Goal: Task Accomplishment & Management: Manage account settings

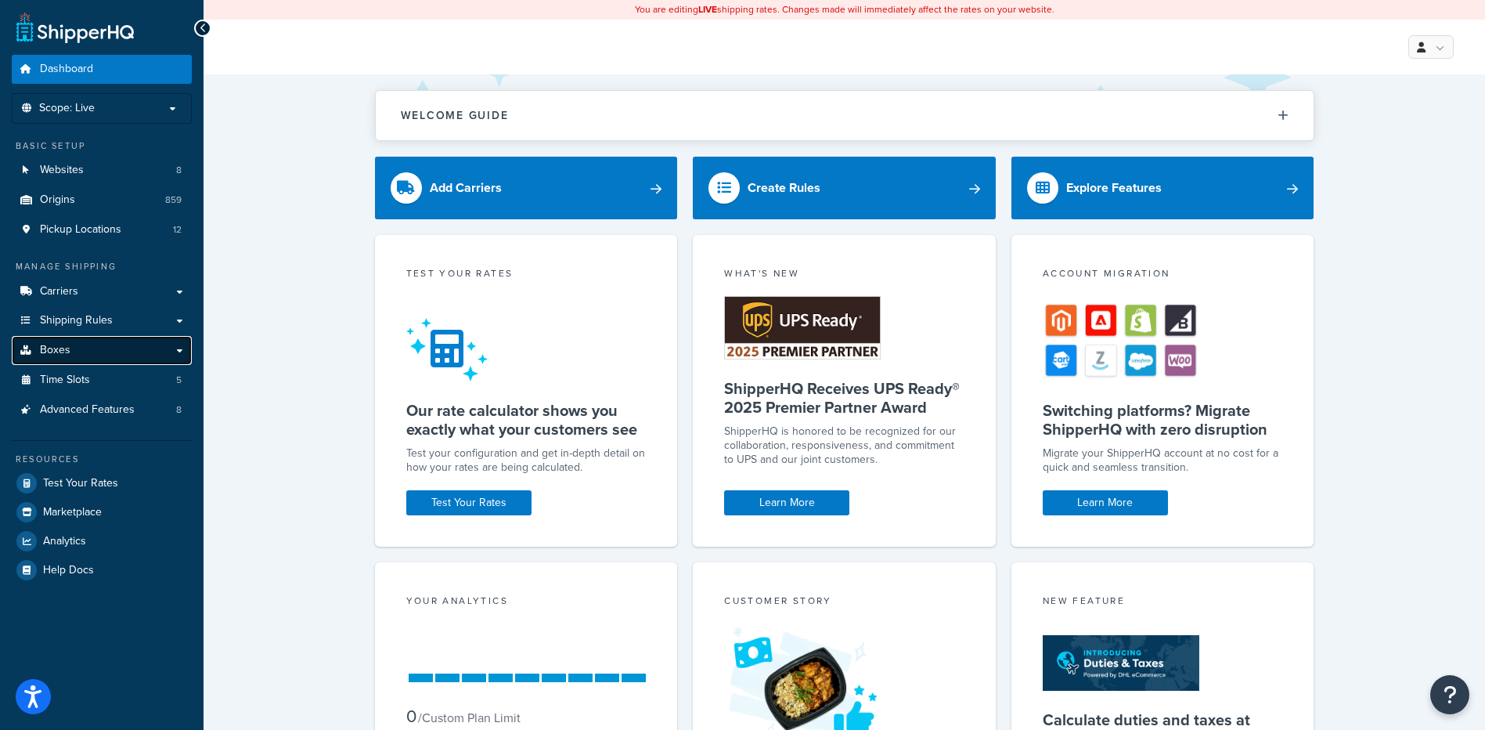
click at [103, 355] on link "Boxes" at bounding box center [102, 350] width 180 height 29
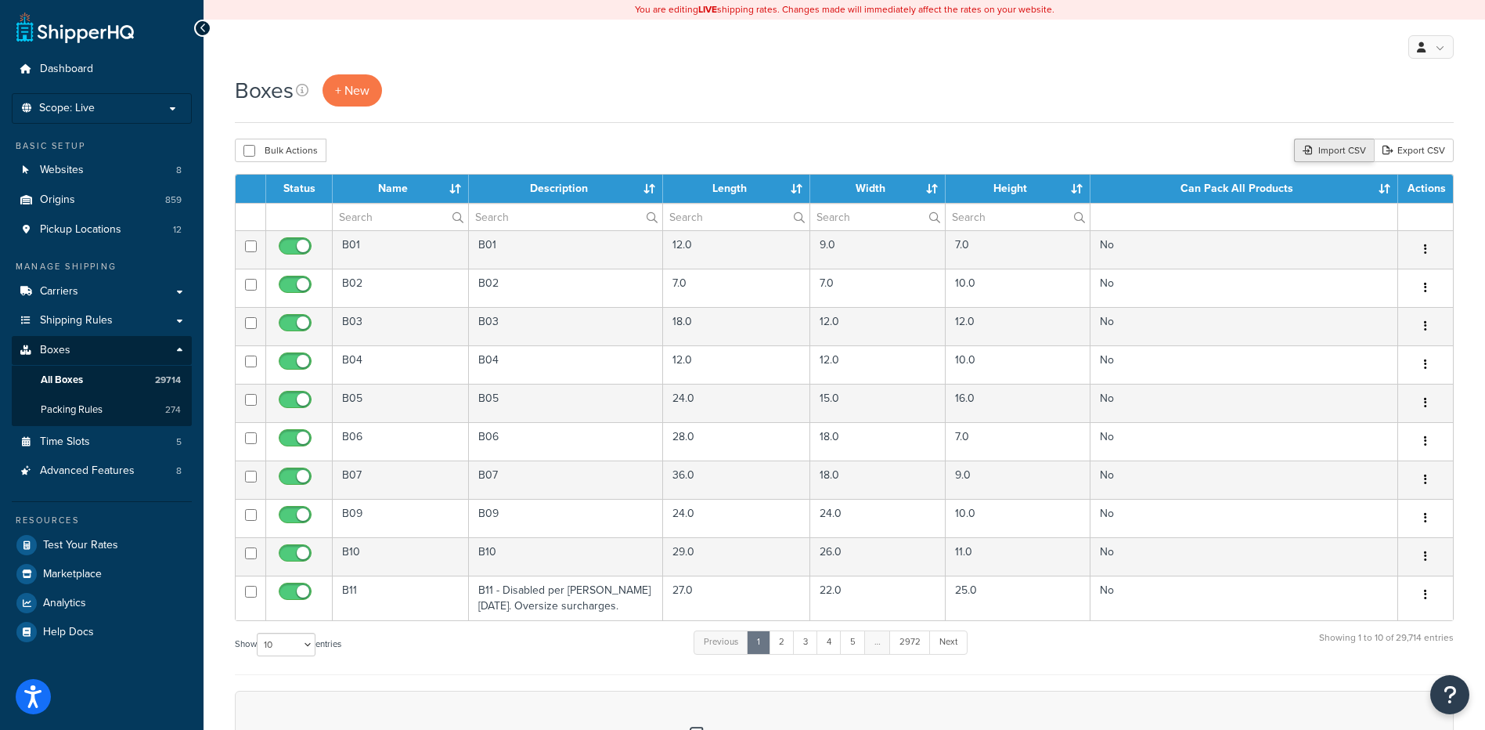
click at [1339, 153] on div "Import CSV" at bounding box center [1334, 150] width 80 height 23
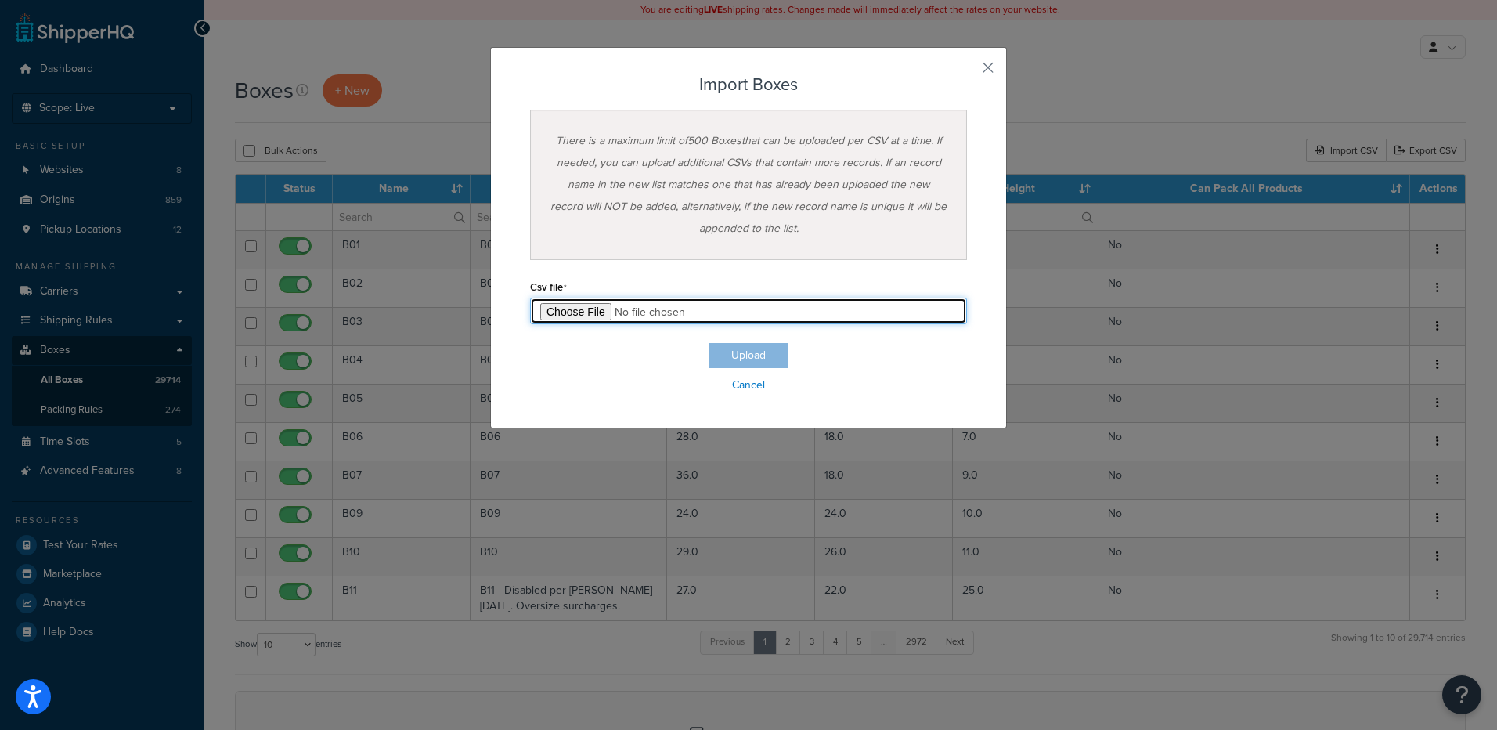
click at [571, 314] on input "file" at bounding box center [748, 310] width 437 height 27
type input "C:\fakepath\09_02_2025_box_dims.csv"
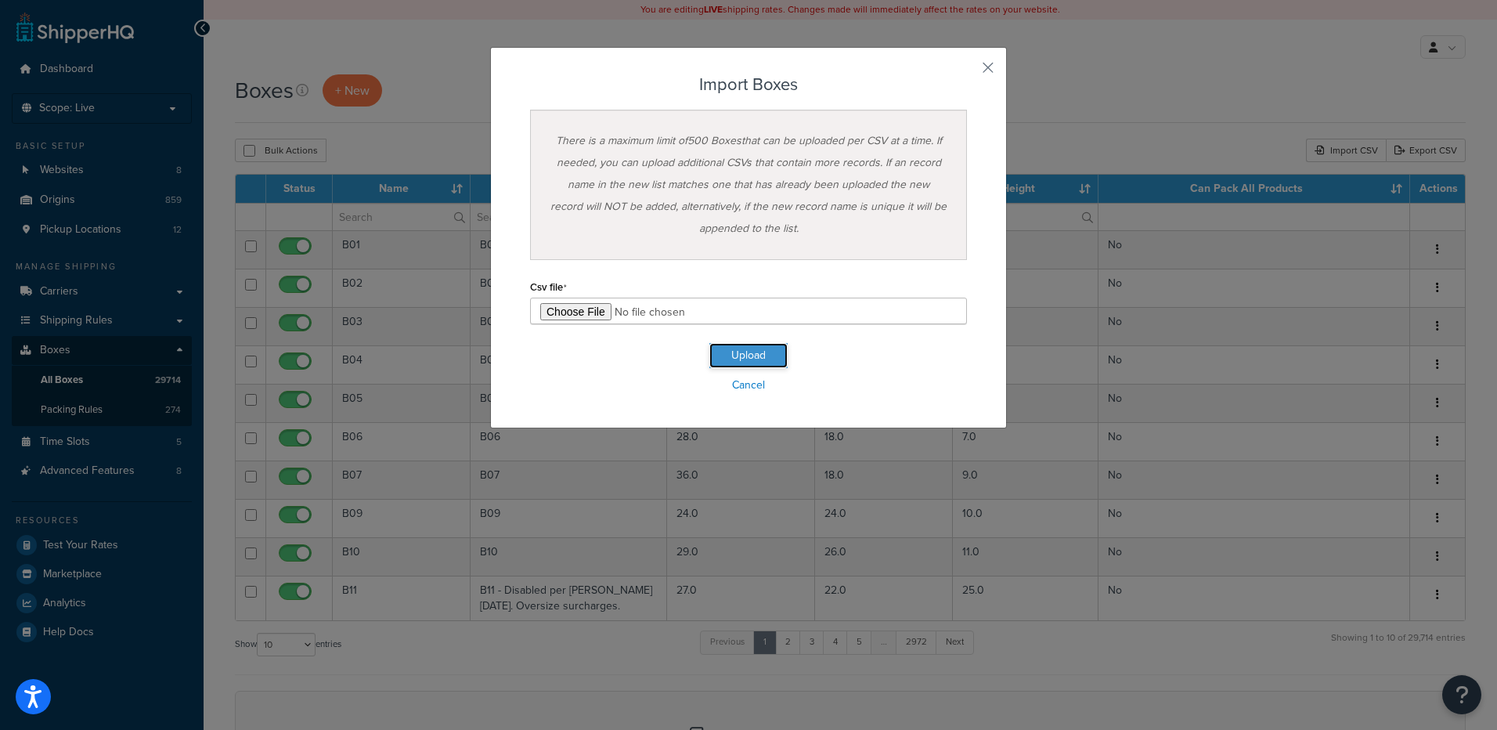
click at [715, 353] on button "Upload" at bounding box center [748, 355] width 78 height 25
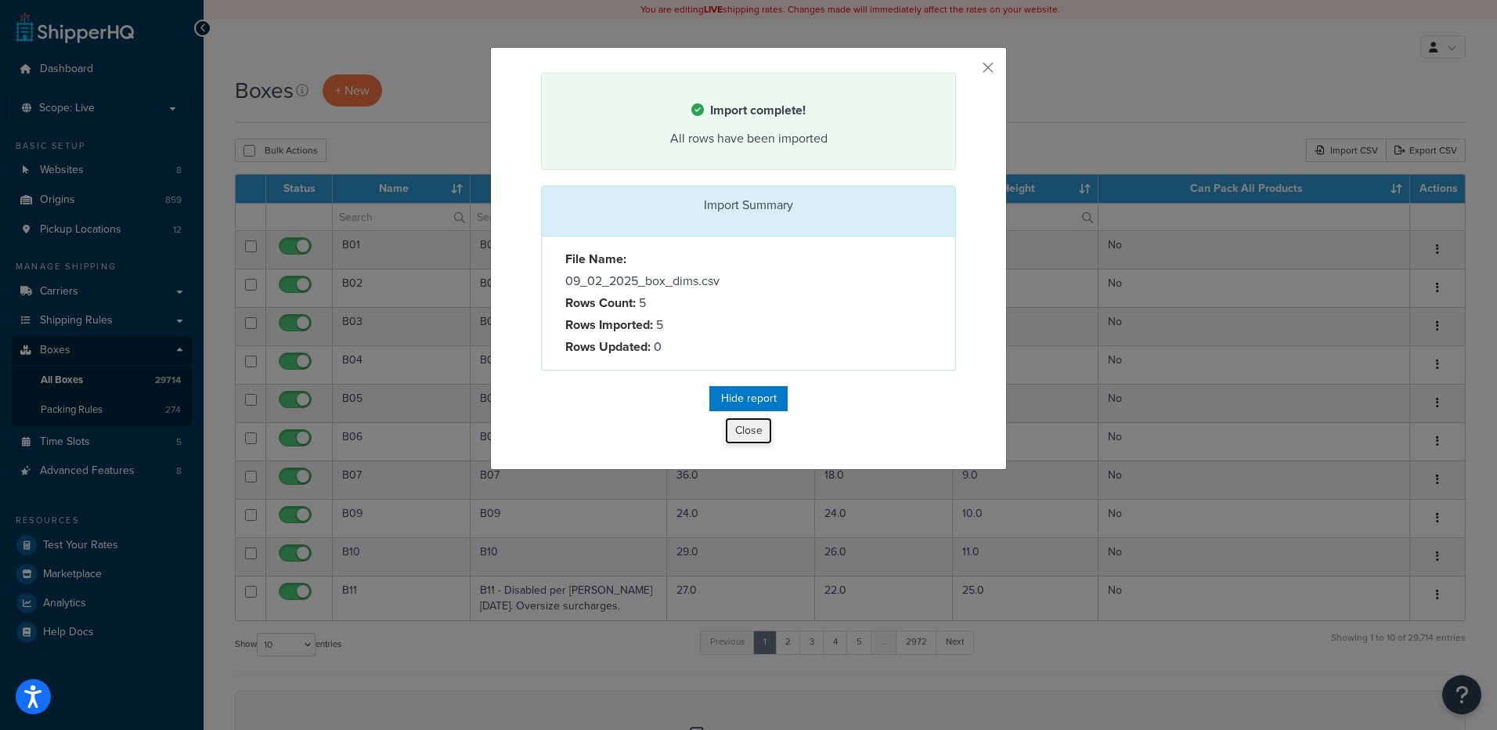
click at [733, 427] on button "Close" at bounding box center [748, 430] width 47 height 27
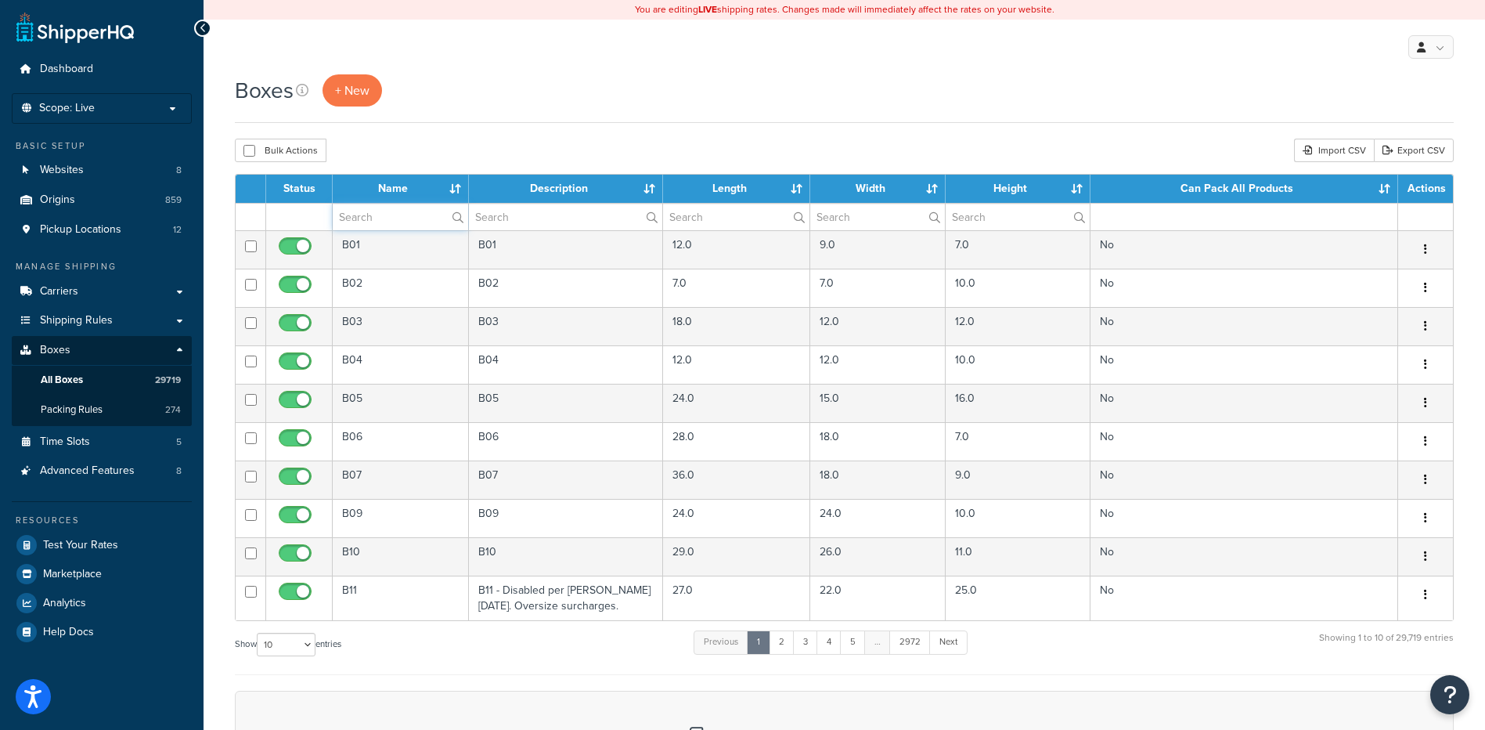
click at [367, 211] on input "text" at bounding box center [400, 217] width 135 height 27
paste input "51B075"
type input "51B075"
click at [414, 147] on div "Bulk Actions Duplicate Delete Import CSV Export CSV" at bounding box center [844, 150] width 1219 height 23
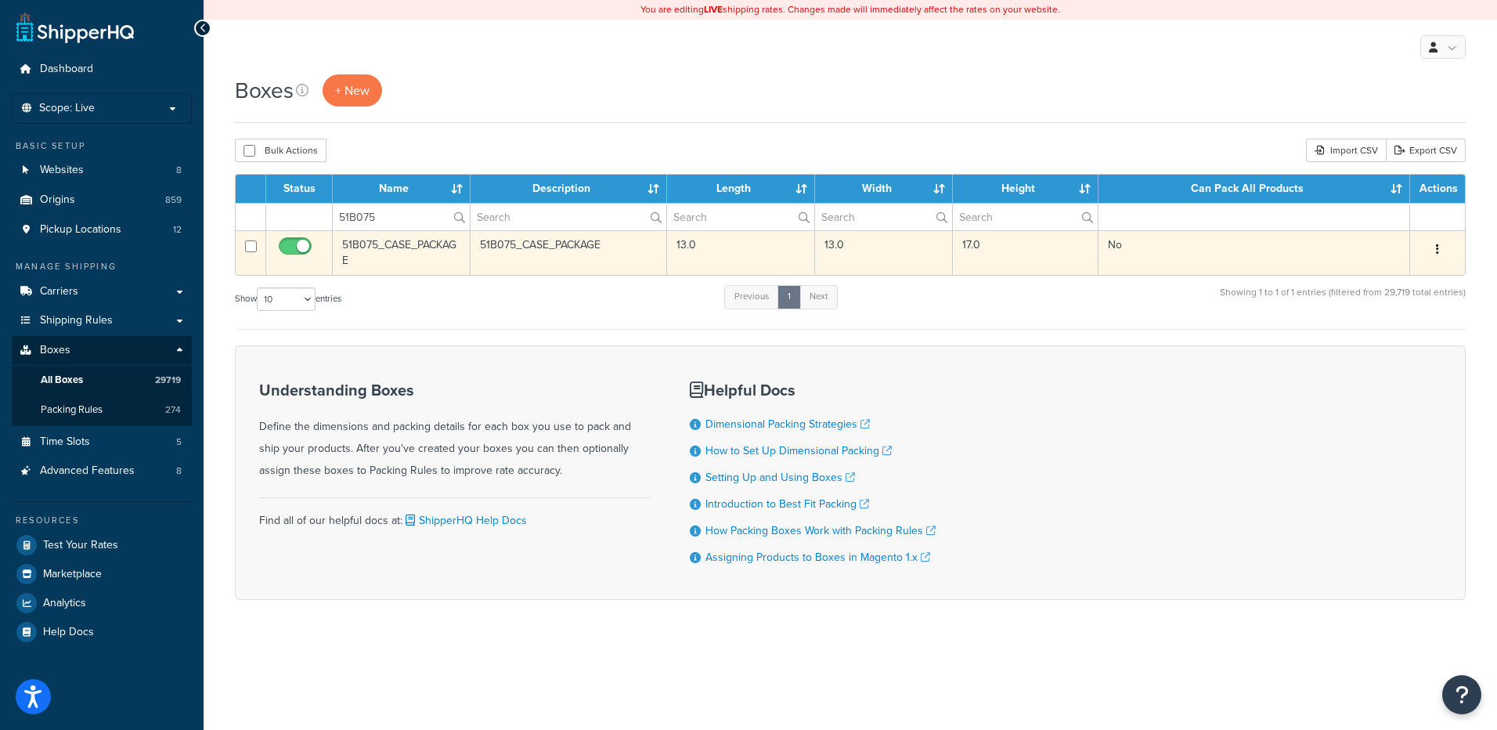
click at [1434, 249] on button "button" at bounding box center [1437, 249] width 22 height 25
click at [1382, 341] on link "Delete" at bounding box center [1386, 343] width 124 height 32
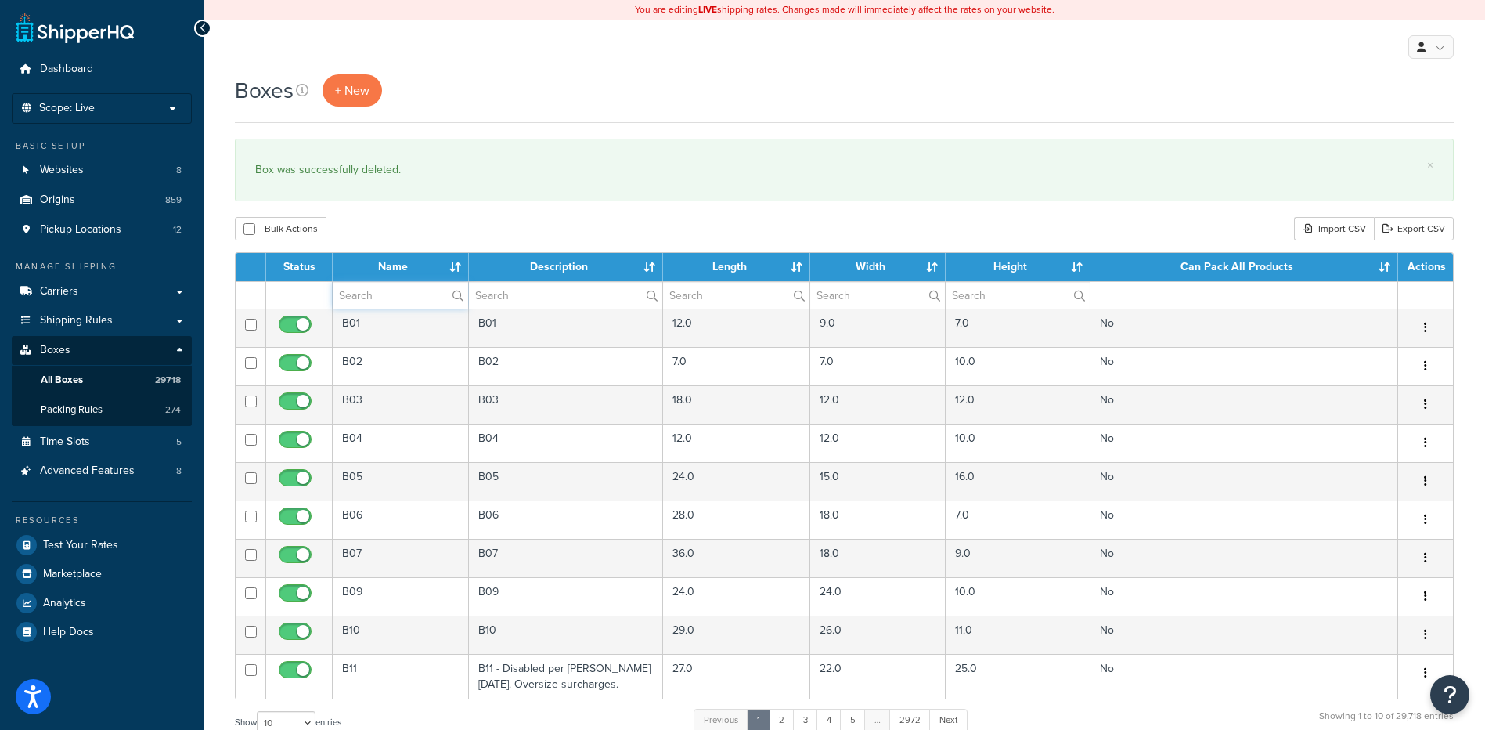
click at [361, 301] on input "text" at bounding box center [400, 295] width 135 height 27
paste input "30W3TT"
type input "30W3TT"
click at [361, 237] on div "Bulk Actions Duplicate [GEOGRAPHIC_DATA] Import CSV Export CSV" at bounding box center [844, 228] width 1219 height 23
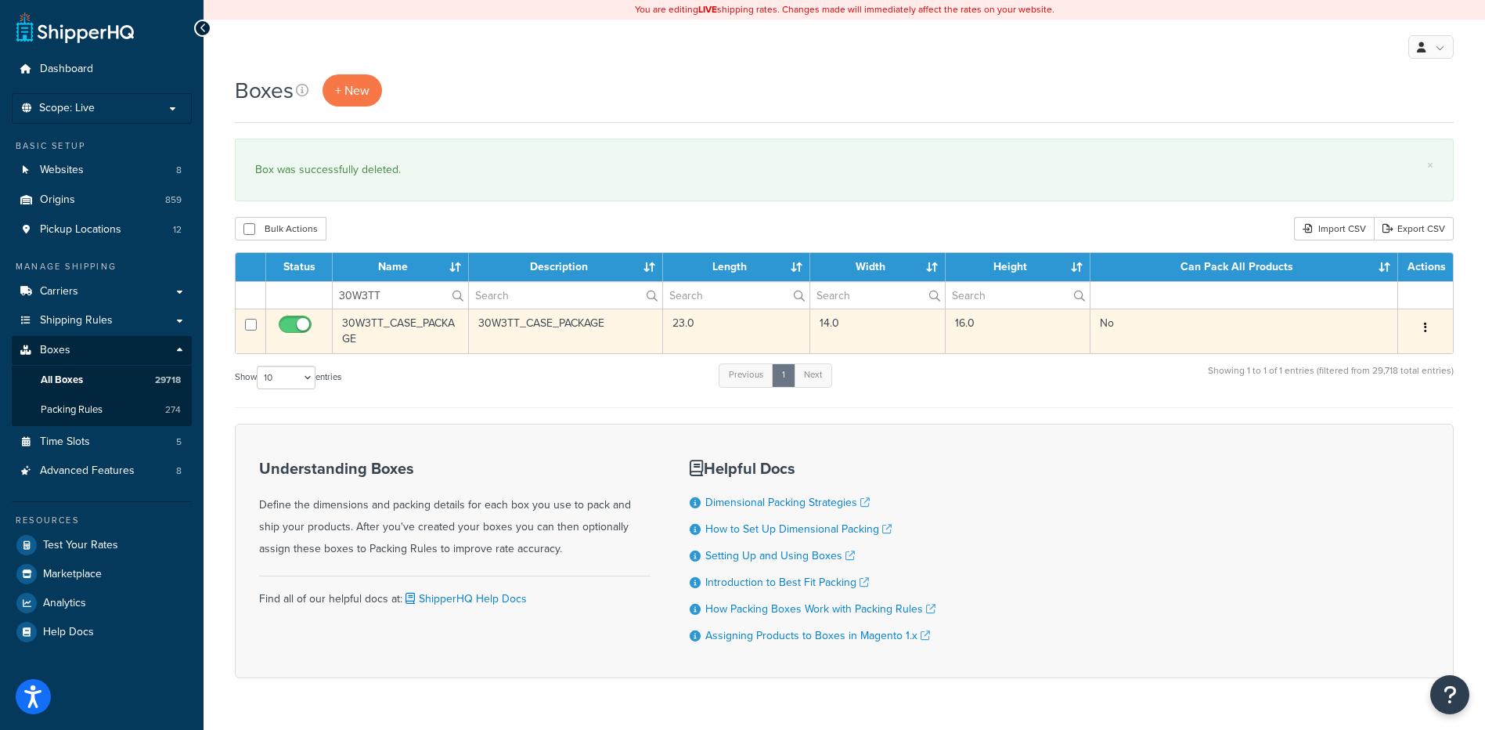
click at [1429, 328] on button "button" at bounding box center [1426, 327] width 22 height 25
click at [1371, 429] on link "Delete" at bounding box center [1374, 422] width 124 height 32
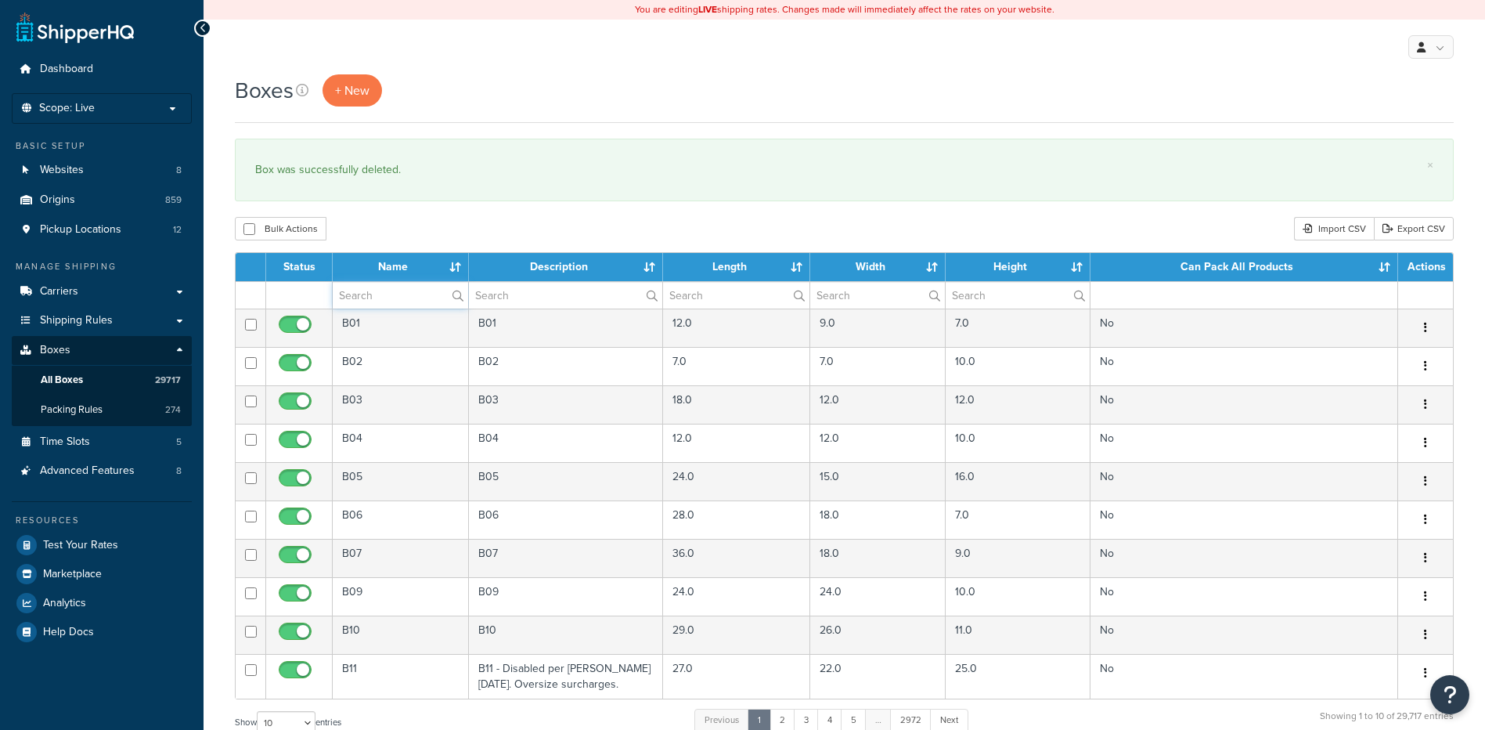
click at [360, 297] on input "text" at bounding box center [400, 295] width 135 height 27
paste input "51BP31"
type input "51BP31"
click at [918, 218] on div "Bulk Actions Duplicate [GEOGRAPHIC_DATA] Import CSV Export CSV" at bounding box center [844, 228] width 1219 height 23
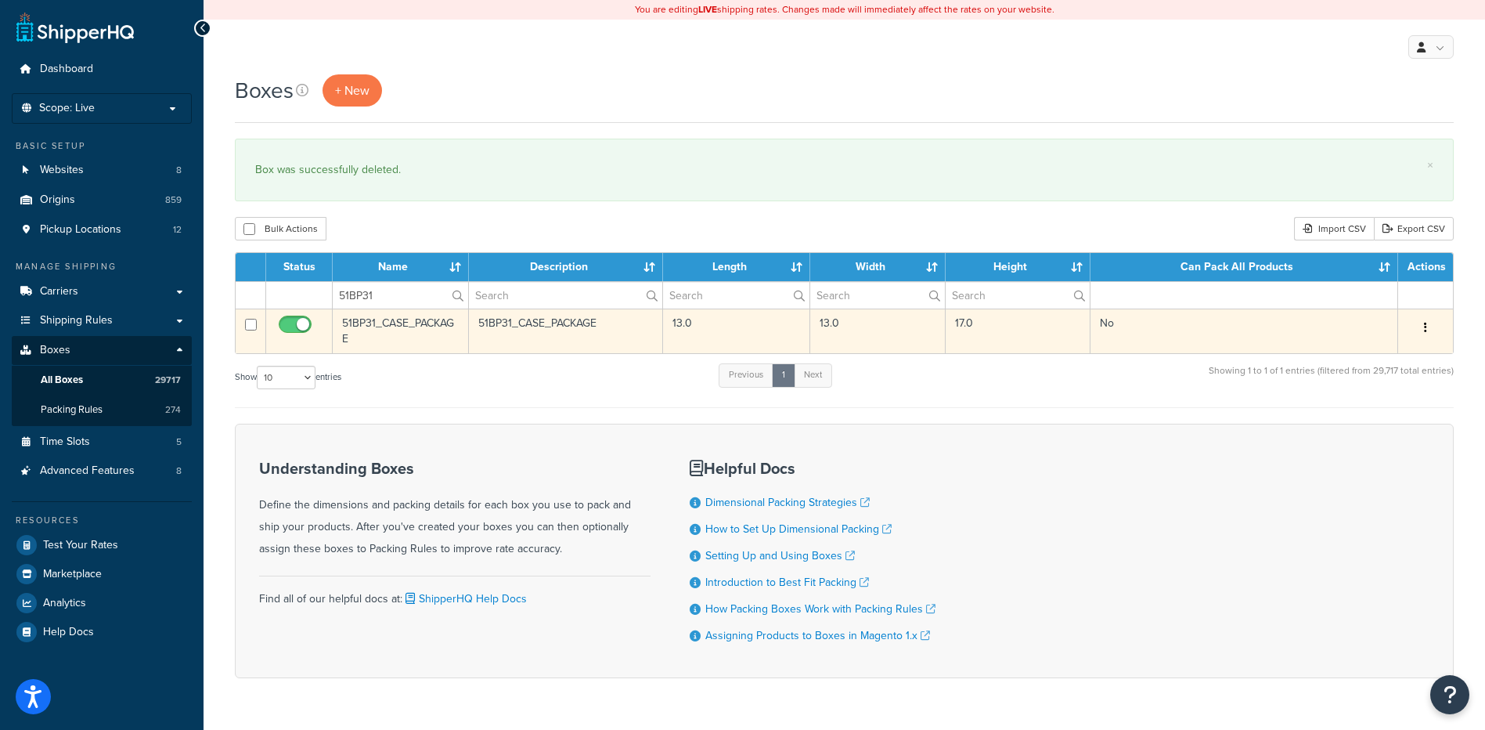
click at [1419, 326] on button "button" at bounding box center [1426, 327] width 22 height 25
click at [1363, 429] on link "Delete" at bounding box center [1374, 422] width 124 height 32
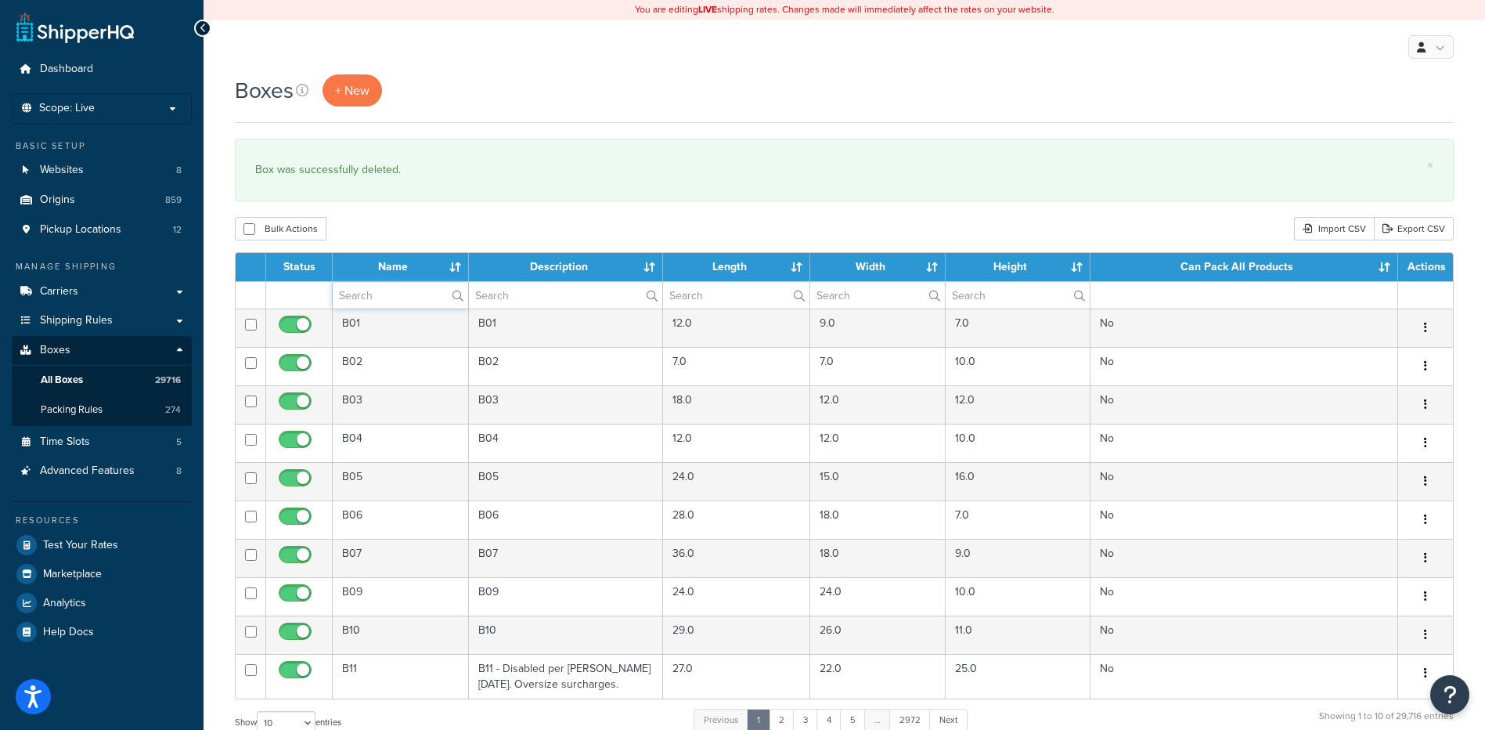
click at [371, 301] on input "text" at bounding box center [400, 295] width 135 height 27
paste input "35BKA1"
type input "35BKA1"
click at [401, 217] on div "Boxes + New × Box was successfully deleted. Bulk Actions Duplicate [GEOGRAPHIC_…" at bounding box center [845, 576] width 1282 height 1004
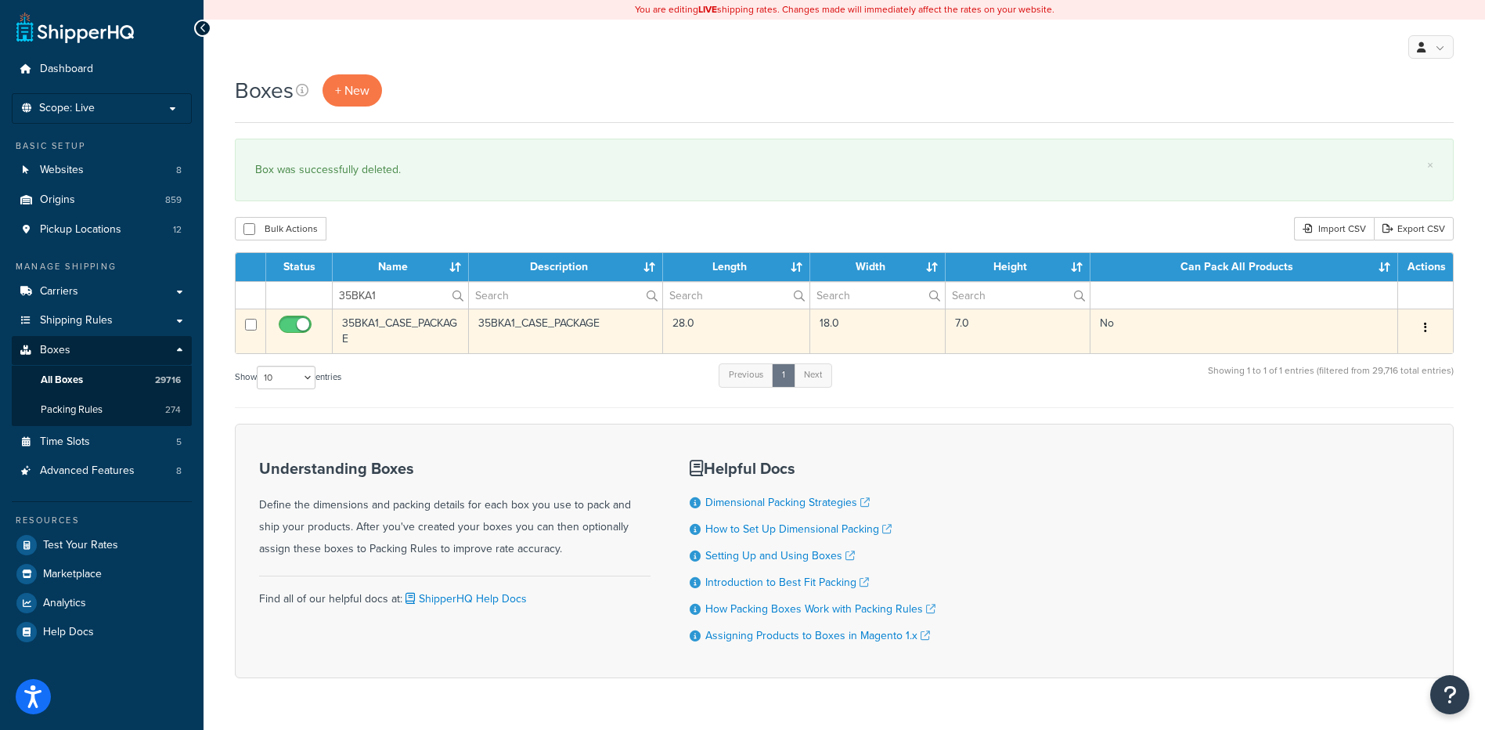
click at [1426, 327] on icon "button" at bounding box center [1425, 327] width 3 height 11
click at [1375, 419] on link "Delete" at bounding box center [1374, 422] width 124 height 32
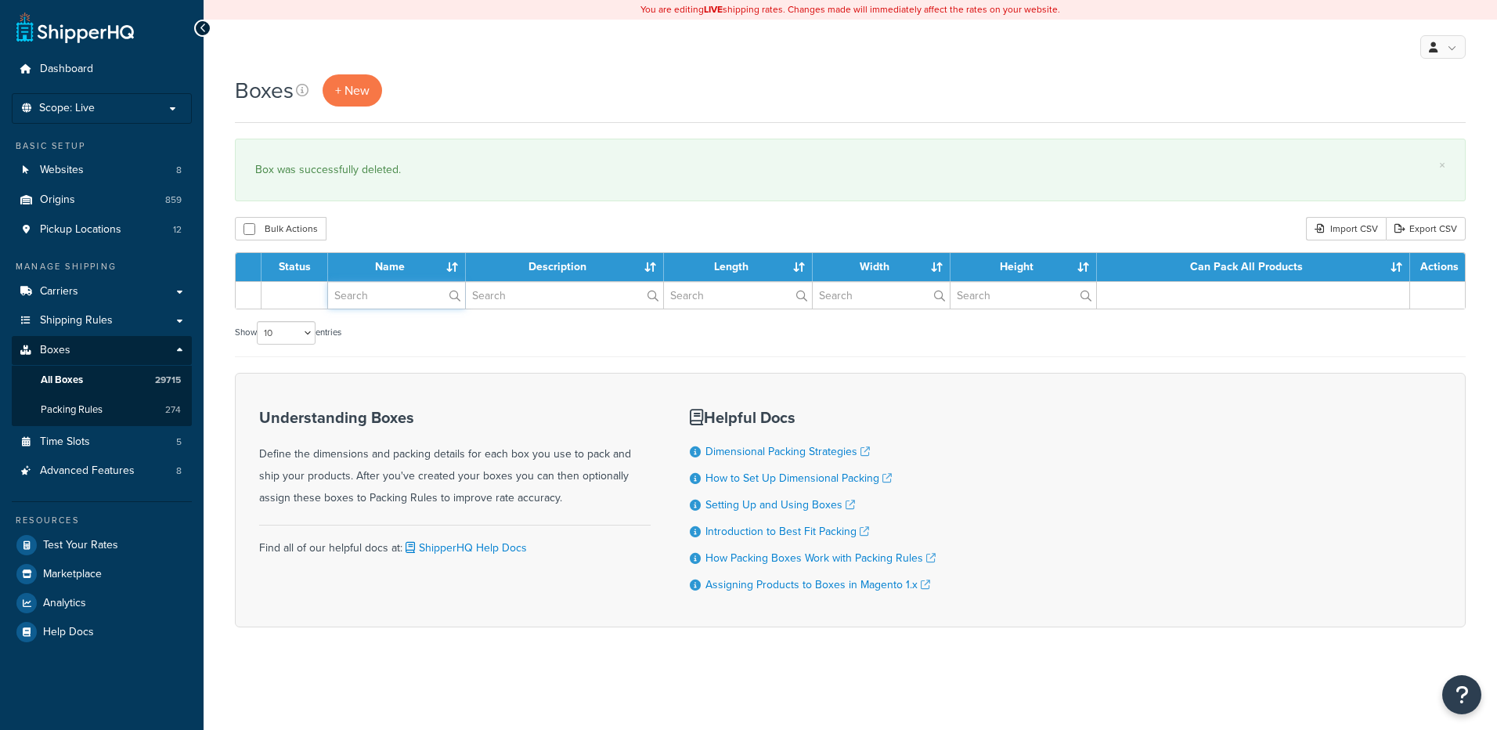
drag, startPoint x: 0, startPoint y: 0, endPoint x: 391, endPoint y: 305, distance: 495.9
click at [391, 305] on input "text" at bounding box center [396, 295] width 137 height 27
paste input "30WORW"
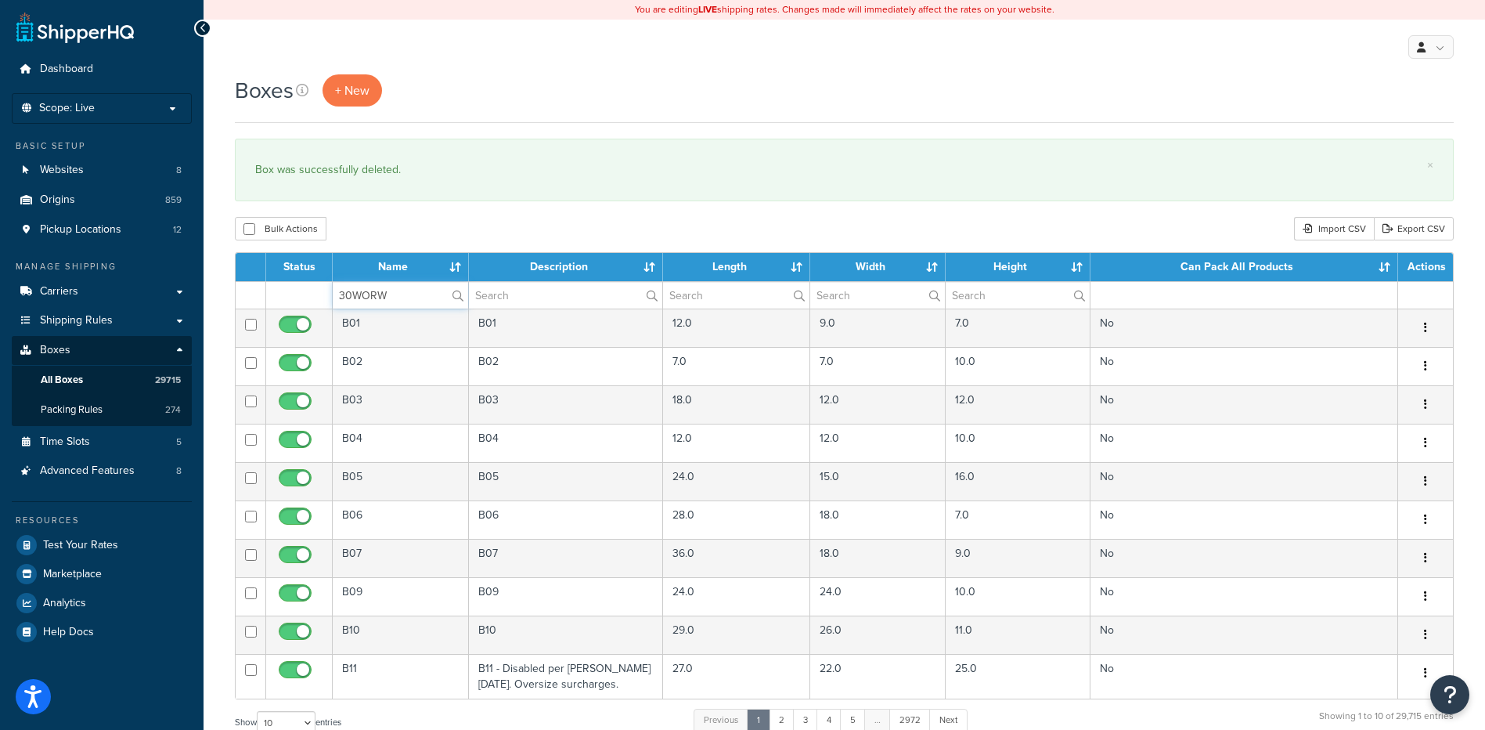
type input "30WORW"
click at [402, 236] on div "Bulk Actions Duplicate [GEOGRAPHIC_DATA] Import CSV Export CSV" at bounding box center [844, 228] width 1219 height 23
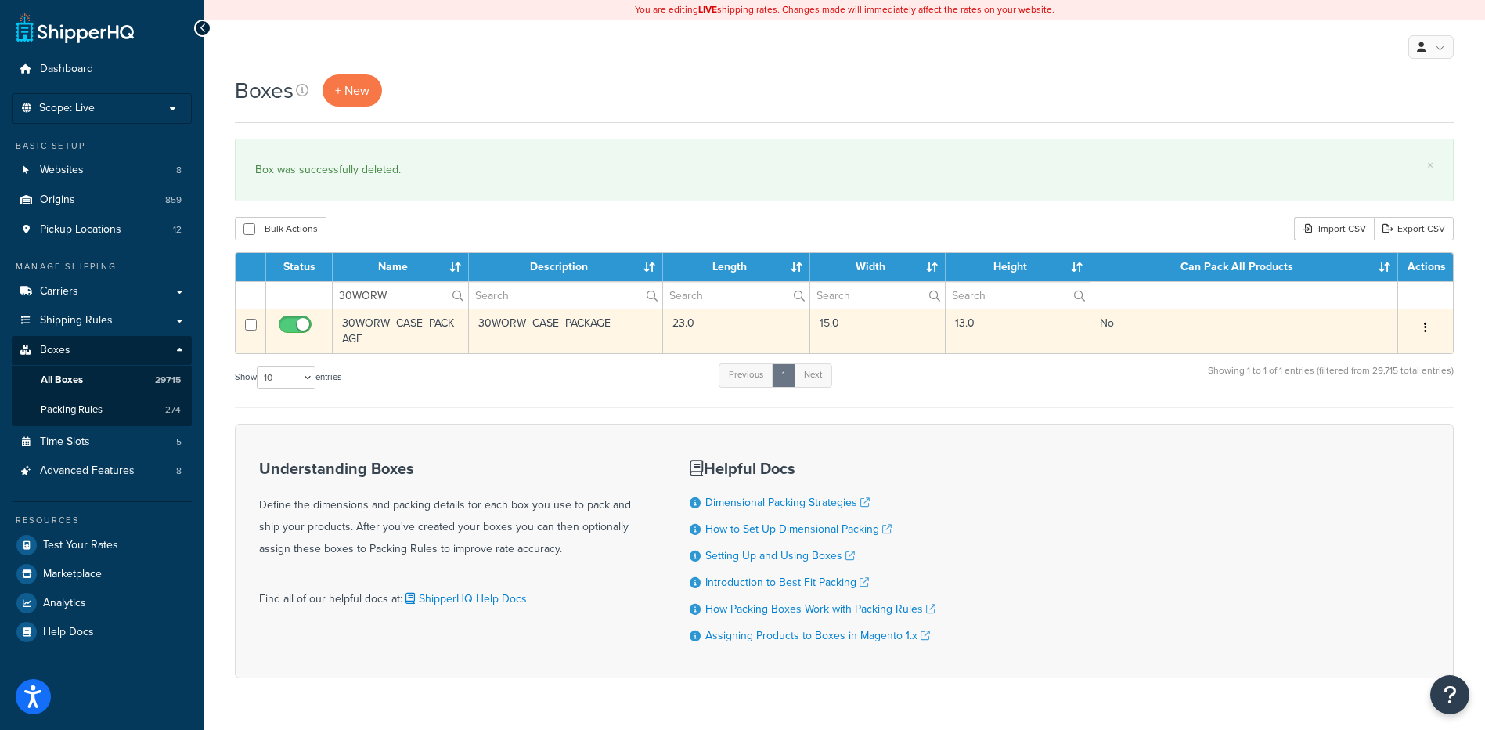
click at [1424, 322] on icon "button" at bounding box center [1425, 327] width 3 height 11
click at [1377, 420] on link "Delete" at bounding box center [1374, 422] width 124 height 32
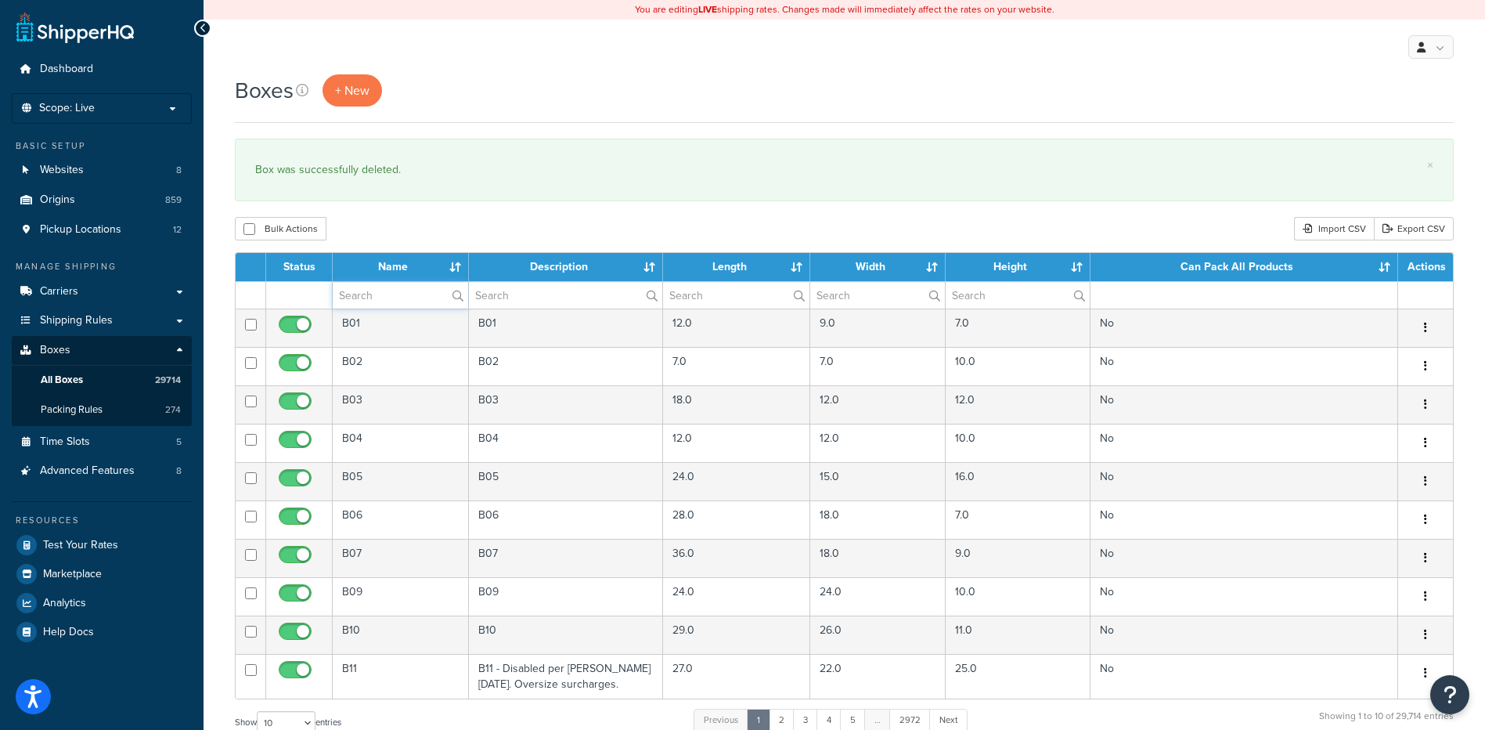
click at [384, 292] on input "text" at bounding box center [400, 295] width 135 height 27
paste input "11B64A"
type input "11B64A"
click at [419, 227] on div "Bulk Actions Duplicate Delete Import CSV Export CSV" at bounding box center [844, 228] width 1219 height 23
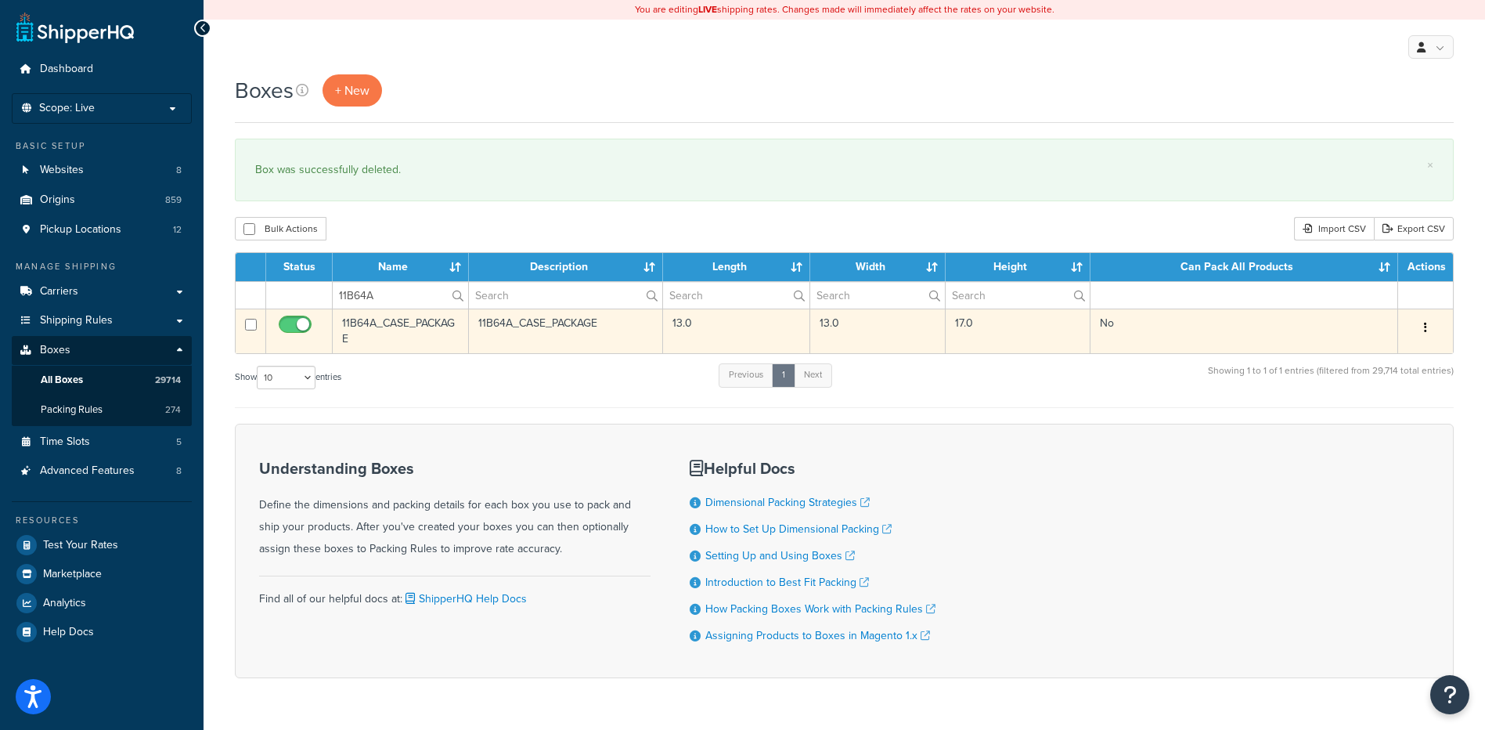
click at [1422, 333] on button "button" at bounding box center [1426, 327] width 22 height 25
click at [1360, 423] on link "Delete" at bounding box center [1374, 422] width 124 height 32
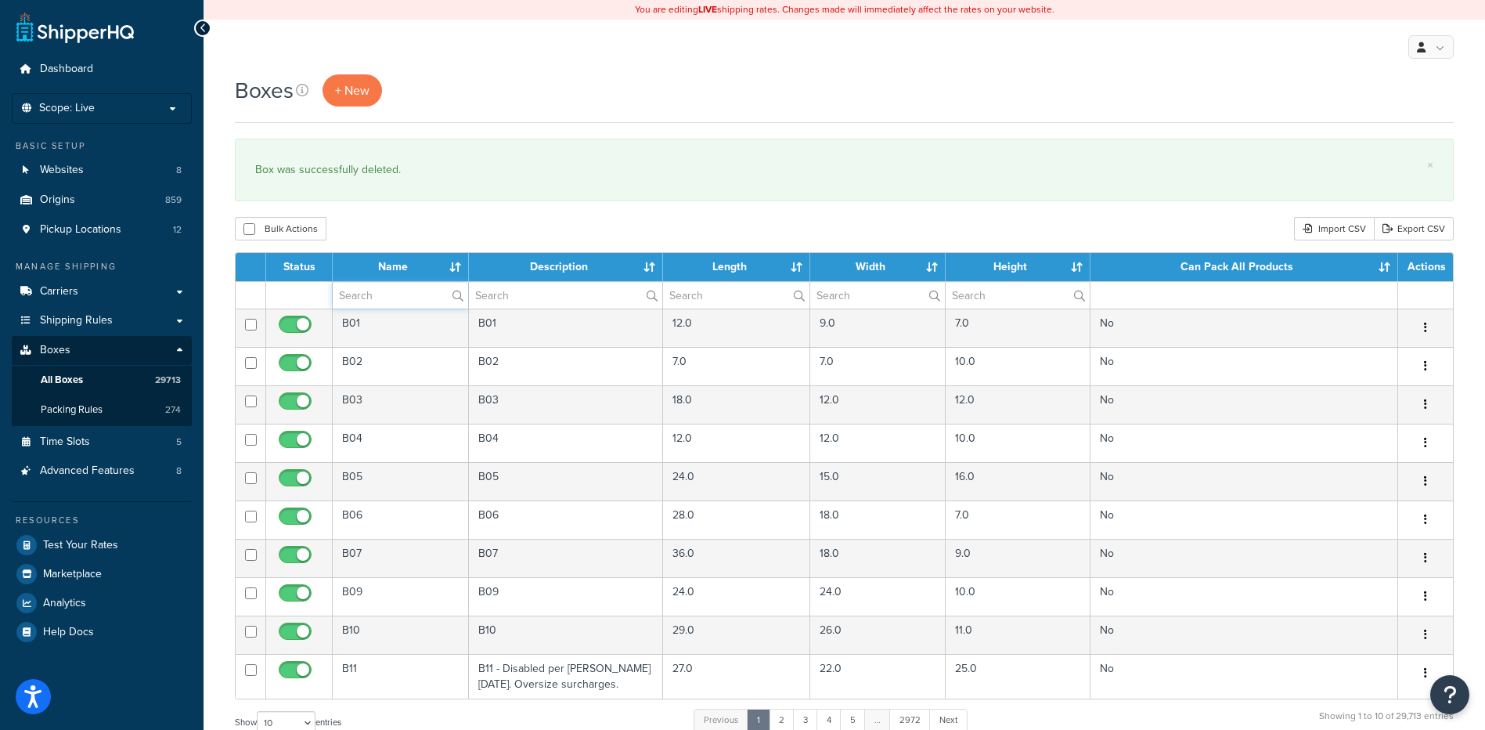
click at [398, 299] on input "text" at bounding box center [400, 295] width 135 height 27
paste input "24B230"
type input "24B230"
click at [427, 222] on div "Bulk Actions Duplicate [GEOGRAPHIC_DATA] Import CSV Export CSV" at bounding box center [844, 228] width 1219 height 23
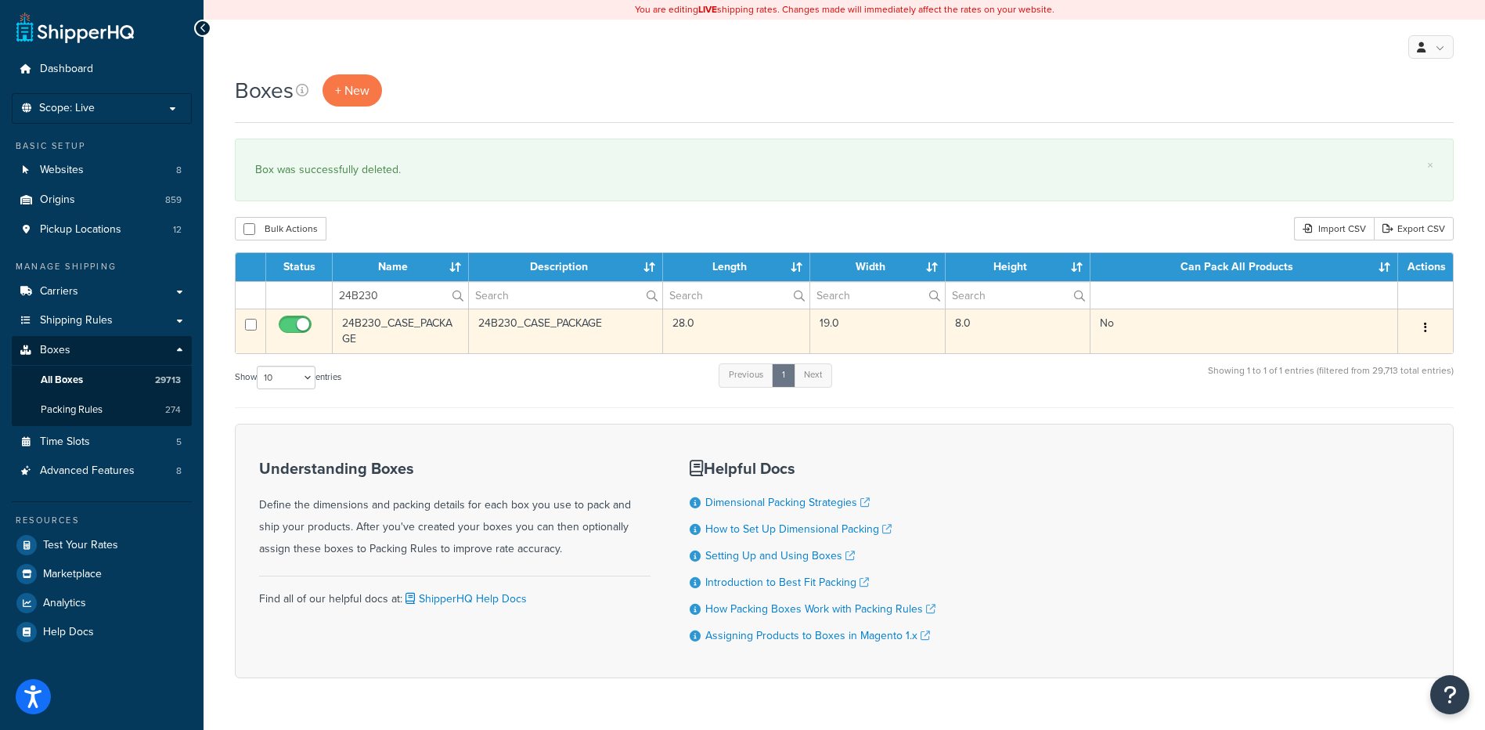
click at [1430, 321] on button "button" at bounding box center [1426, 327] width 22 height 25
click at [1377, 416] on link "Delete" at bounding box center [1374, 422] width 124 height 32
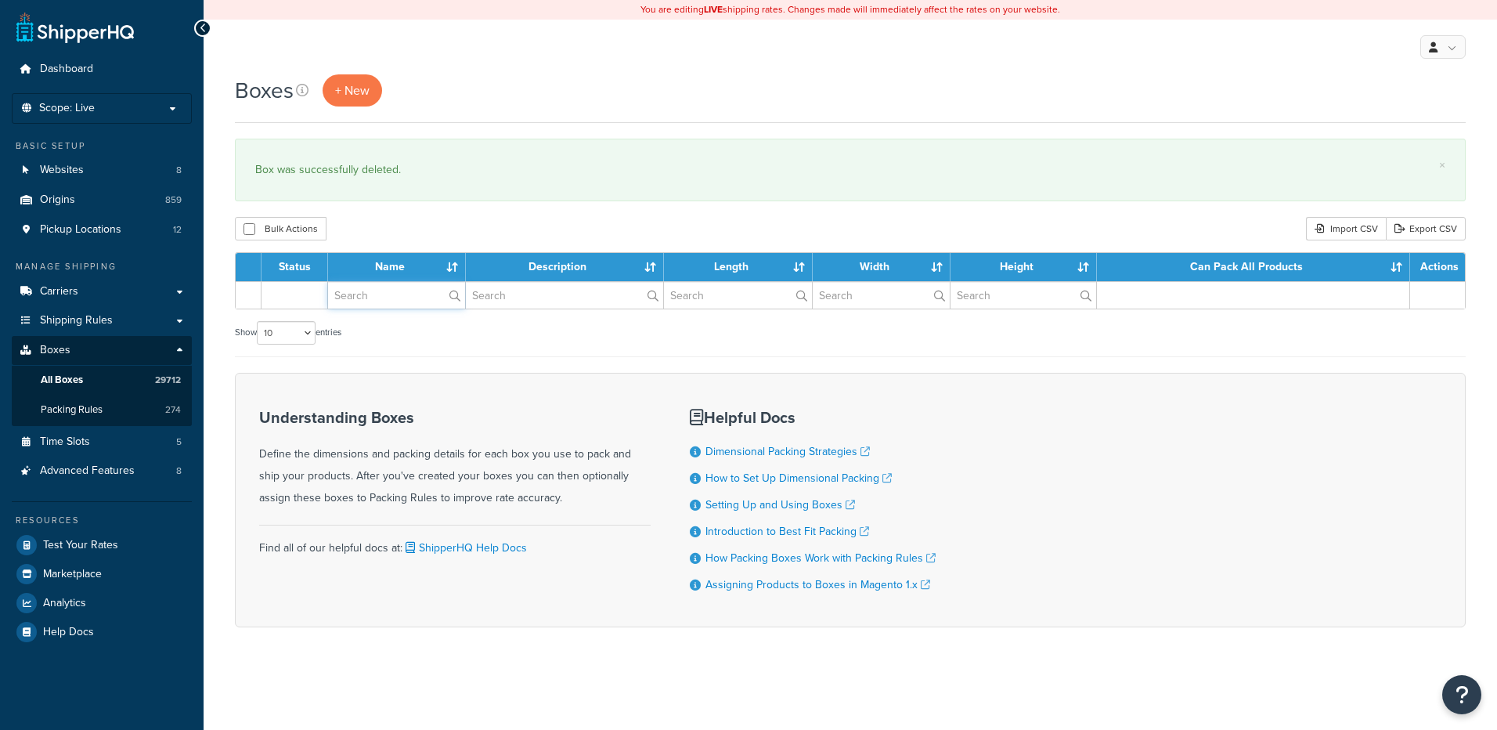
drag, startPoint x: 0, startPoint y: 0, endPoint x: 407, endPoint y: 294, distance: 502.3
click at [407, 294] on input "text" at bounding box center [396, 295] width 137 height 27
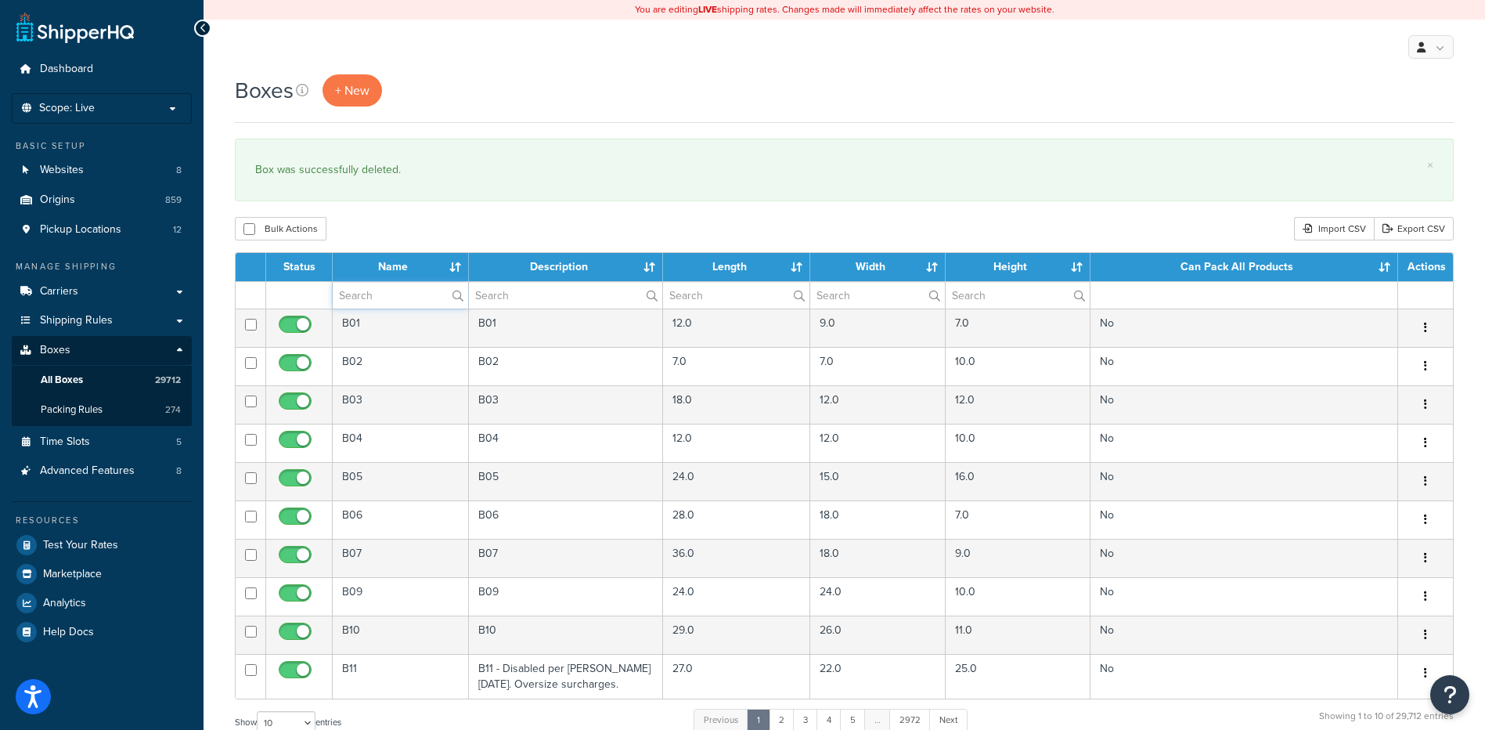
paste input "09B803"
type input "09B803"
click at [411, 219] on div "Bulk Actions Duplicate Delete Import CSV Export CSV" at bounding box center [844, 228] width 1219 height 23
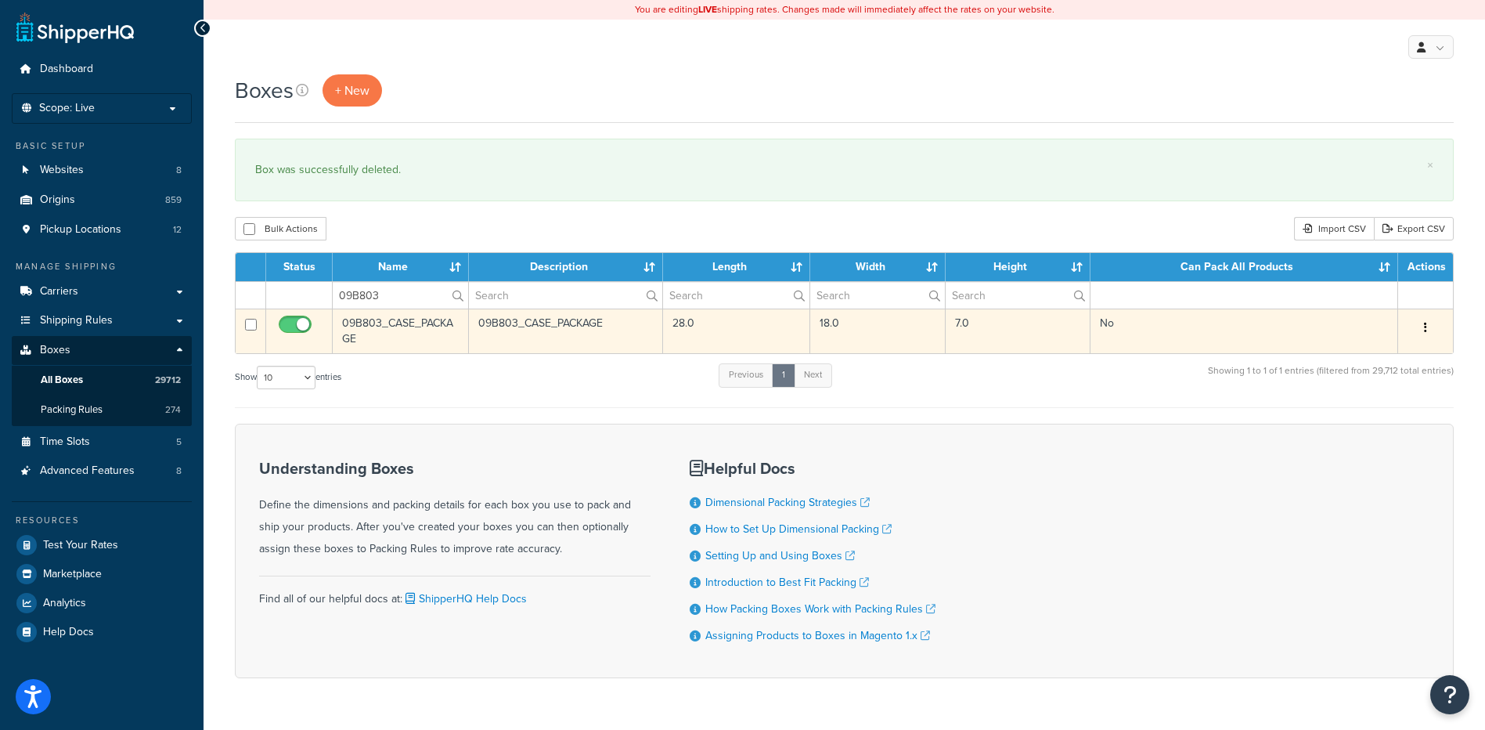
click at [1427, 327] on button "button" at bounding box center [1426, 327] width 22 height 25
click at [1379, 420] on link "Delete" at bounding box center [1374, 422] width 124 height 32
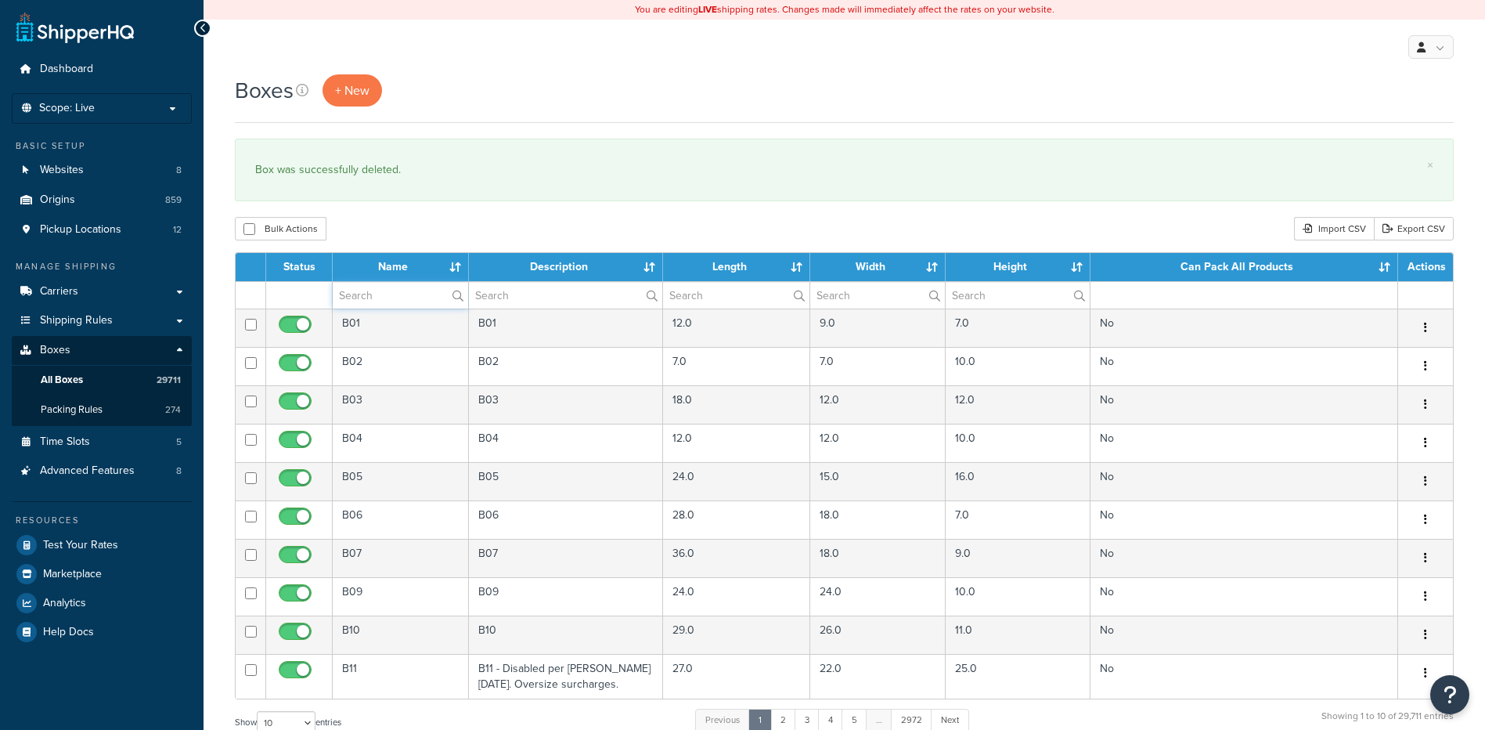
drag, startPoint x: 387, startPoint y: 294, endPoint x: 392, endPoint y: 247, distance: 46.5
click at [387, 294] on input "text" at bounding box center [400, 295] width 135 height 27
paste input "56WOL9"
type input "56WOL9"
click at [395, 232] on div "Bulk Actions Duplicate Delete Import CSV Export CSV" at bounding box center [844, 228] width 1219 height 23
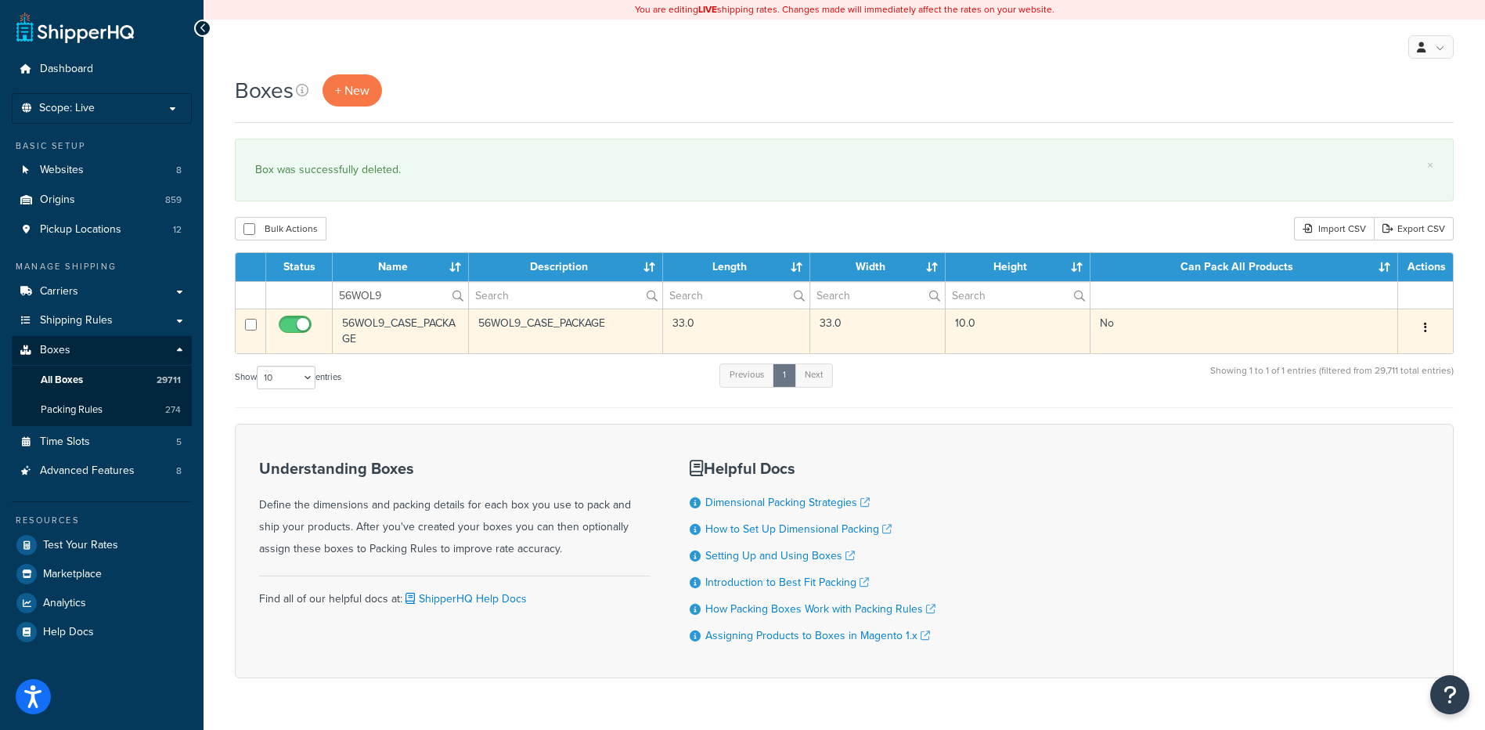
click at [1430, 326] on button "button" at bounding box center [1426, 327] width 22 height 25
click at [1353, 420] on link "Delete" at bounding box center [1374, 422] width 124 height 32
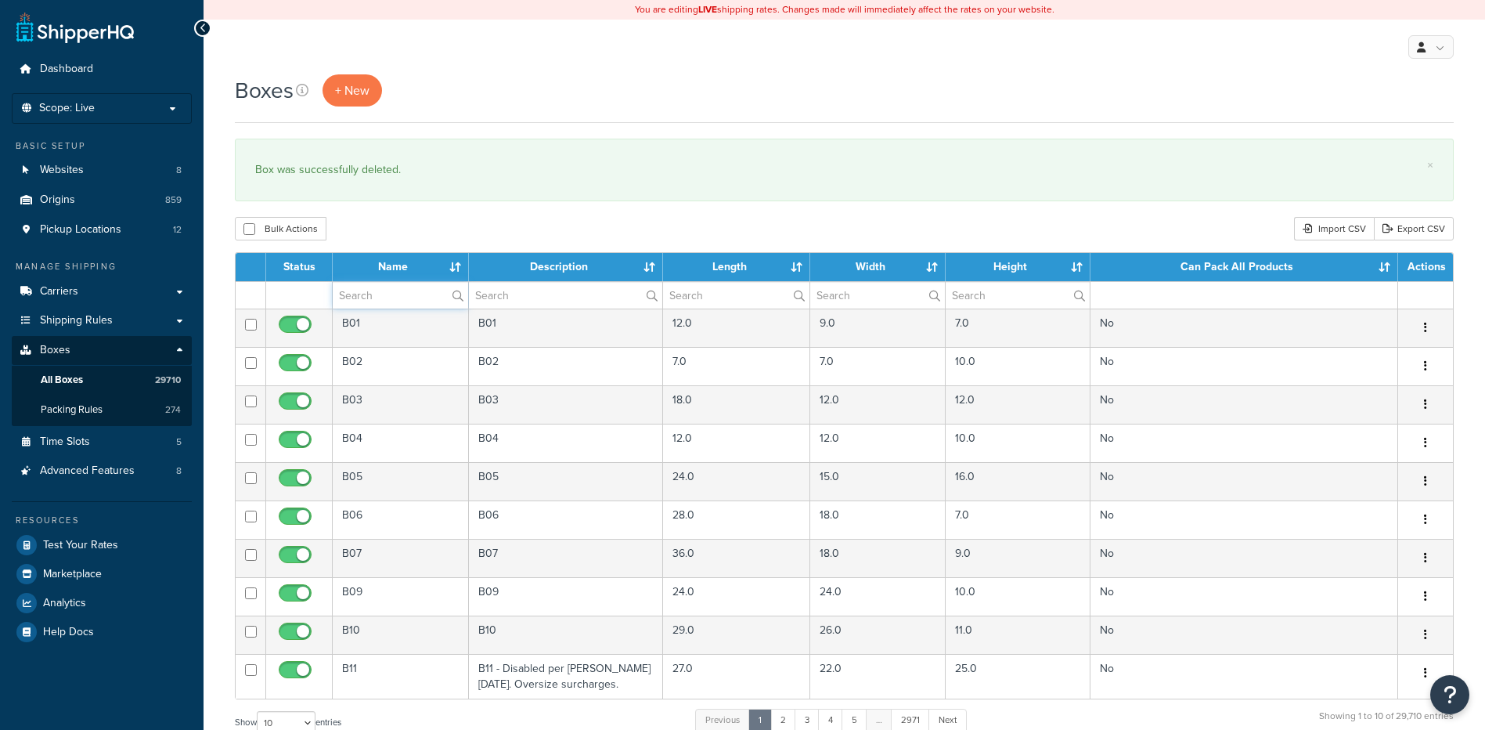
click at [382, 300] on input "text" at bounding box center [400, 295] width 135 height 27
paste input "24B715"
type input "24B715"
click at [405, 210] on div "Boxes + New × Box was successfully deleted. Bulk Actions Duplicate [GEOGRAPHIC_…" at bounding box center [845, 576] width 1282 height 1004
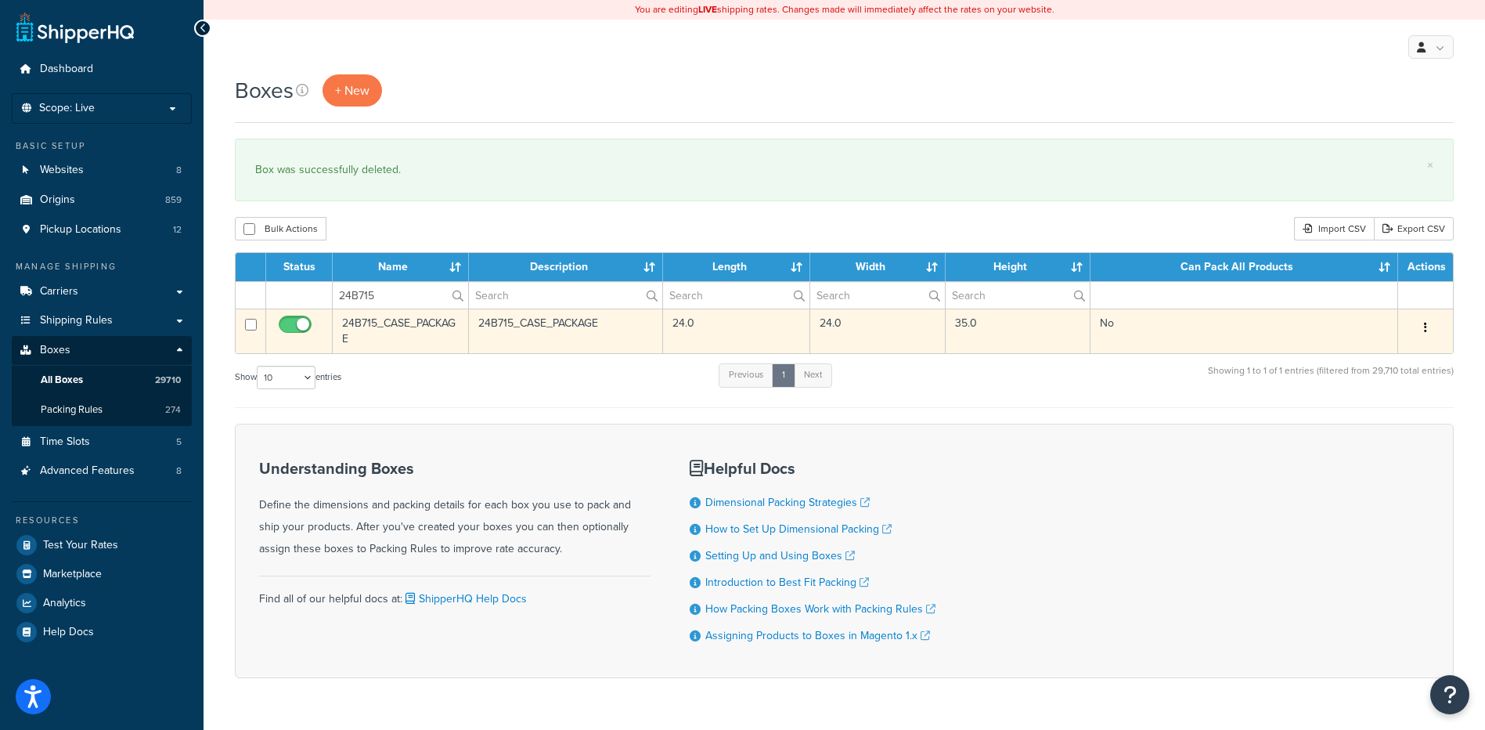
click at [1426, 324] on icon "button" at bounding box center [1425, 327] width 3 height 11
click at [1362, 426] on link "Delete" at bounding box center [1374, 422] width 124 height 32
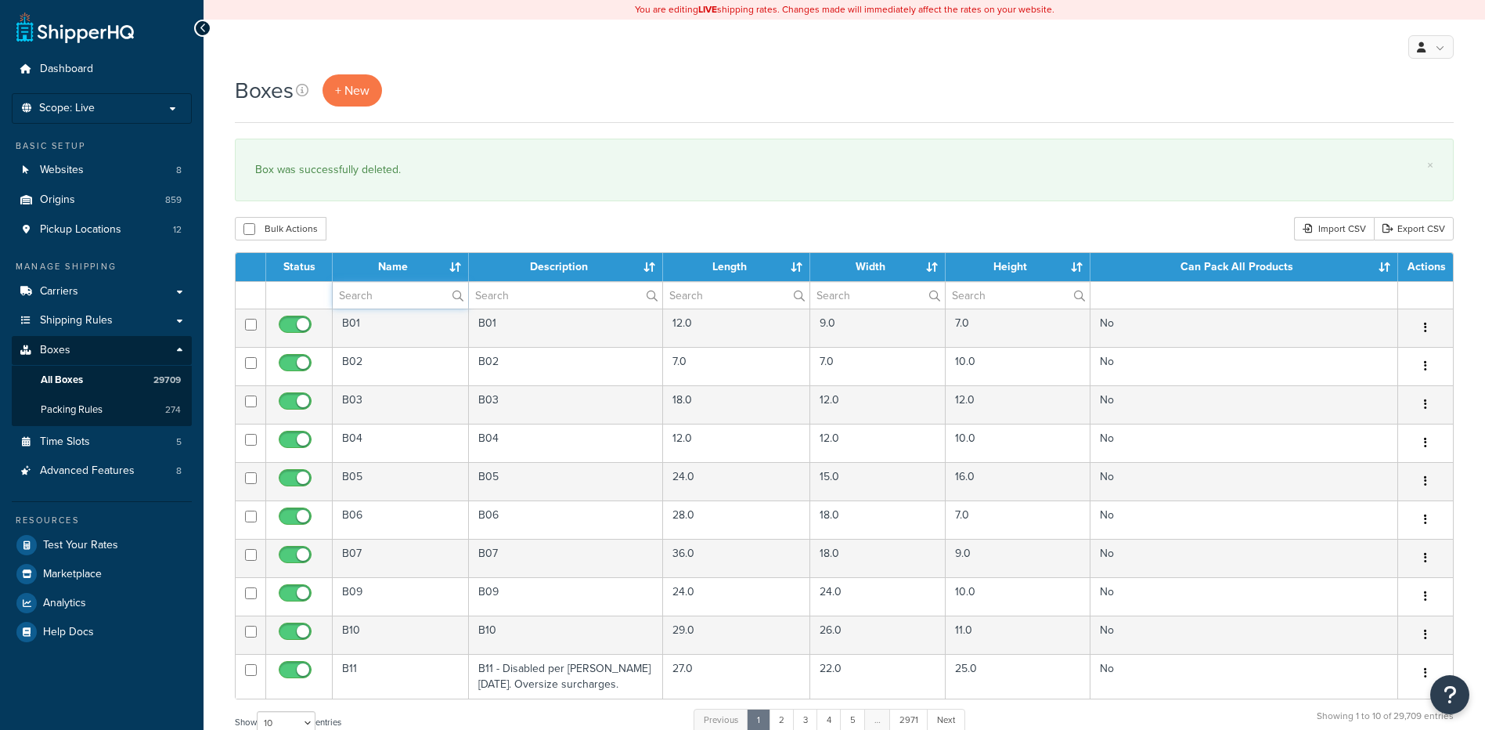
drag, startPoint x: 388, startPoint y: 296, endPoint x: 413, endPoint y: 246, distance: 56.0
click at [388, 296] on input "text" at bounding box center [400, 295] width 135 height 27
paste input "14BH40"
type input "14BH40"
click at [416, 225] on div "Bulk Actions Duplicate [GEOGRAPHIC_DATA] Import CSV Export CSV" at bounding box center [844, 228] width 1219 height 23
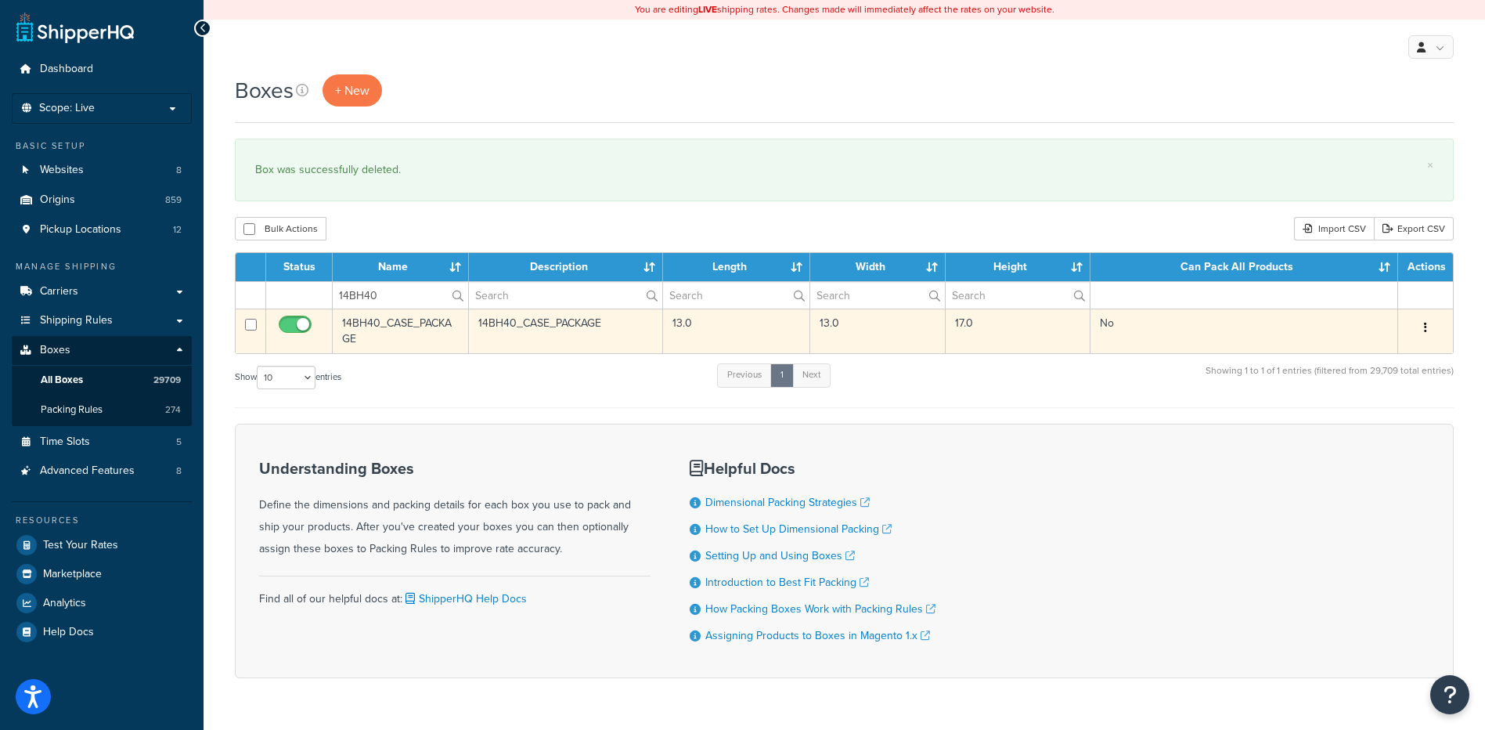
click at [1432, 332] on button "button" at bounding box center [1426, 327] width 22 height 25
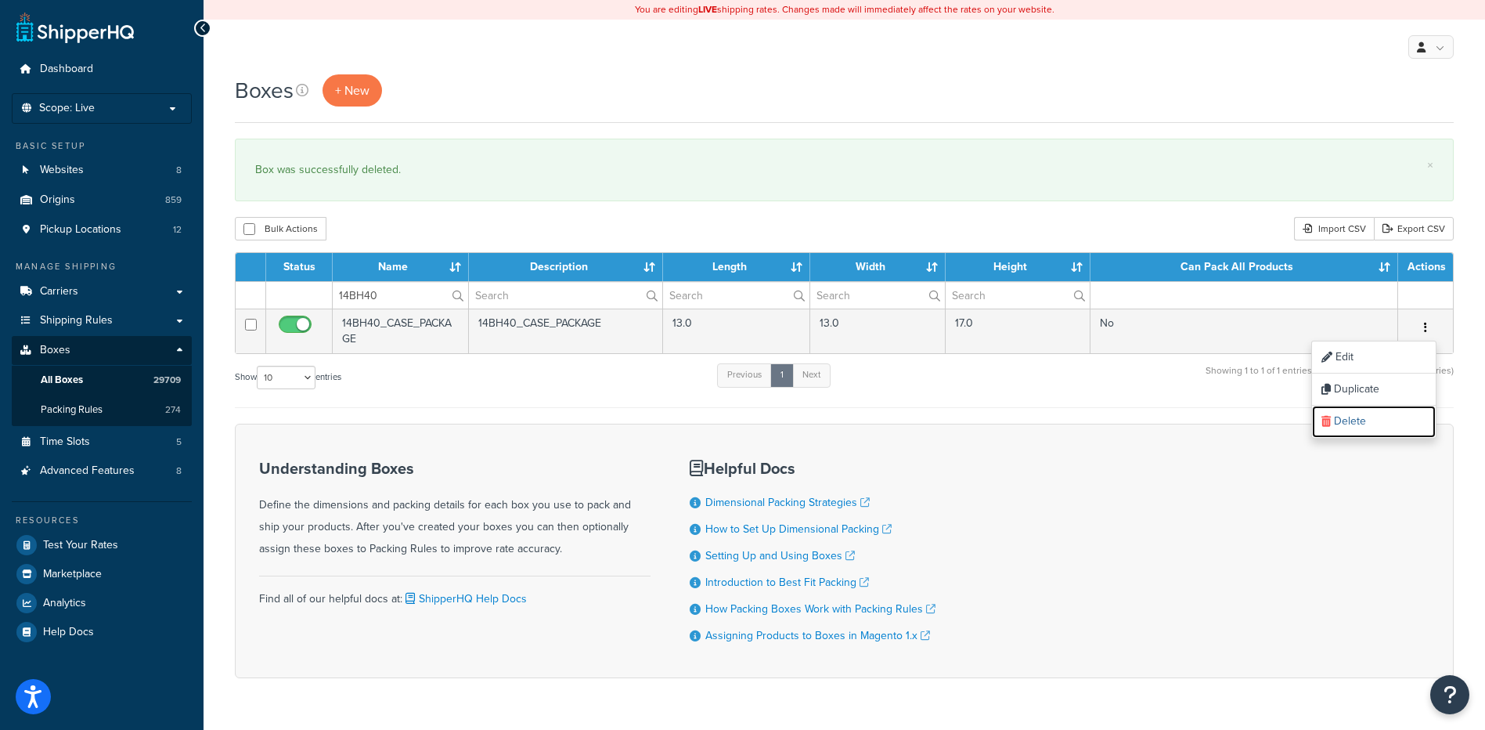
click at [1353, 425] on link "Delete" at bounding box center [1374, 422] width 124 height 32
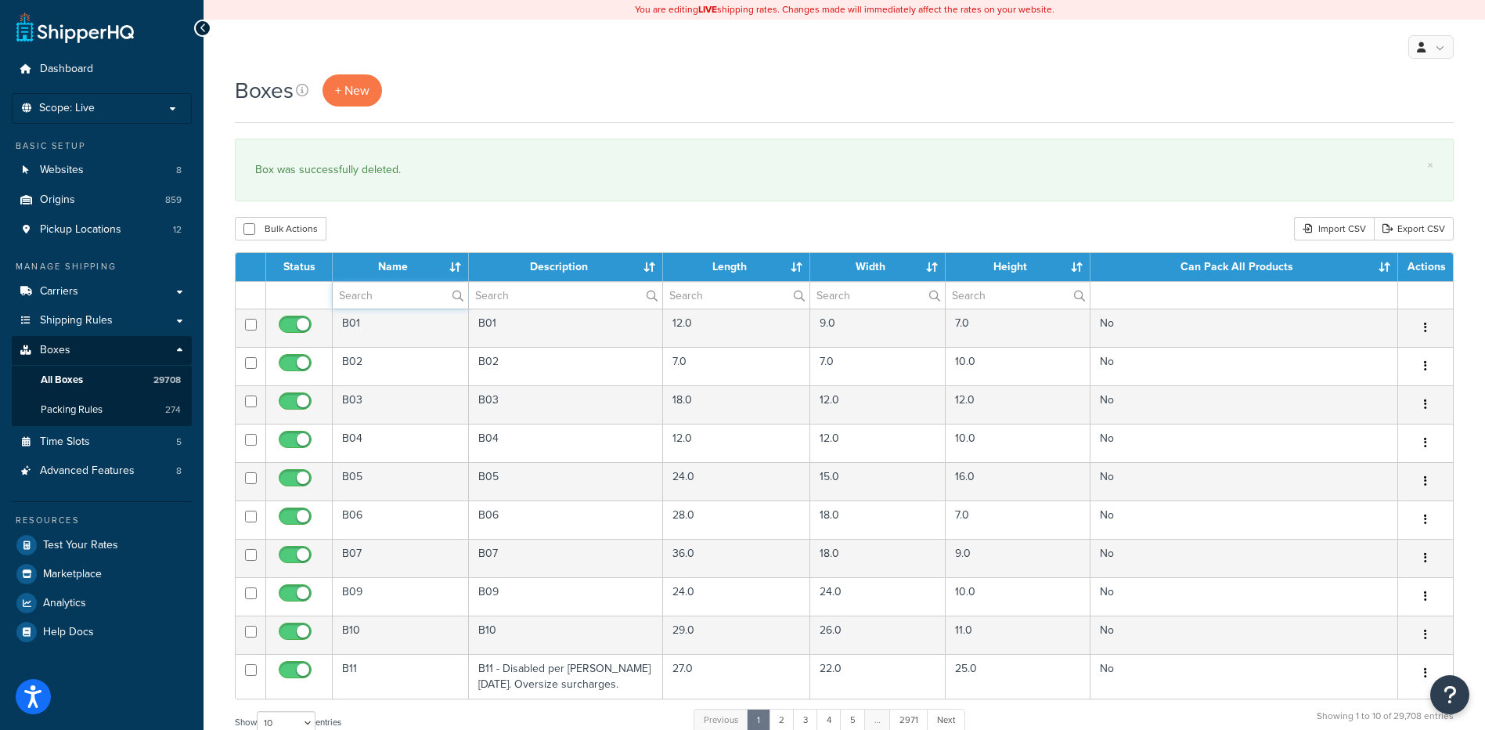
click at [359, 296] on input "text" at bounding box center [400, 295] width 135 height 27
paste input "14BHC3"
type input "14BHC3"
click at [408, 231] on div "Bulk Actions Duplicate [GEOGRAPHIC_DATA] Import CSV Export CSV" at bounding box center [844, 228] width 1219 height 23
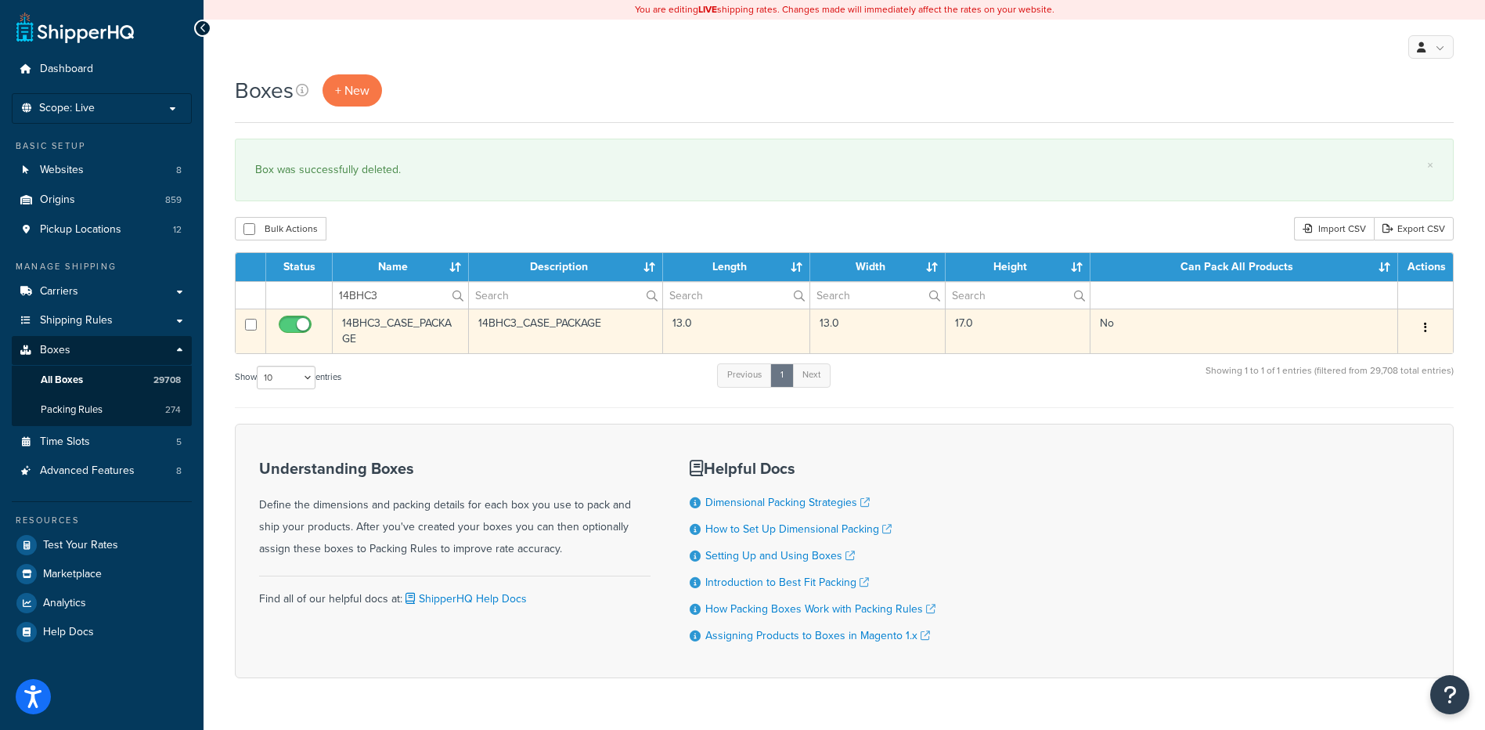
click at [1419, 323] on button "button" at bounding box center [1426, 327] width 22 height 25
click at [1326, 418] on icon at bounding box center [1325, 421] width 9 height 11
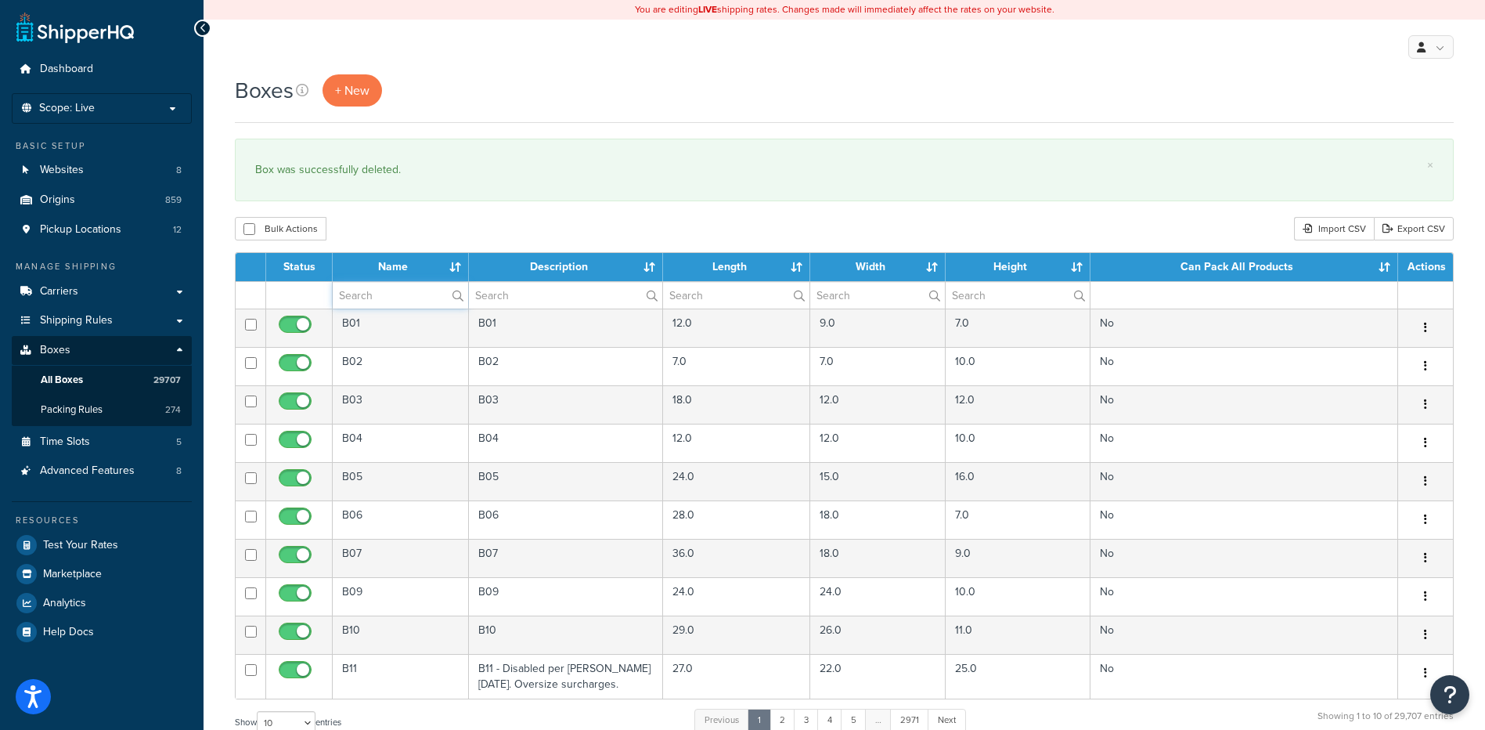
click at [398, 301] on input "text" at bounding box center [400, 295] width 135 height 27
paste input "51BC10"
type input "51BC10"
click at [410, 222] on div "Bulk Actions Duplicate Delete Import CSV Export CSV" at bounding box center [844, 228] width 1219 height 23
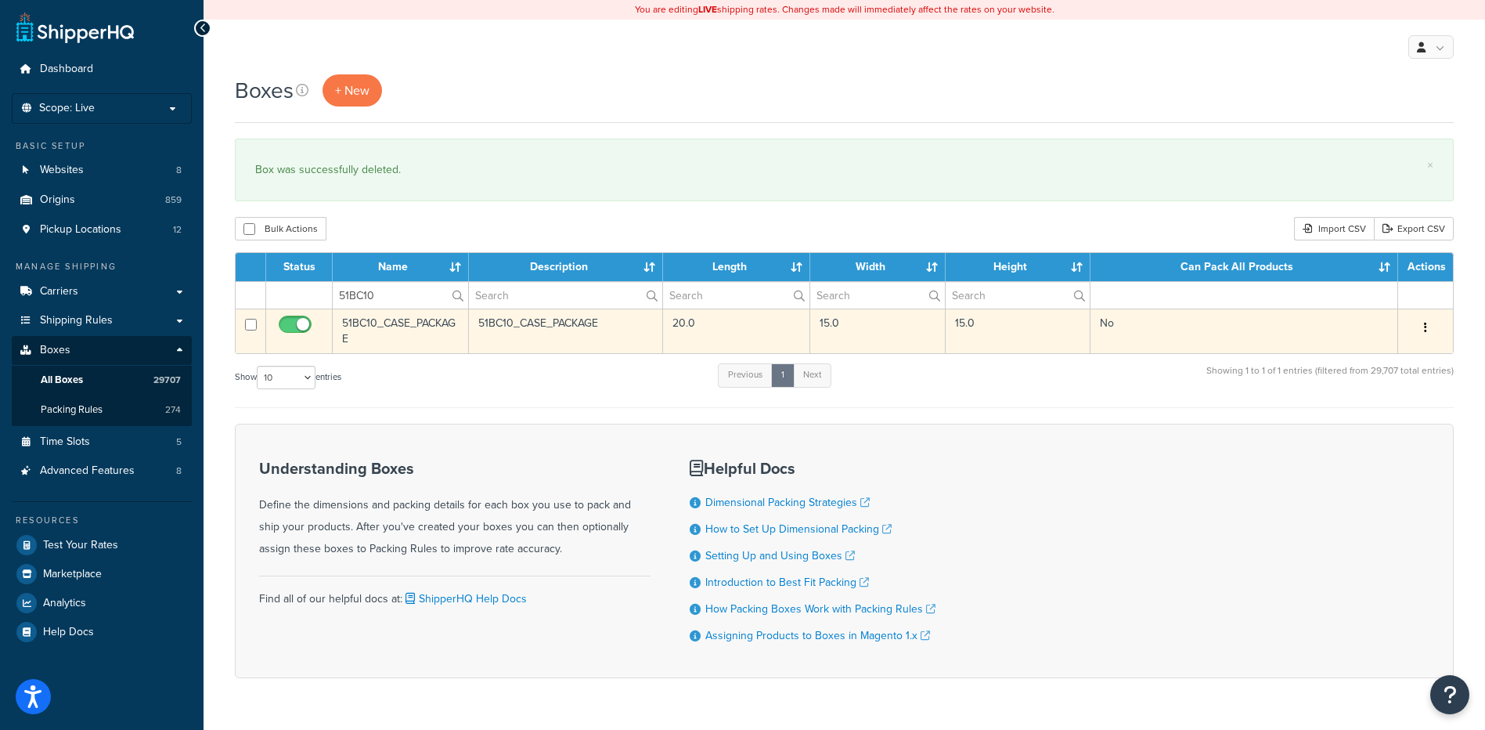
click at [1422, 331] on button "button" at bounding box center [1426, 327] width 22 height 25
click at [1389, 418] on link "Delete" at bounding box center [1374, 422] width 124 height 32
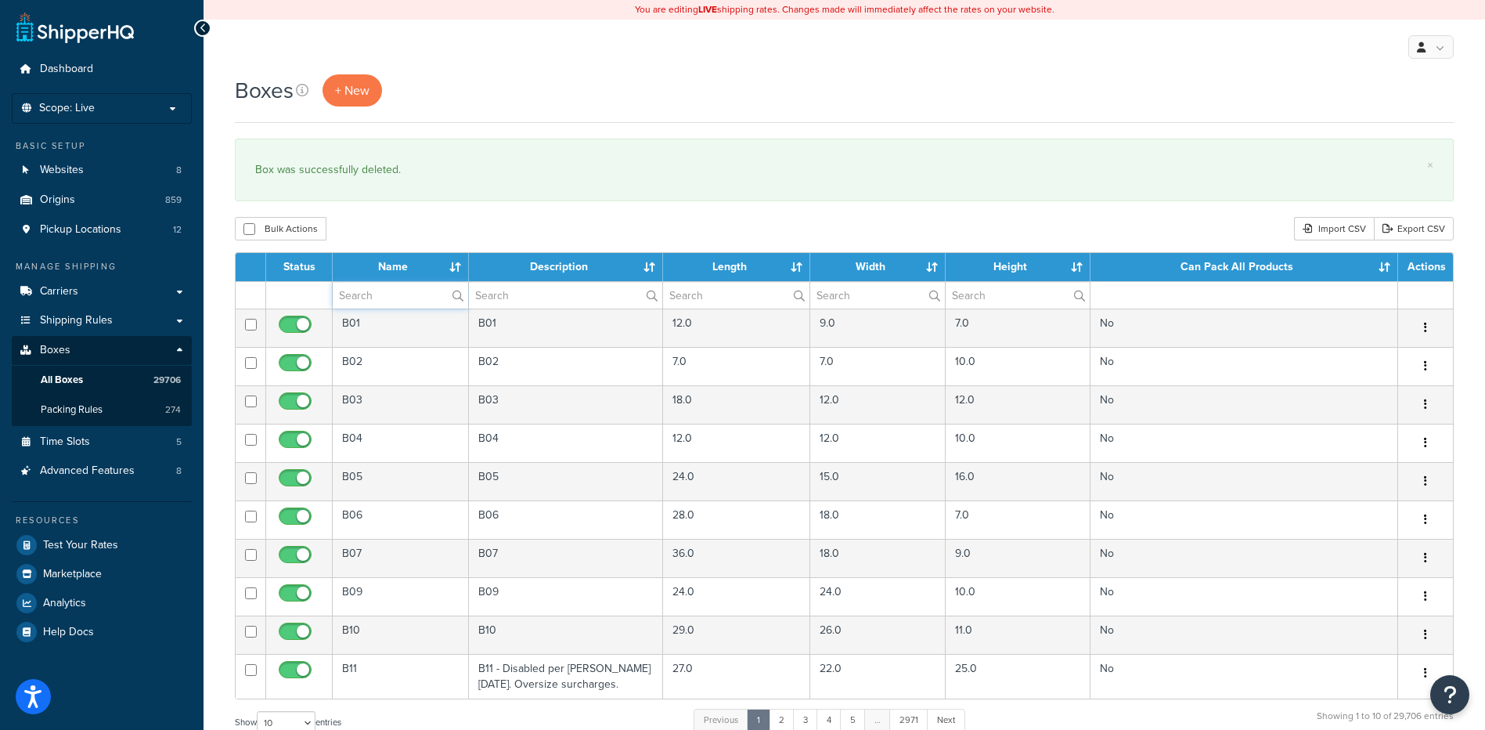
click at [361, 299] on input "text" at bounding box center [400, 295] width 135 height 27
paste input "26WLAN"
type input "26WLAN"
click at [390, 233] on div "Bulk Actions Duplicate [GEOGRAPHIC_DATA] Import CSV Export CSV" at bounding box center [844, 228] width 1219 height 23
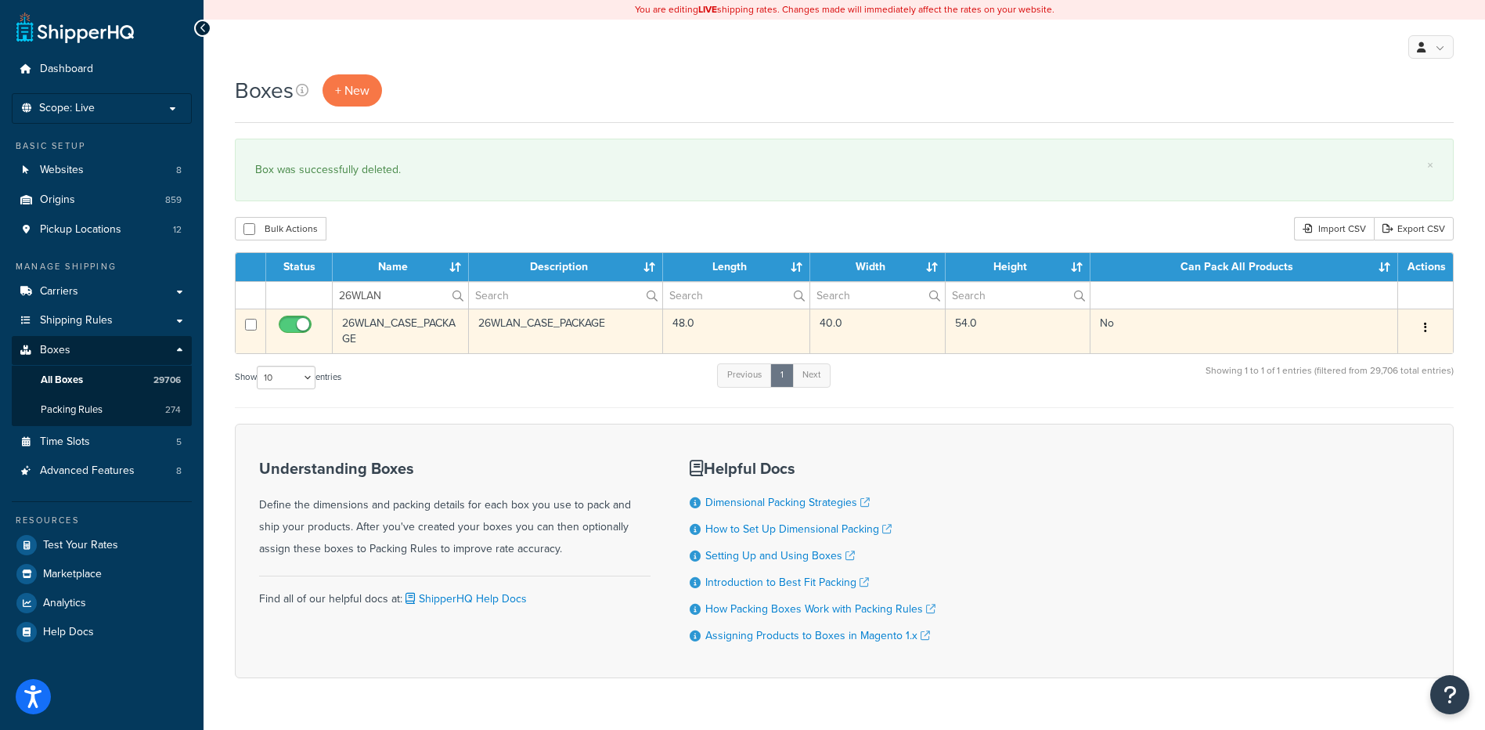
click at [1427, 333] on button "button" at bounding box center [1426, 327] width 22 height 25
click at [1403, 424] on link "Delete" at bounding box center [1374, 422] width 124 height 32
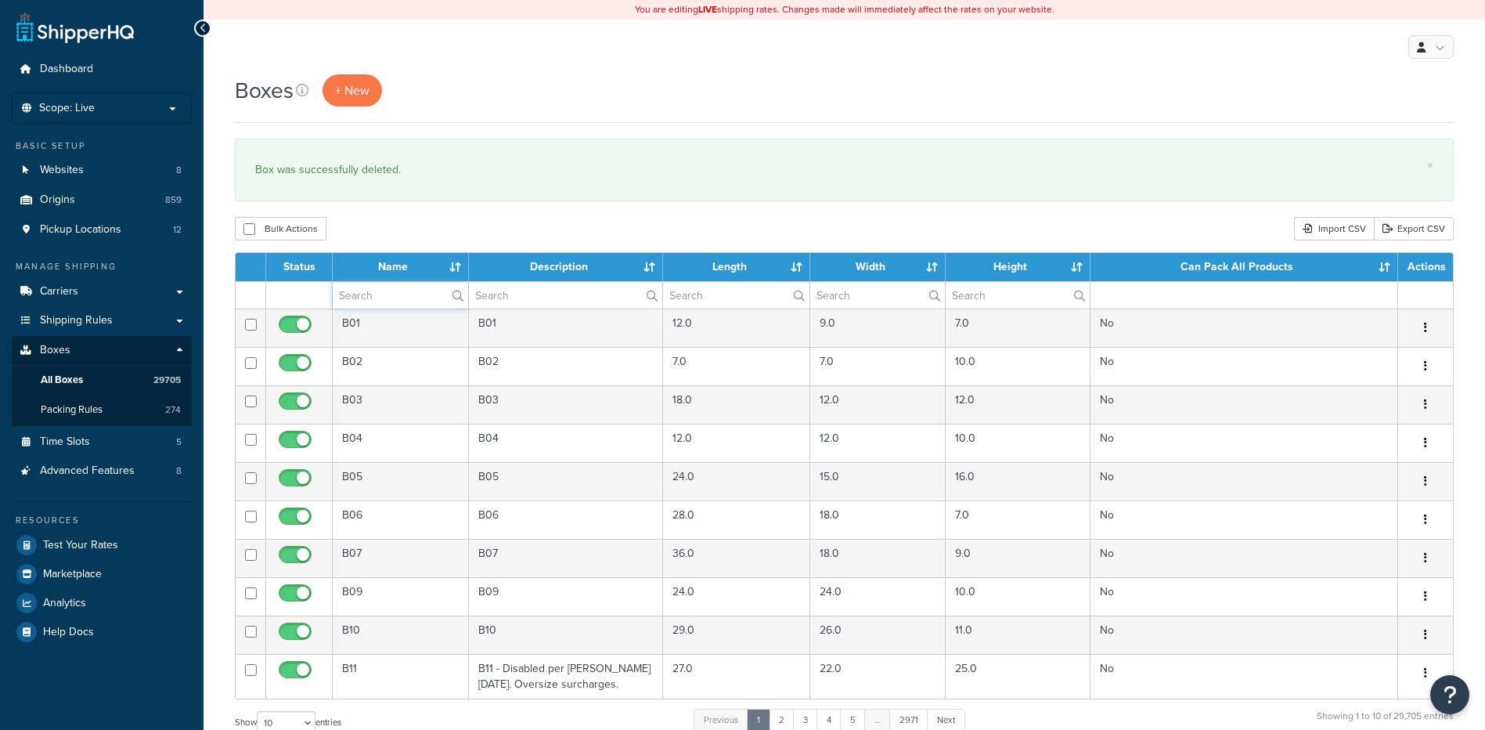
click at [385, 301] on input "text" at bounding box center [400, 295] width 135 height 27
paste input "37BP16"
type input "37BP16"
click at [391, 239] on div "Bulk Actions Duplicate [GEOGRAPHIC_DATA] Import CSV Export CSV" at bounding box center [844, 228] width 1219 height 23
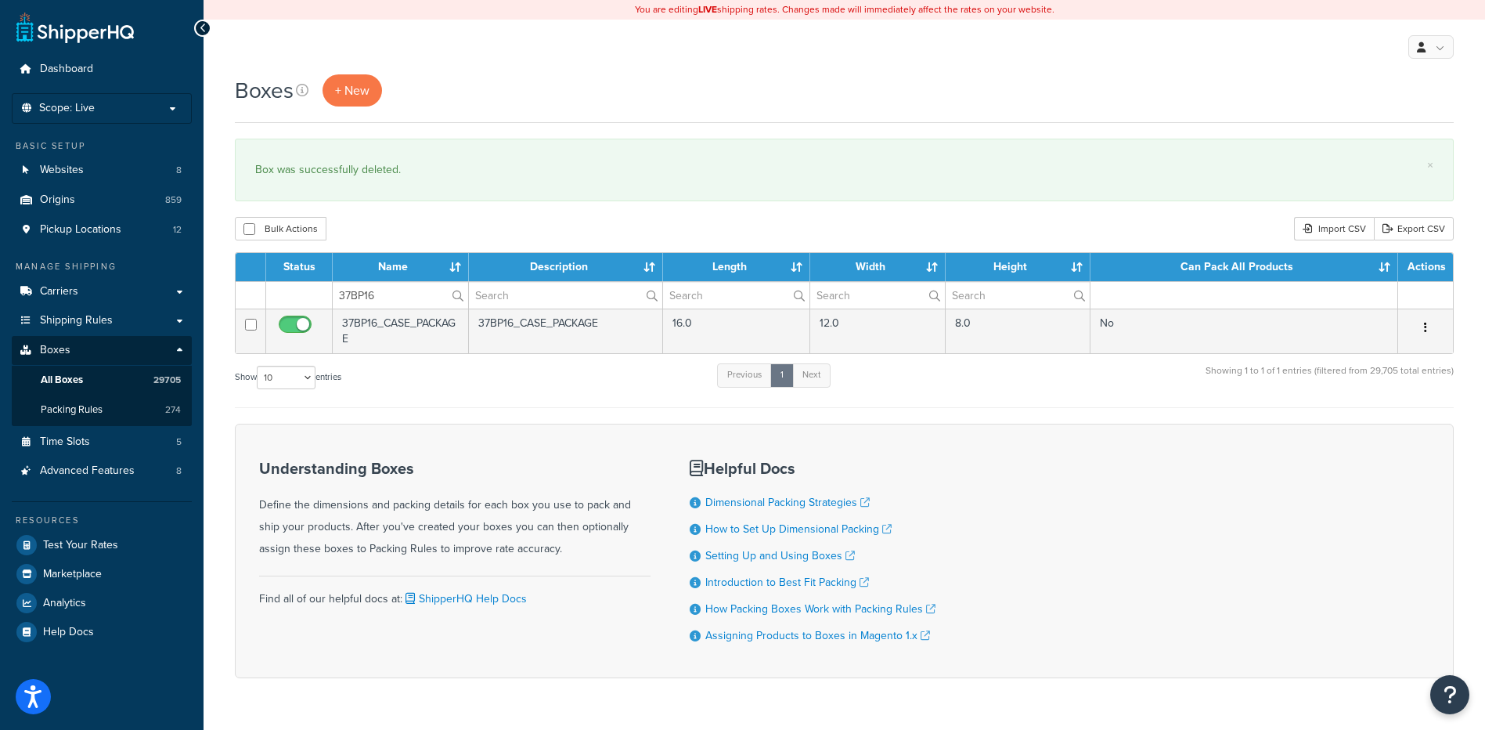
click at [1430, 329] on button "button" at bounding box center [1426, 327] width 22 height 25
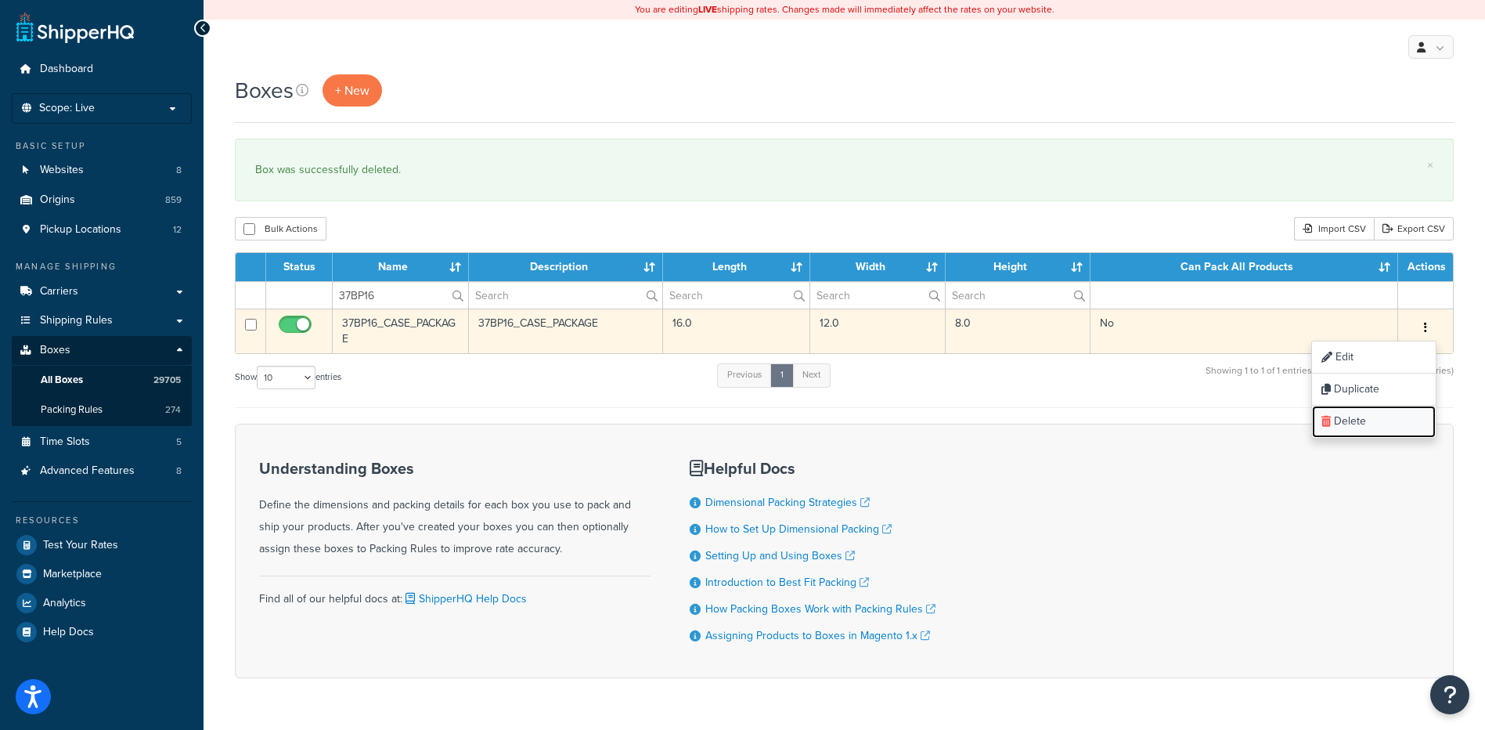
click at [1400, 427] on link "Delete" at bounding box center [1374, 422] width 124 height 32
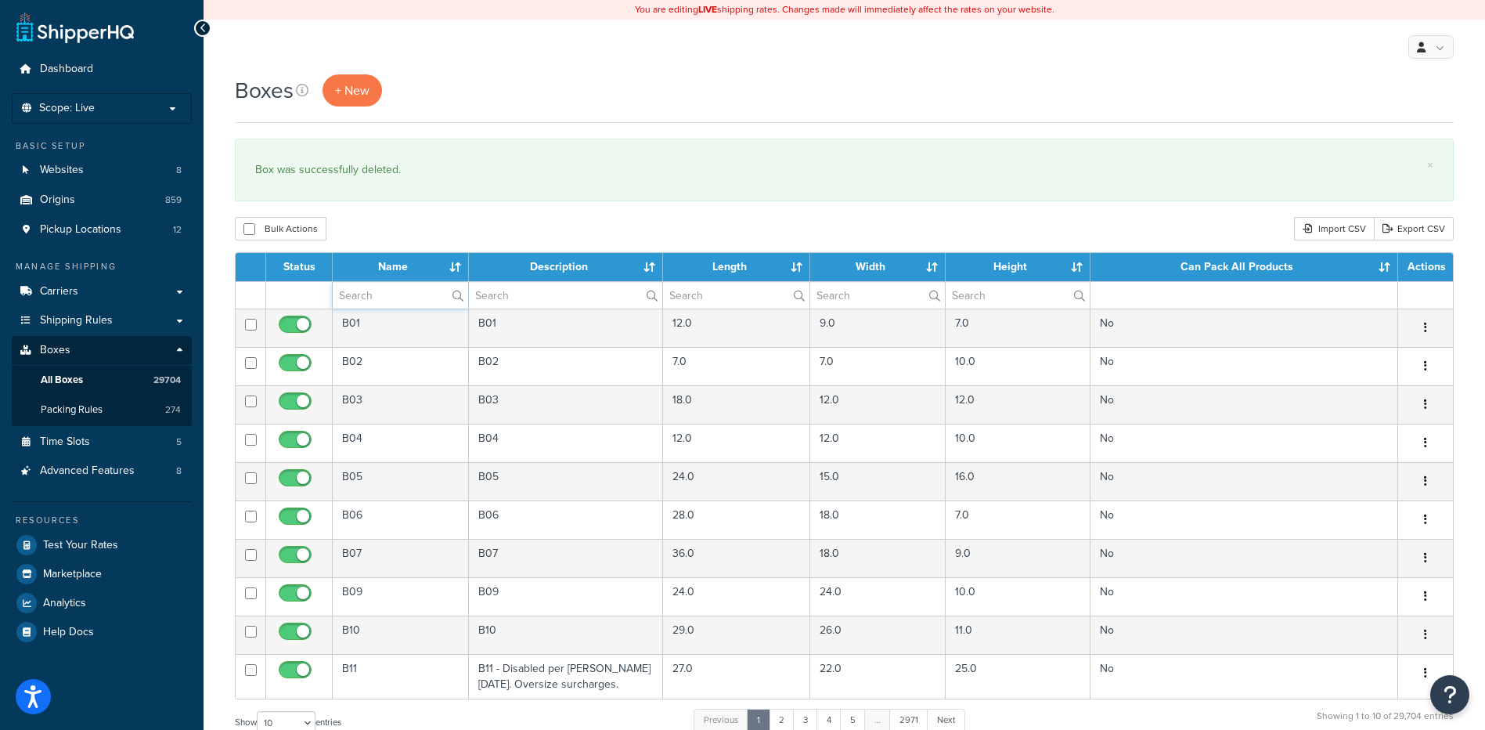
click at [362, 300] on input "text" at bounding box center [400, 295] width 135 height 27
paste input "37BP22"
type input "37BP22"
click at [403, 237] on div "Bulk Actions Duplicate [GEOGRAPHIC_DATA] Import CSV Export CSV" at bounding box center [844, 228] width 1219 height 23
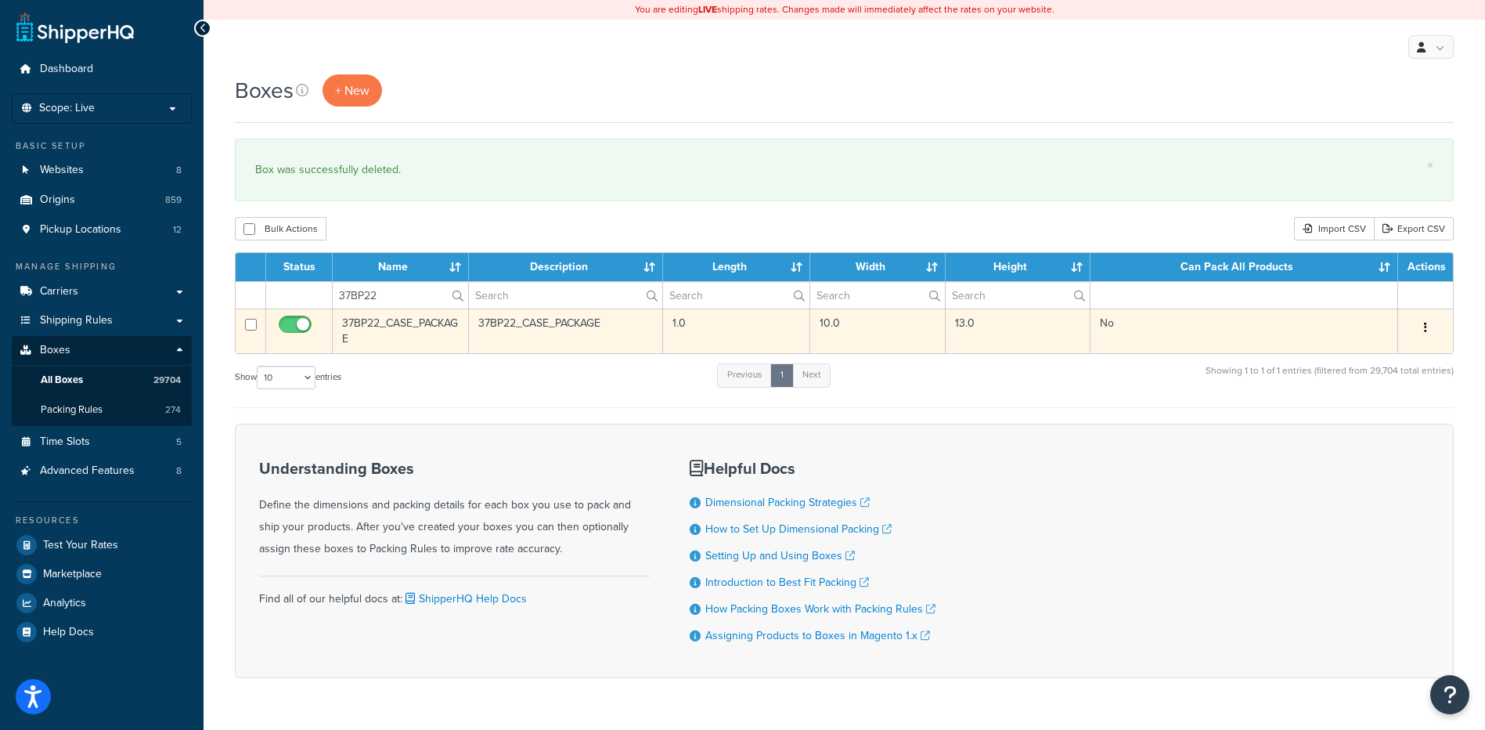
click at [1430, 330] on button "button" at bounding box center [1426, 327] width 22 height 25
click at [1384, 424] on link "Delete" at bounding box center [1374, 422] width 124 height 32
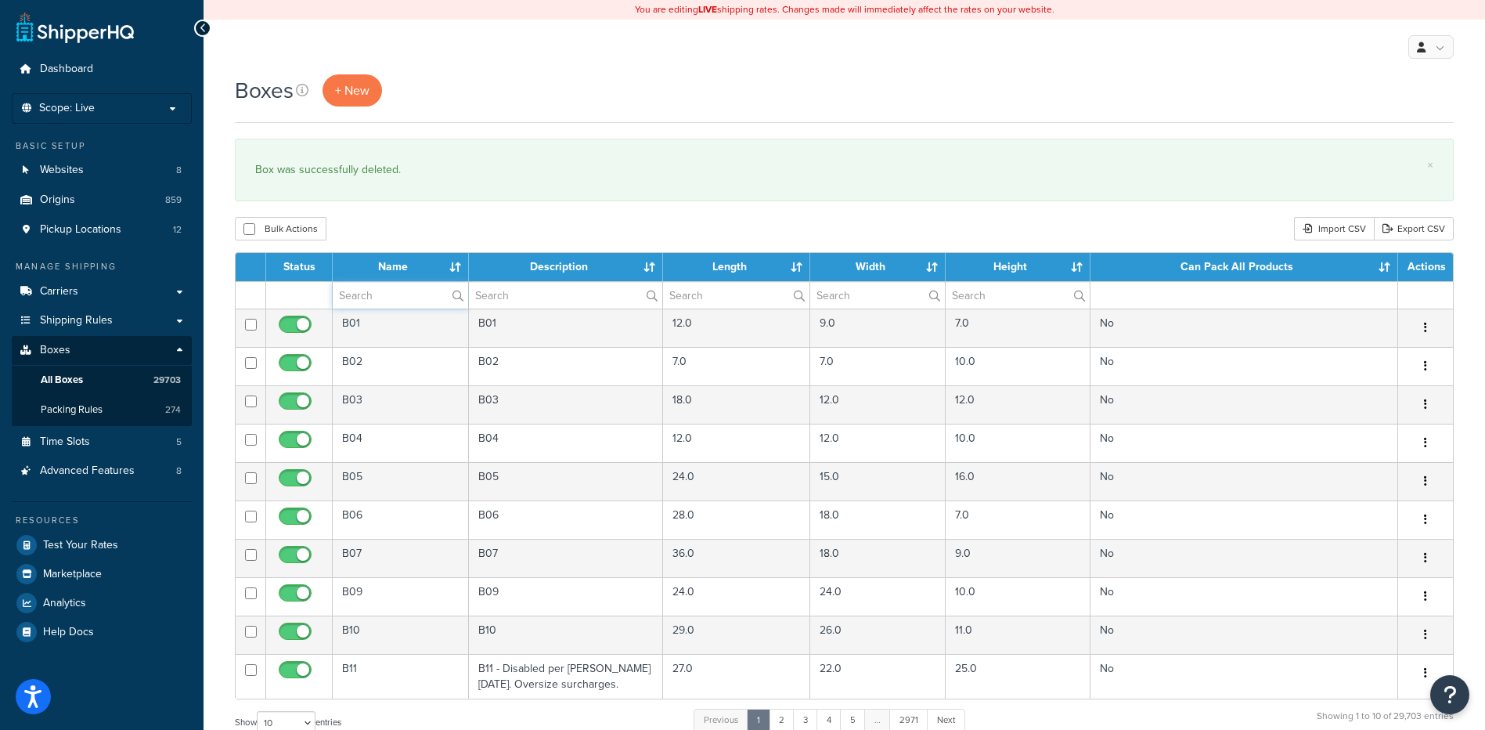
click at [398, 294] on input "text" at bounding box center [400, 295] width 135 height 27
paste input "19B04K"
type input "19B04K"
click at [431, 232] on div "Bulk Actions Duplicate [GEOGRAPHIC_DATA] Import CSV Export CSV" at bounding box center [844, 228] width 1219 height 23
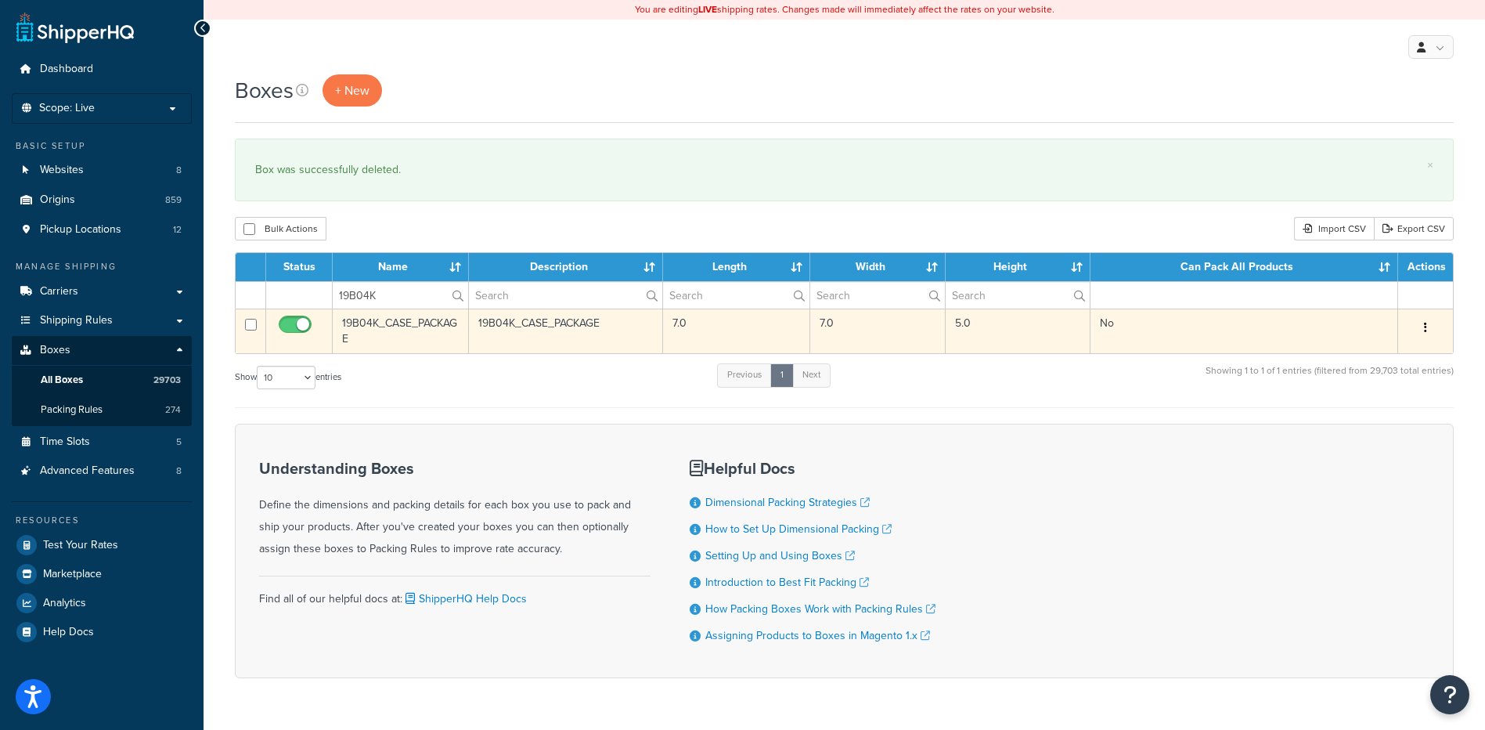
click at [1427, 326] on button "button" at bounding box center [1426, 327] width 22 height 25
click at [1371, 418] on link "Delete" at bounding box center [1374, 422] width 124 height 32
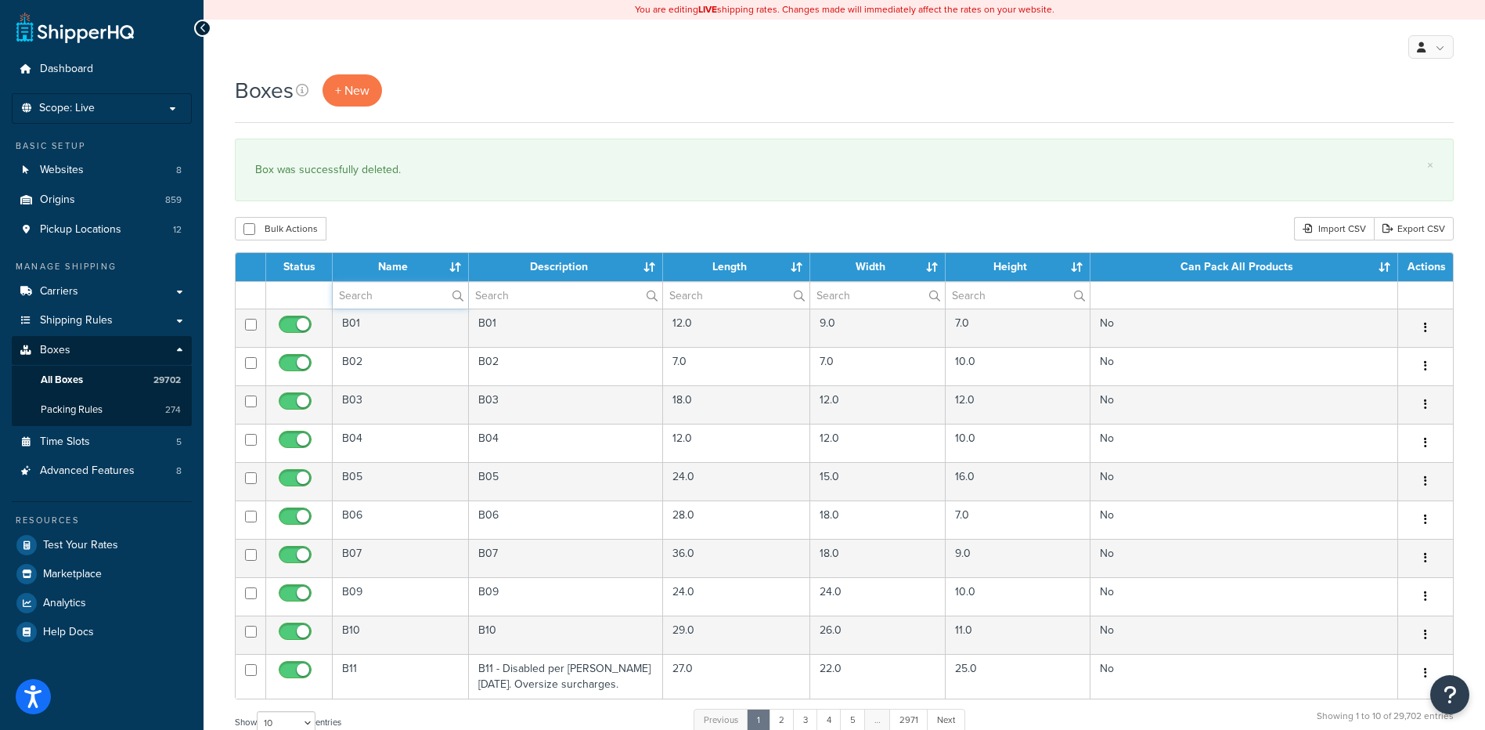
click at [357, 290] on input "text" at bounding box center [400, 295] width 135 height 27
paste input "19B05K"
type input "19B05K"
click at [404, 215] on div "Boxes + New × Box was successfully deleted. Bulk Actions Duplicate [GEOGRAPHIC_…" at bounding box center [845, 576] width 1282 height 1004
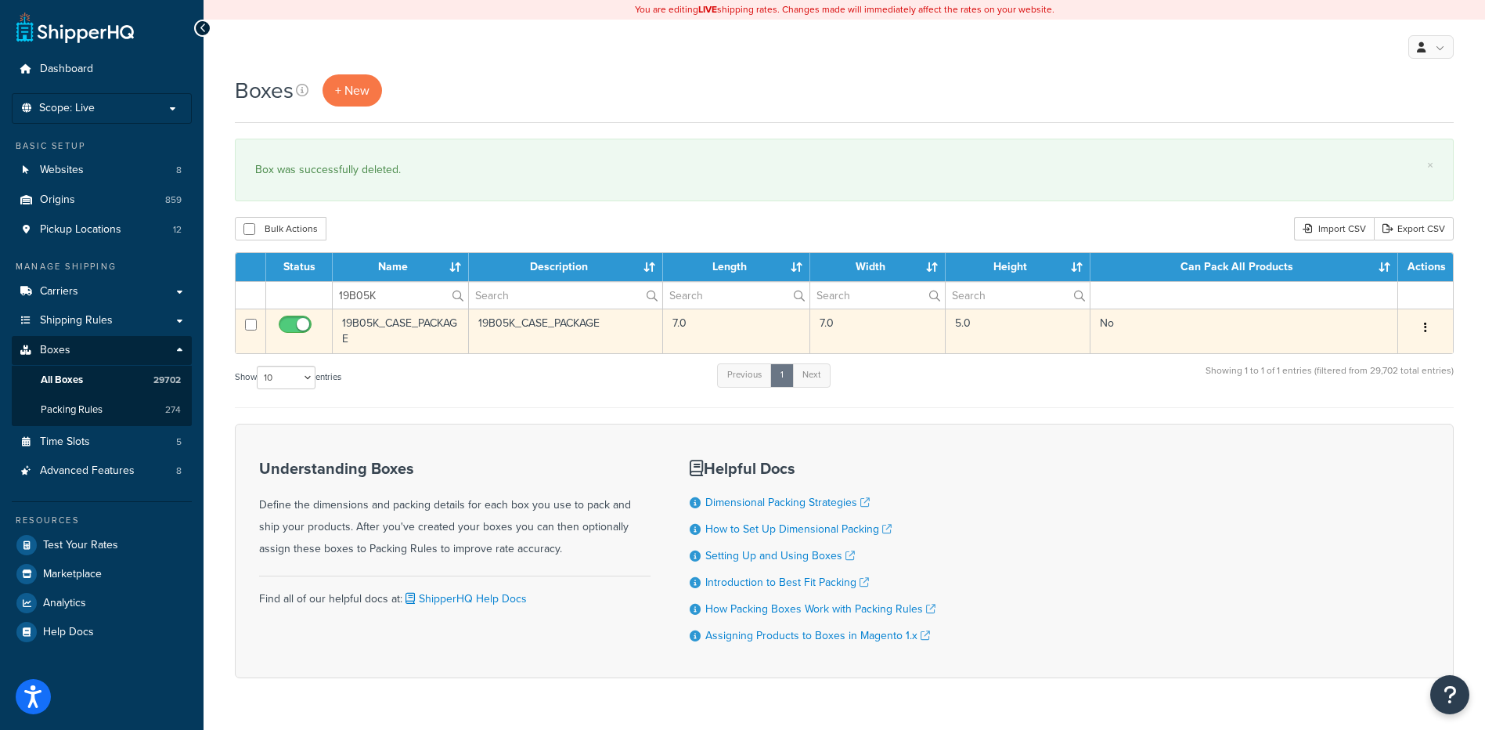
click at [1426, 330] on icon "button" at bounding box center [1425, 327] width 3 height 11
click at [1388, 420] on link "Delete" at bounding box center [1374, 422] width 124 height 32
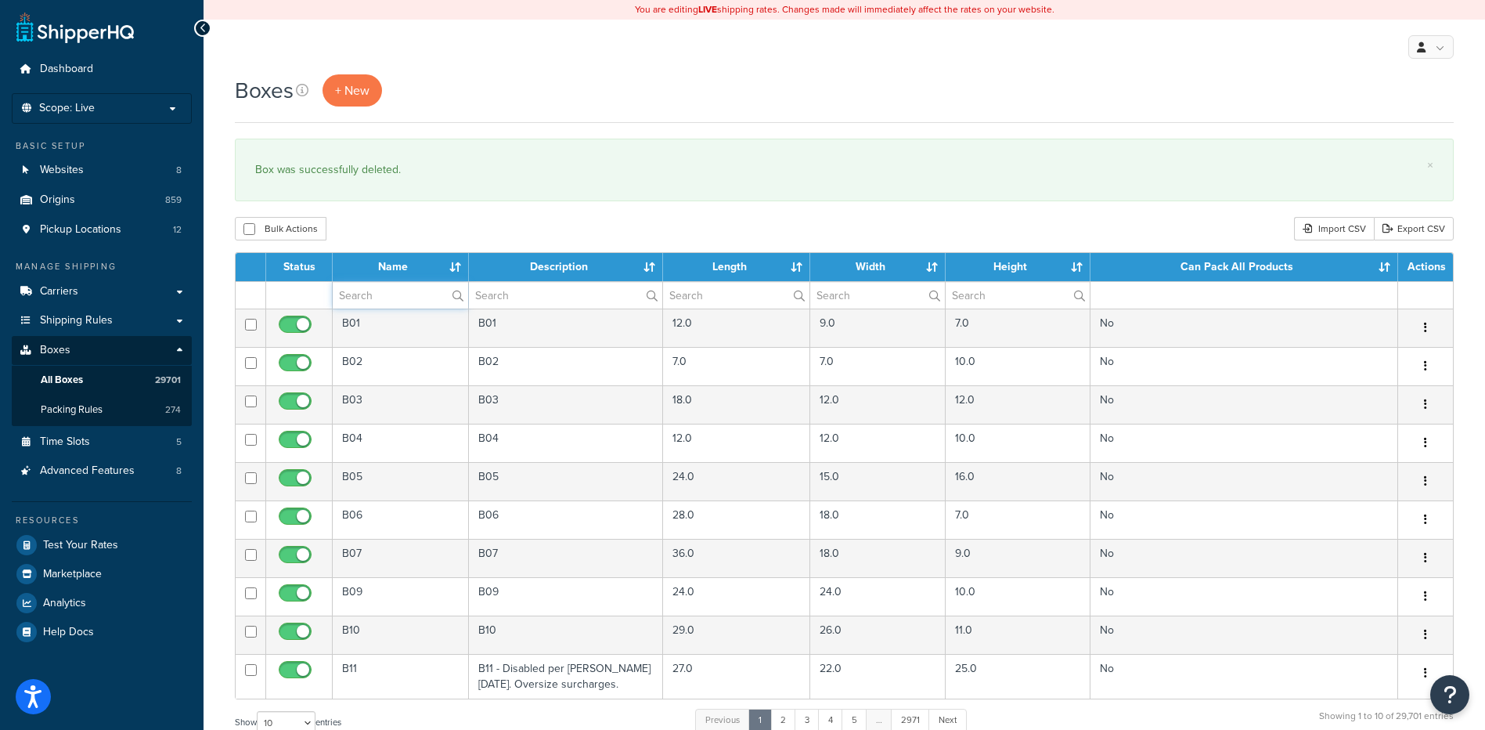
click at [391, 299] on input "text" at bounding box center [400, 295] width 135 height 27
paste input "19B06K"
type input "19B06K"
drag, startPoint x: 398, startPoint y: 229, endPoint x: 481, endPoint y: 252, distance: 86.0
click at [398, 229] on div "Bulk Actions Duplicate [GEOGRAPHIC_DATA] Import CSV Export CSV" at bounding box center [844, 228] width 1219 height 23
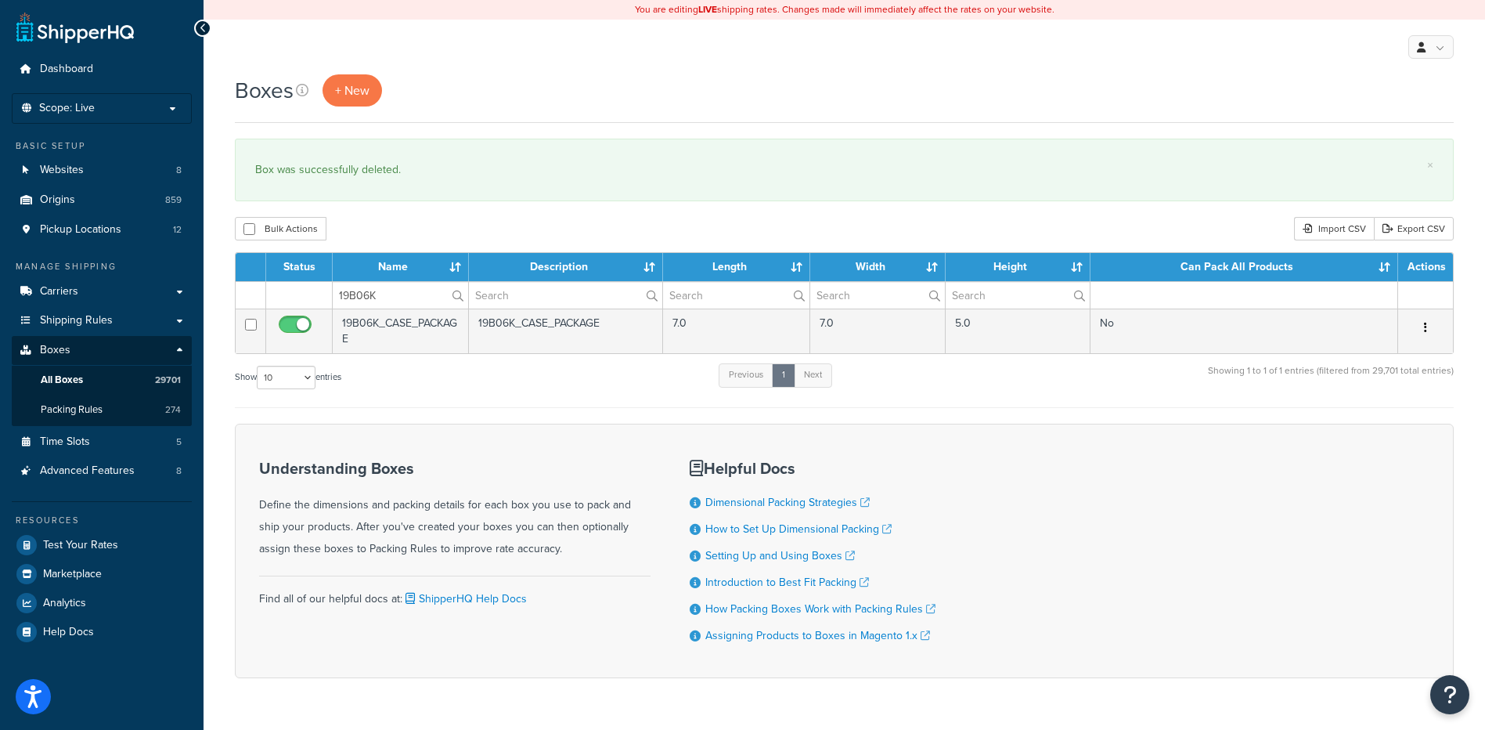
click at [1426, 326] on icon "button" at bounding box center [1425, 327] width 3 height 11
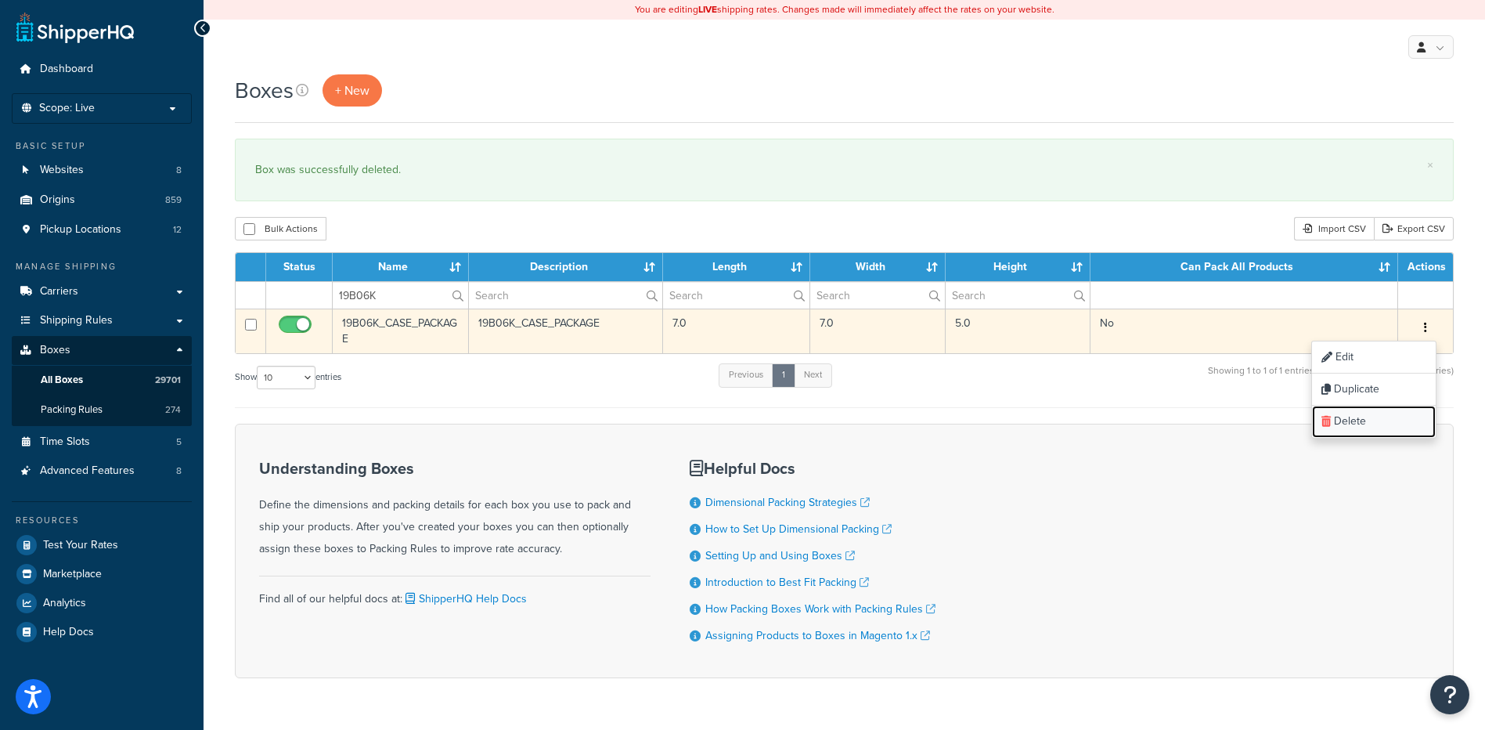
click at [1387, 417] on link "Delete" at bounding box center [1374, 422] width 124 height 32
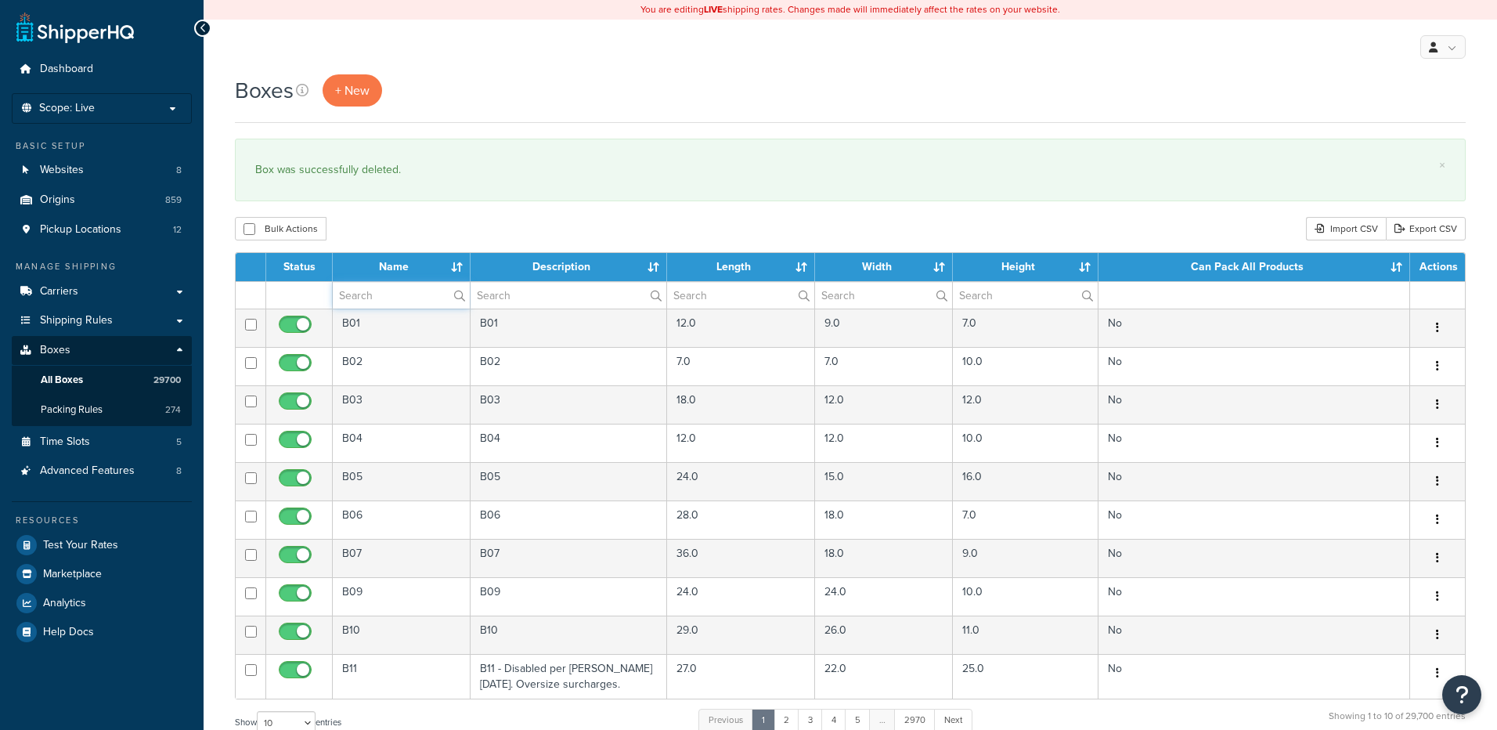
click at [373, 302] on input "text" at bounding box center [401, 295] width 137 height 27
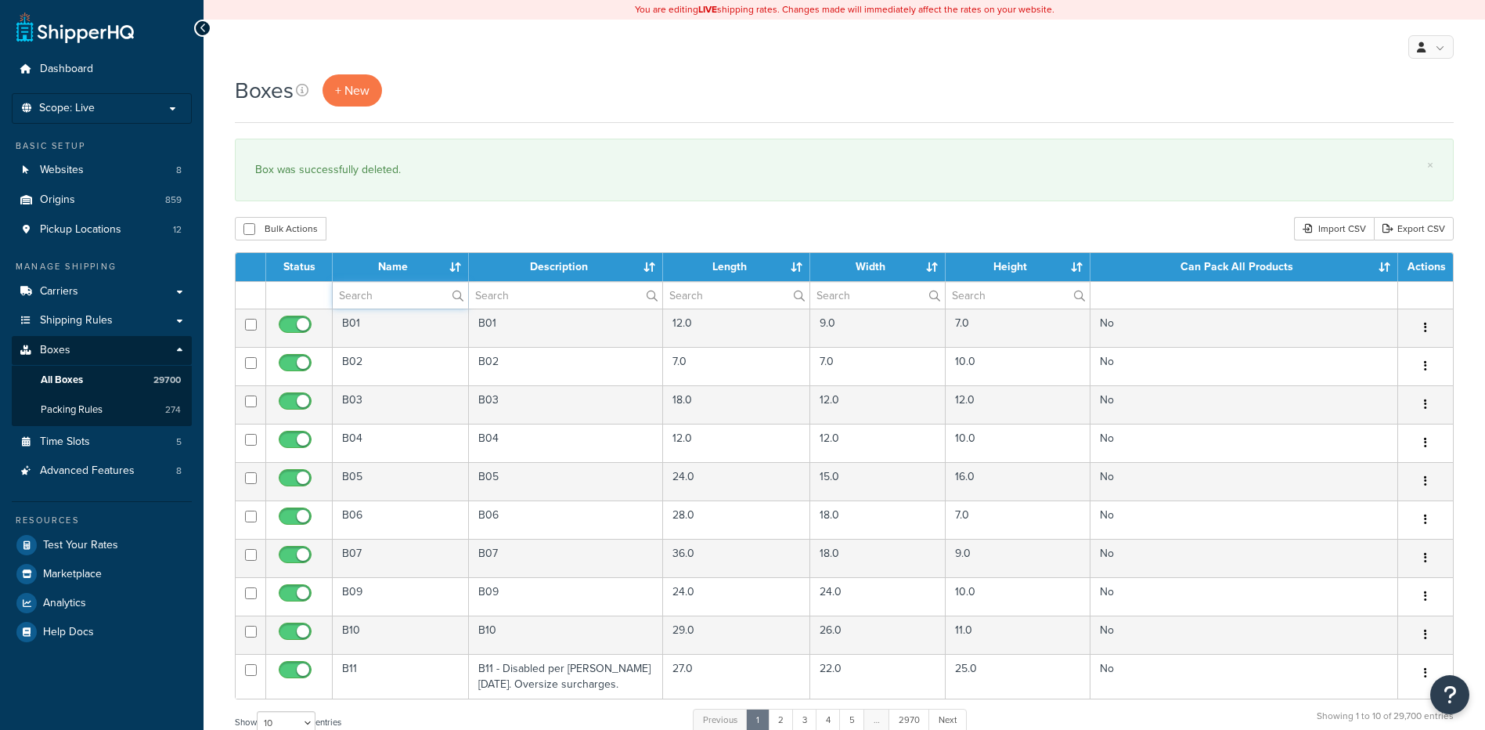
paste input "19B07K"
type input "19B07K"
click at [402, 235] on div "Bulk Actions Duplicate [GEOGRAPHIC_DATA] Import CSV Export CSV" at bounding box center [844, 228] width 1219 height 23
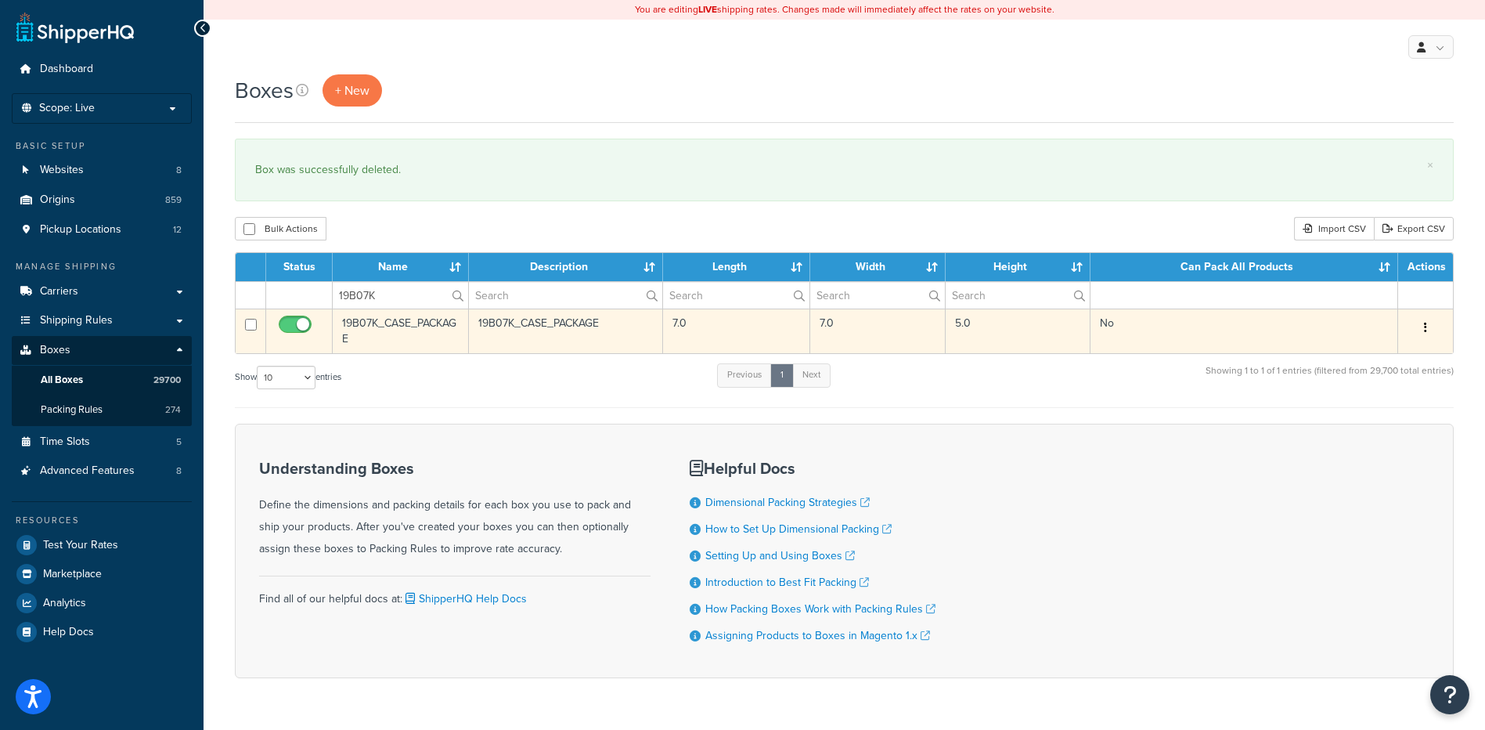
click at [1418, 326] on button "button" at bounding box center [1426, 327] width 22 height 25
click at [1374, 423] on link "Delete" at bounding box center [1374, 422] width 124 height 32
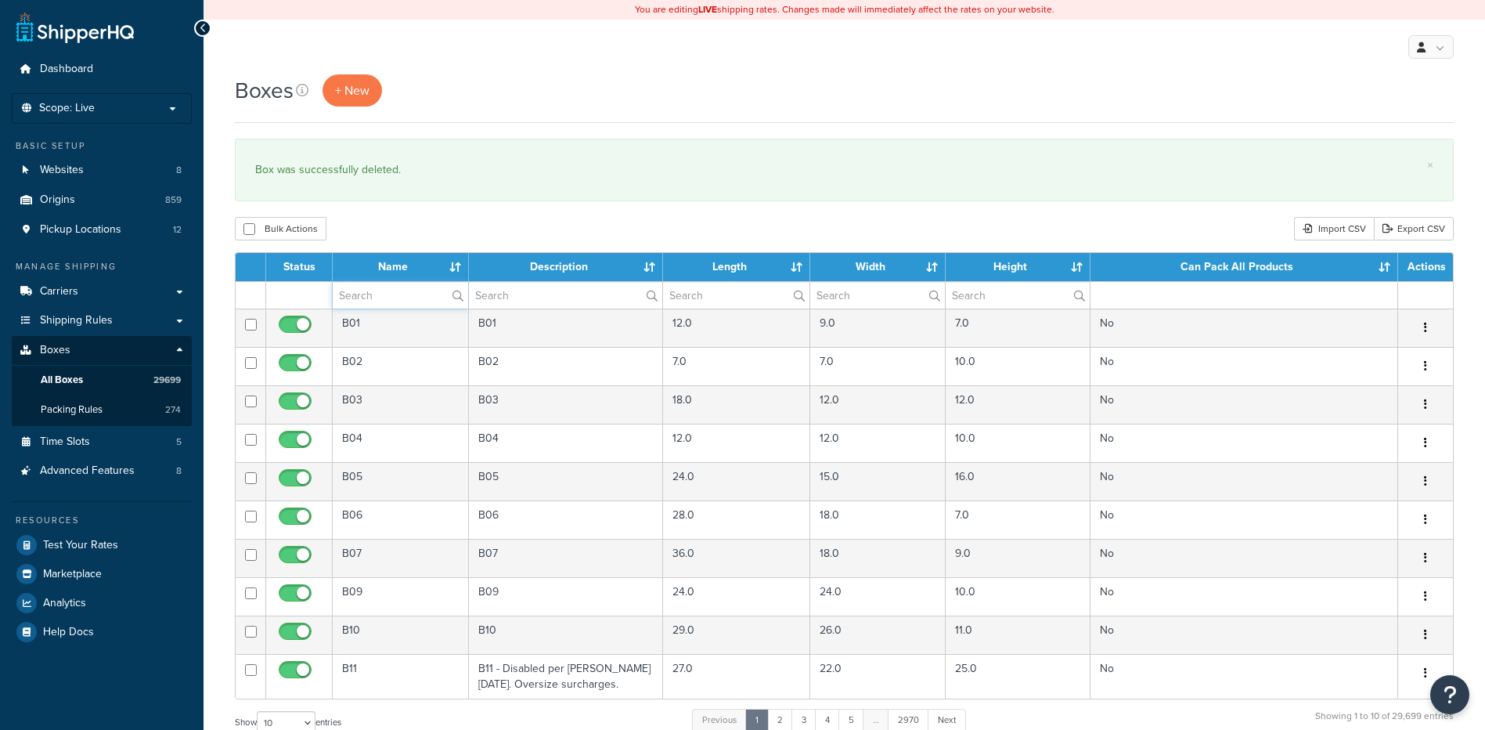
click at [404, 299] on input "text" at bounding box center [400, 295] width 135 height 27
paste input "19B08K"
type input "19B08K"
click at [423, 223] on div "Bulk Actions Duplicate [GEOGRAPHIC_DATA] Import CSV Export CSV" at bounding box center [844, 228] width 1219 height 23
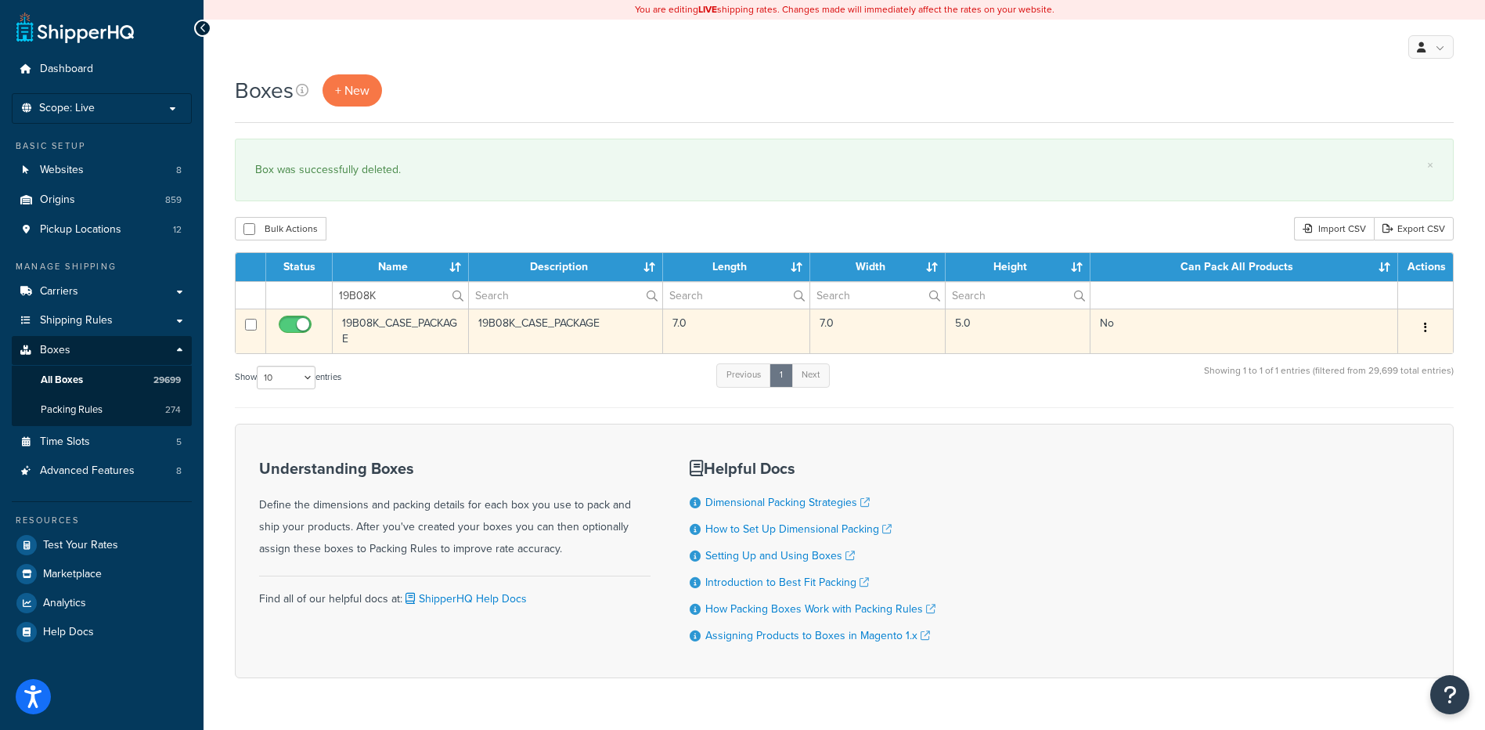
click at [1426, 326] on icon "button" at bounding box center [1425, 327] width 3 height 11
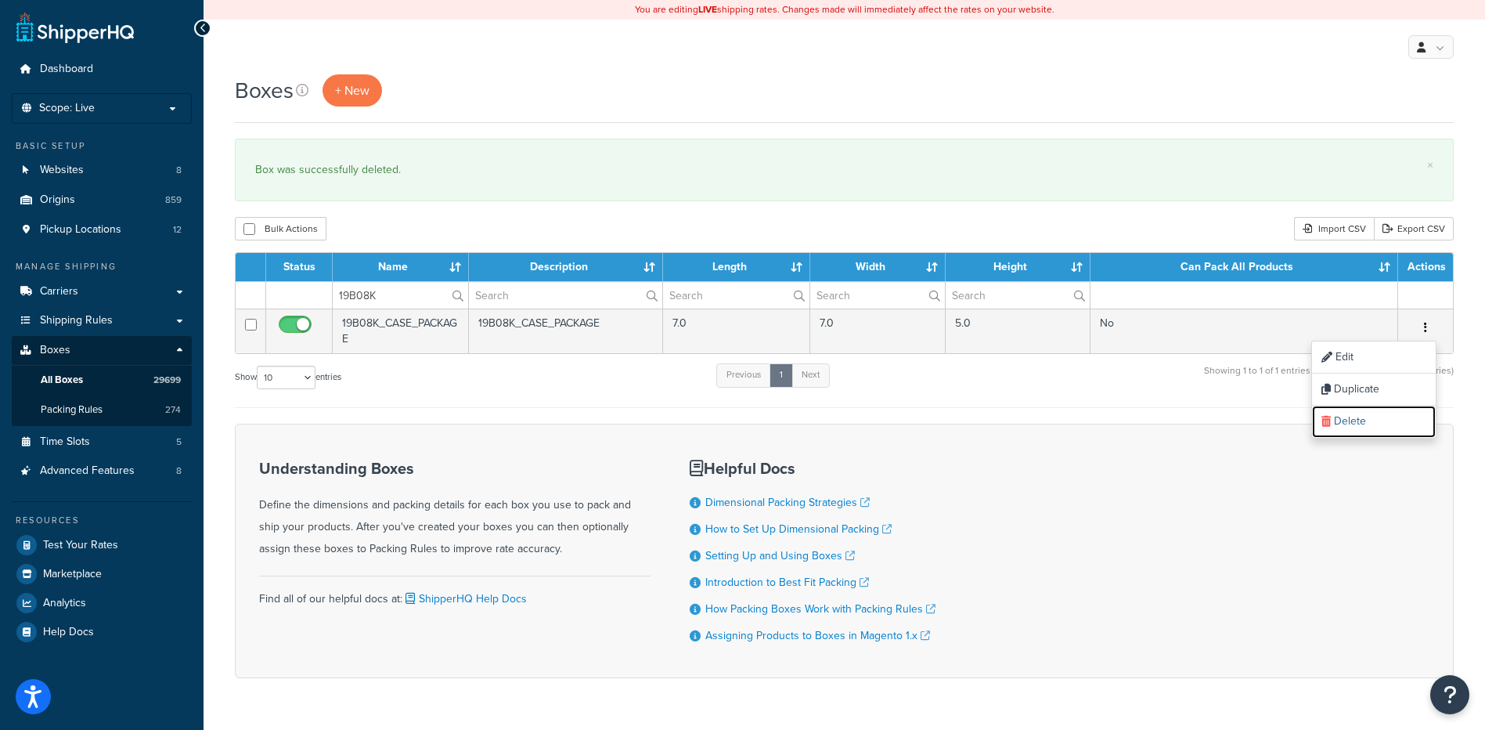
click at [1333, 419] on link "Delete" at bounding box center [1374, 422] width 124 height 32
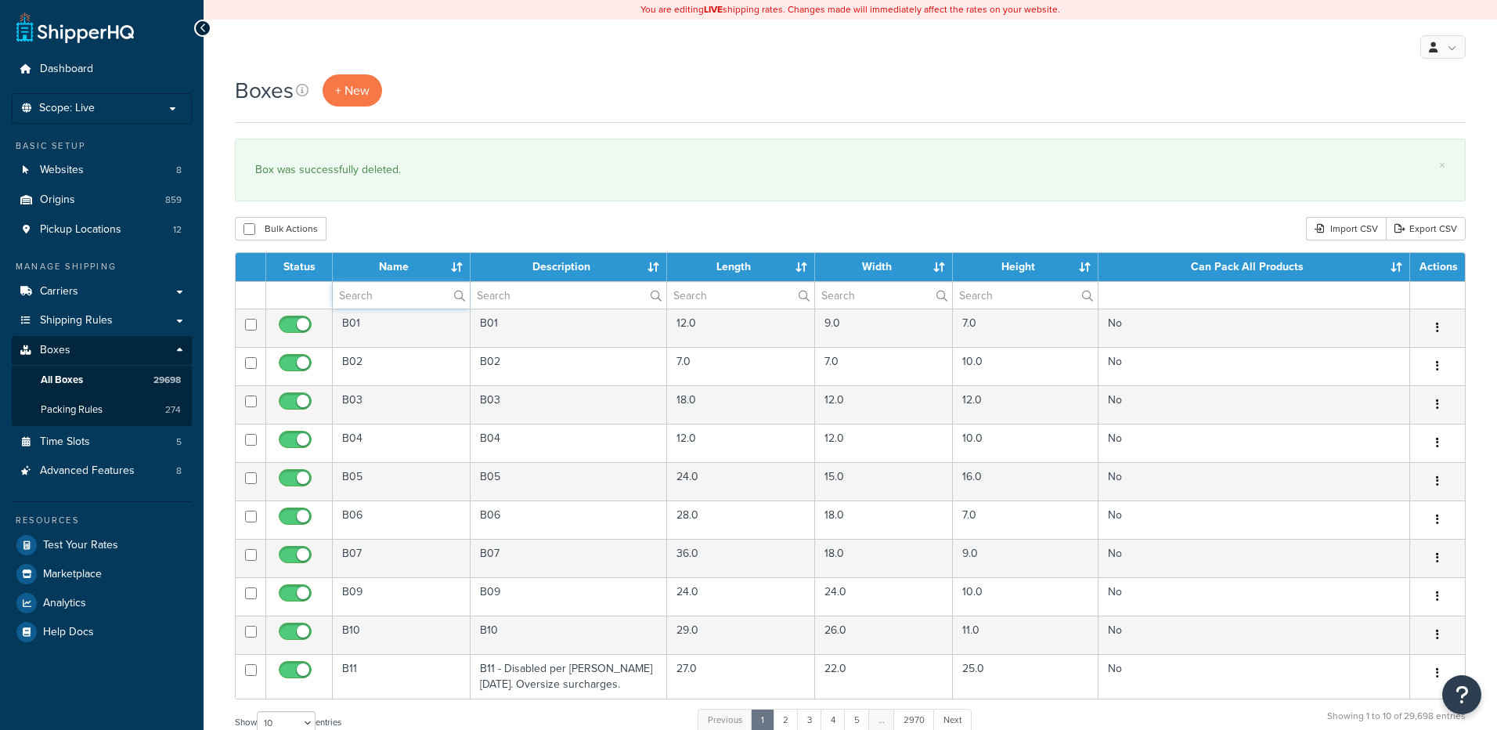
drag, startPoint x: 346, startPoint y: 301, endPoint x: 355, endPoint y: 258, distance: 44.8
click at [346, 301] on input "text" at bounding box center [401, 295] width 137 height 27
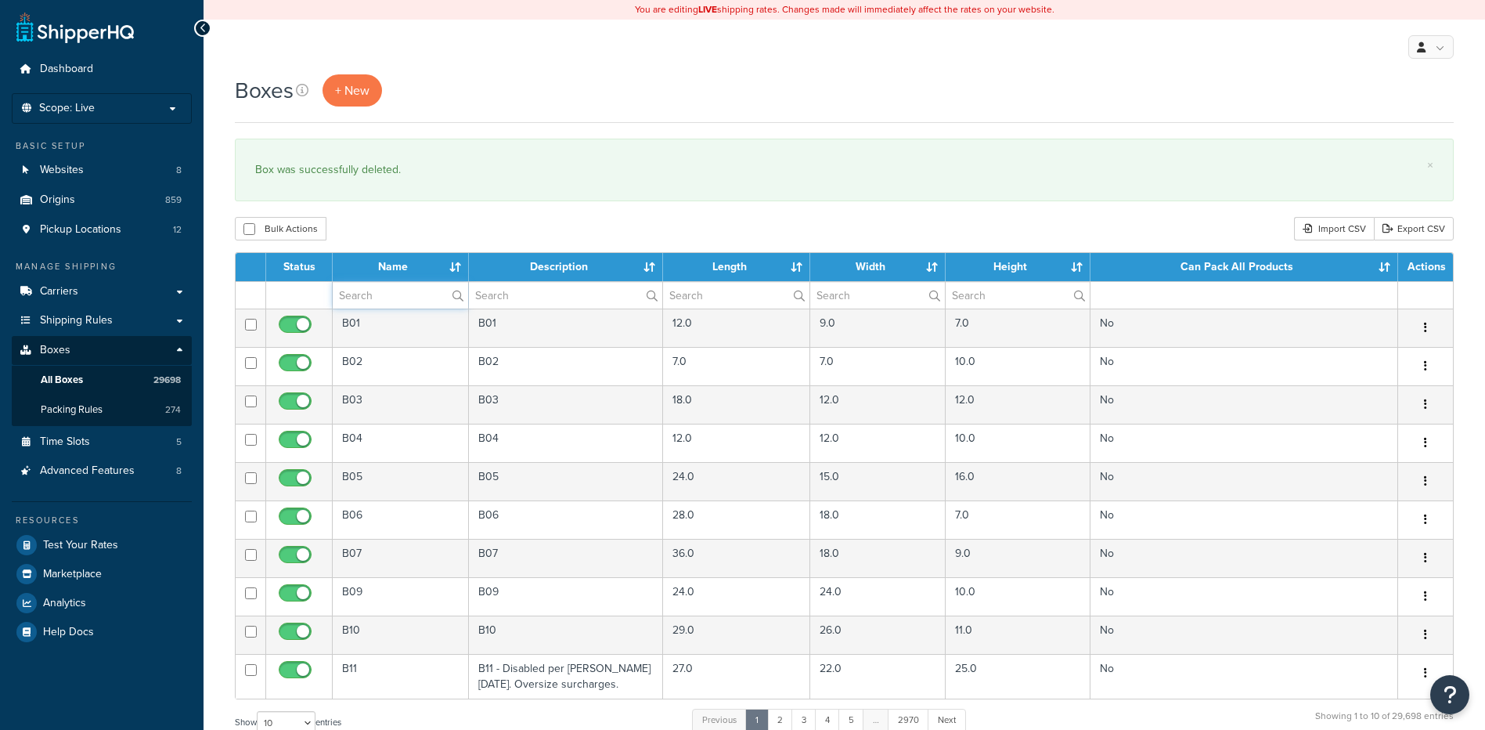
paste input "26WU5R"
type input "26WU5R"
click at [373, 214] on div "Boxes + New × Box was successfully deleted. Bulk Actions Duplicate [GEOGRAPHIC_…" at bounding box center [845, 576] width 1282 height 1004
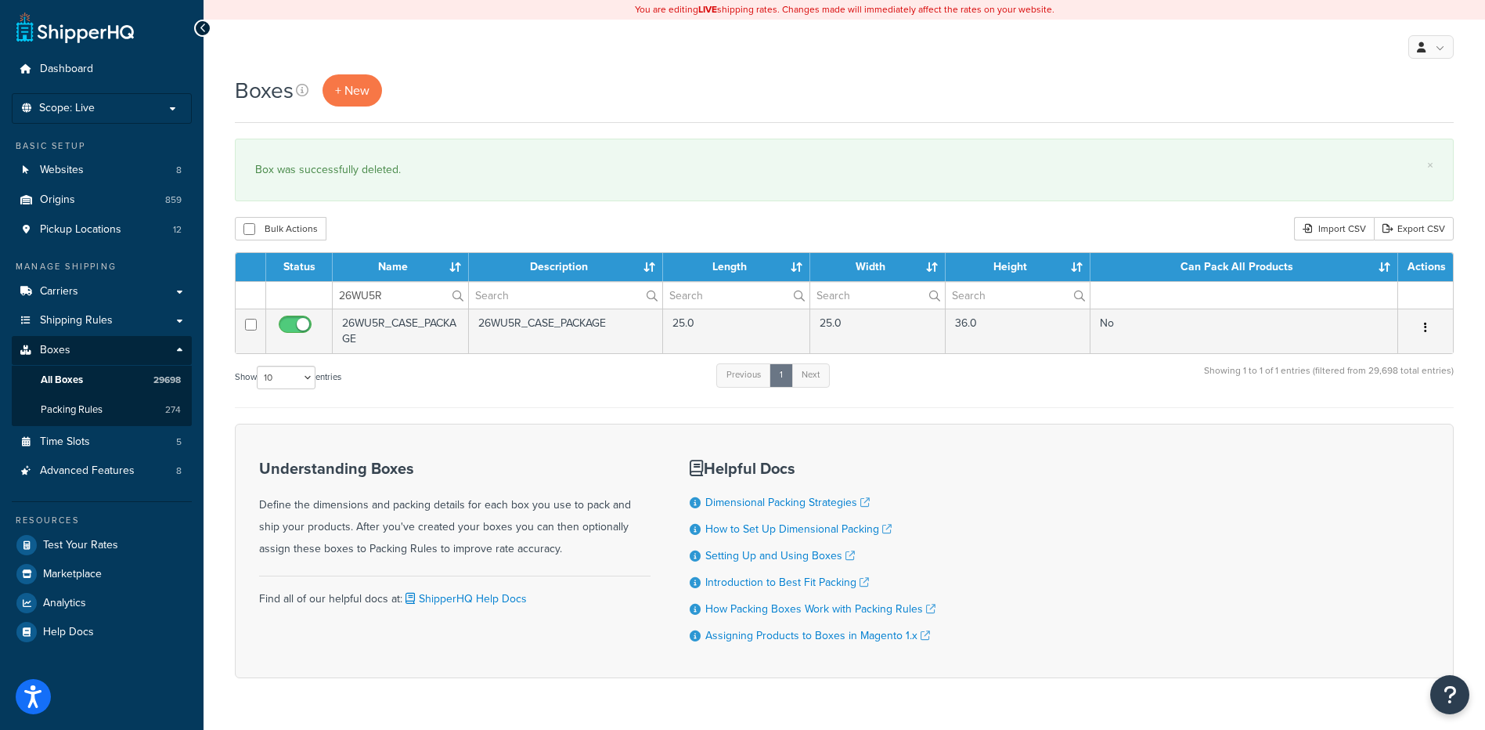
click at [1422, 328] on button "button" at bounding box center [1426, 327] width 22 height 25
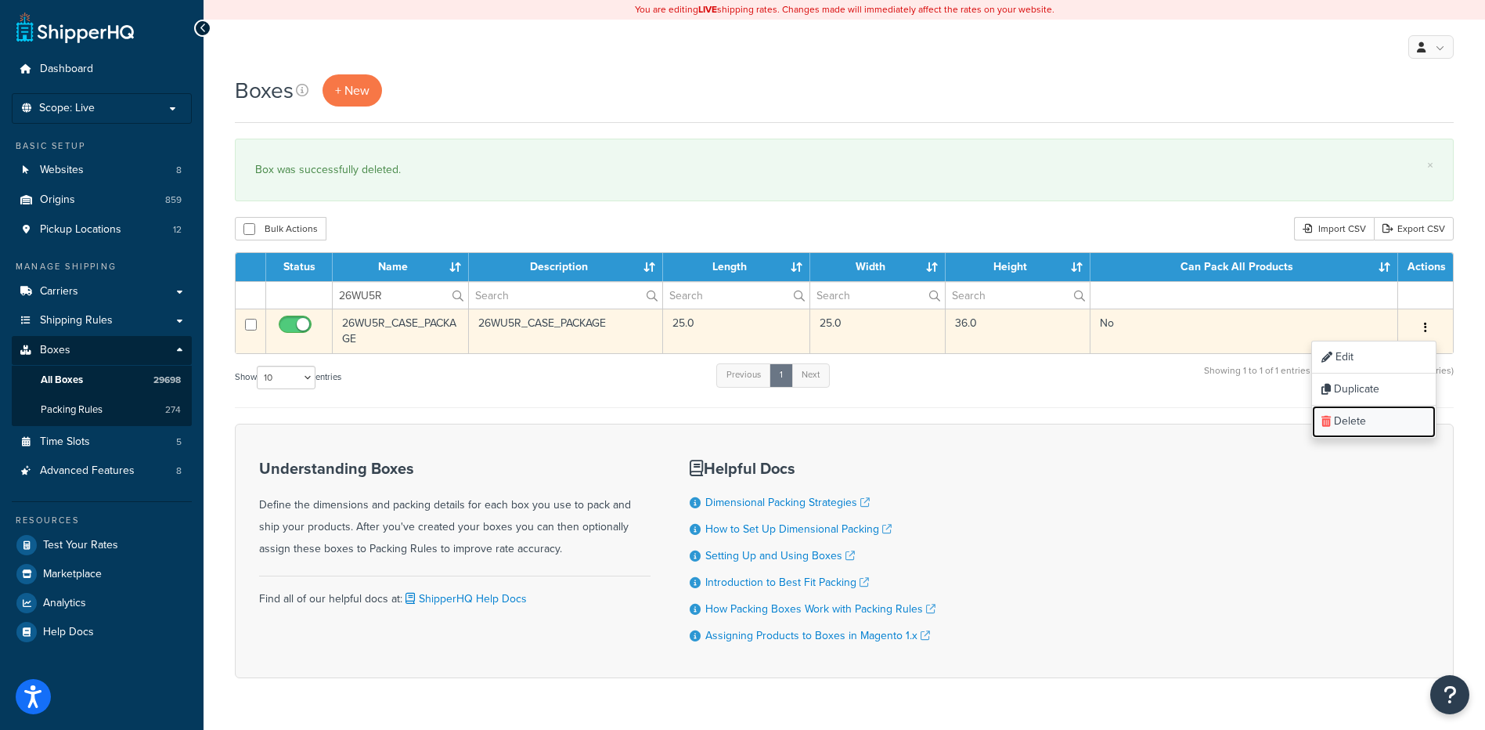
click at [1390, 424] on link "Delete" at bounding box center [1374, 422] width 124 height 32
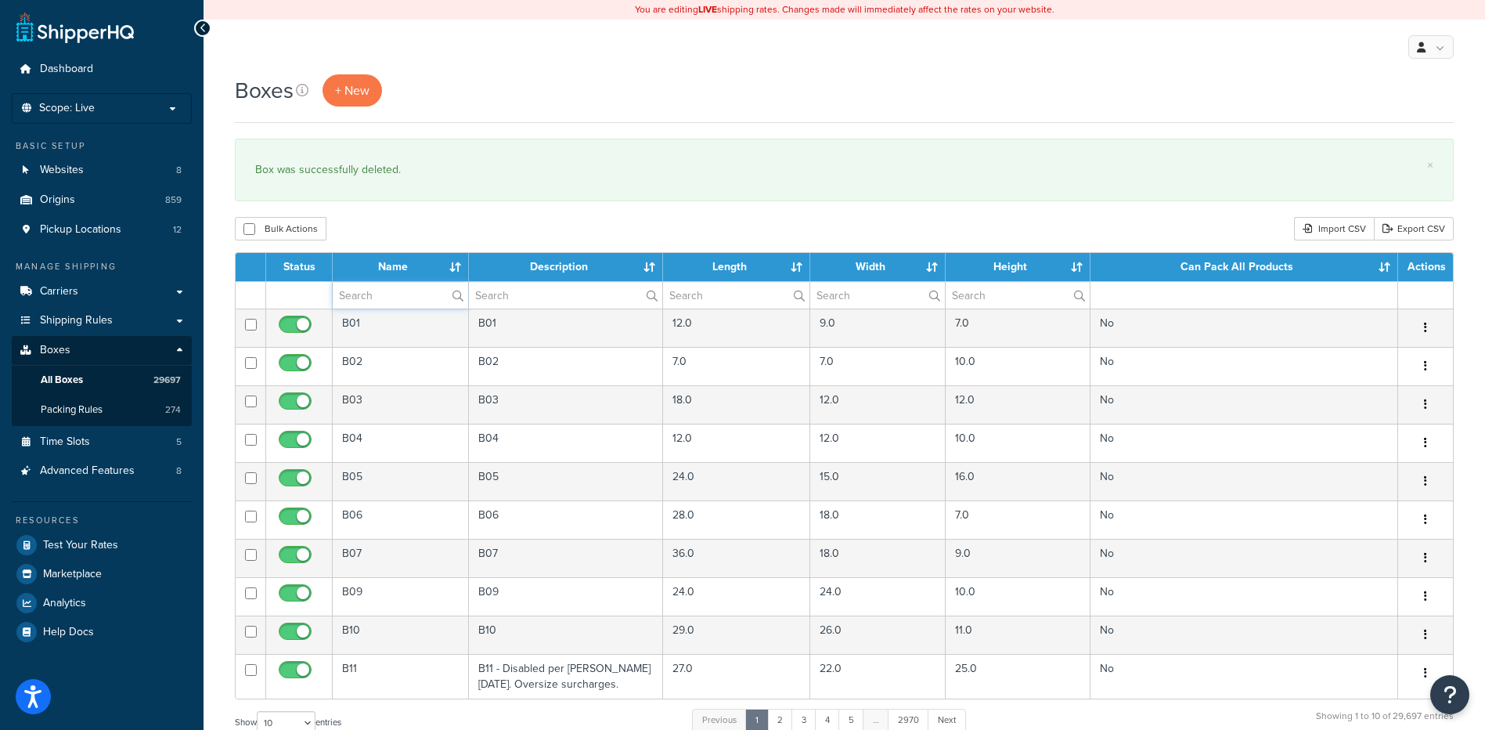
click at [383, 301] on input "text" at bounding box center [400, 295] width 135 height 27
paste input "26WHEV"
type input "26WHEV"
click at [383, 200] on div "× Box was successfully deleted." at bounding box center [844, 170] width 1219 height 63
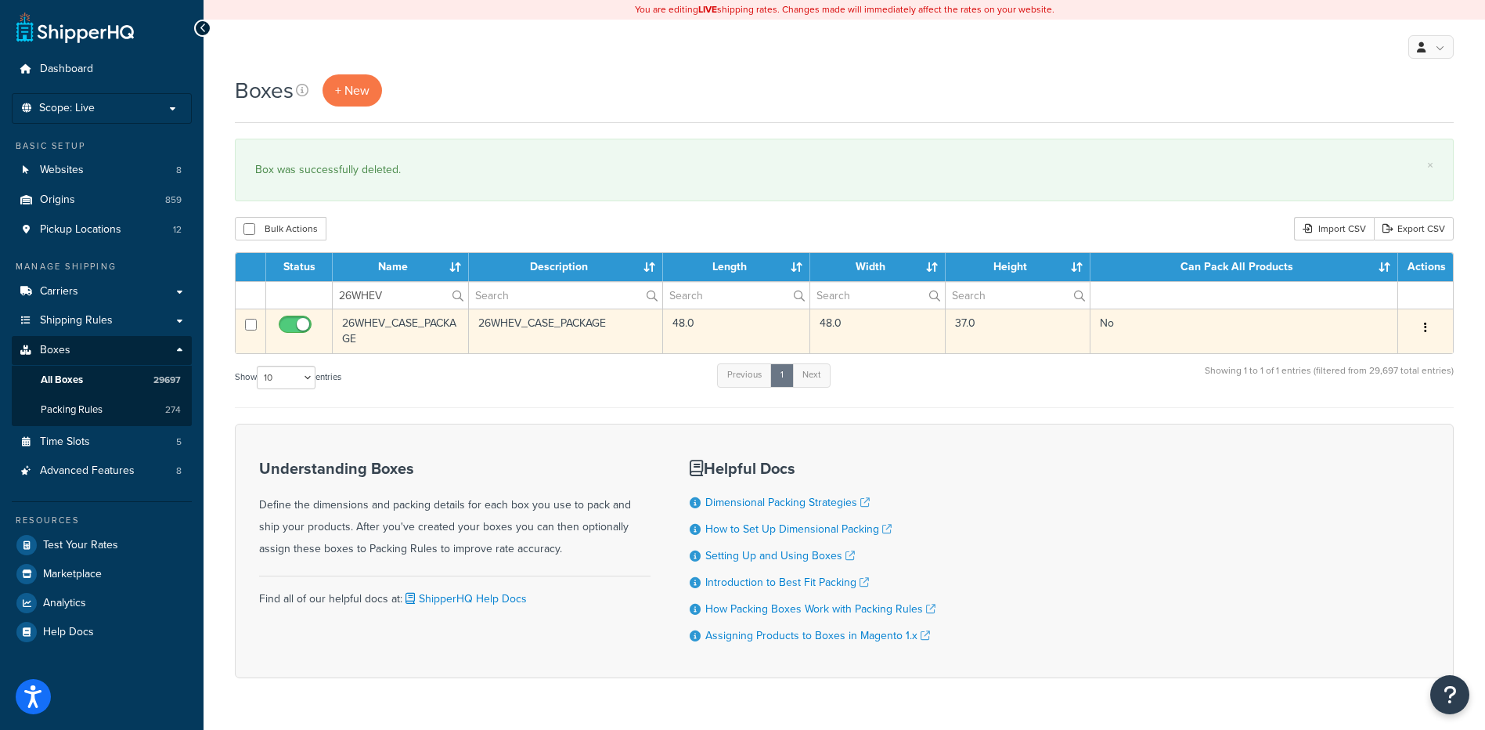
click at [1422, 330] on button "button" at bounding box center [1426, 327] width 22 height 25
click at [1379, 426] on link "Delete" at bounding box center [1374, 422] width 124 height 32
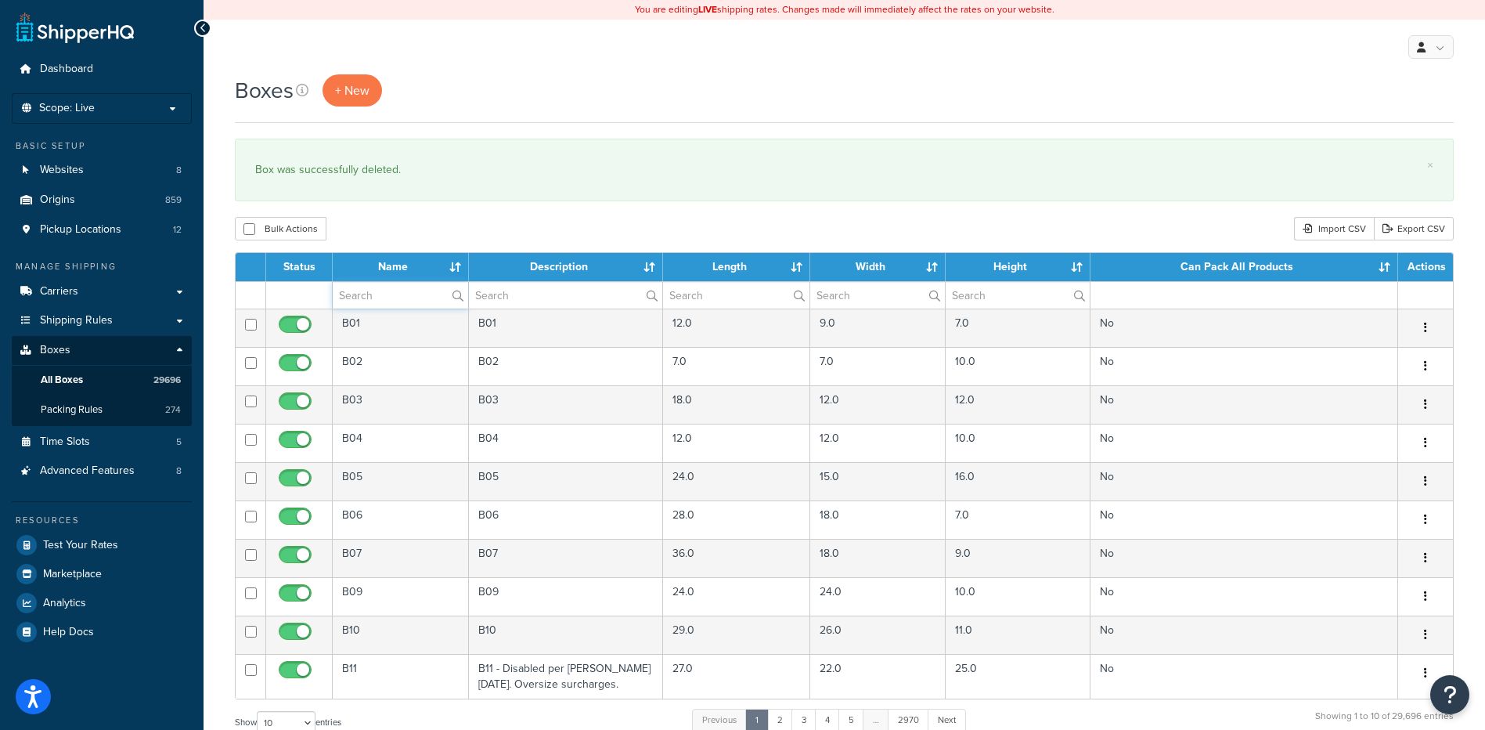
click at [359, 290] on input "text" at bounding box center [400, 295] width 135 height 27
paste input "30WCRD"
type input "30WCRD"
click at [378, 239] on div "Bulk Actions Duplicate [GEOGRAPHIC_DATA] Import CSV Export CSV" at bounding box center [844, 228] width 1219 height 23
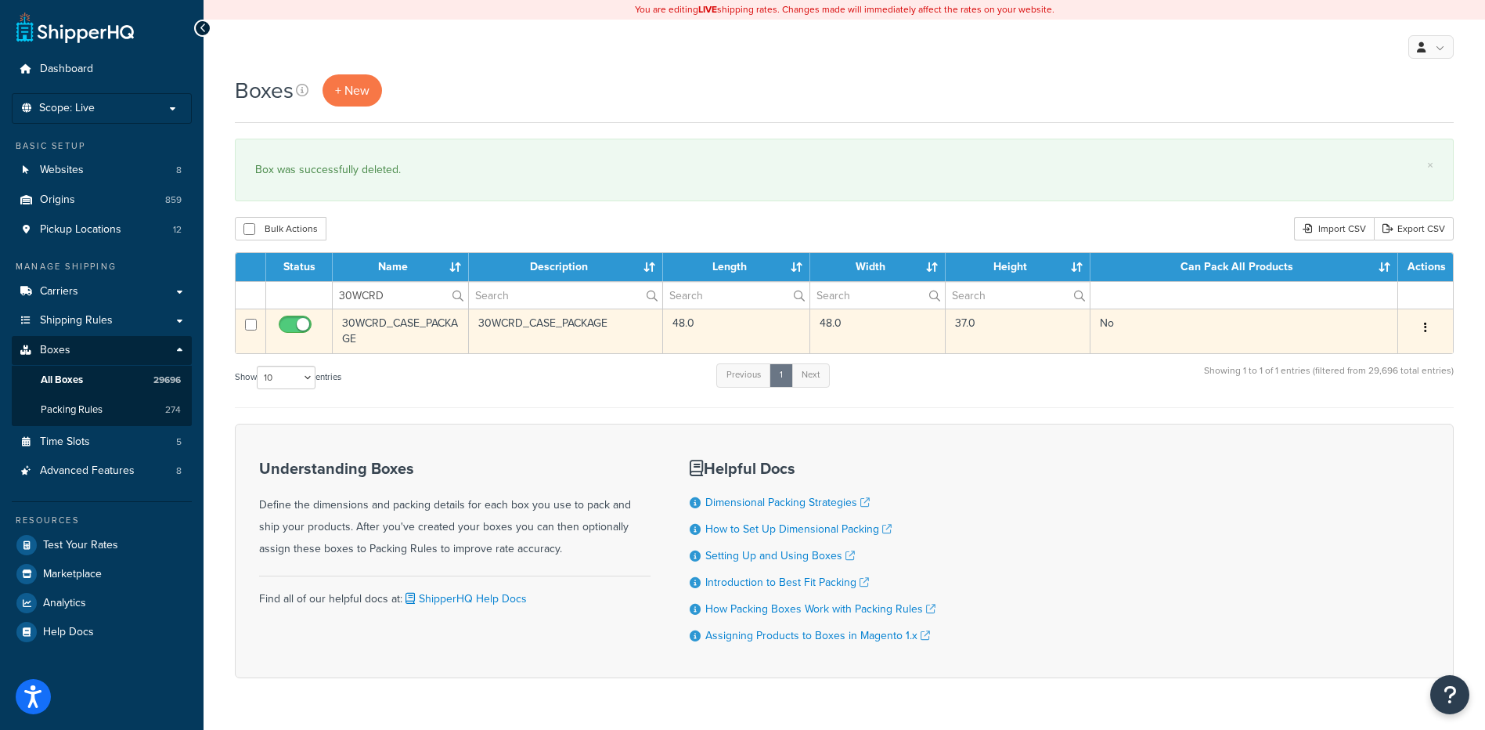
click at [1413, 328] on div "Edit Duplicate Delete" at bounding box center [1426, 327] width 36 height 25
click at [1427, 327] on button "button" at bounding box center [1426, 327] width 22 height 25
click at [1382, 422] on link "Delete" at bounding box center [1374, 422] width 124 height 32
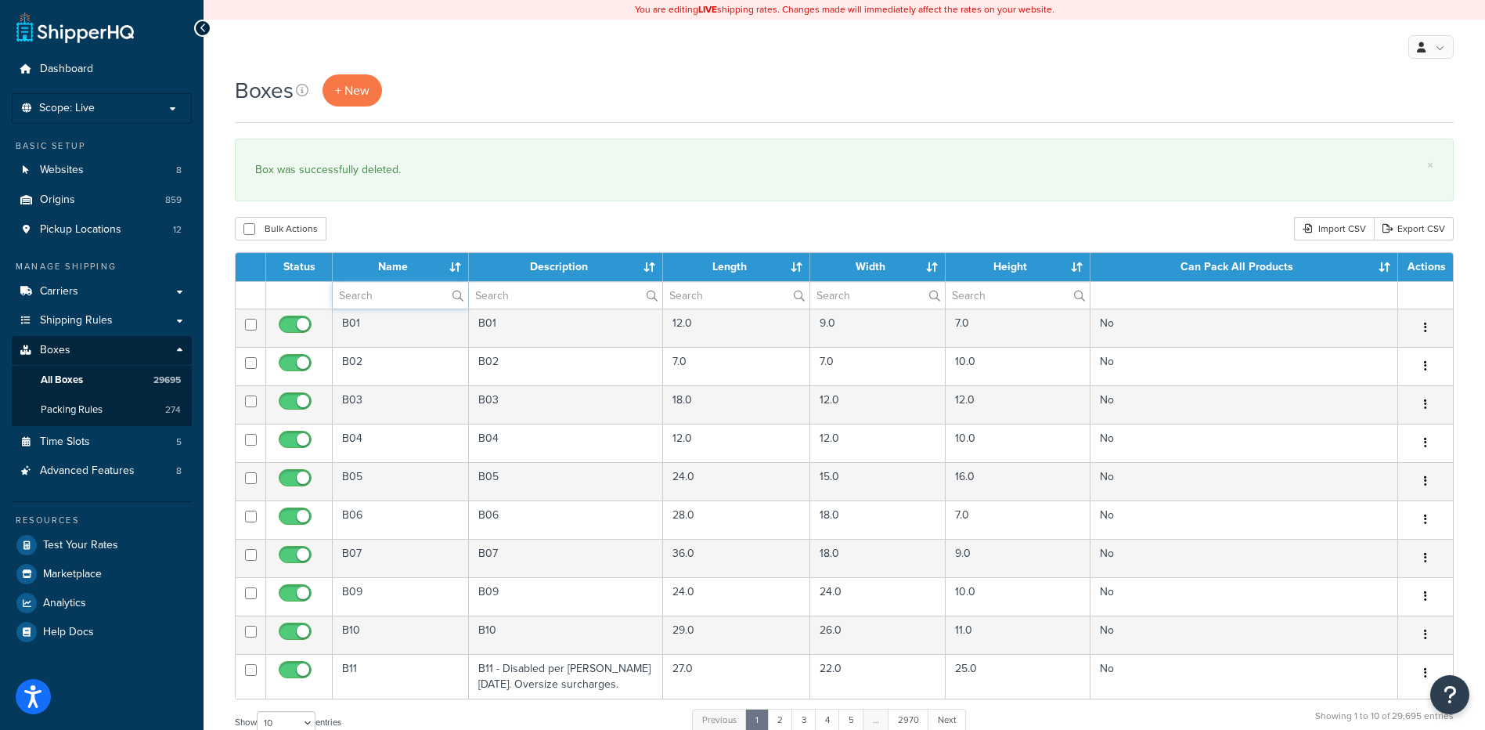
click at [402, 287] on input "text" at bounding box center [400, 295] width 135 height 27
paste input "37BHT1"
type input "37BHT1"
click at [413, 233] on div "Bulk Actions Duplicate [GEOGRAPHIC_DATA] Import CSV Export CSV" at bounding box center [844, 228] width 1219 height 23
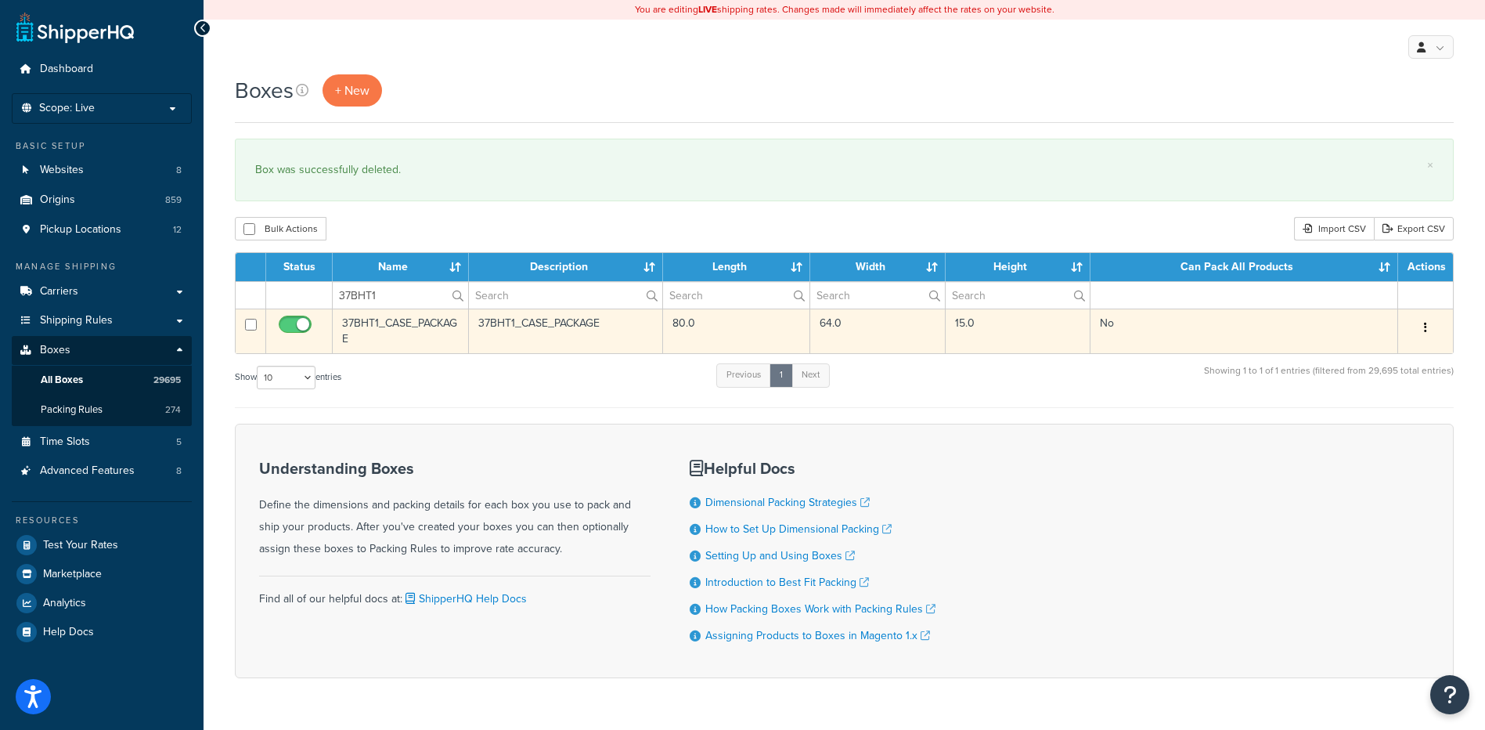
click at [1429, 330] on button "button" at bounding box center [1426, 327] width 22 height 25
click at [1370, 415] on link "Delete" at bounding box center [1374, 422] width 124 height 32
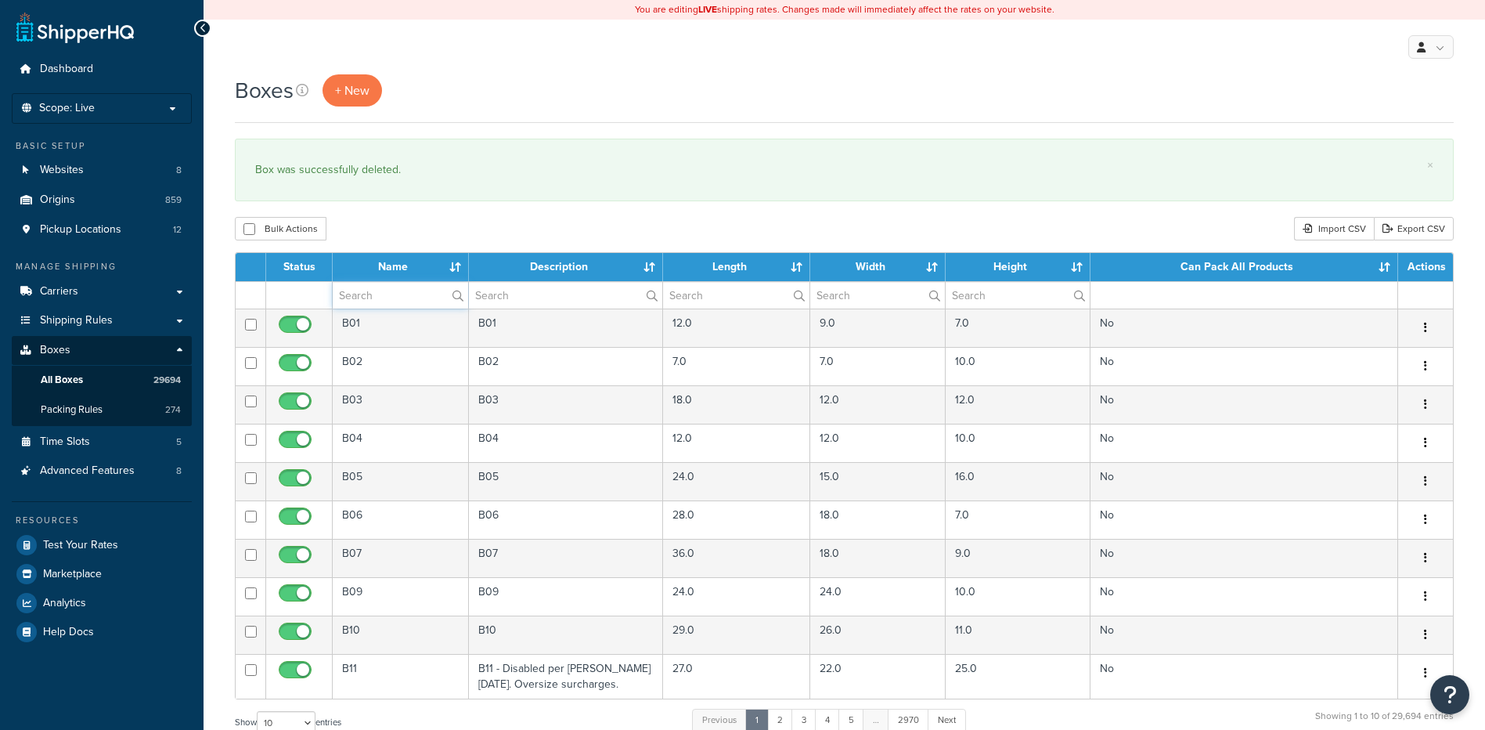
click at [400, 293] on input "text" at bounding box center [400, 295] width 135 height 27
paste input "51BE41"
type input "51BE41"
click at [411, 236] on div "Bulk Actions Duplicate [GEOGRAPHIC_DATA] Import CSV Export CSV" at bounding box center [844, 228] width 1219 height 23
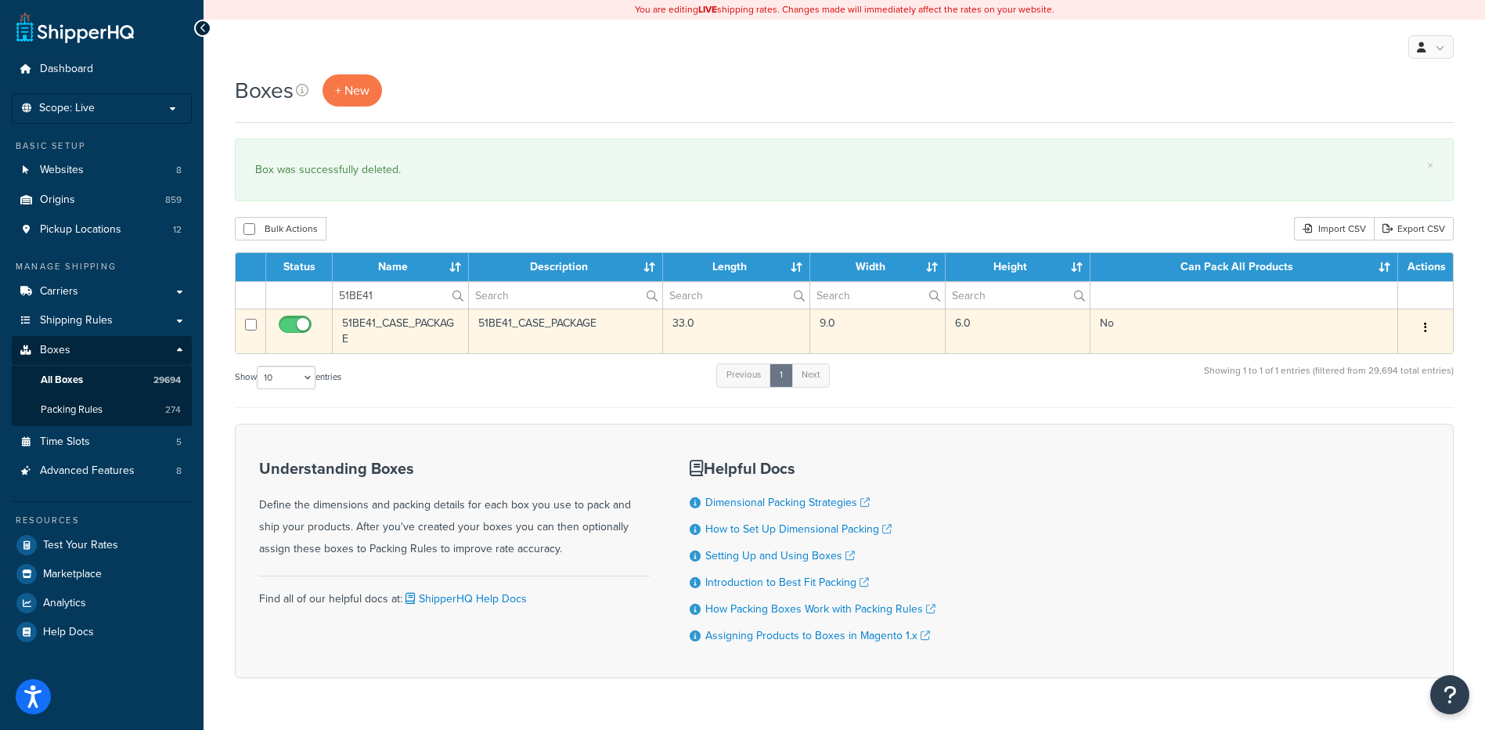
click at [1425, 333] on icon "button" at bounding box center [1425, 327] width 3 height 11
click at [1385, 424] on link "Delete" at bounding box center [1374, 422] width 124 height 32
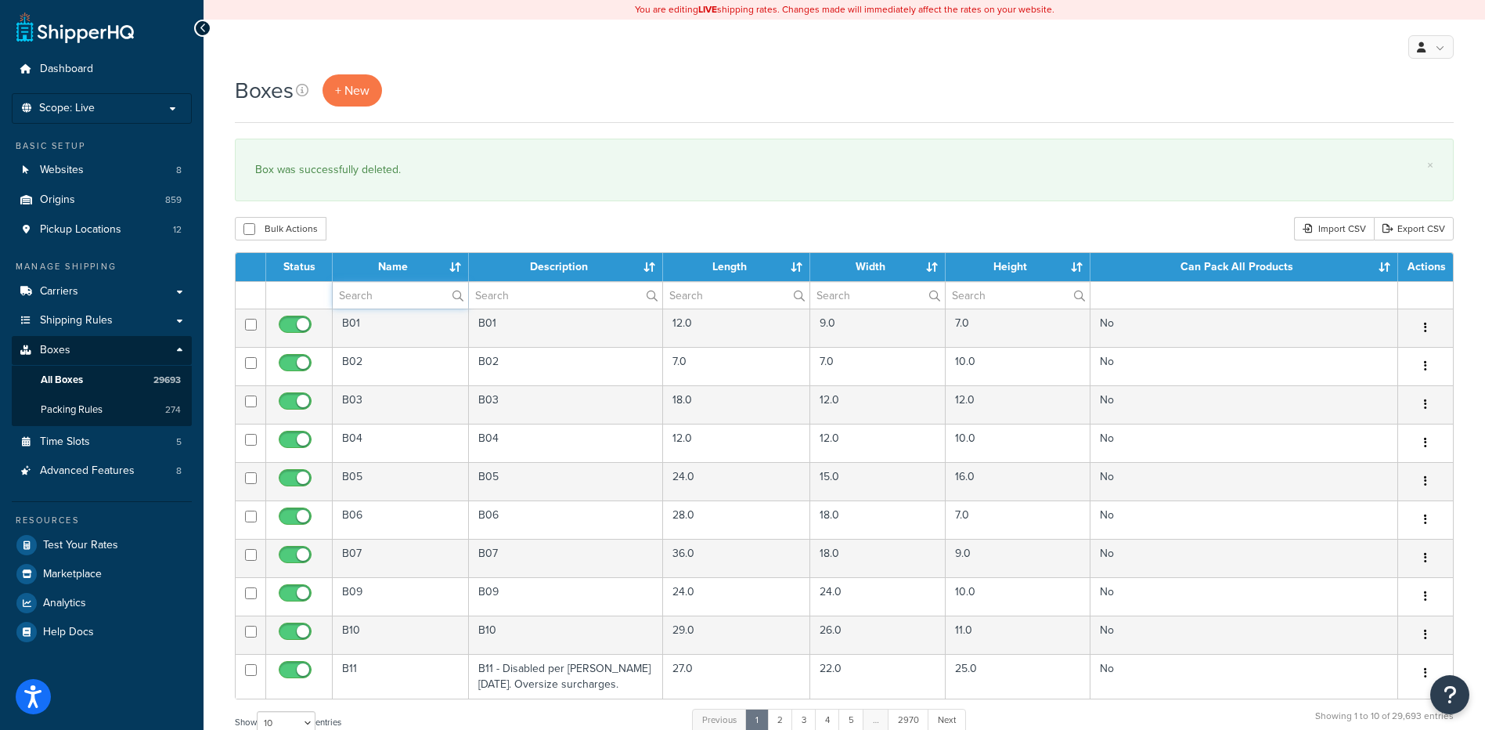
click at [394, 297] on input "text" at bounding box center [400, 295] width 135 height 27
paste input "26WTP9"
type input "26WTP9"
click at [385, 223] on div "Bulk Actions Duplicate [GEOGRAPHIC_DATA] Import CSV Export CSV" at bounding box center [844, 228] width 1219 height 23
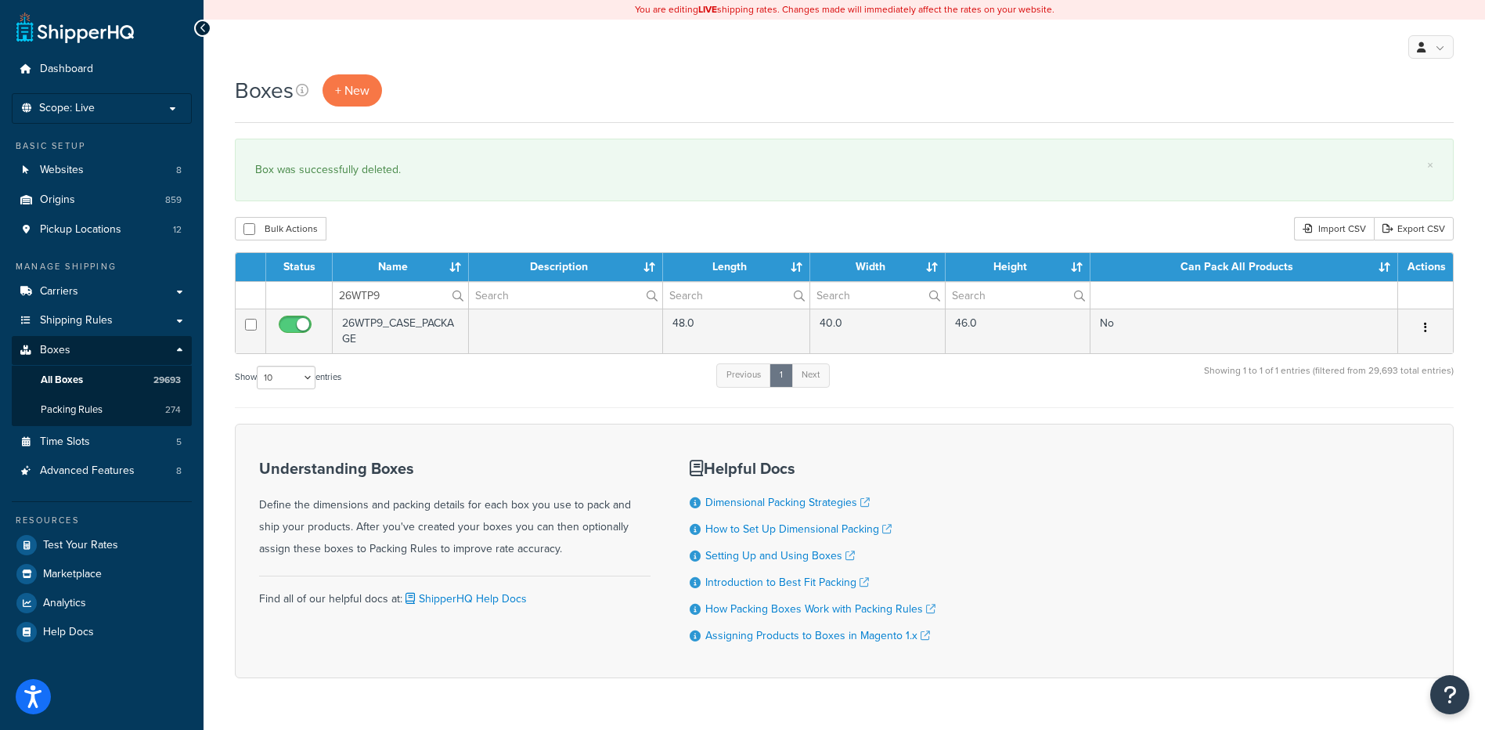
click at [1427, 328] on button "button" at bounding box center [1426, 327] width 22 height 25
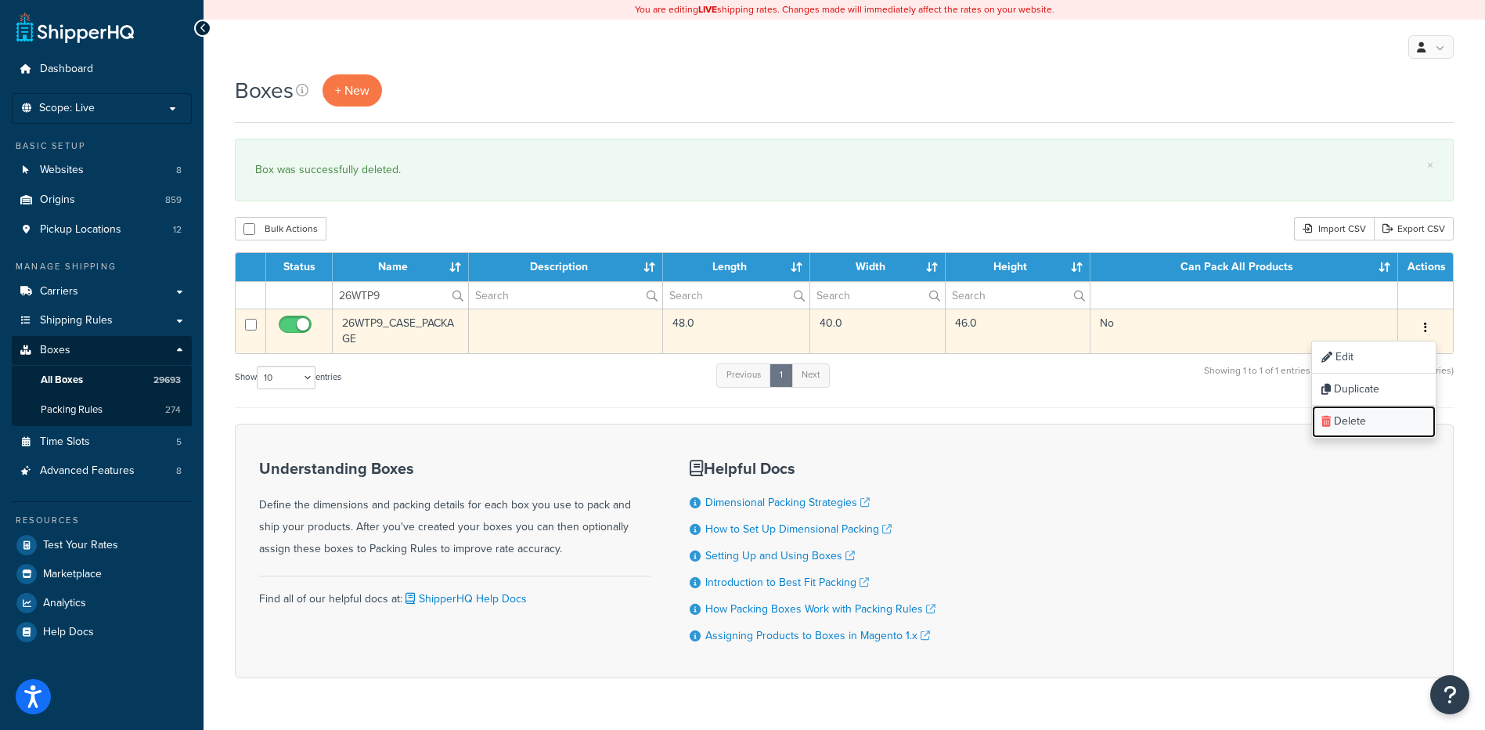
click at [1384, 428] on link "Delete" at bounding box center [1374, 422] width 124 height 32
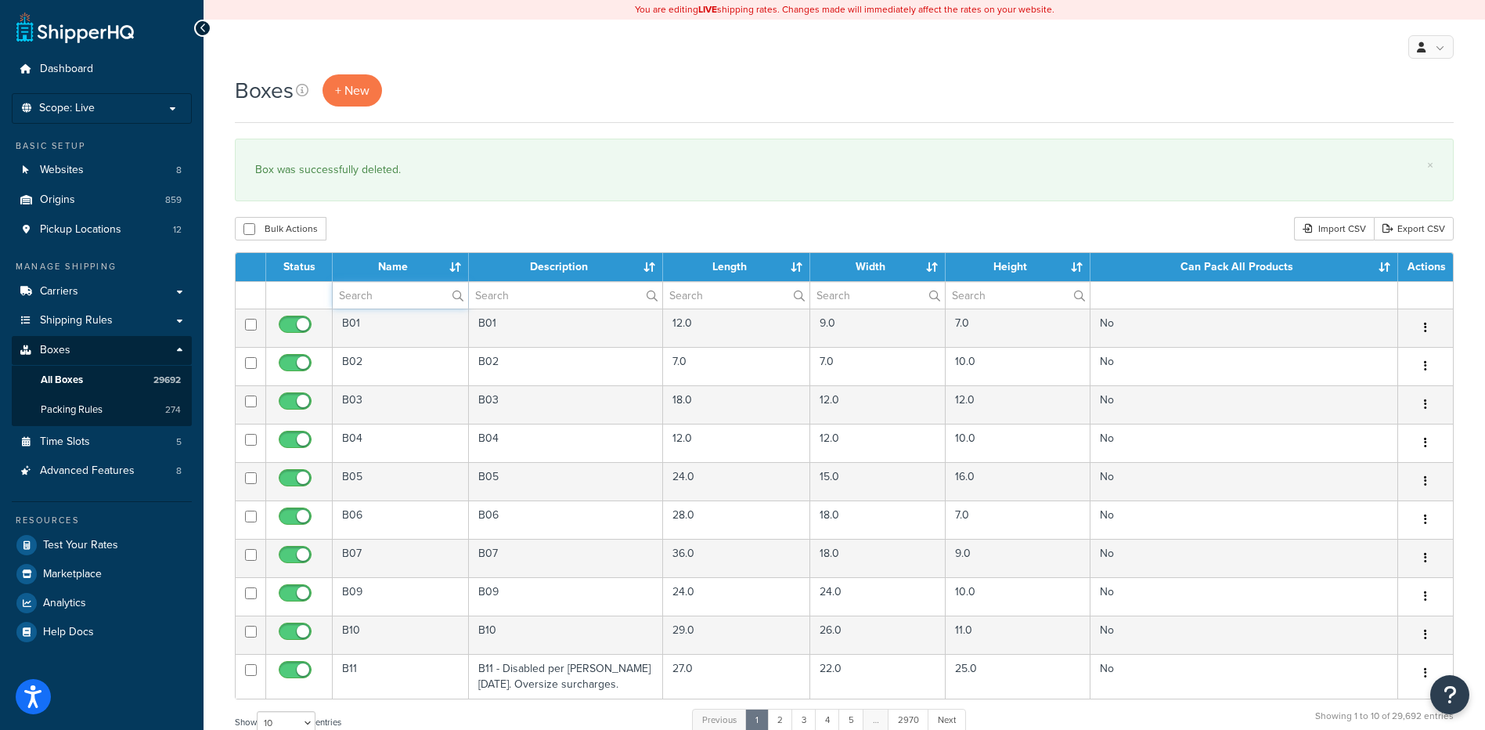
click at [388, 288] on input "text" at bounding box center [400, 295] width 135 height 27
paste input "30WAV5"
type input "30WAV5"
click at [441, 229] on div "Bulk Actions Duplicate [GEOGRAPHIC_DATA] Import CSV Export CSV" at bounding box center [844, 228] width 1219 height 23
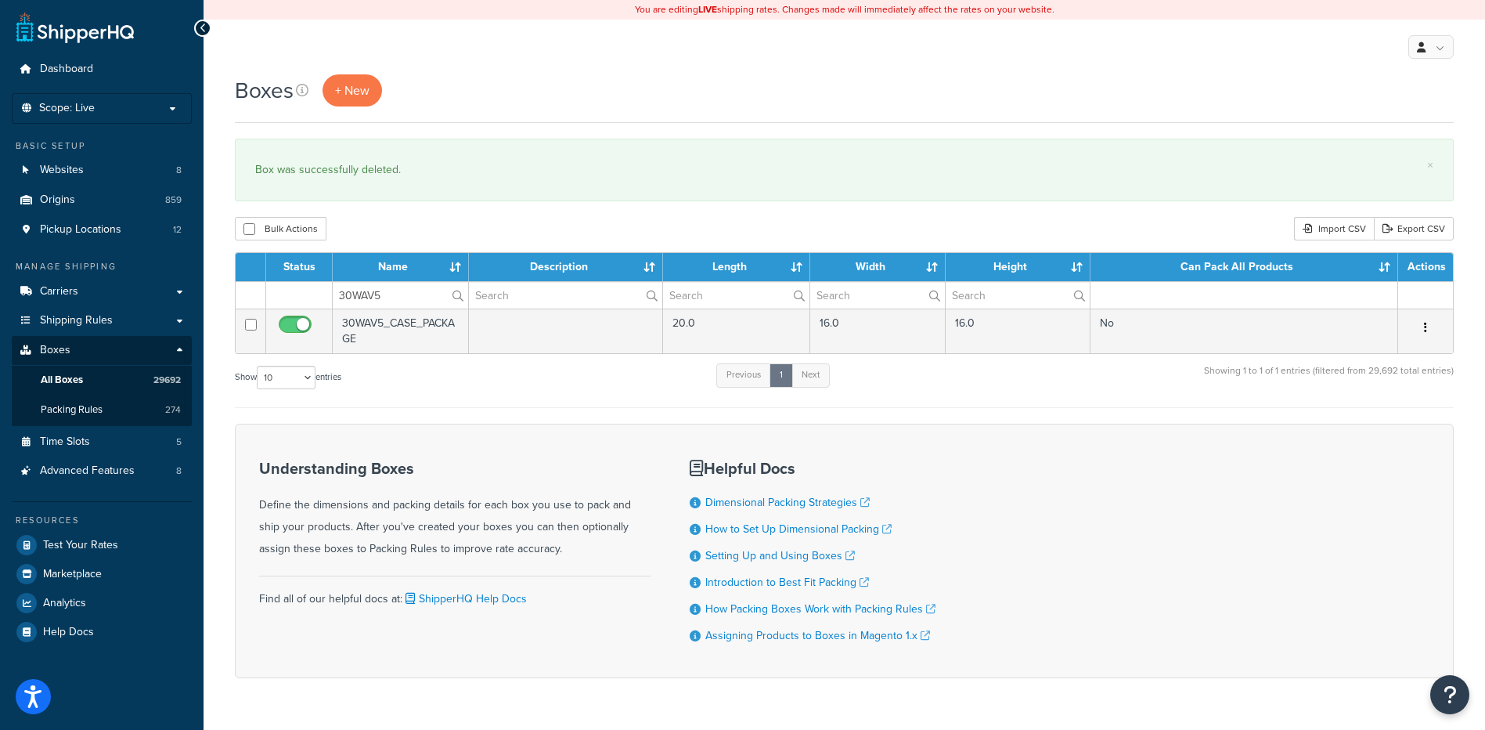
click at [1429, 328] on button "button" at bounding box center [1426, 327] width 22 height 25
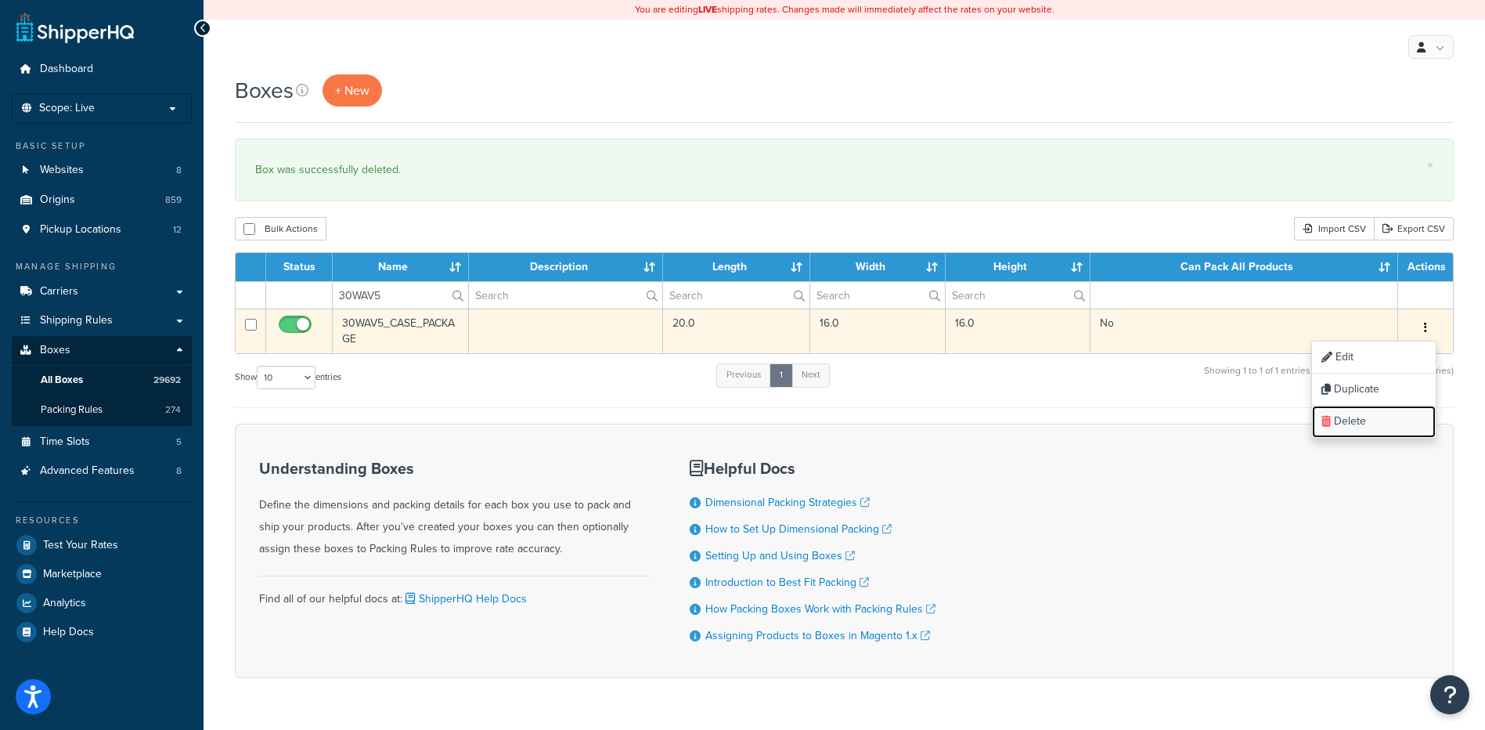
click at [1387, 430] on link "Delete" at bounding box center [1374, 422] width 124 height 32
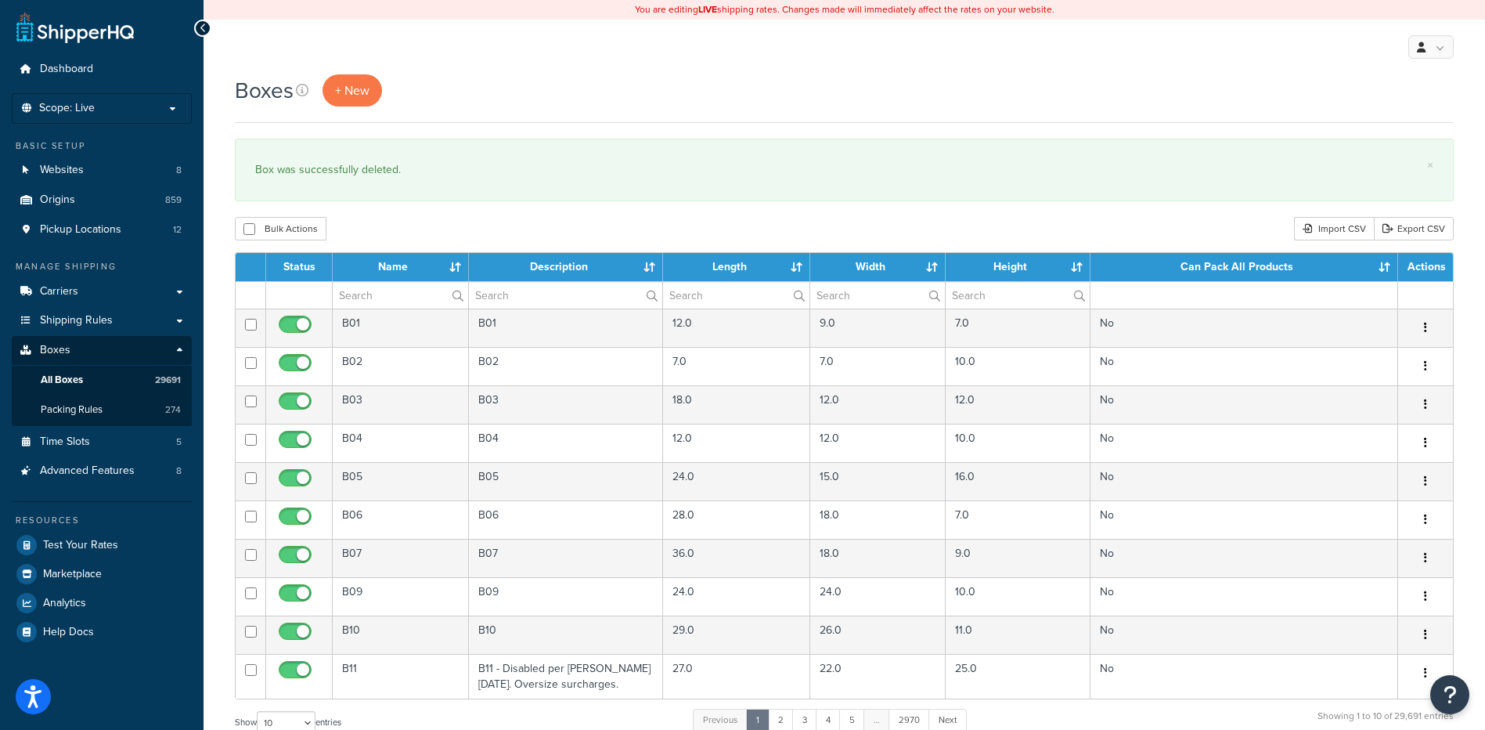
click at [363, 281] on th "Name" at bounding box center [401, 267] width 136 height 28
click at [363, 292] on input "text" at bounding box center [400, 295] width 135 height 27
paste input "26BLEV"
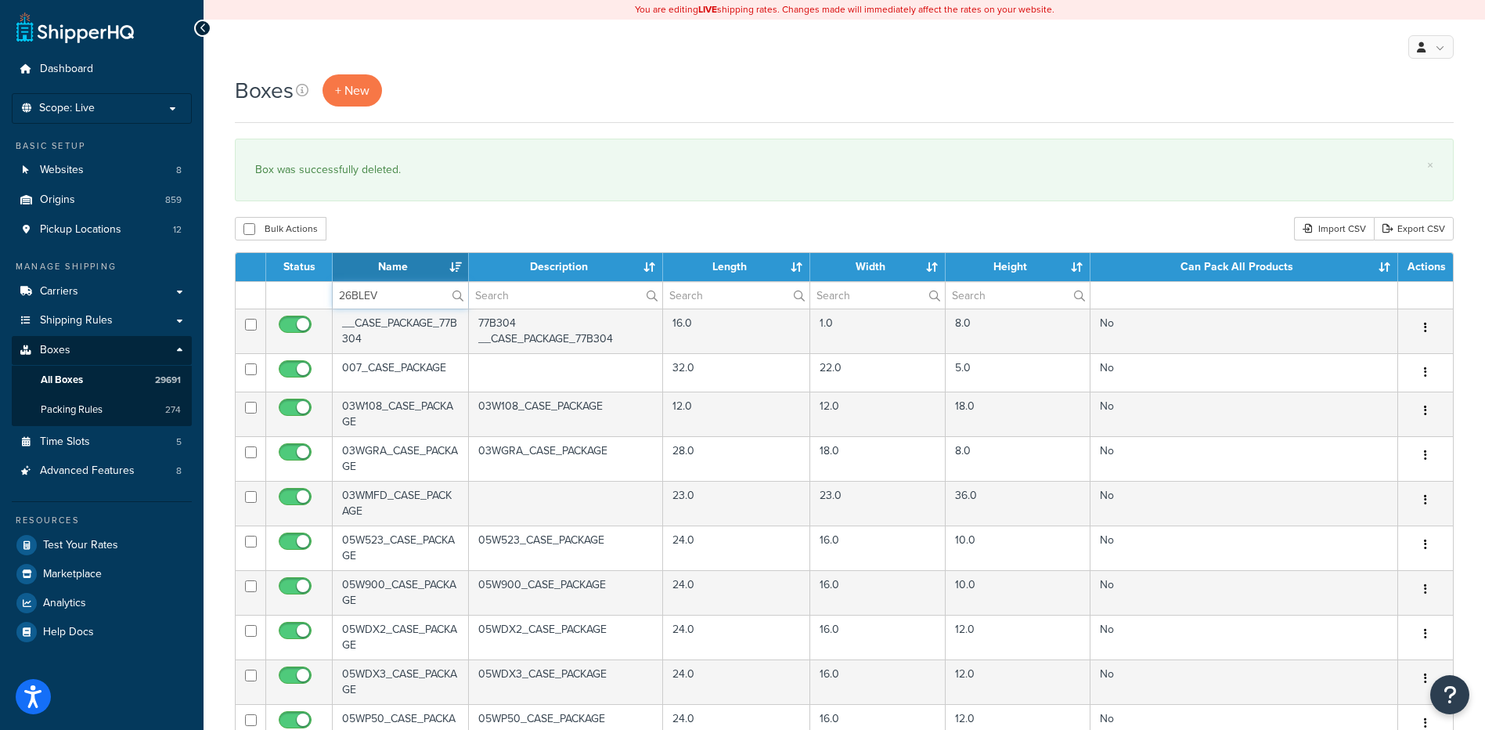
type input "26BLEV"
click at [410, 231] on div "Bulk Actions Duplicate [GEOGRAPHIC_DATA] Import CSV Export CSV" at bounding box center [844, 228] width 1219 height 23
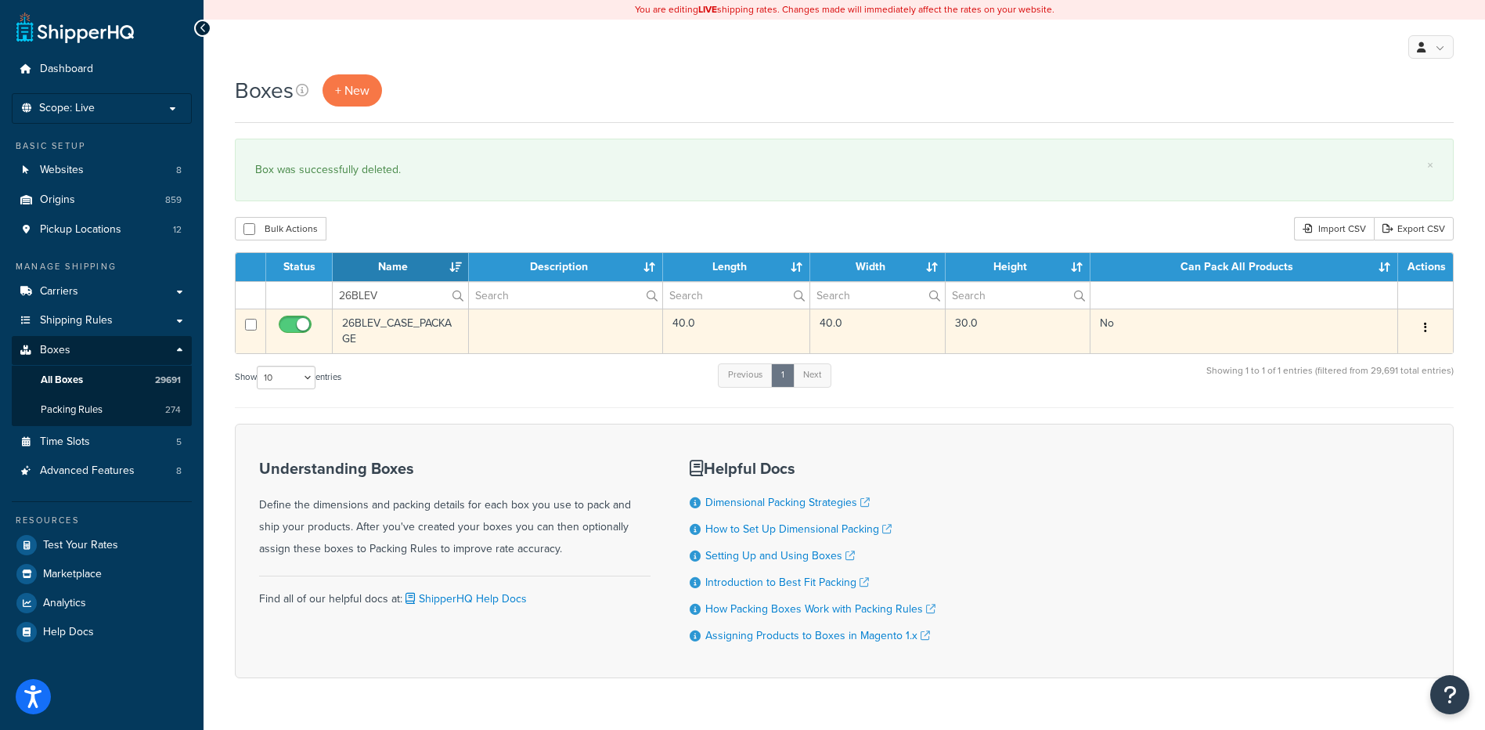
click at [1435, 338] on button "button" at bounding box center [1426, 327] width 22 height 25
click at [1363, 427] on link "Delete" at bounding box center [1374, 422] width 124 height 32
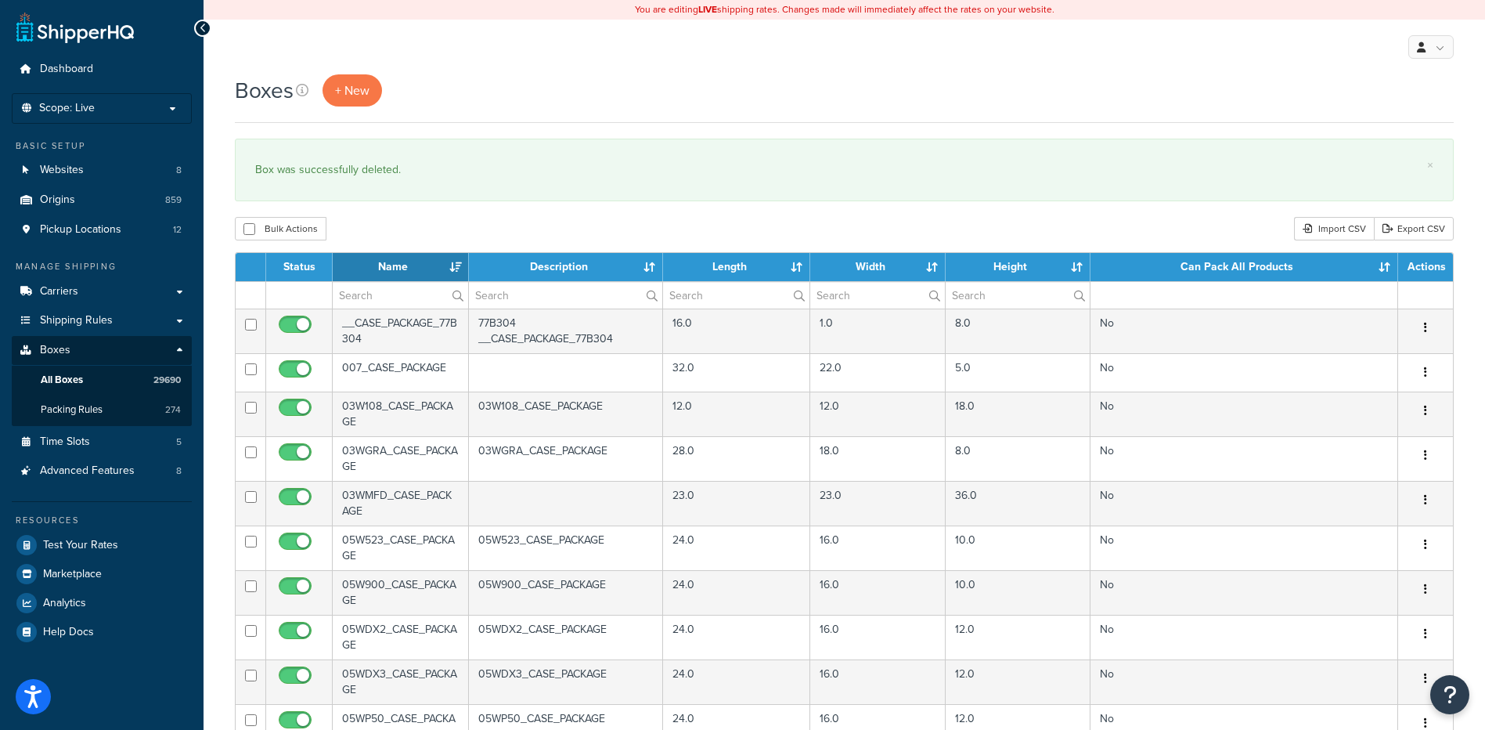
click at [445, 265] on th "Name" at bounding box center [401, 267] width 136 height 28
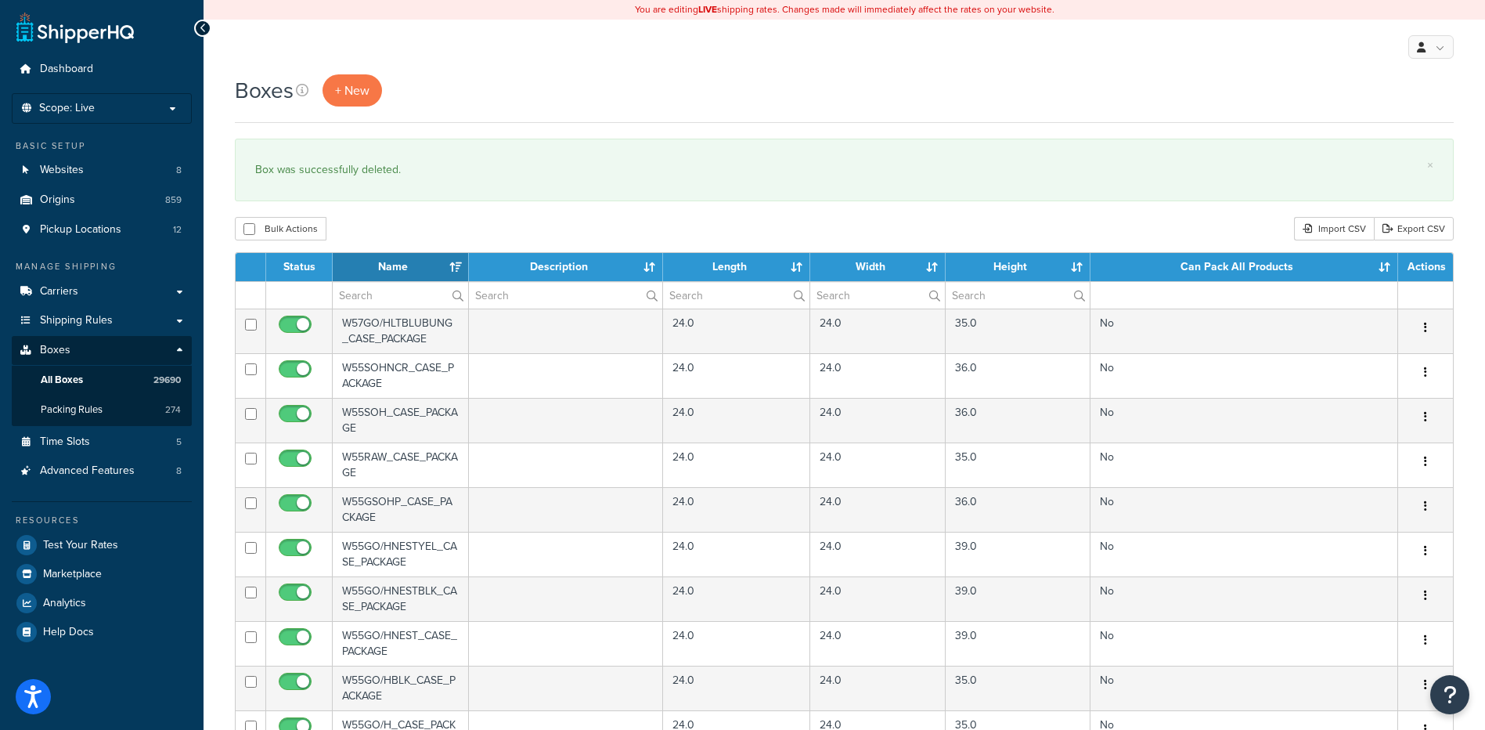
click at [449, 267] on th "Name" at bounding box center [401, 267] width 136 height 28
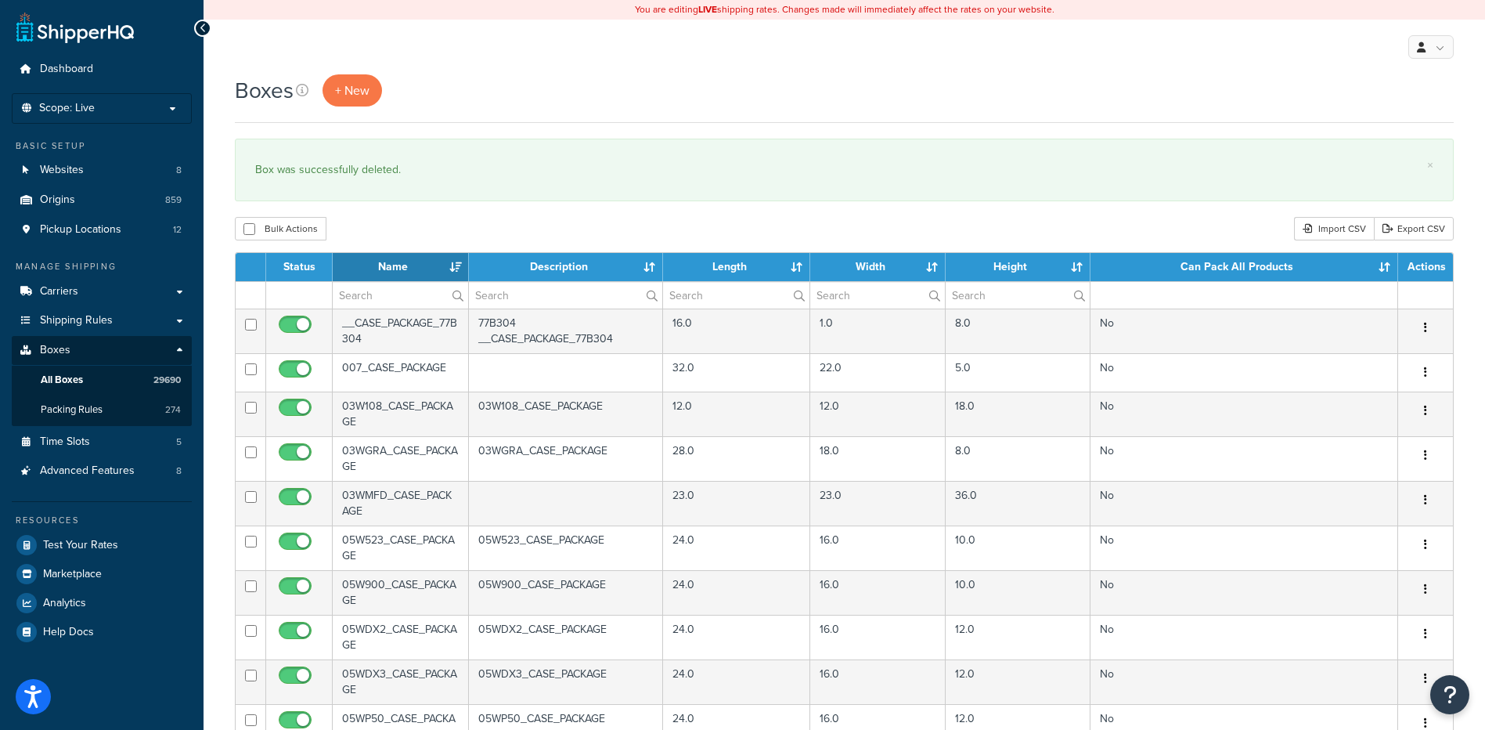
click at [455, 267] on th "Name" at bounding box center [401, 267] width 136 height 28
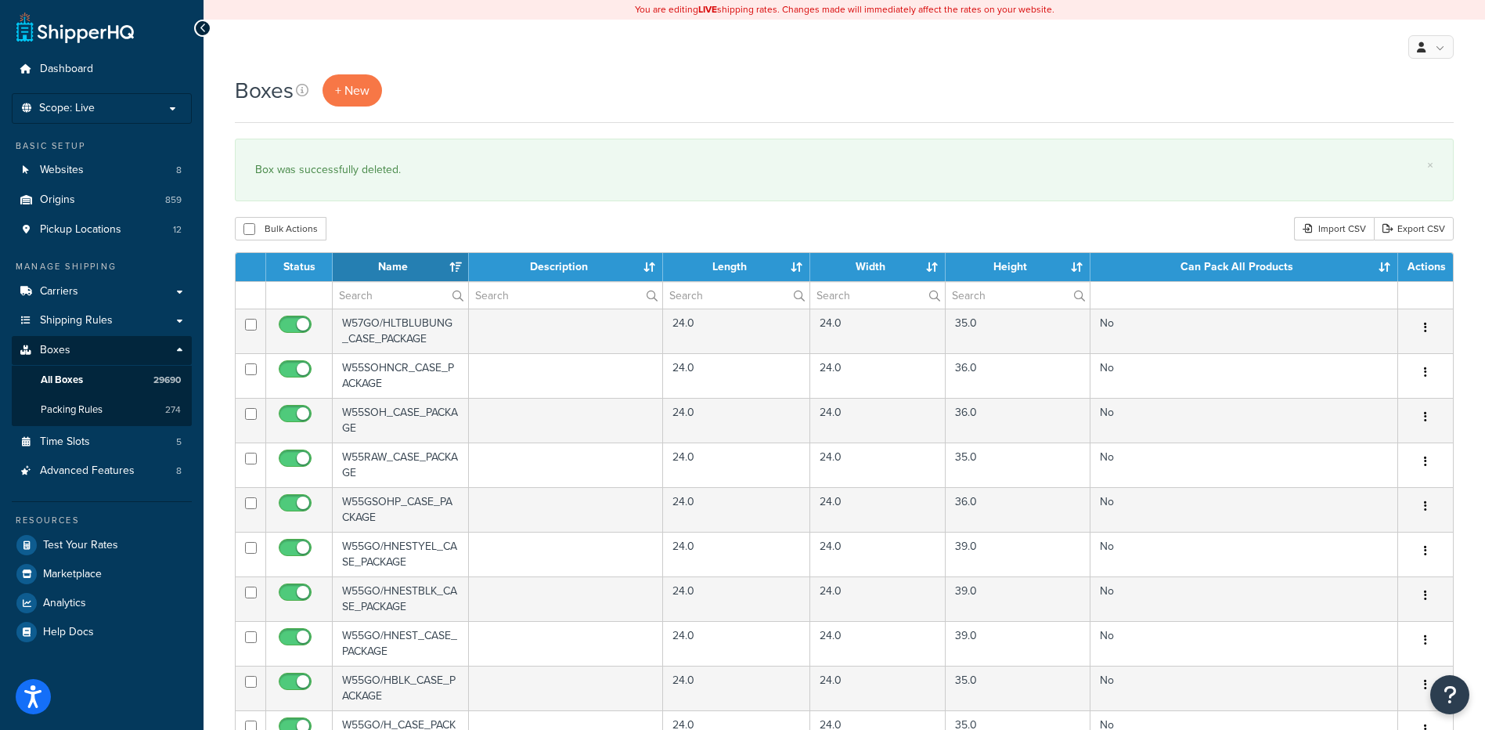
drag, startPoint x: 439, startPoint y: 267, endPoint x: 303, endPoint y: 267, distance: 136.2
click at [303, 267] on th "Status" at bounding box center [299, 267] width 67 height 28
click at [1389, 264] on th "Can Pack All Products" at bounding box center [1244, 267] width 308 height 28
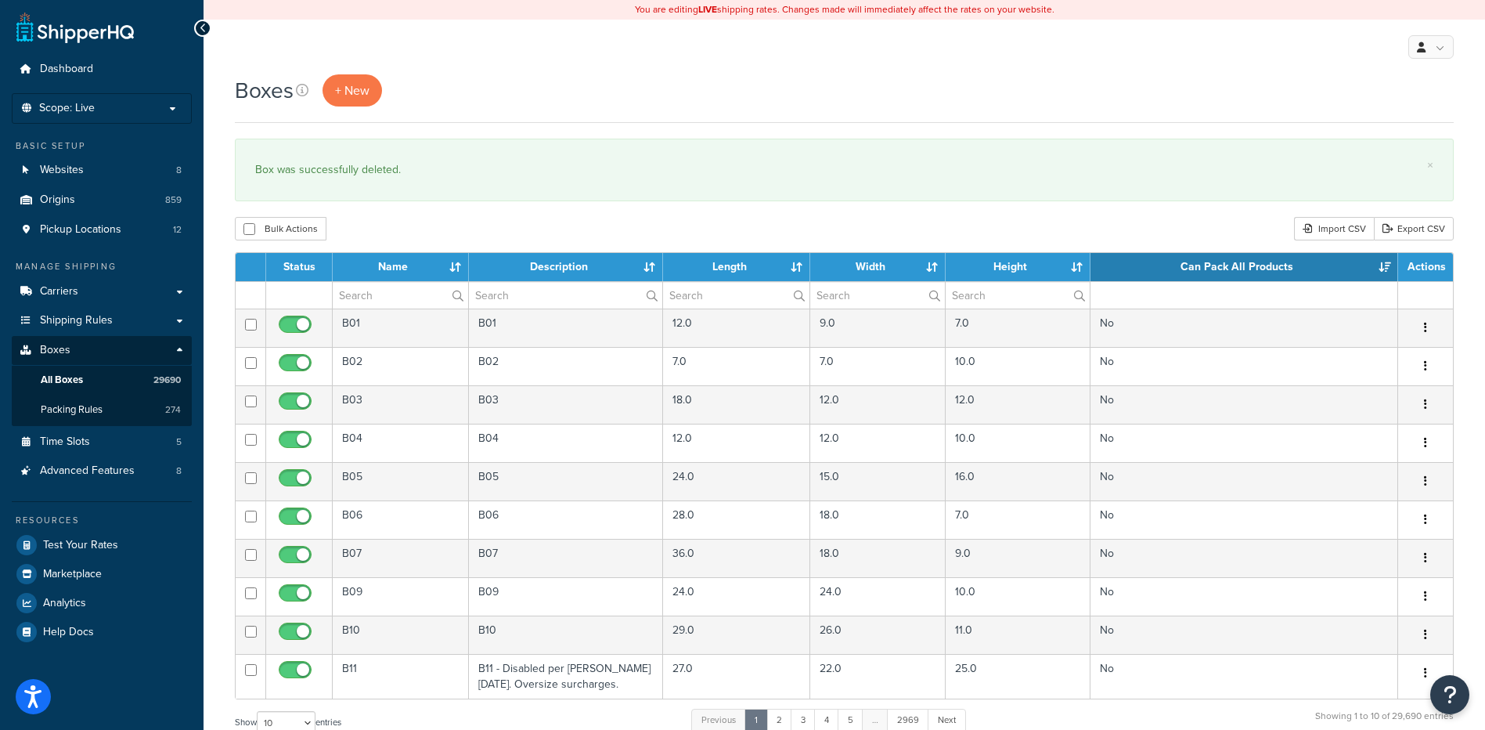
click at [1382, 265] on th "Can Pack All Products" at bounding box center [1244, 267] width 308 height 28
click at [388, 304] on input "text" at bounding box center [400, 295] width 135 height 27
paste input "26BLEV"
click at [422, 215] on div "Boxes + New × Box was successfully deleted. Bulk Actions Duplicate Delete Impor…" at bounding box center [845, 576] width 1282 height 1004
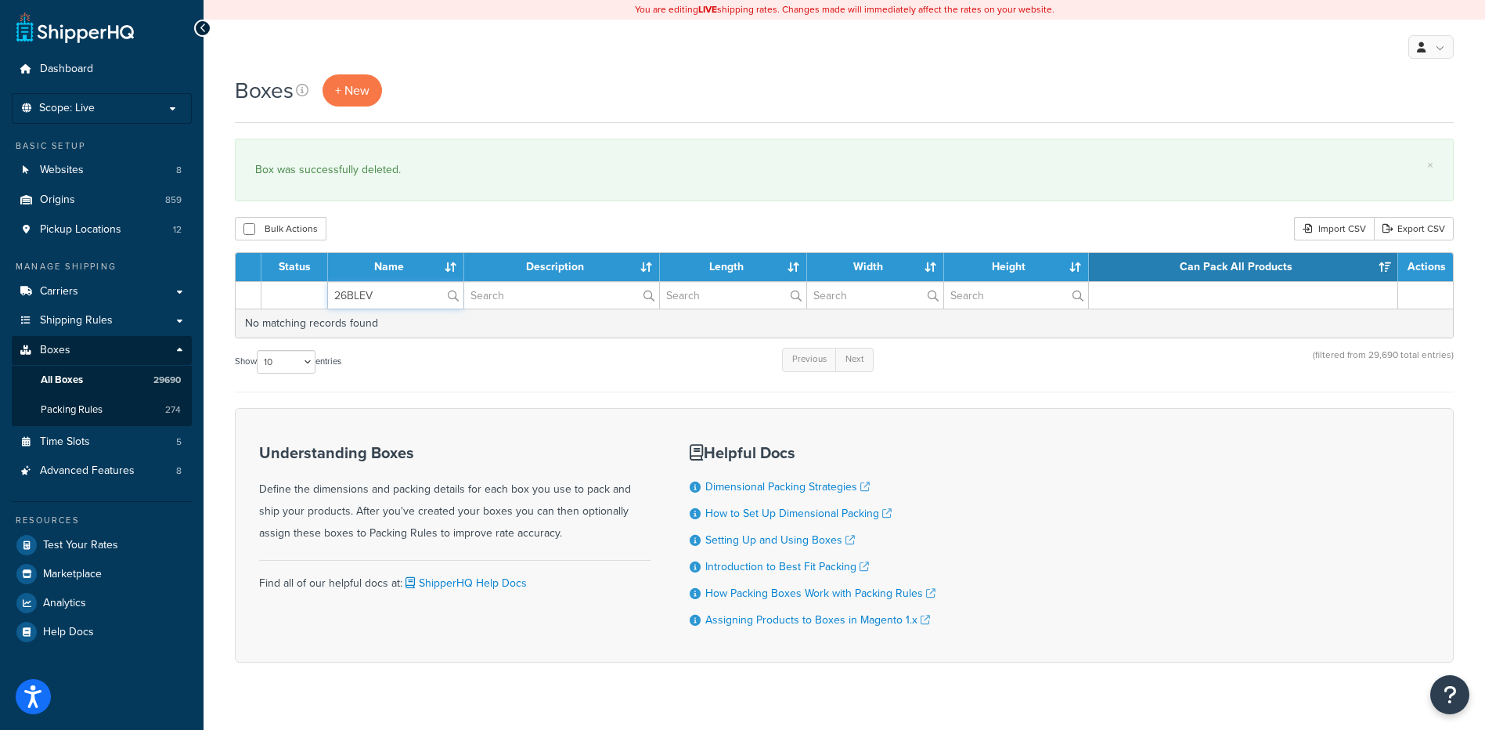
drag, startPoint x: 391, startPoint y: 295, endPoint x: 292, endPoint y: 277, distance: 100.3
click at [292, 277] on table "Status Name Description Length Width Height Can Pack All Products Actions 26BLE…" at bounding box center [844, 295] width 1219 height 86
paste input "1BFND"
type input "21BFND"
click at [348, 222] on div "Bulk Actions Duplicate [GEOGRAPHIC_DATA] Import CSV Export CSV" at bounding box center [844, 228] width 1219 height 23
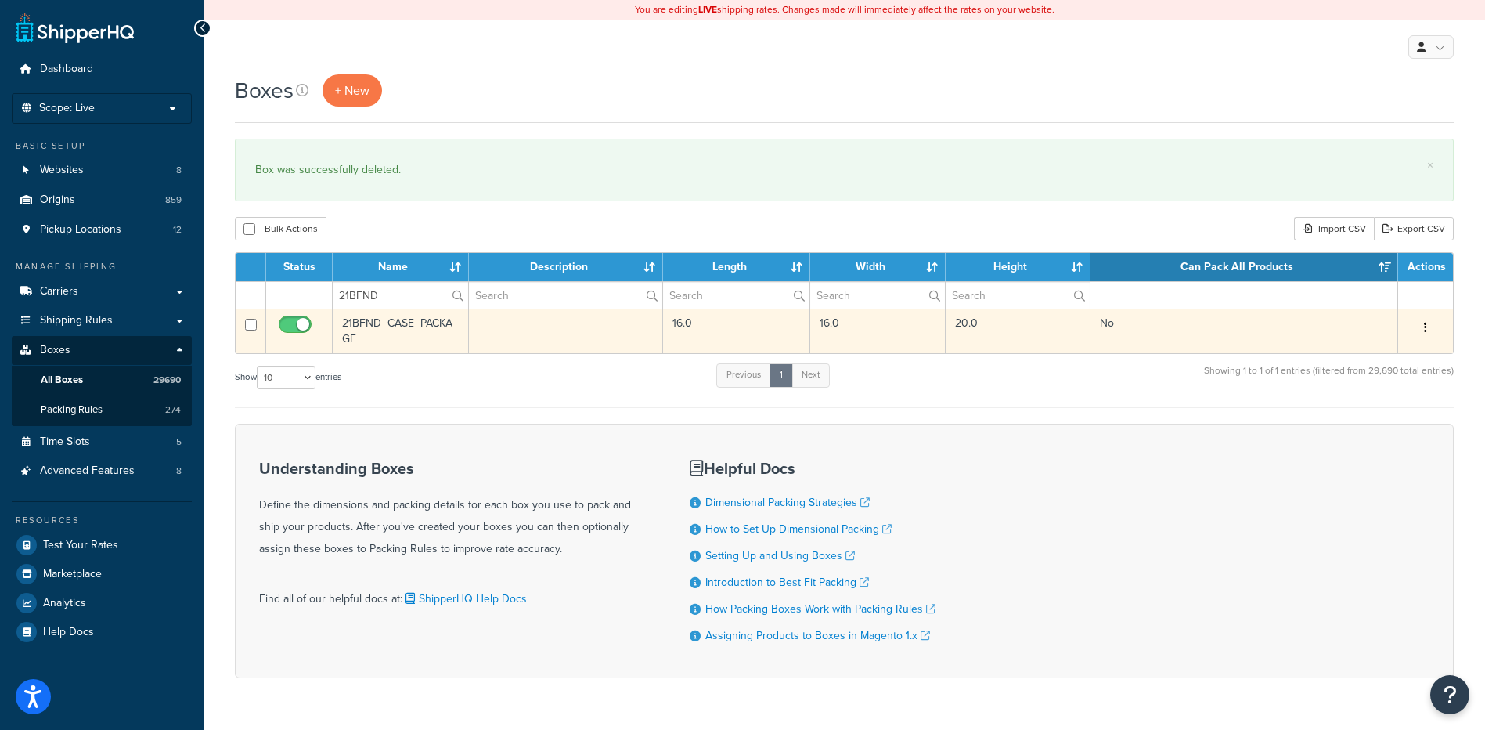
click at [1422, 323] on button "button" at bounding box center [1426, 327] width 22 height 25
click at [1408, 419] on link "Delete" at bounding box center [1374, 422] width 124 height 32
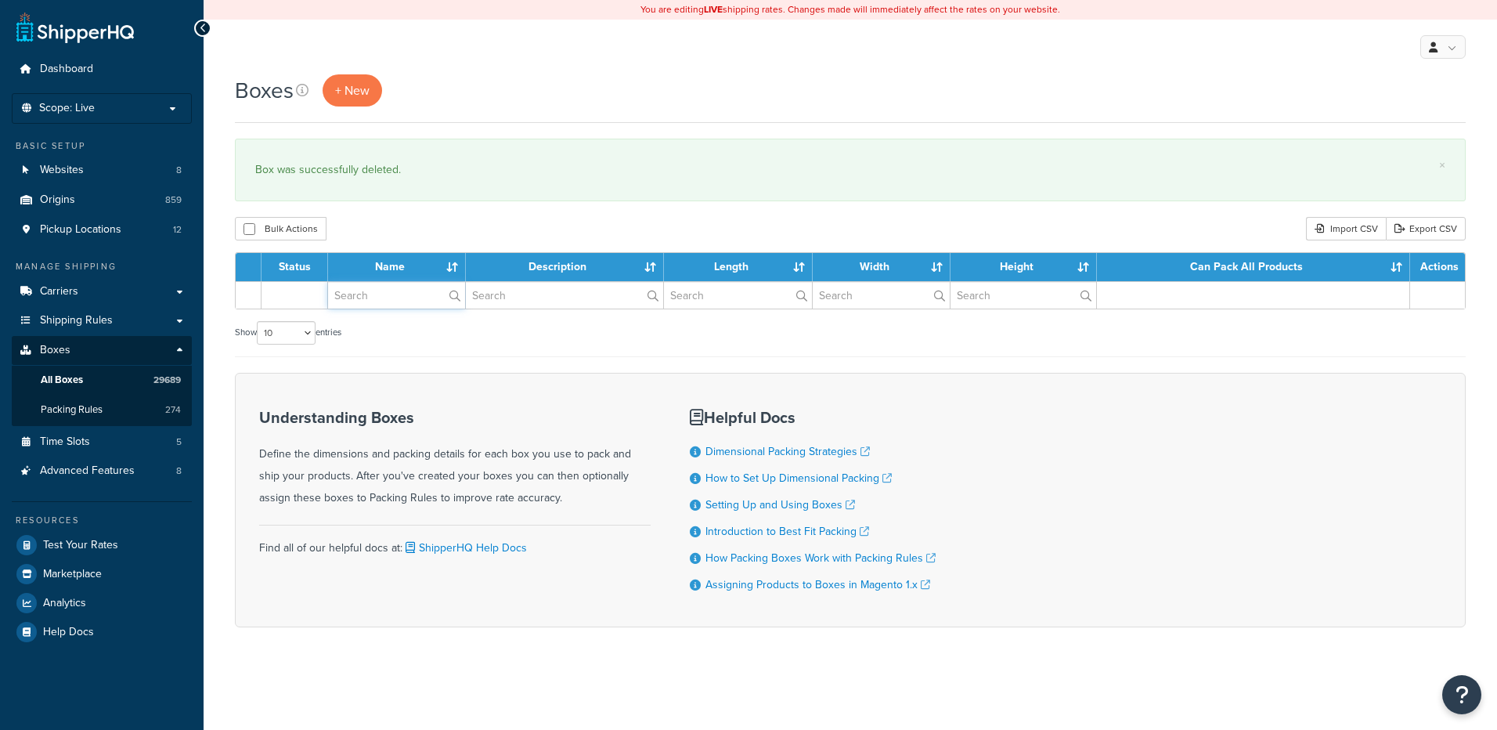
click at [369, 301] on input "text" at bounding box center [396, 295] width 137 height 27
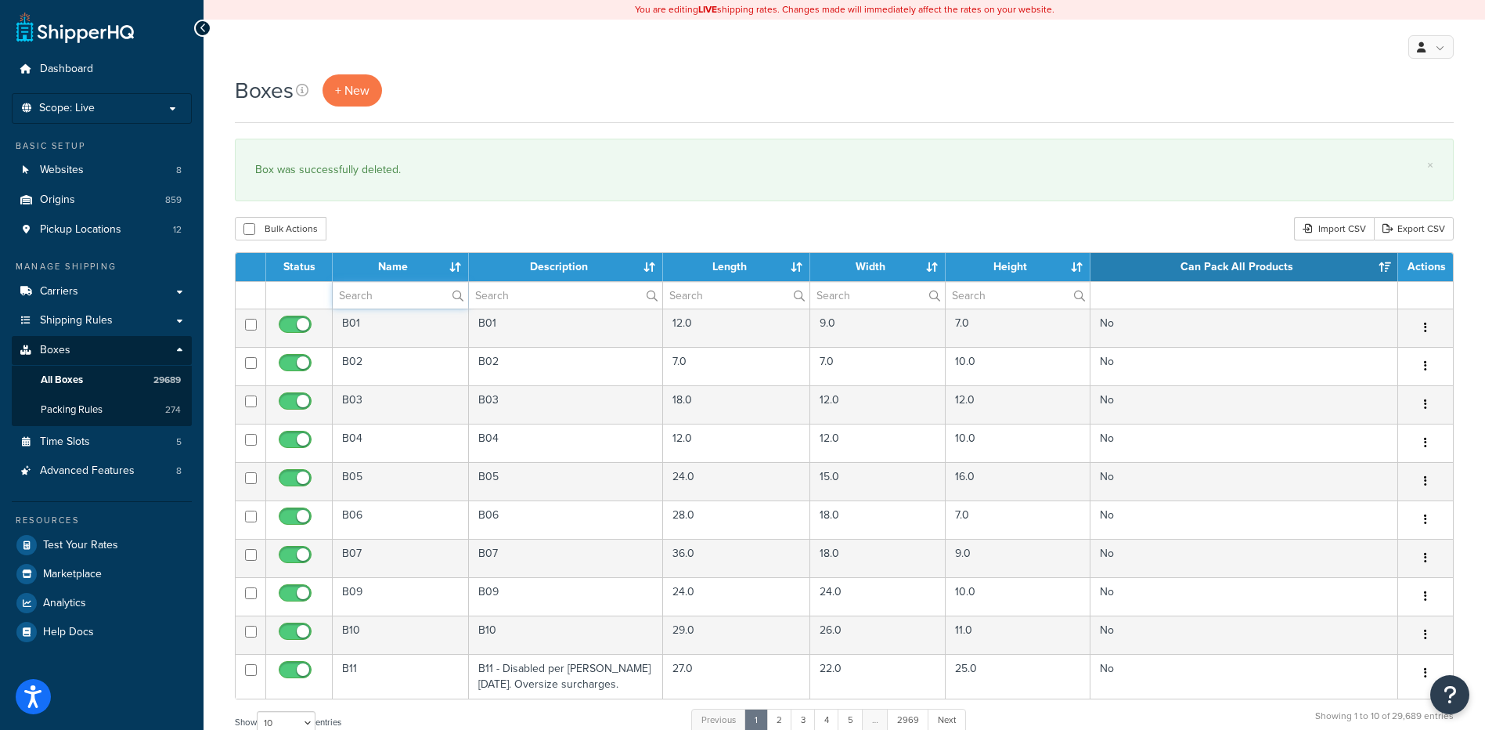
paste input "21BFNE"
type input "21BFNE"
click at [370, 229] on div "Bulk Actions Duplicate [GEOGRAPHIC_DATA] Import CSV Export CSV" at bounding box center [844, 228] width 1219 height 23
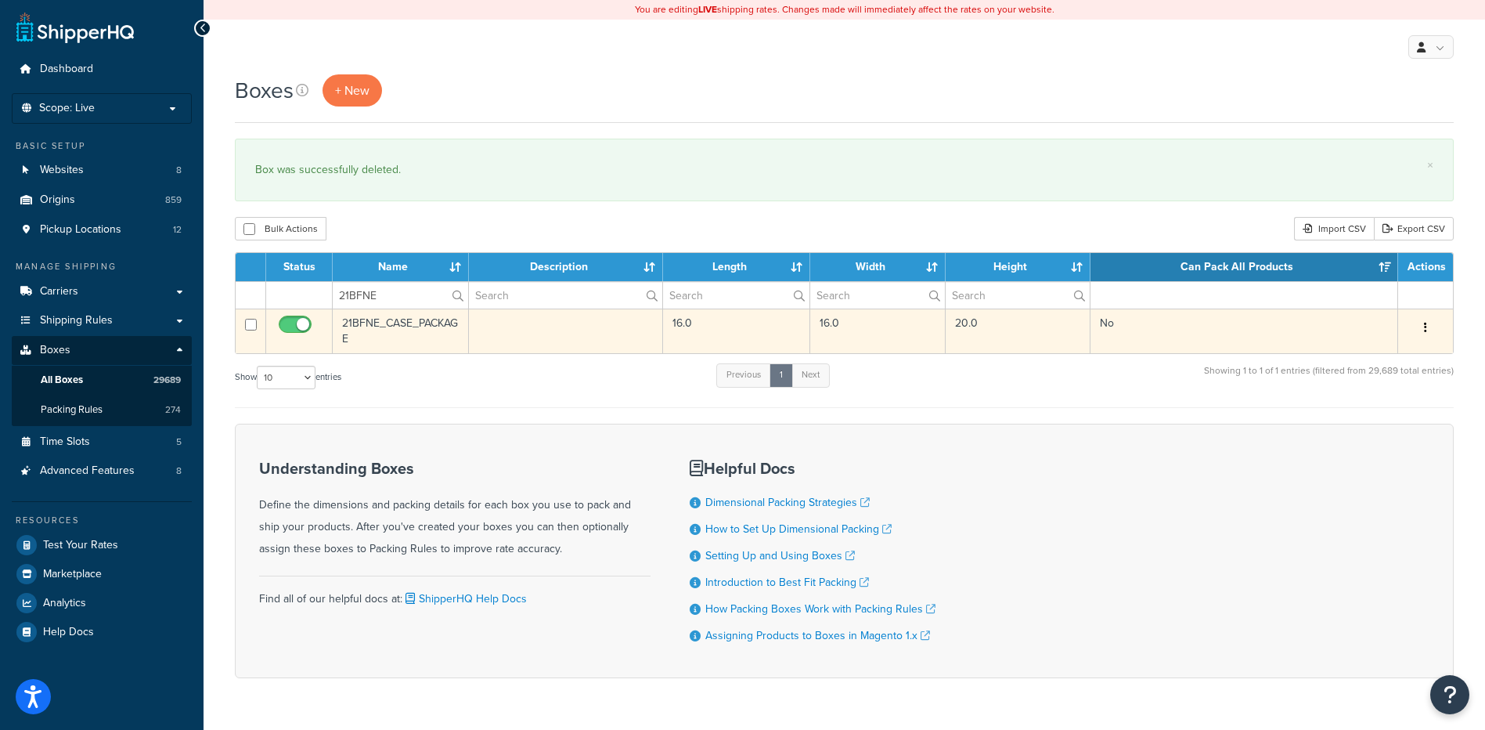
click at [1429, 323] on button "button" at bounding box center [1426, 327] width 22 height 25
click at [1393, 430] on link "Delete" at bounding box center [1374, 422] width 124 height 32
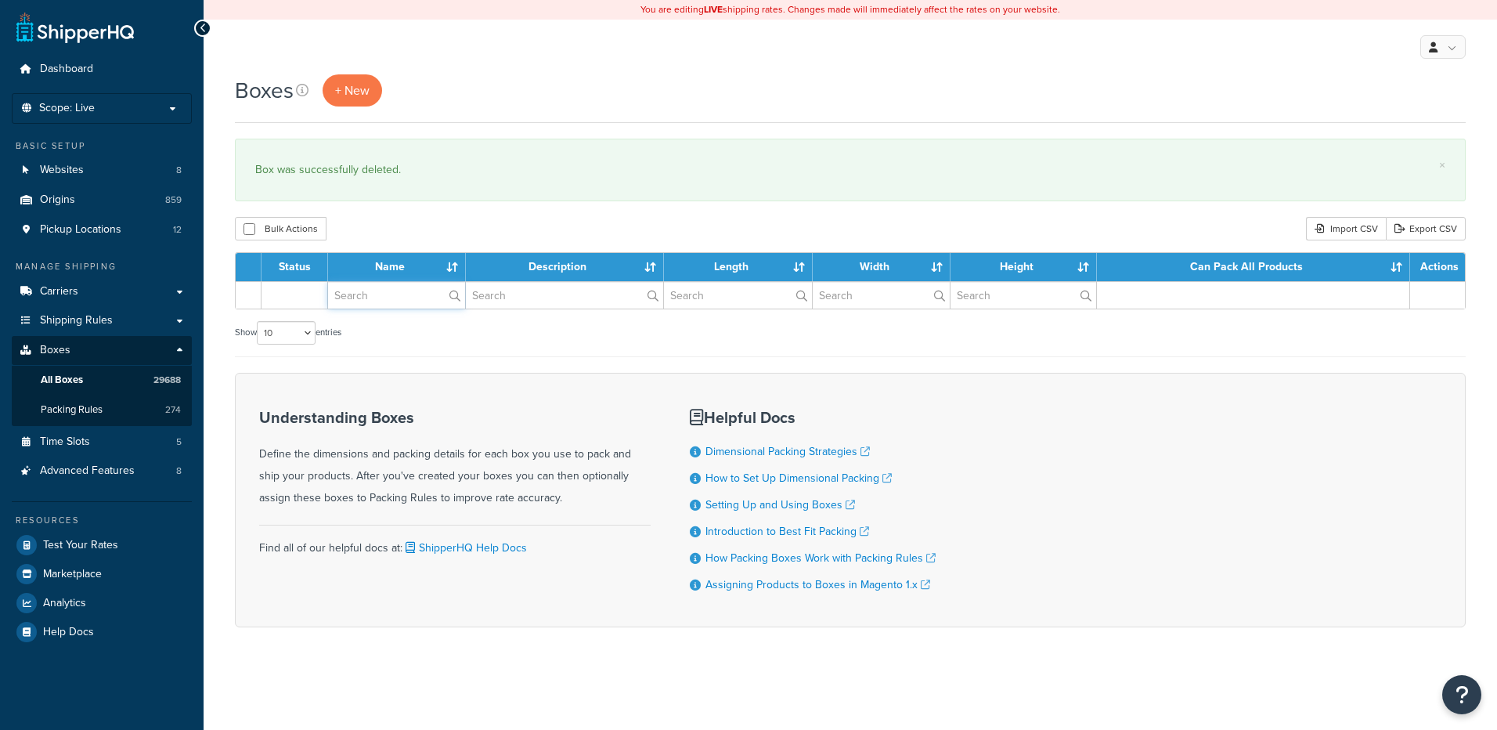
drag, startPoint x: 369, startPoint y: 297, endPoint x: 359, endPoint y: 256, distance: 42.7
click at [369, 297] on input "text" at bounding box center [396, 295] width 137 height 27
paste input "30WDMB"
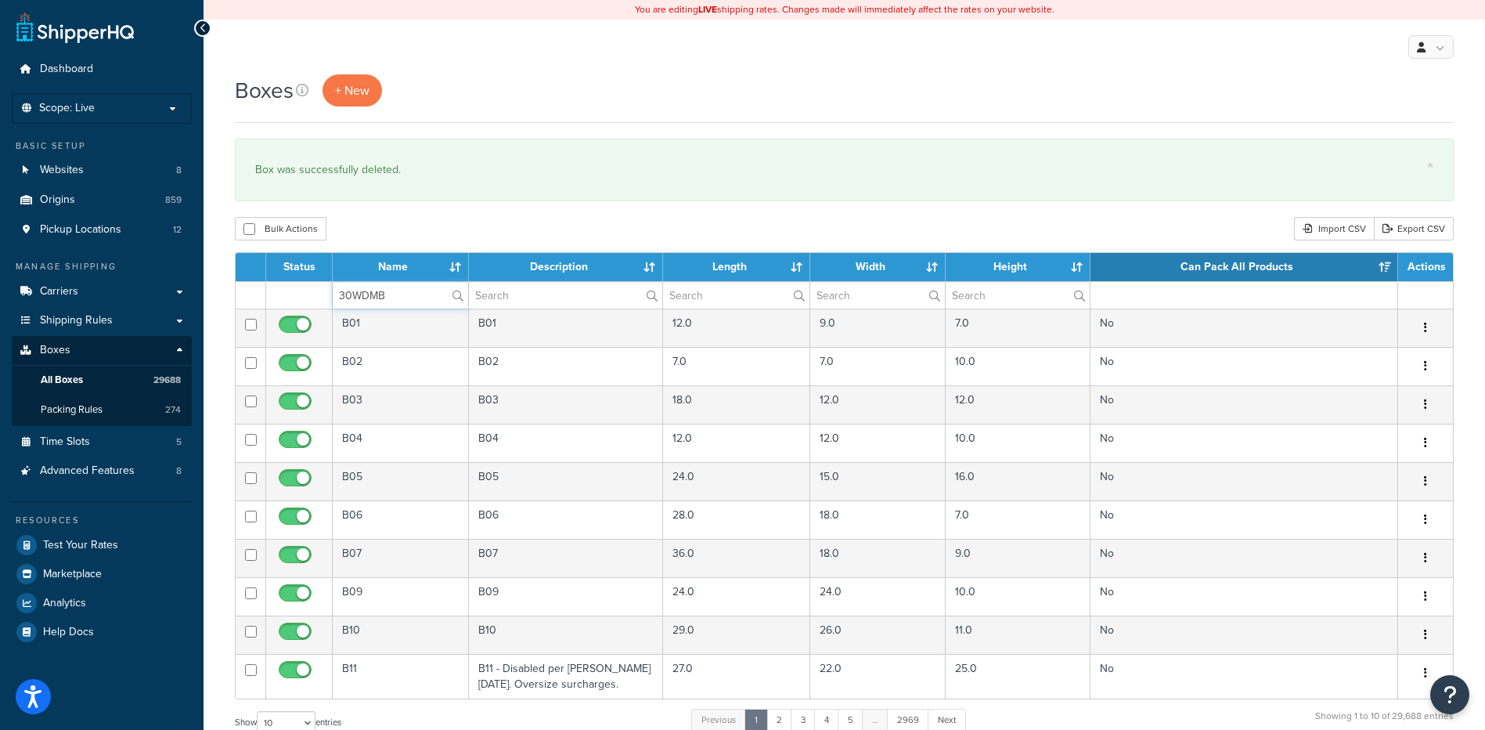
type input "30WDMB"
click at [359, 222] on div "Bulk Actions Duplicate [GEOGRAPHIC_DATA] Import CSV Export CSV" at bounding box center [844, 228] width 1219 height 23
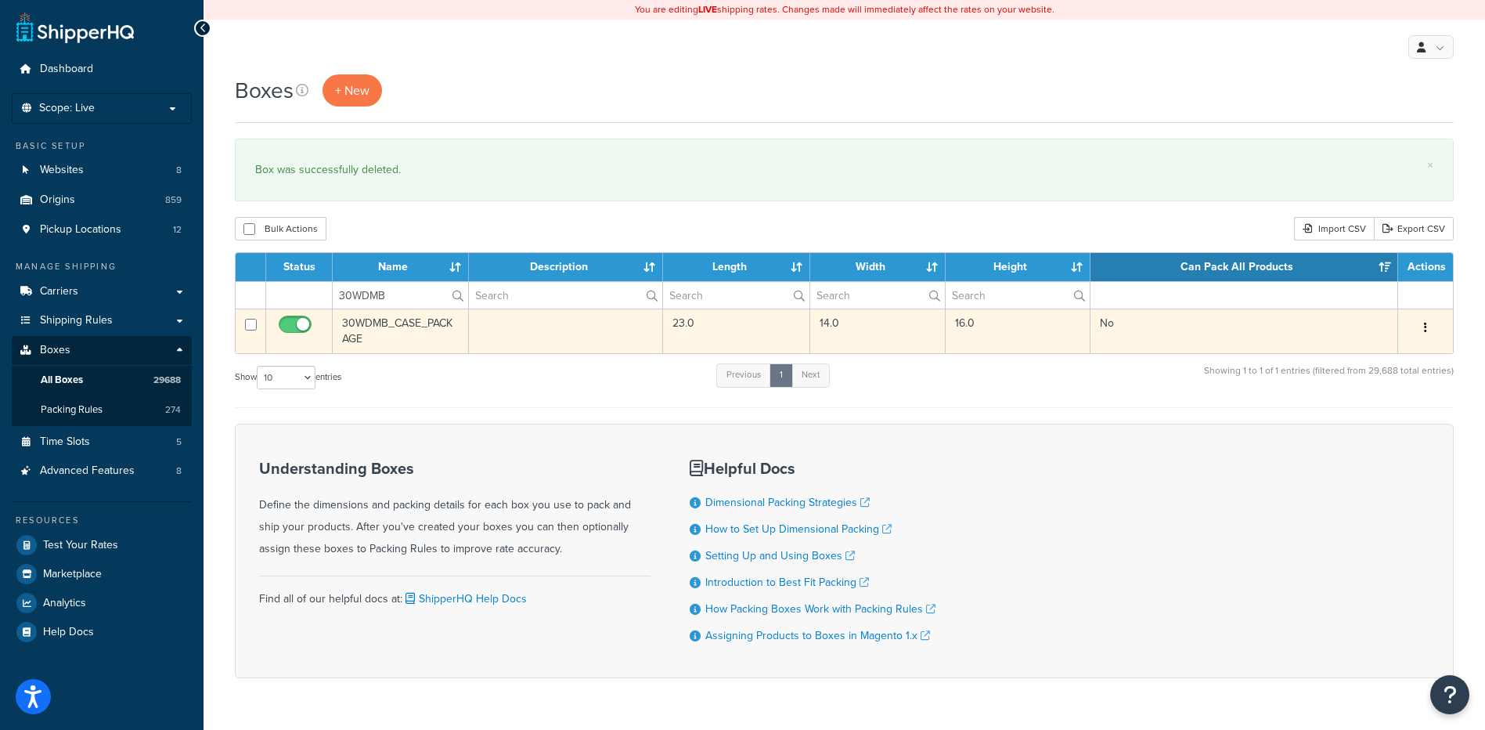
click at [1422, 326] on button "button" at bounding box center [1426, 327] width 22 height 25
click at [1383, 426] on link "Delete" at bounding box center [1374, 422] width 124 height 32
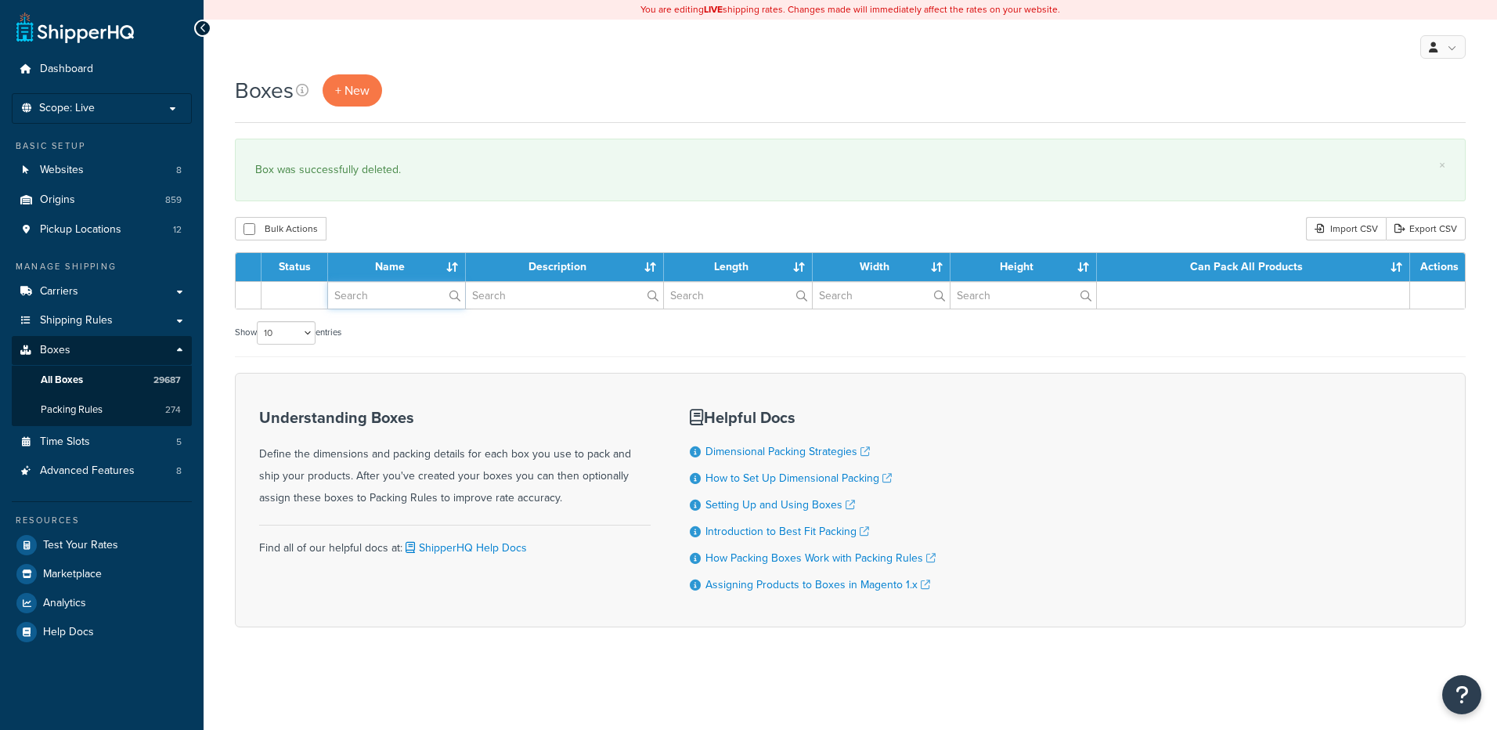
drag, startPoint x: 374, startPoint y: 302, endPoint x: 371, endPoint y: 262, distance: 40.0
click at [374, 302] on input "text" at bounding box center [396, 295] width 137 height 27
paste input "68BNCX"
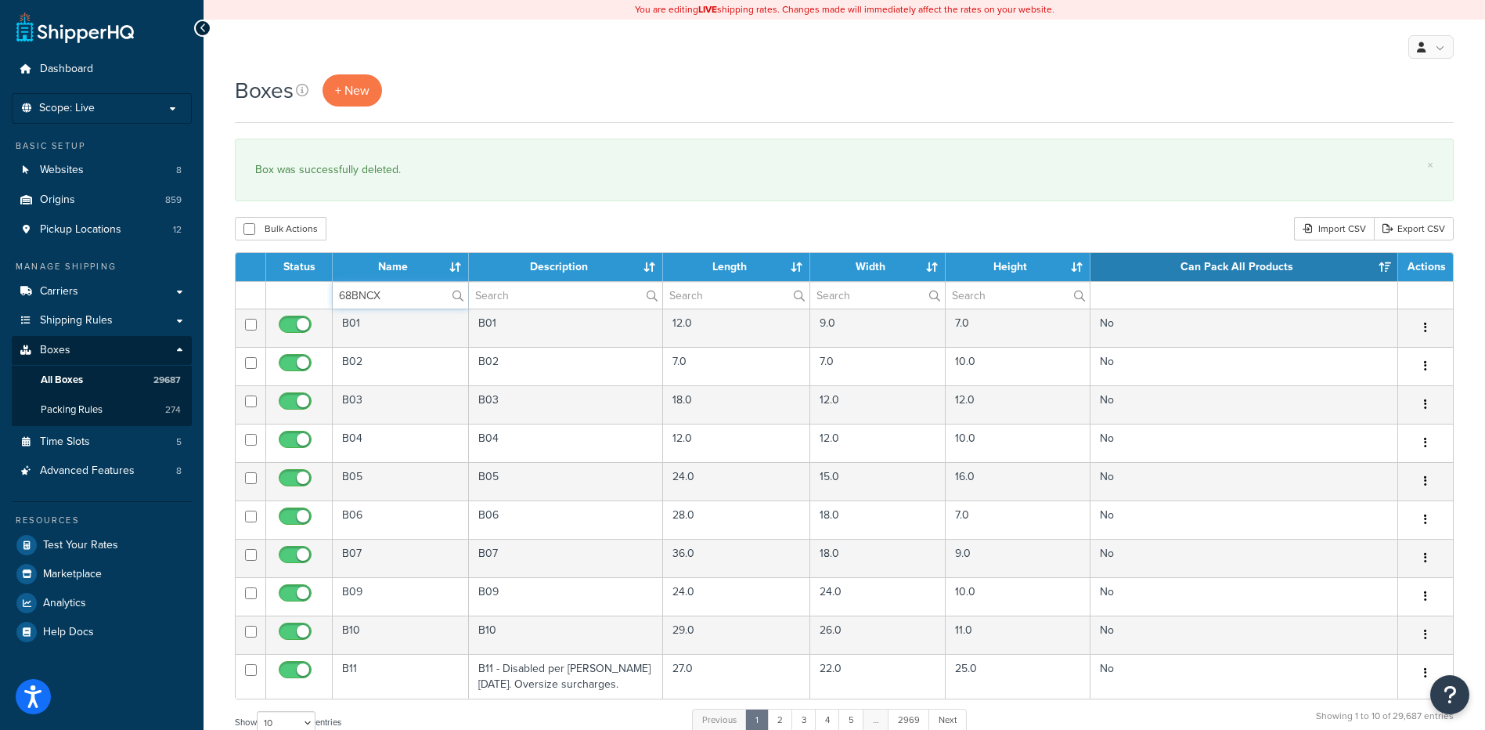
type input "68BNCX"
click at [370, 223] on div "Bulk Actions Duplicate [GEOGRAPHIC_DATA] Import CSV Export CSV" at bounding box center [844, 228] width 1219 height 23
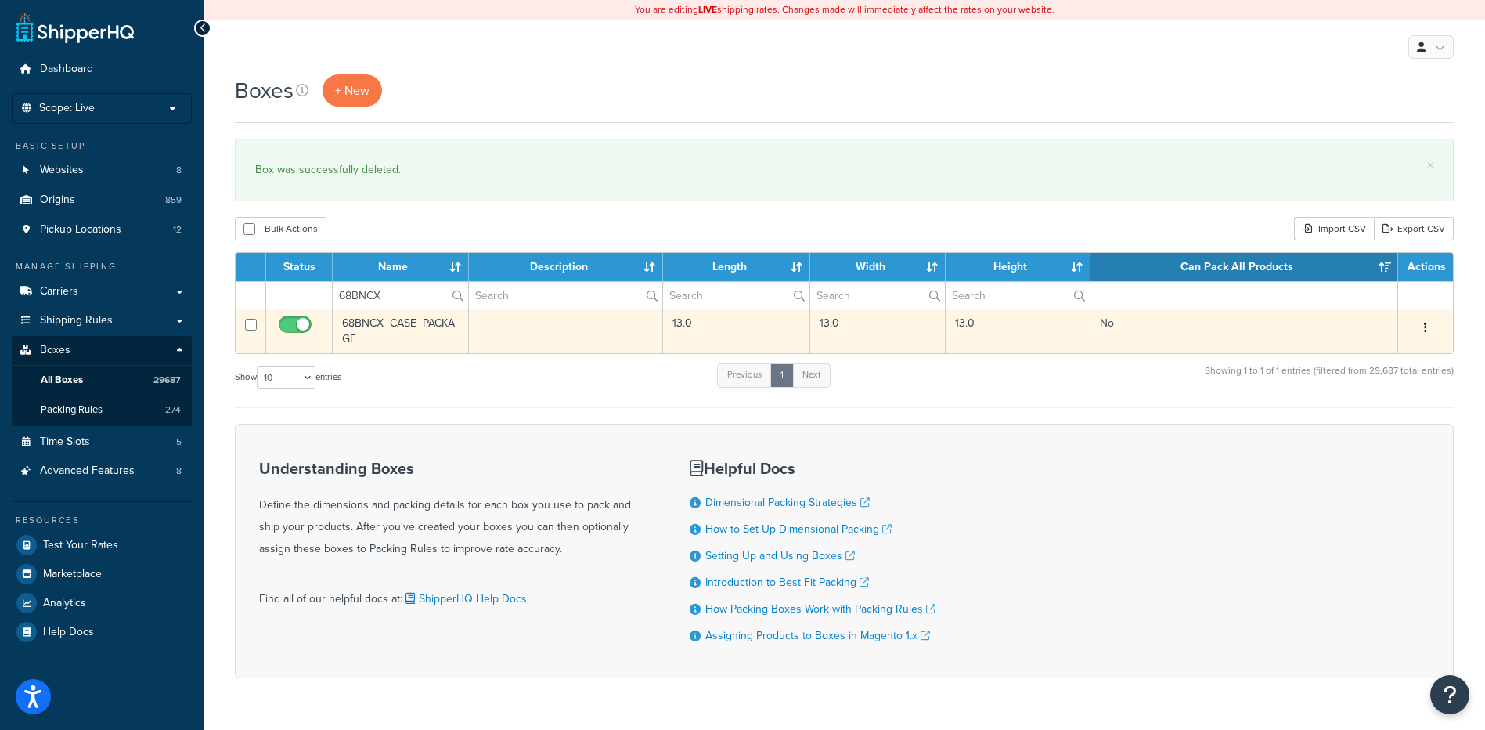
click at [1426, 331] on icon "button" at bounding box center [1425, 327] width 3 height 11
click at [1371, 424] on link "Delete" at bounding box center [1374, 422] width 124 height 32
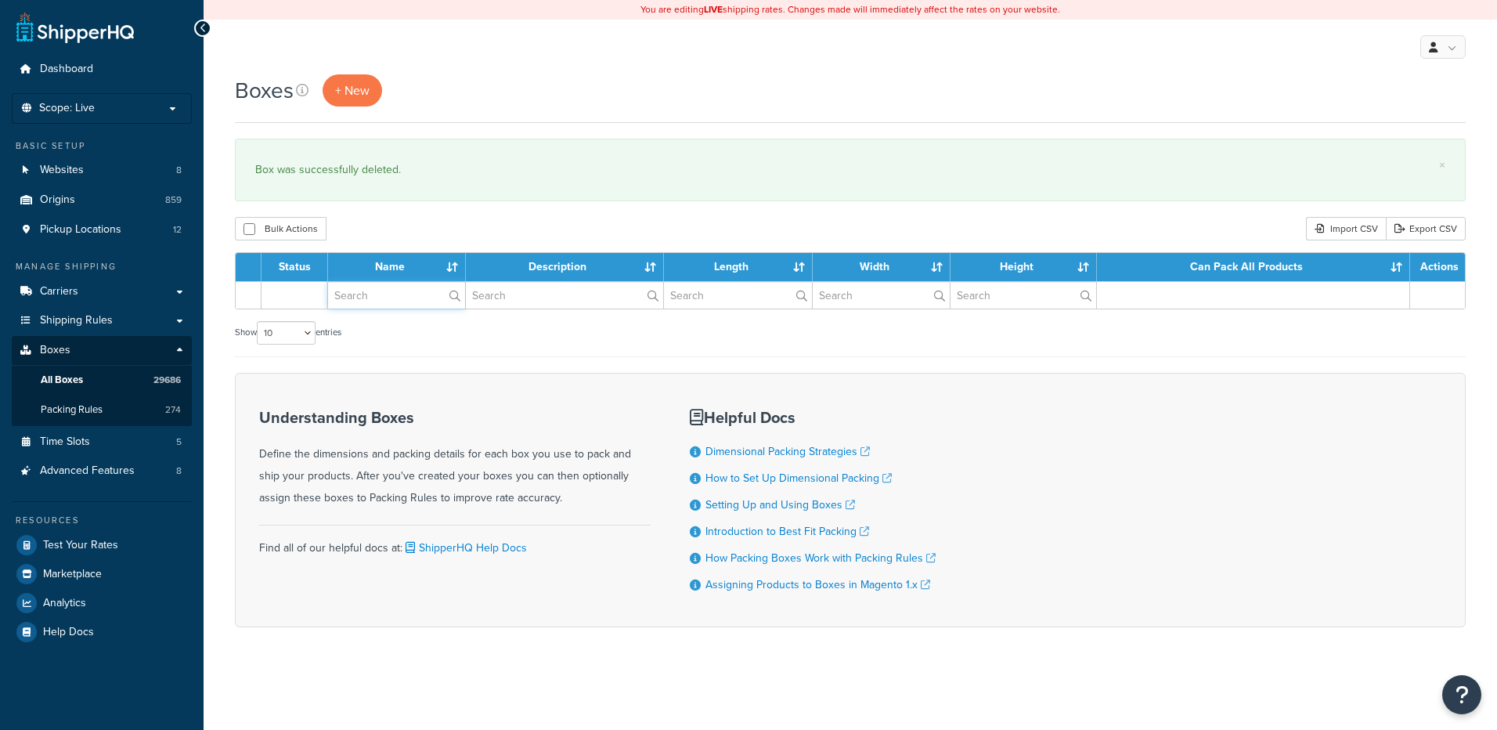
click at [399, 299] on input "text" at bounding box center [396, 295] width 137 height 27
paste input "67W43G"
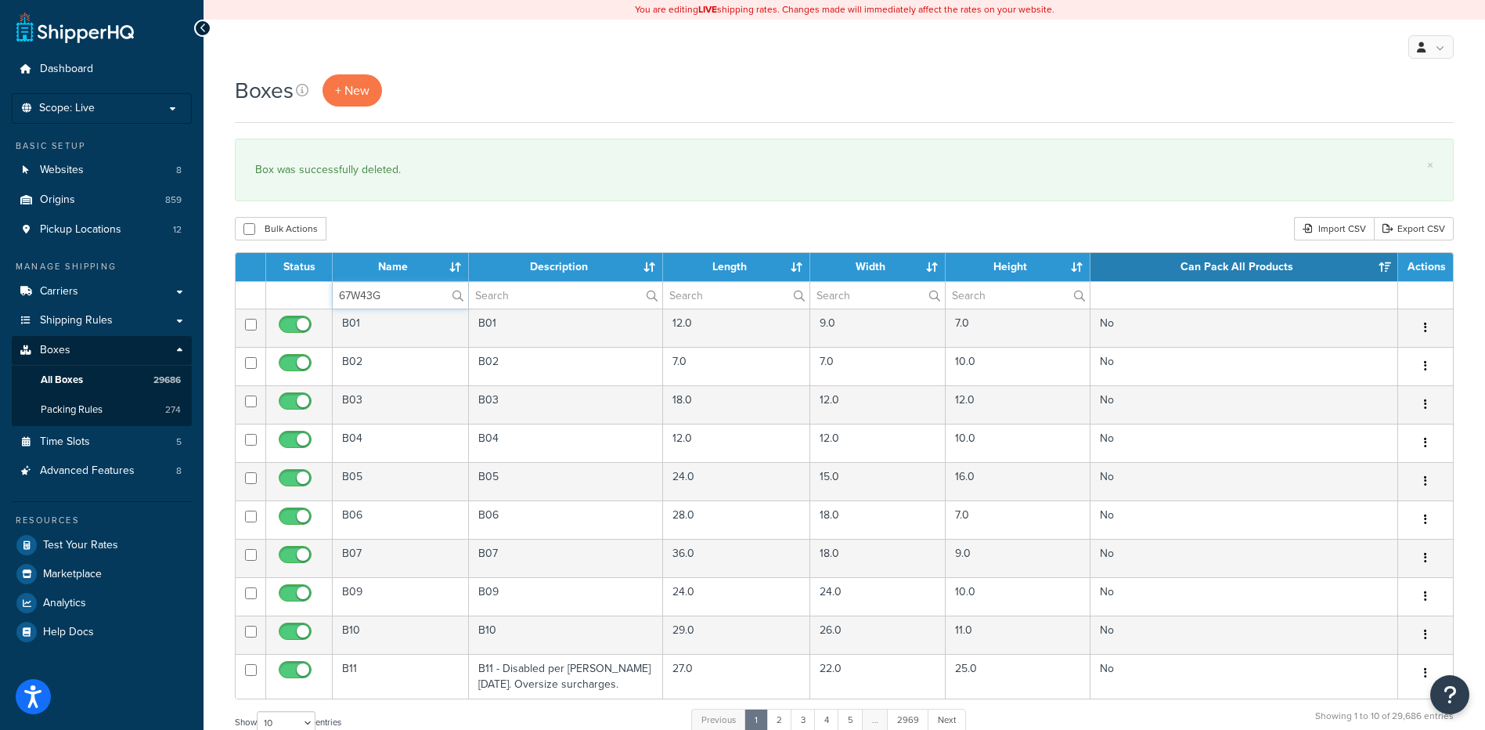
type input "67W43G"
click at [387, 225] on div "Bulk Actions Duplicate [GEOGRAPHIC_DATA] Import CSV Export CSV" at bounding box center [844, 228] width 1219 height 23
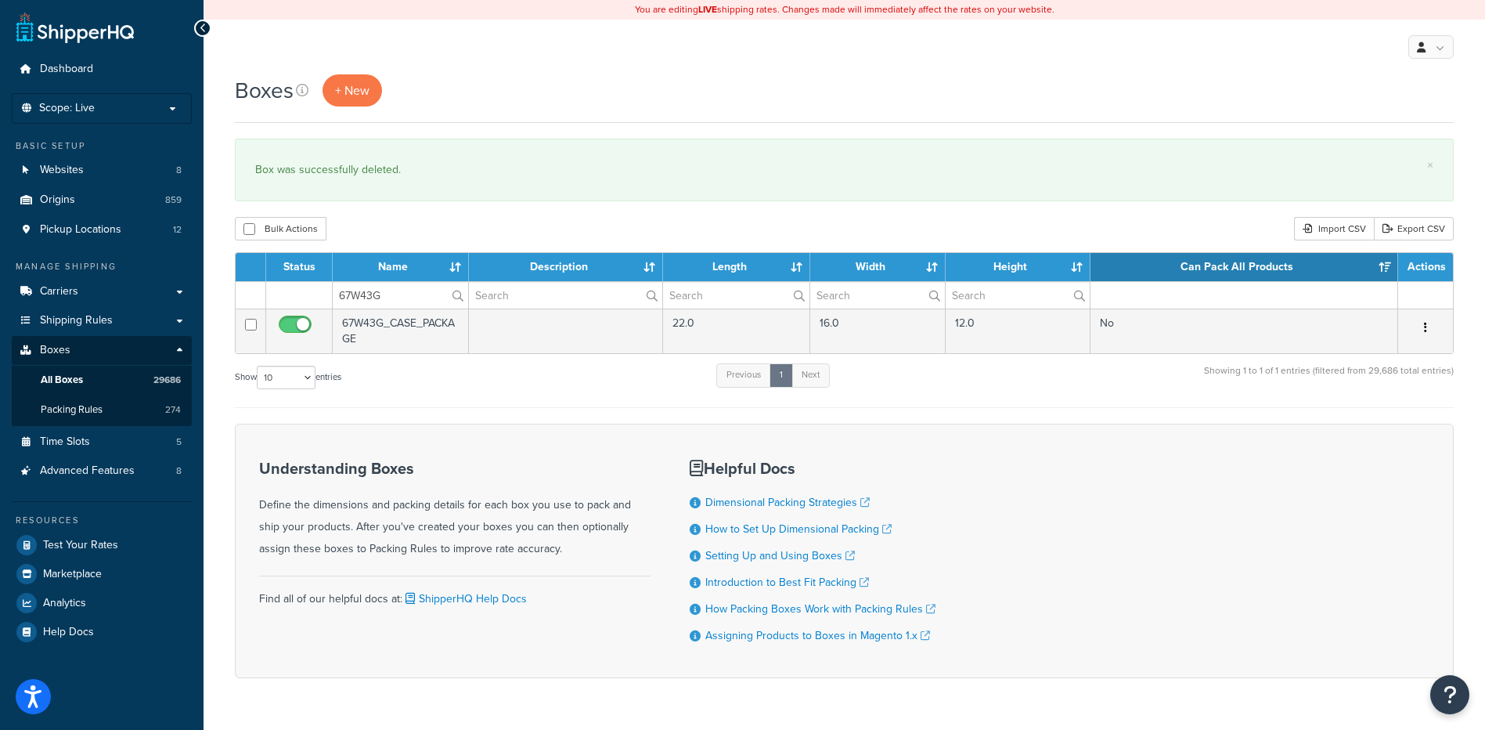
click at [1426, 323] on icon "button" at bounding box center [1425, 327] width 3 height 11
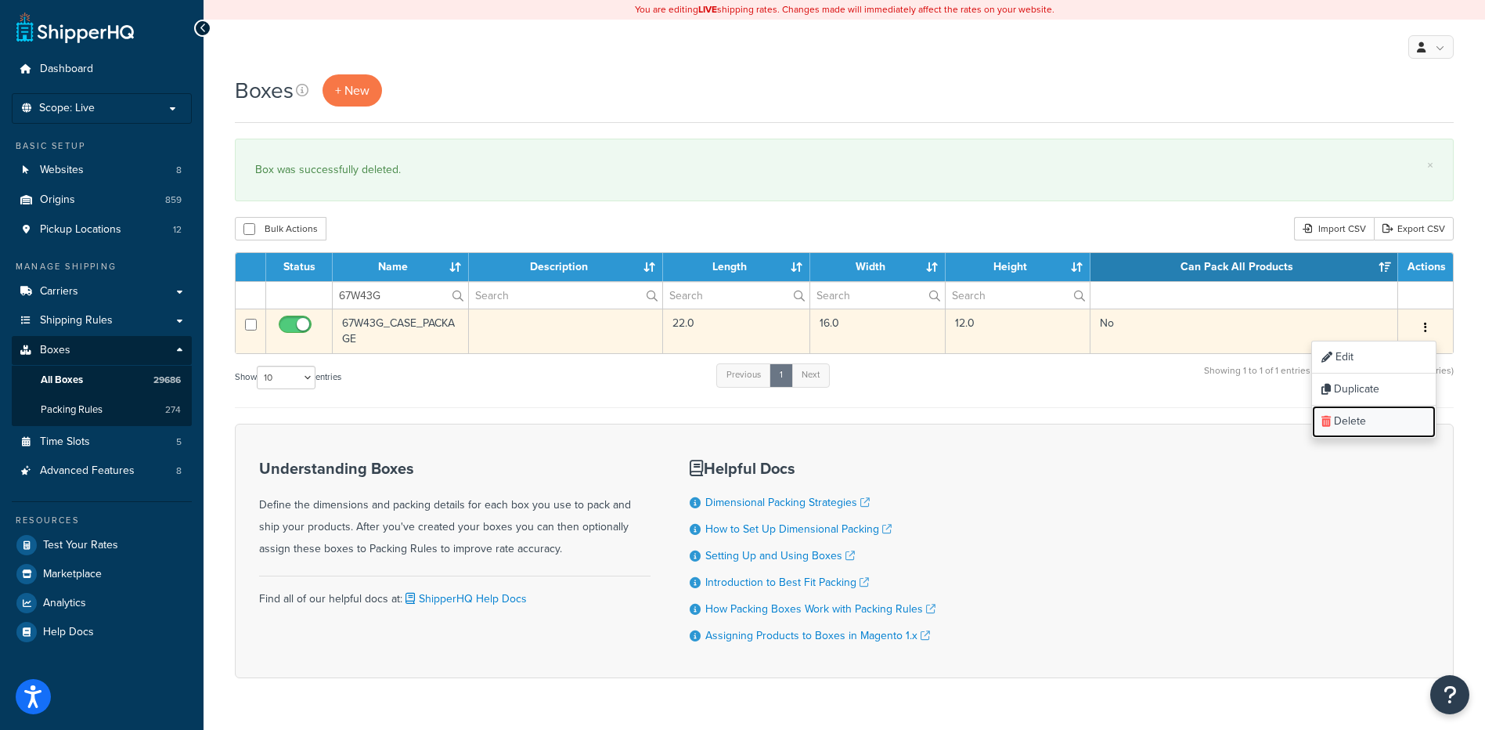
drag, startPoint x: 1383, startPoint y: 422, endPoint x: 814, endPoint y: 46, distance: 682.0
click at [1382, 422] on link "Delete" at bounding box center [1374, 422] width 124 height 32
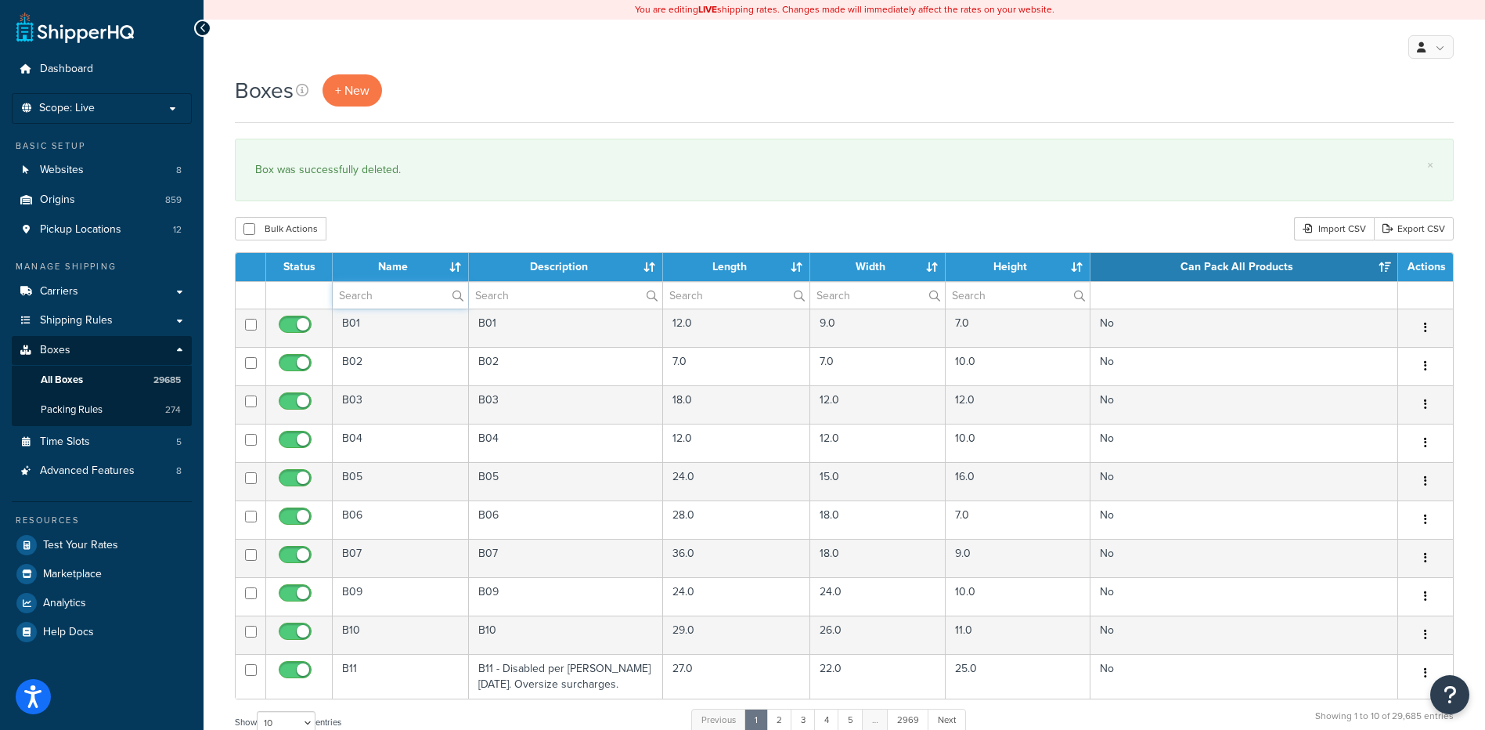
click at [414, 294] on input "text" at bounding box center [400, 295] width 135 height 27
paste input "68BQWW"
type input "68BQWW"
click at [456, 222] on div "Bulk Actions Duplicate [GEOGRAPHIC_DATA] Import CSV Export CSV" at bounding box center [844, 228] width 1219 height 23
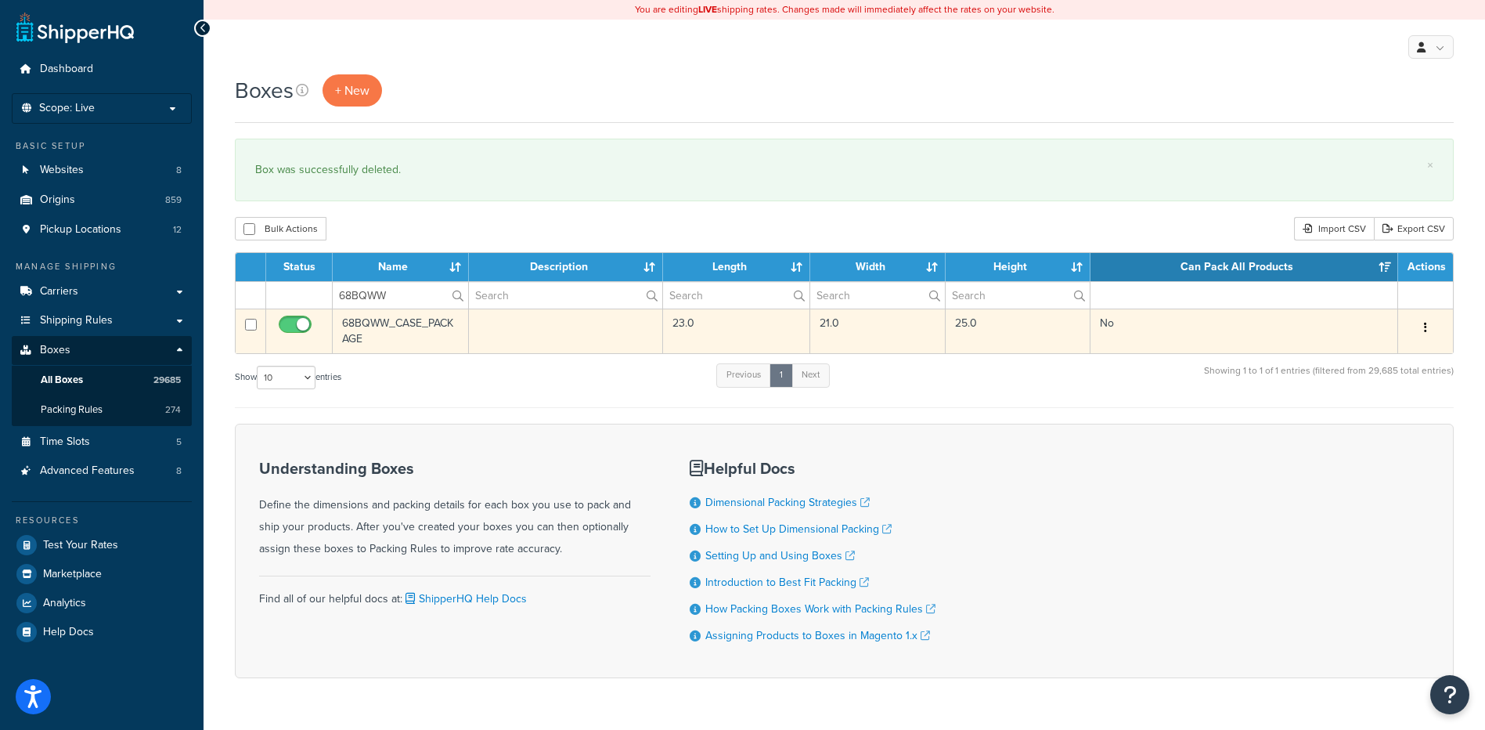
click at [1420, 327] on button "button" at bounding box center [1426, 327] width 22 height 25
click at [1359, 426] on link "Delete" at bounding box center [1374, 422] width 124 height 32
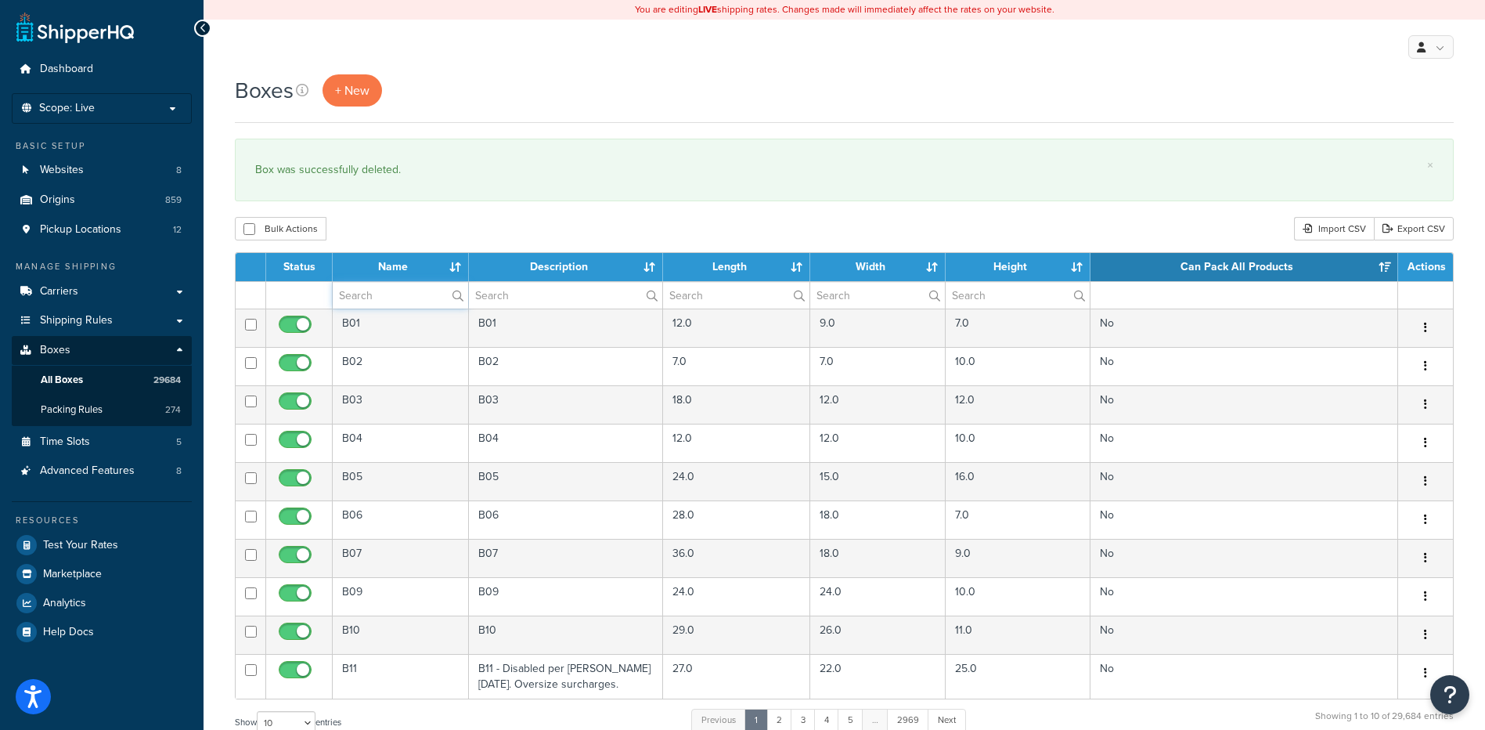
click at [388, 298] on input "text" at bounding box center [400, 295] width 135 height 27
paste input "26B57B"
type input "26B57B"
click at [406, 230] on div "Bulk Actions Duplicate [GEOGRAPHIC_DATA] Import CSV Export CSV" at bounding box center [844, 228] width 1219 height 23
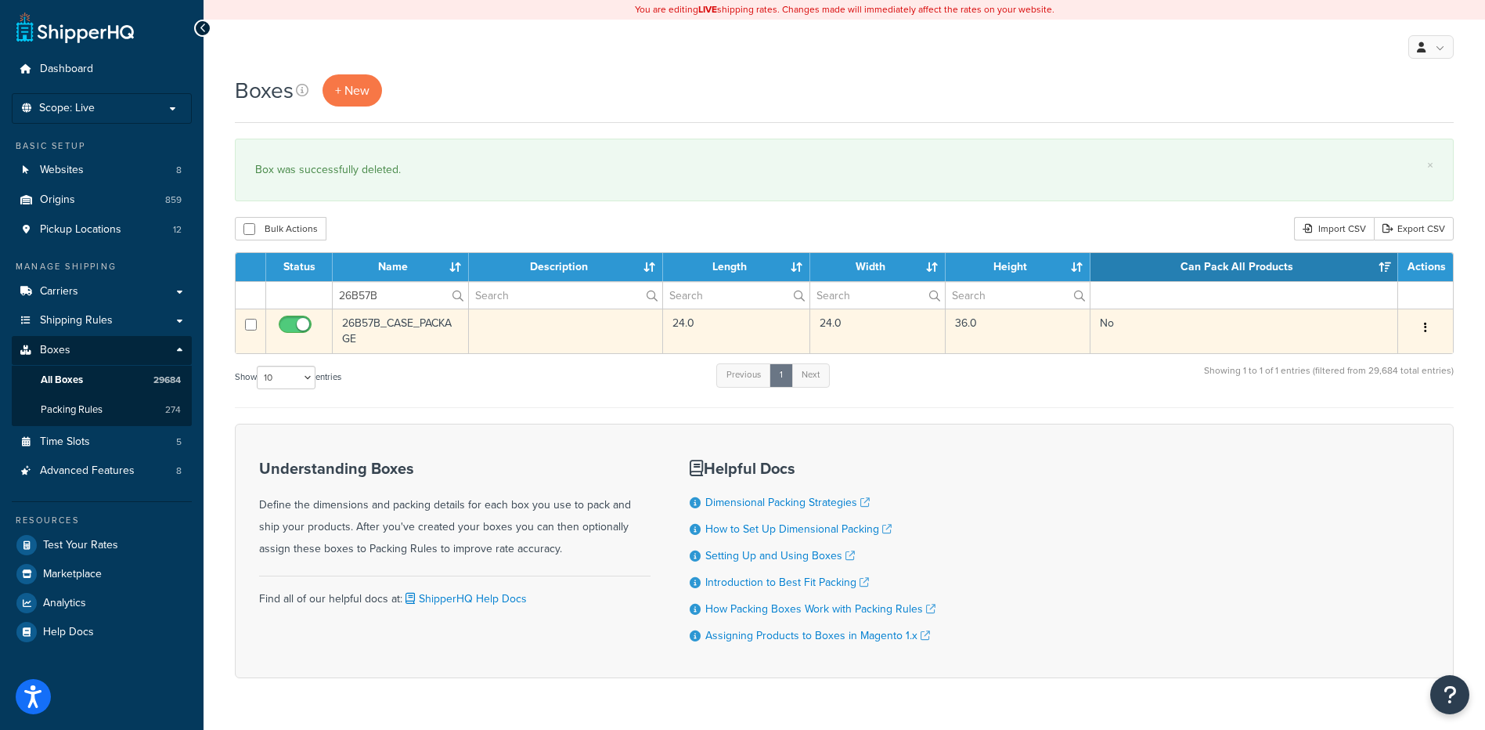
click at [1427, 327] on button "button" at bounding box center [1426, 327] width 22 height 25
click at [1390, 421] on link "Delete" at bounding box center [1374, 422] width 124 height 32
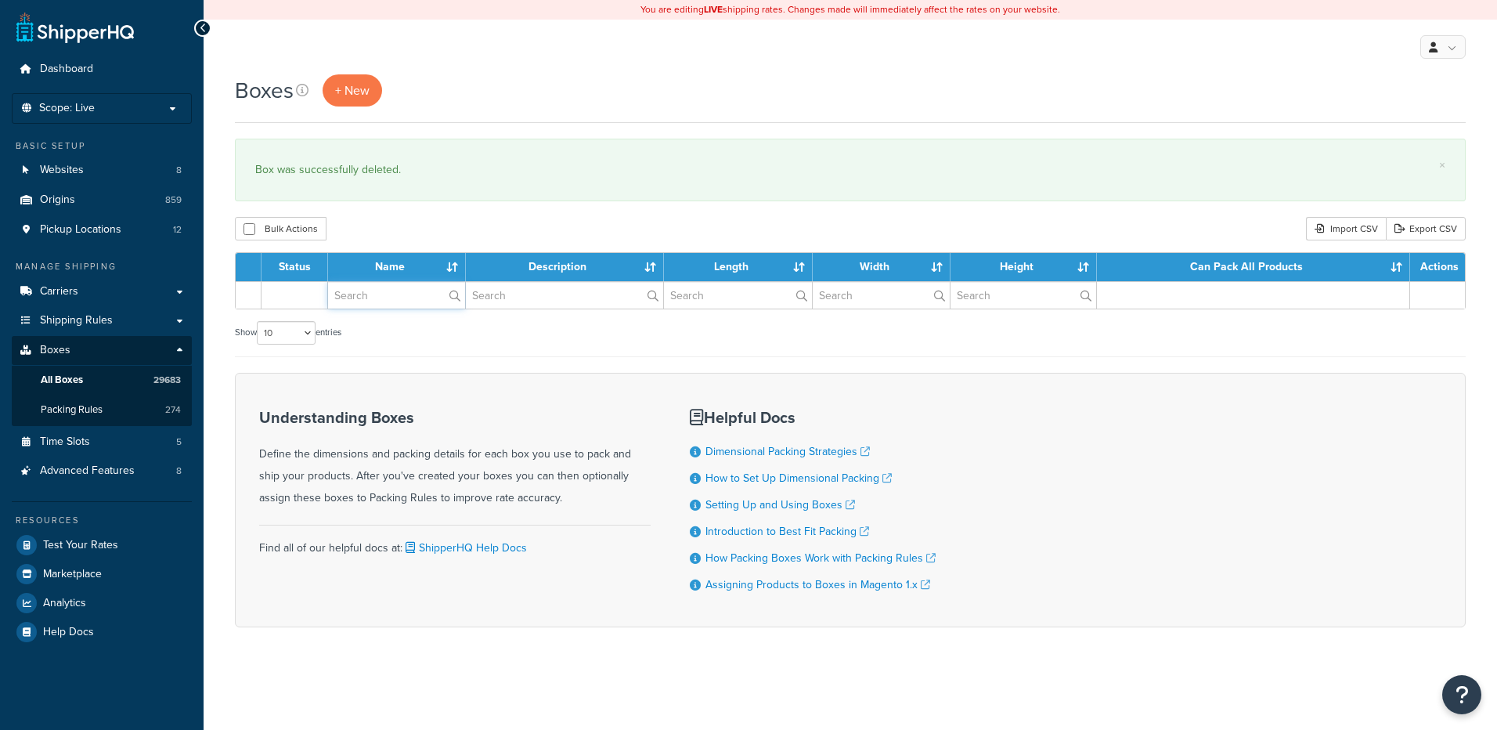
click at [394, 290] on input "text" at bounding box center [396, 295] width 137 height 27
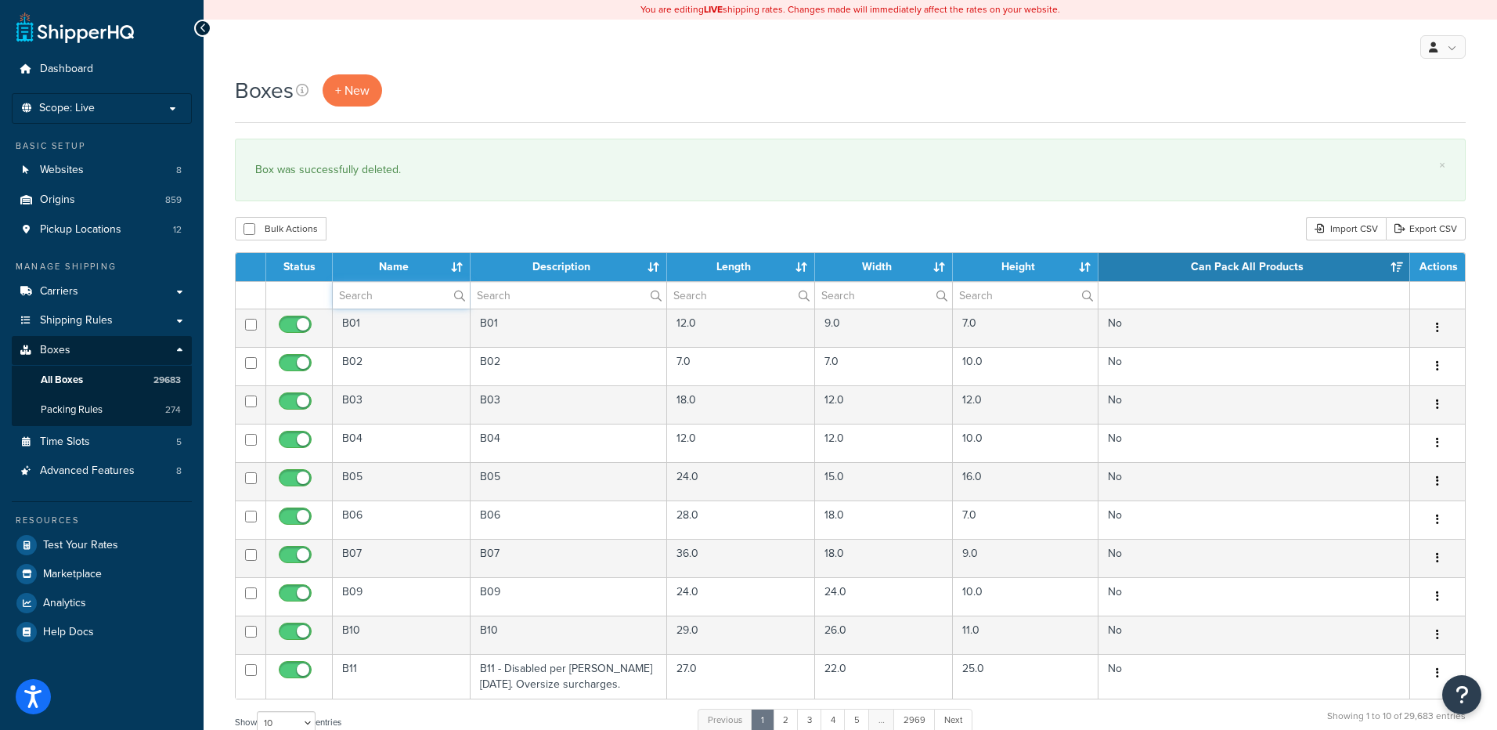
paste input "26W57B"
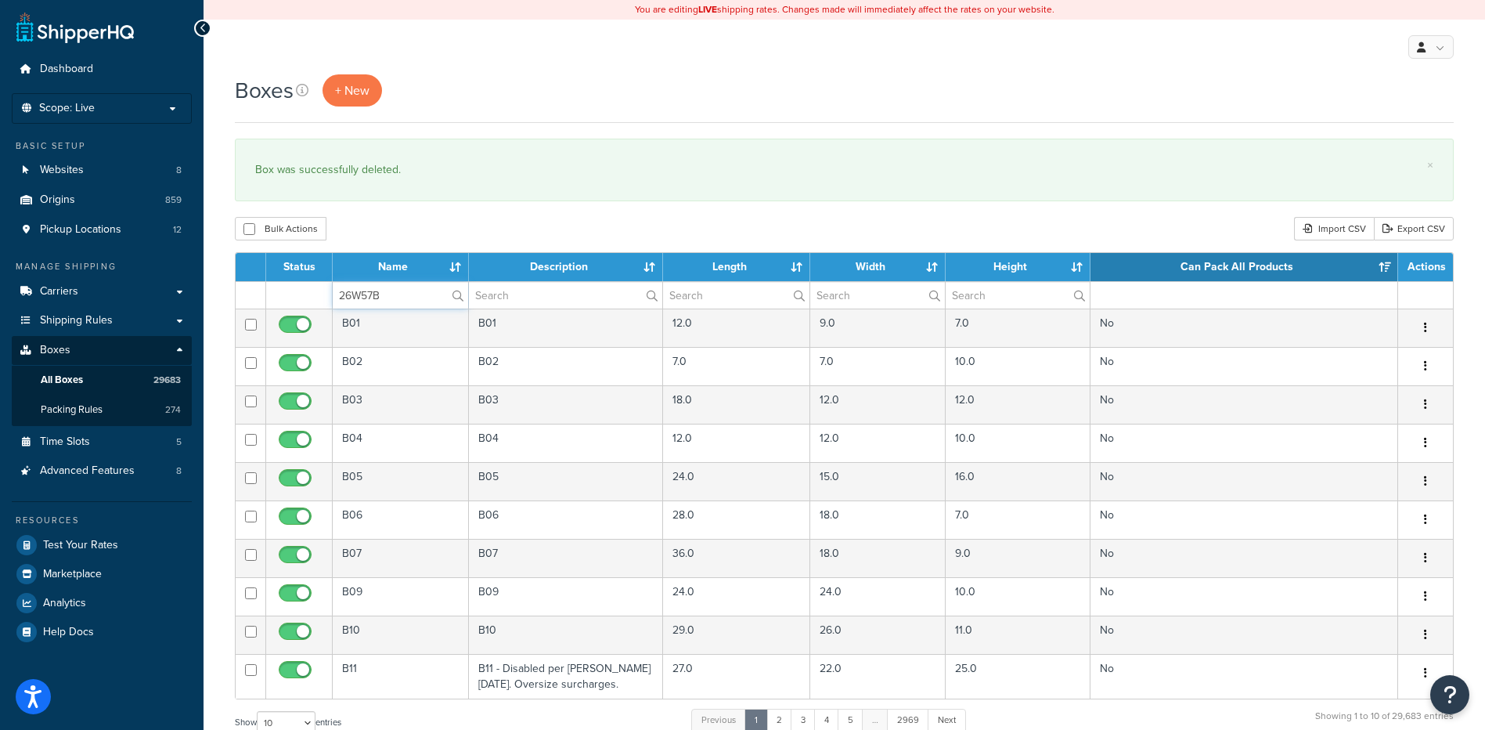
type input "26W57B"
click at [417, 233] on div "Bulk Actions Duplicate [GEOGRAPHIC_DATA] Import CSV Export CSV" at bounding box center [844, 228] width 1219 height 23
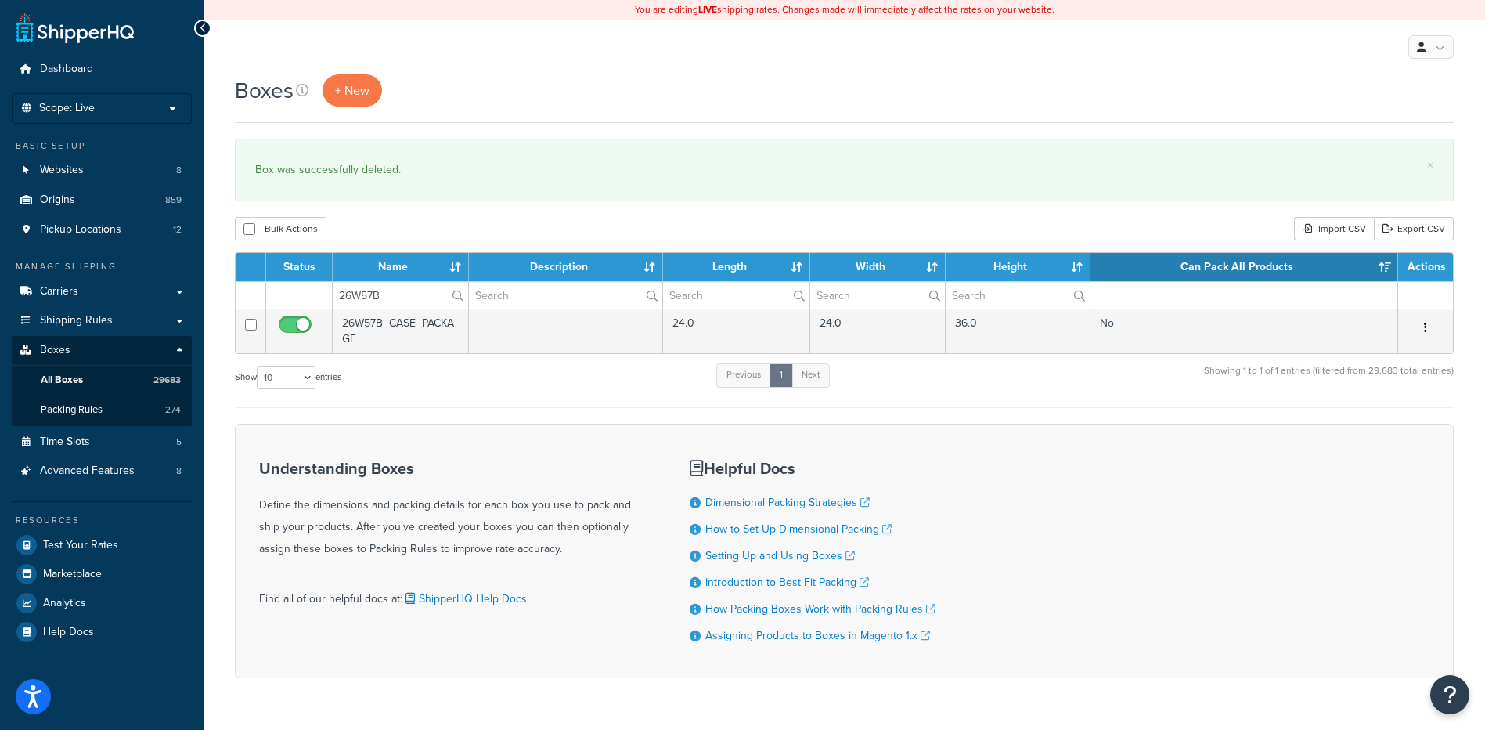
click at [1430, 330] on button "button" at bounding box center [1426, 327] width 22 height 25
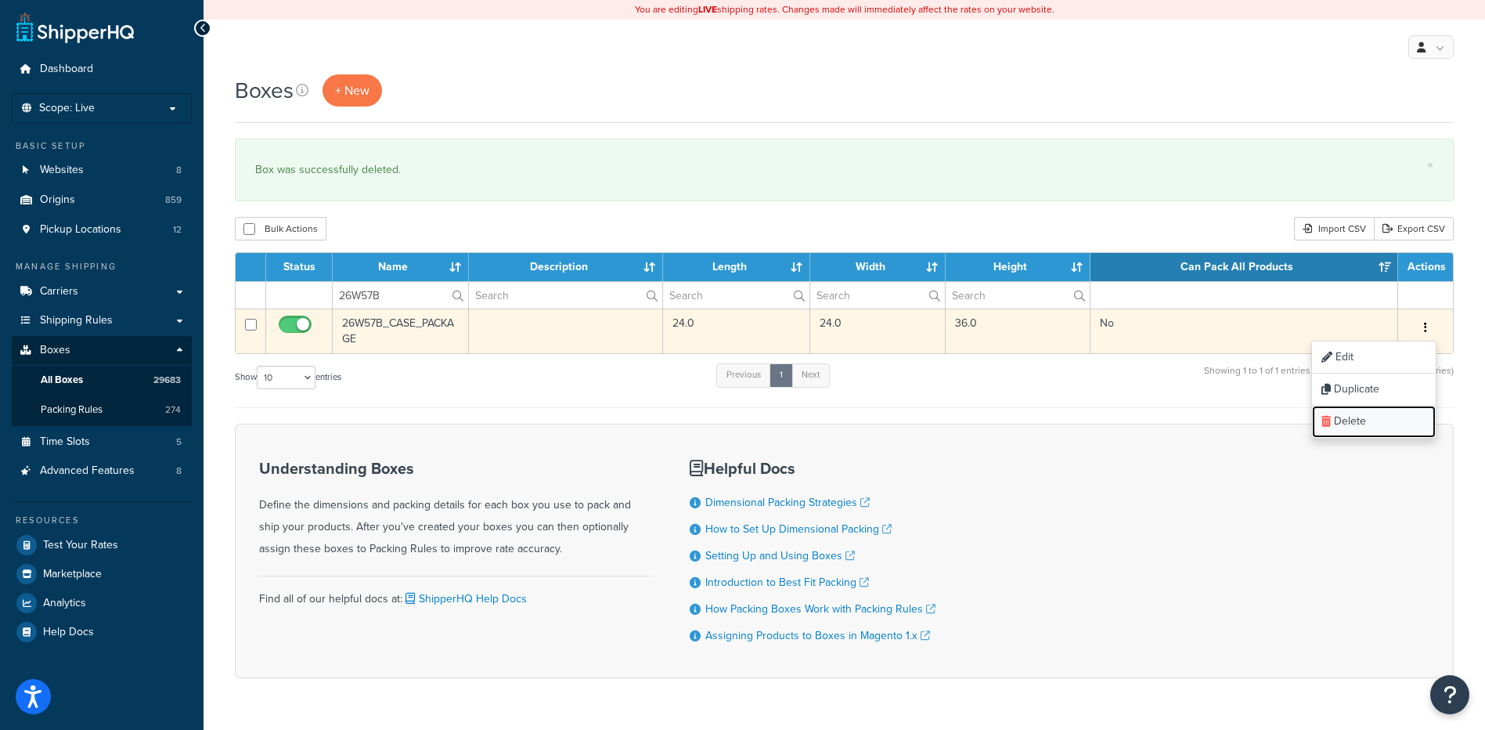
click at [1381, 422] on link "Delete" at bounding box center [1374, 422] width 124 height 32
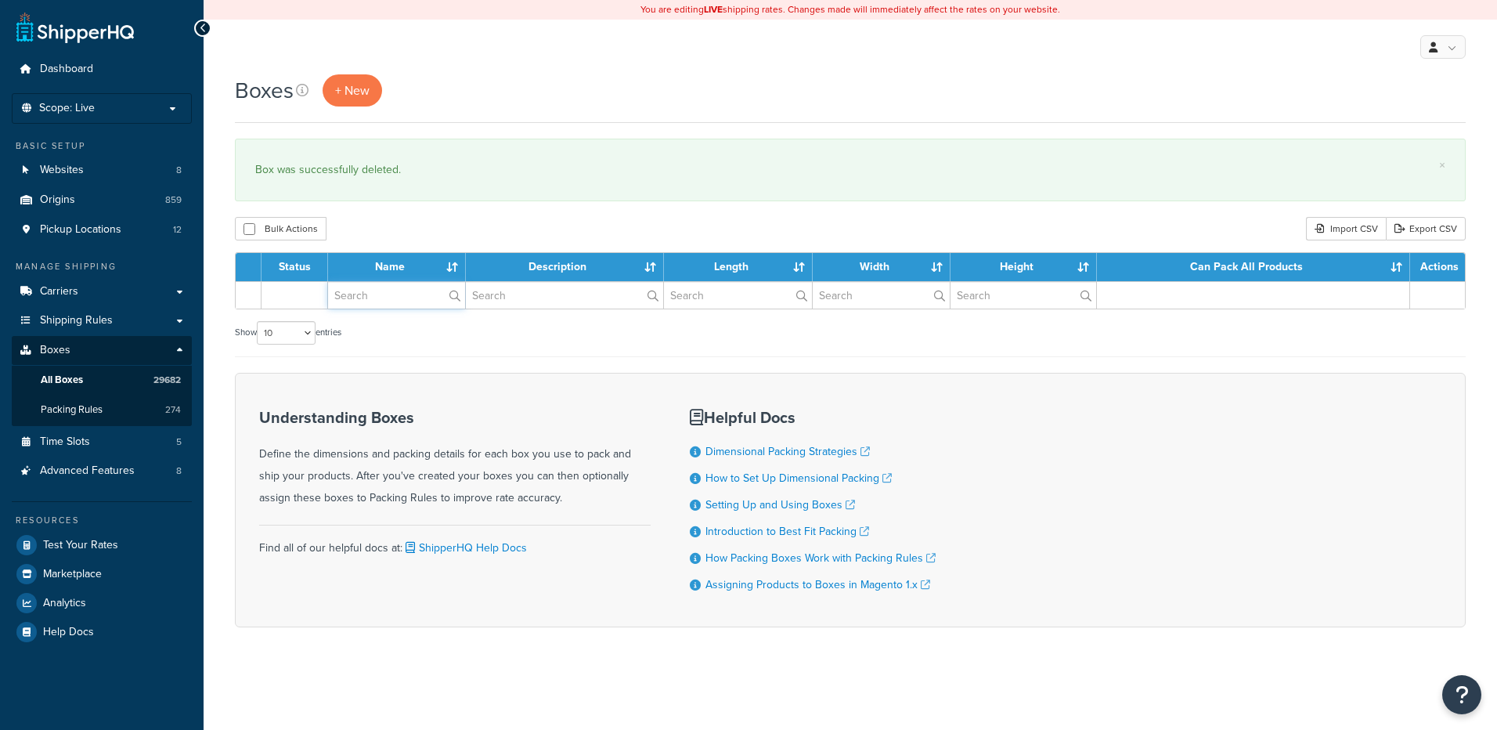
click at [387, 300] on input "text" at bounding box center [396, 295] width 137 height 27
paste input "68WQNF"
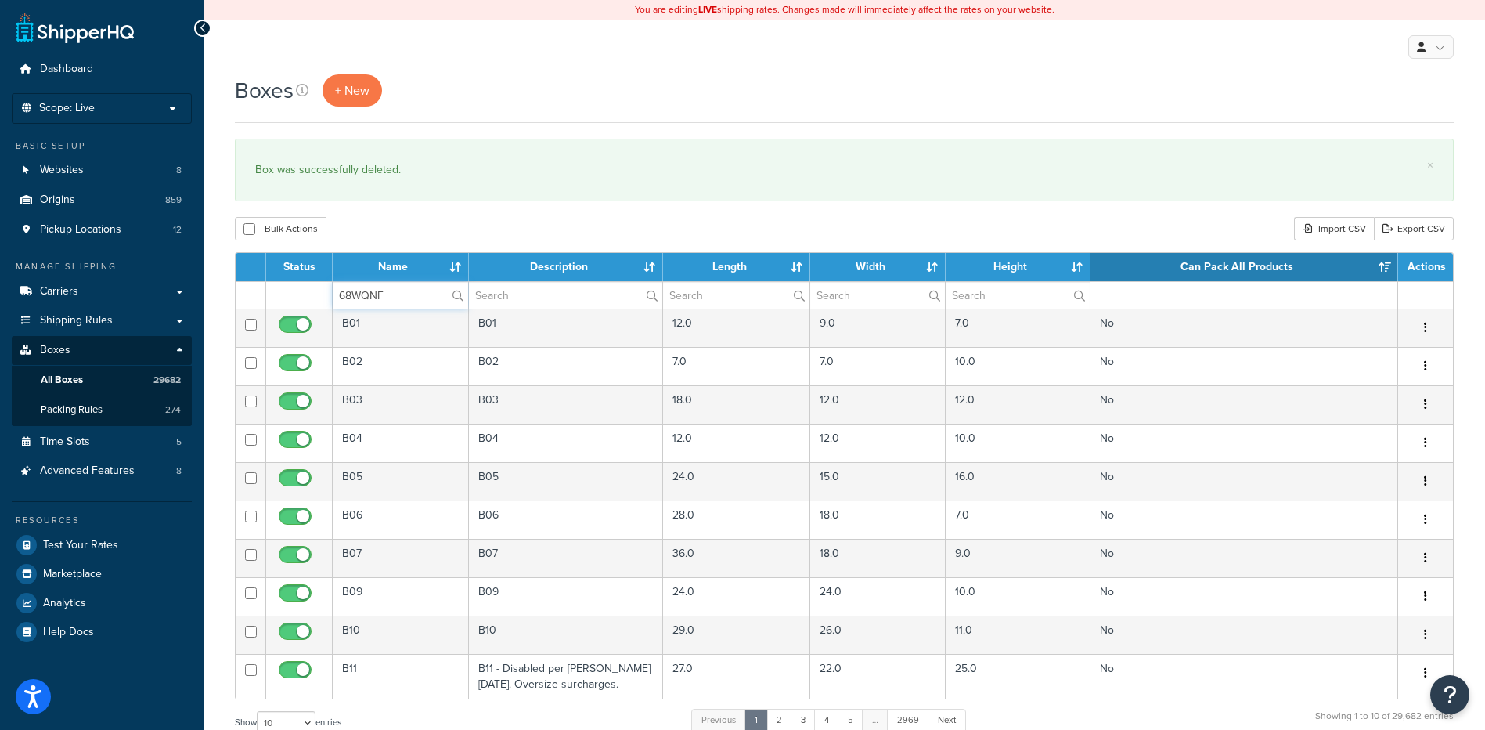
type input "68WQNF"
click at [384, 231] on div "Bulk Actions Duplicate [GEOGRAPHIC_DATA] Import CSV Export CSV" at bounding box center [844, 228] width 1219 height 23
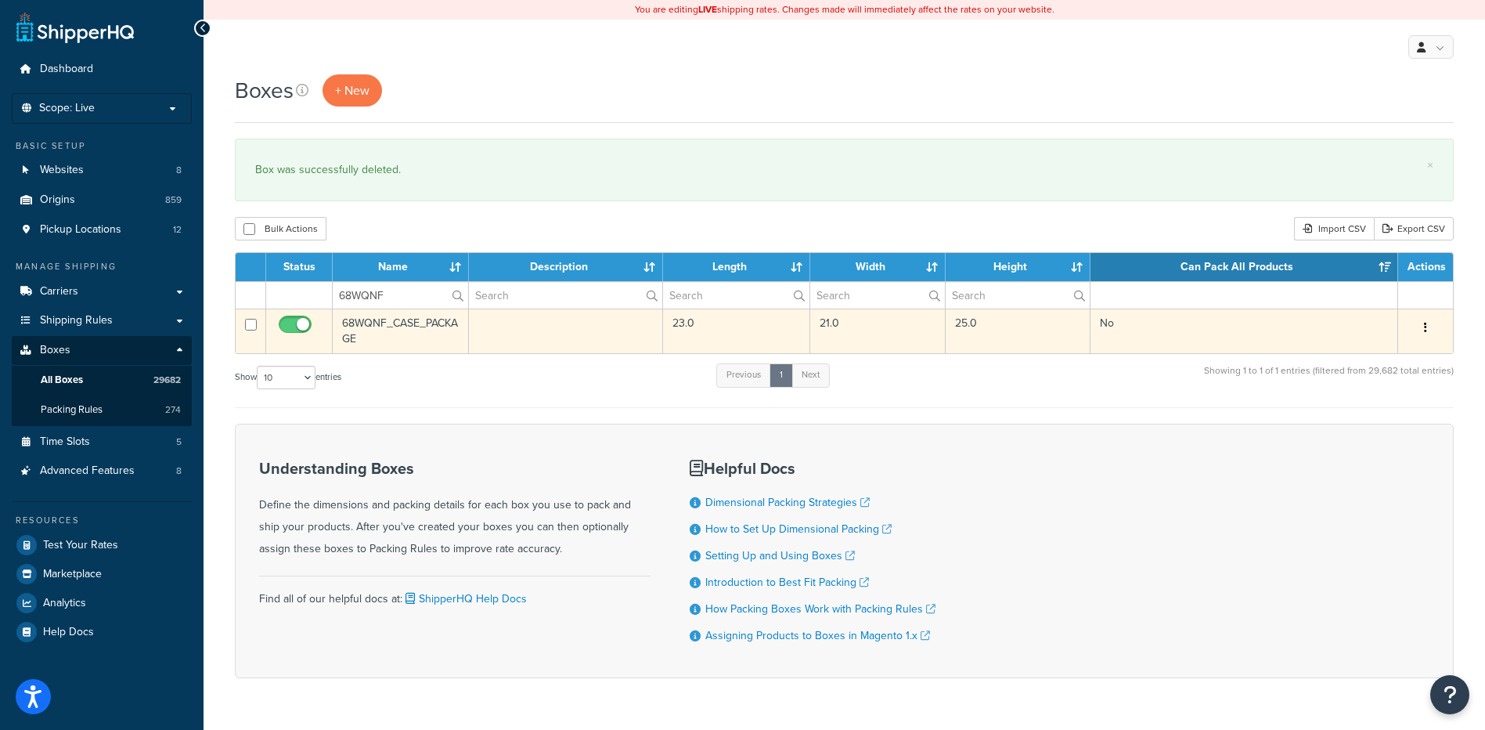
click at [1423, 330] on button "button" at bounding box center [1426, 327] width 22 height 25
click at [1354, 424] on link "Delete" at bounding box center [1374, 422] width 124 height 32
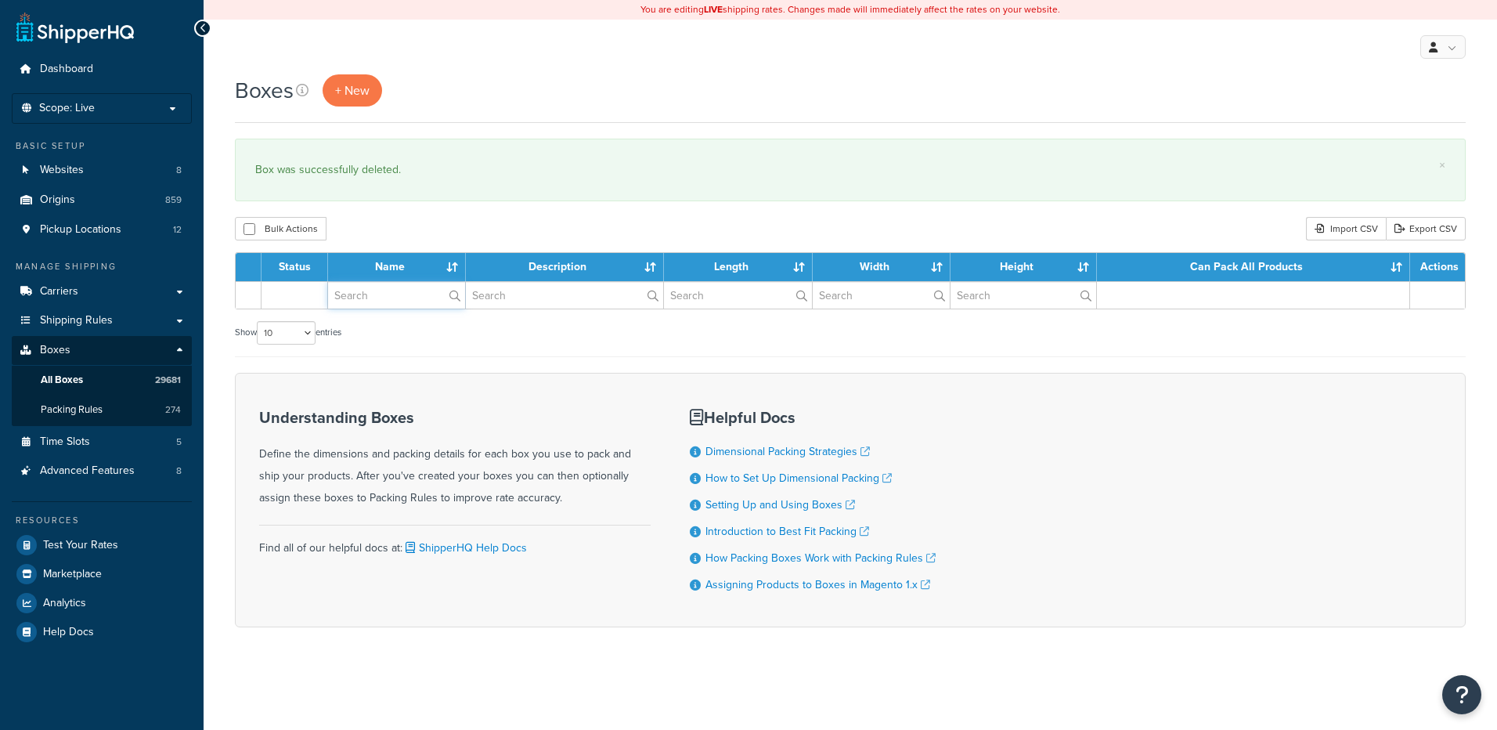
click at [390, 301] on input "text" at bounding box center [396, 295] width 137 height 27
paste input "56WRG2"
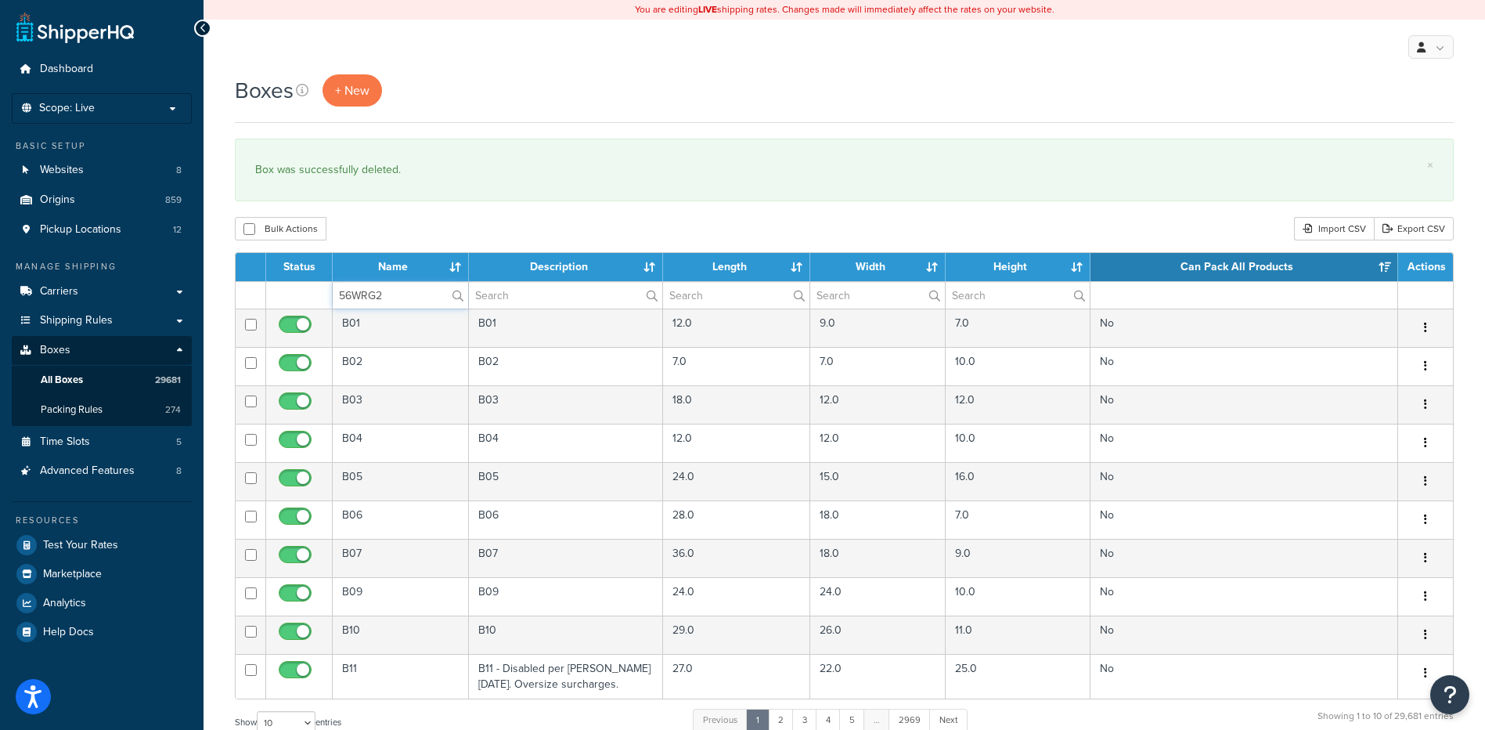
type input "56WRG2"
click at [430, 214] on div "Boxes + New × Box was successfully deleted. Bulk Actions Duplicate Delete Impor…" at bounding box center [845, 576] width 1282 height 1004
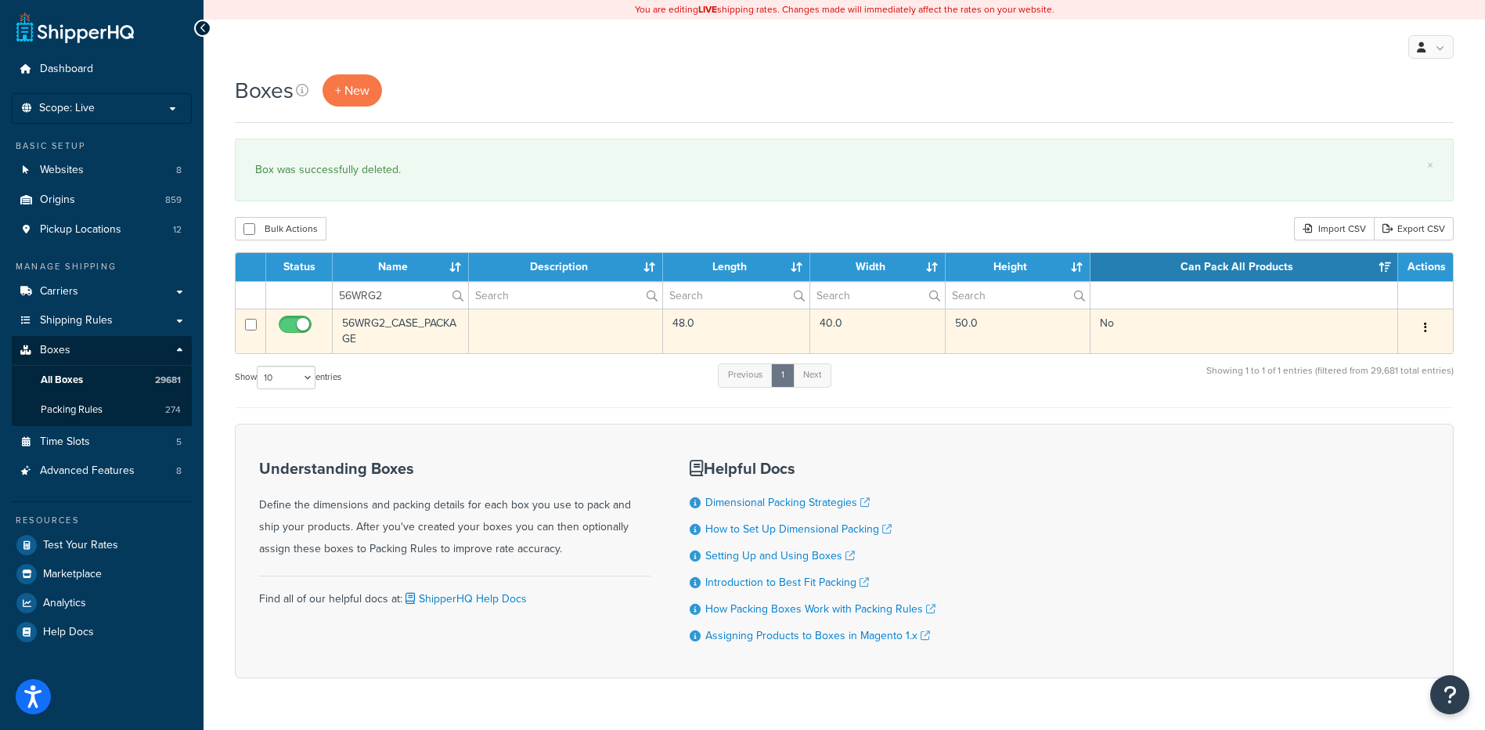
click at [1422, 329] on button "button" at bounding box center [1426, 327] width 22 height 25
click at [1373, 424] on link "Delete" at bounding box center [1374, 422] width 124 height 32
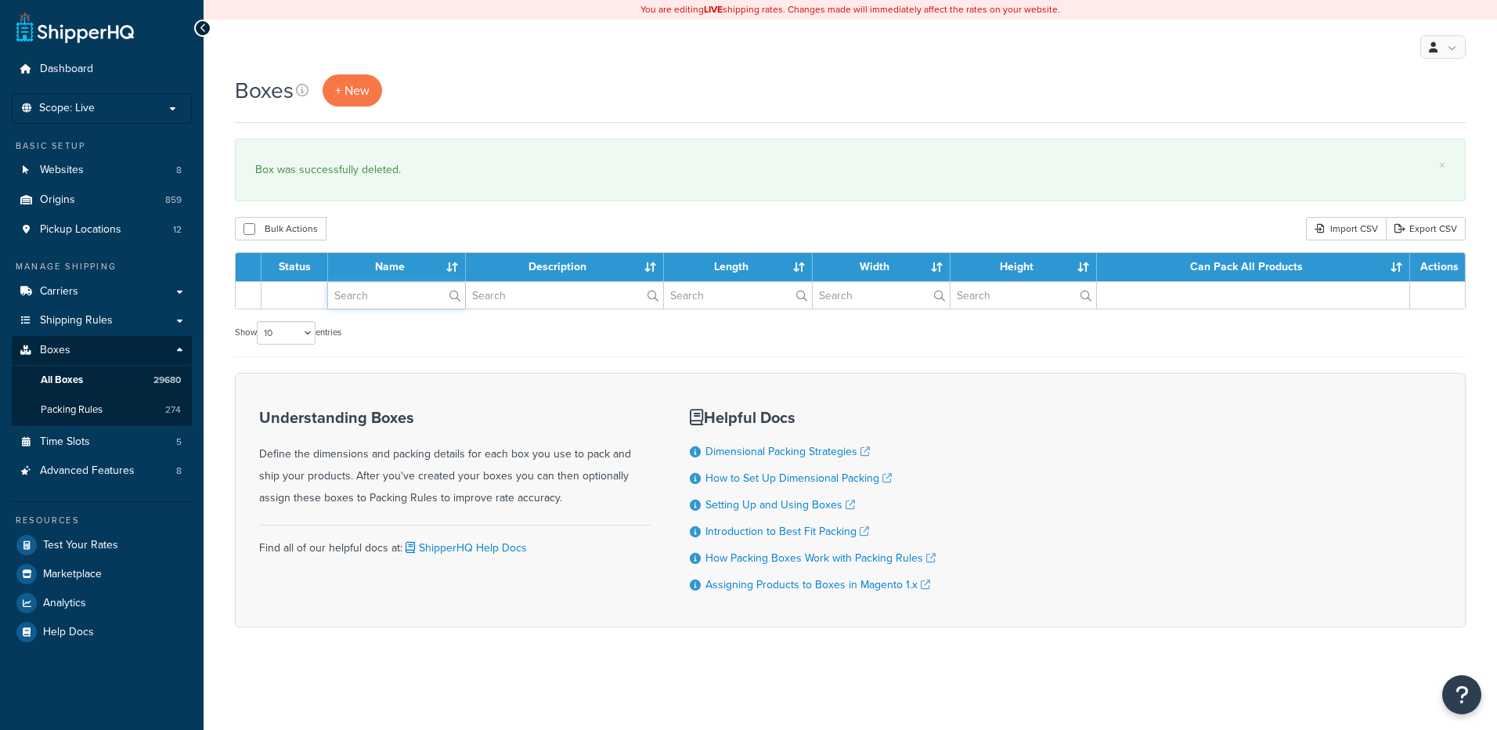
click at [398, 295] on input "text" at bounding box center [396, 295] width 137 height 27
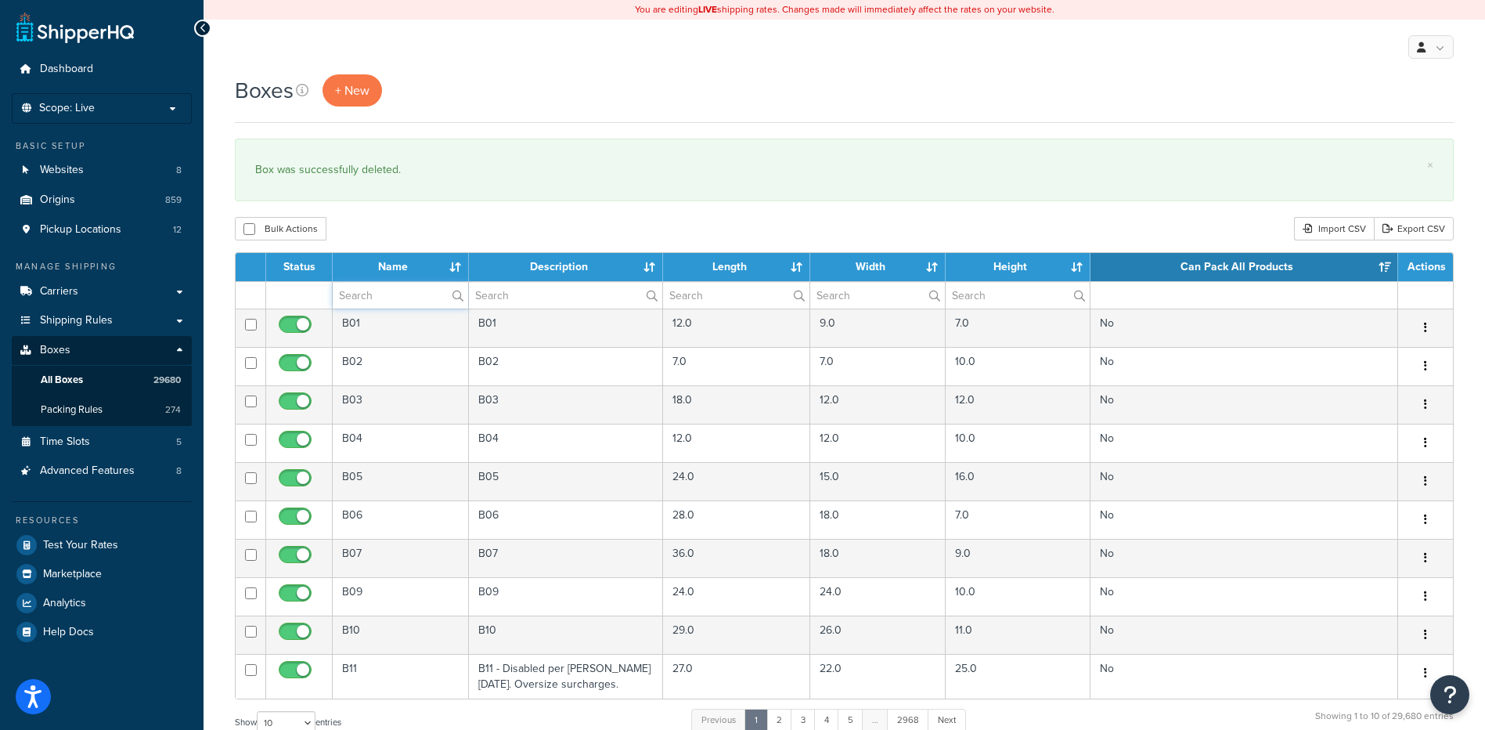
paste input "20BX62"
type input "20BX62"
click at [427, 229] on div "Bulk Actions Duplicate [GEOGRAPHIC_DATA] Import CSV Export CSV" at bounding box center [844, 228] width 1219 height 23
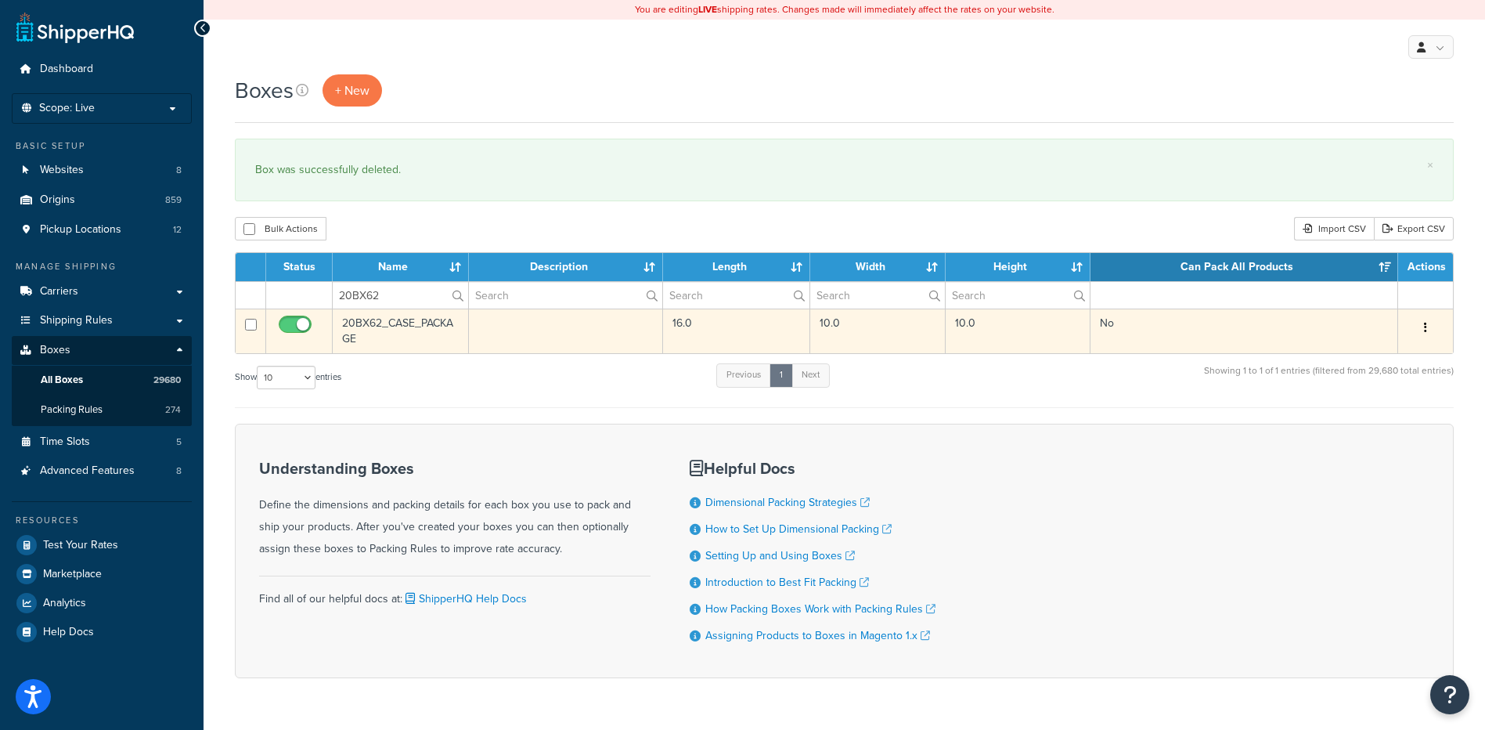
click at [1429, 326] on button "button" at bounding box center [1426, 327] width 22 height 25
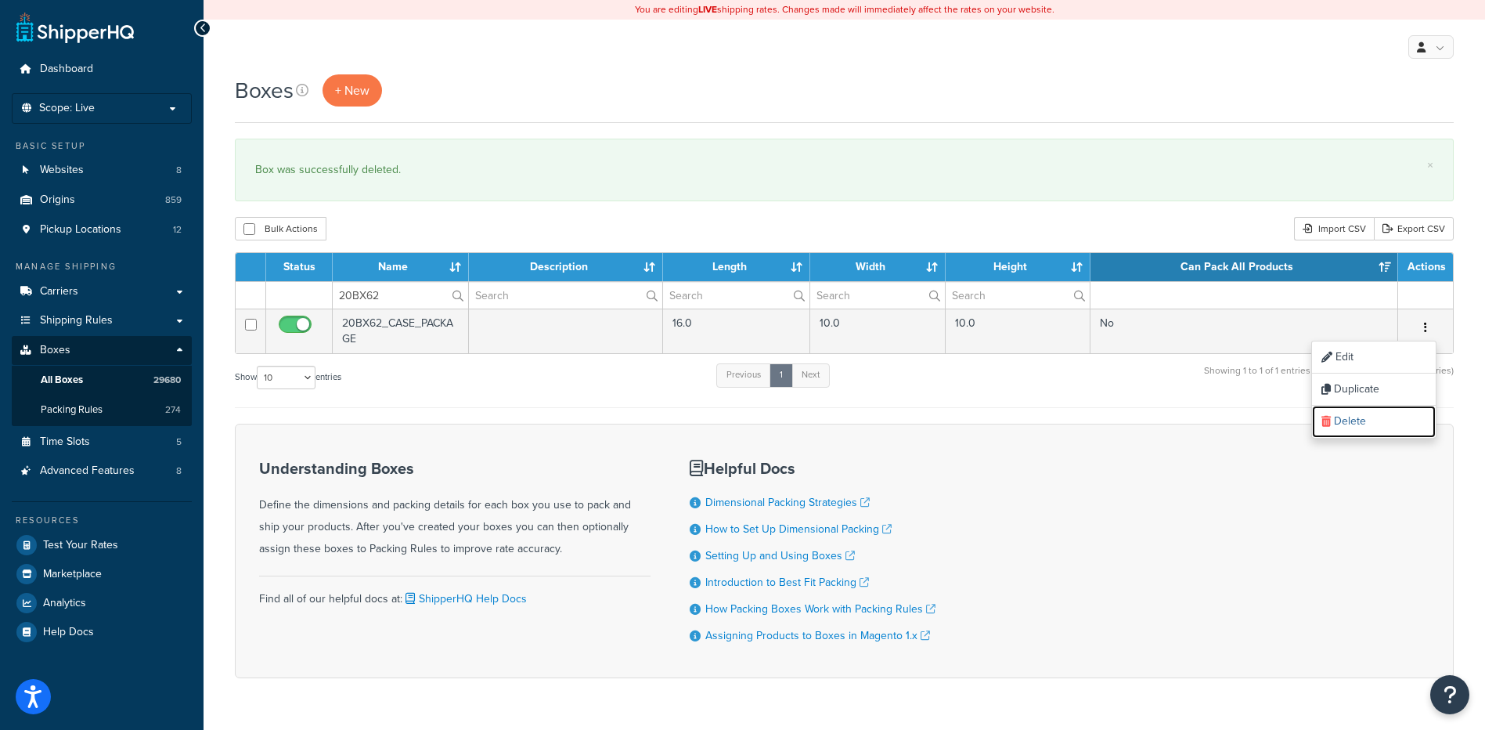
click at [1373, 425] on link "Delete" at bounding box center [1374, 422] width 124 height 32
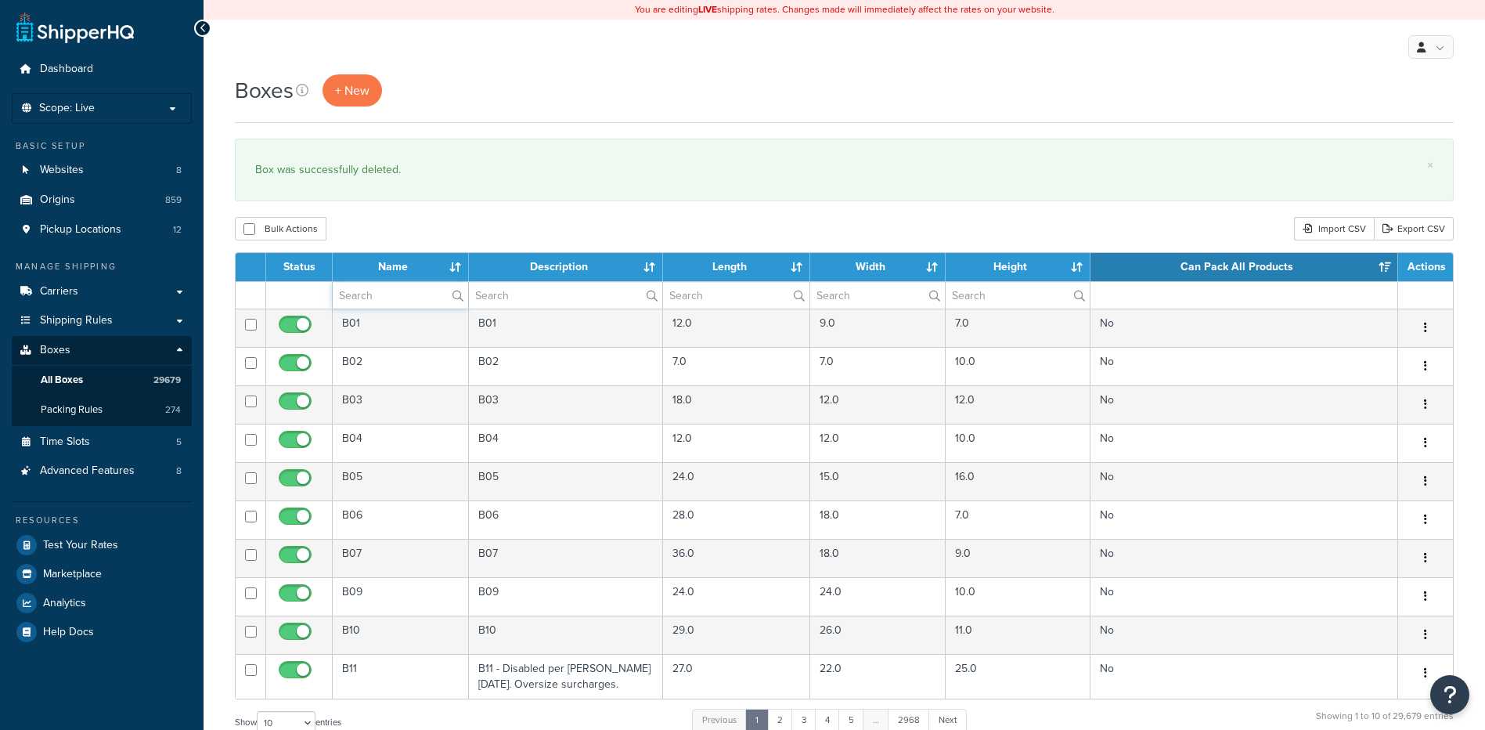
click at [395, 297] on input "text" at bounding box center [400, 295] width 135 height 27
paste input "19W9XW"
type input "19W9XW"
drag, startPoint x: 409, startPoint y: 221, endPoint x: 431, endPoint y: 221, distance: 21.9
click at [409, 221] on div "Bulk Actions Duplicate Delete Import CSV Export CSV" at bounding box center [844, 228] width 1219 height 23
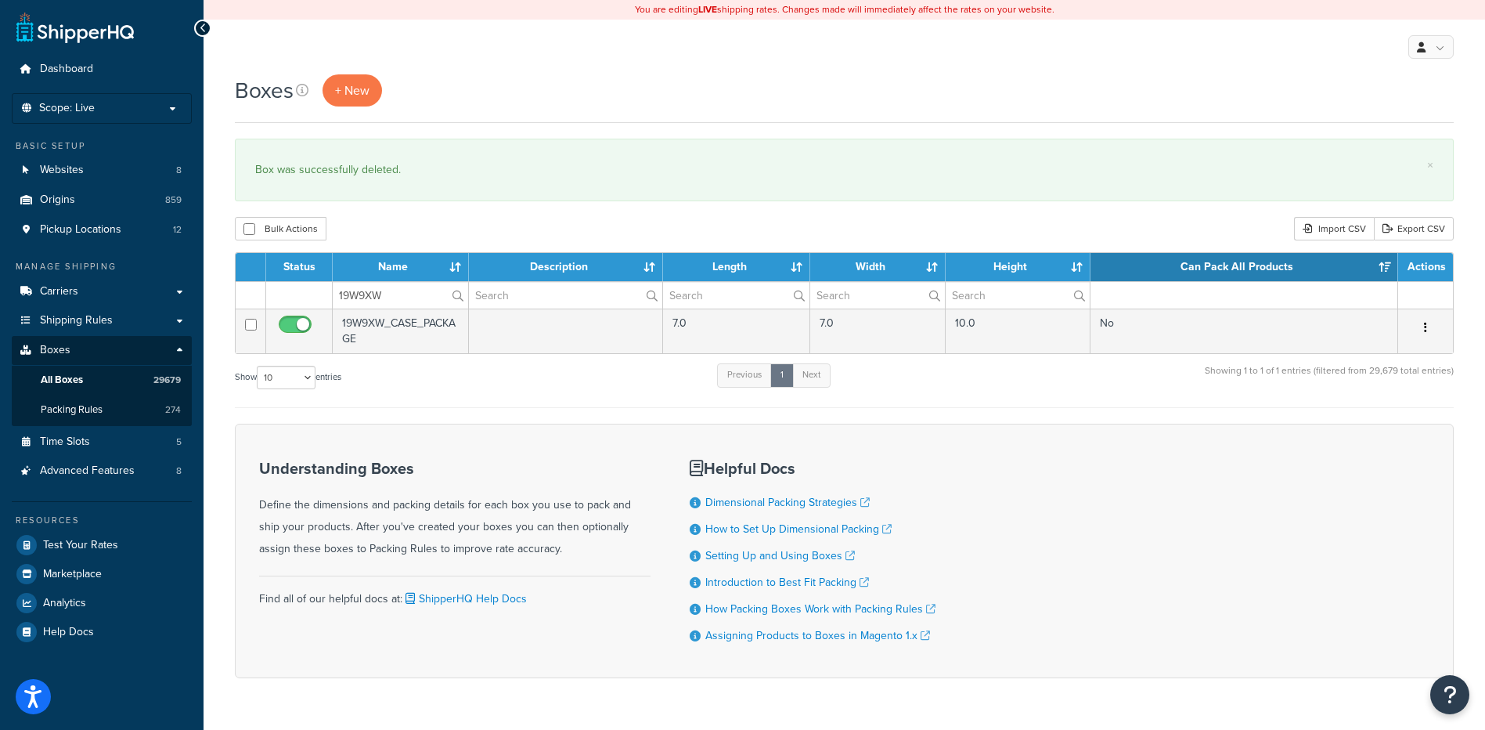
click at [1429, 329] on button "button" at bounding box center [1426, 327] width 22 height 25
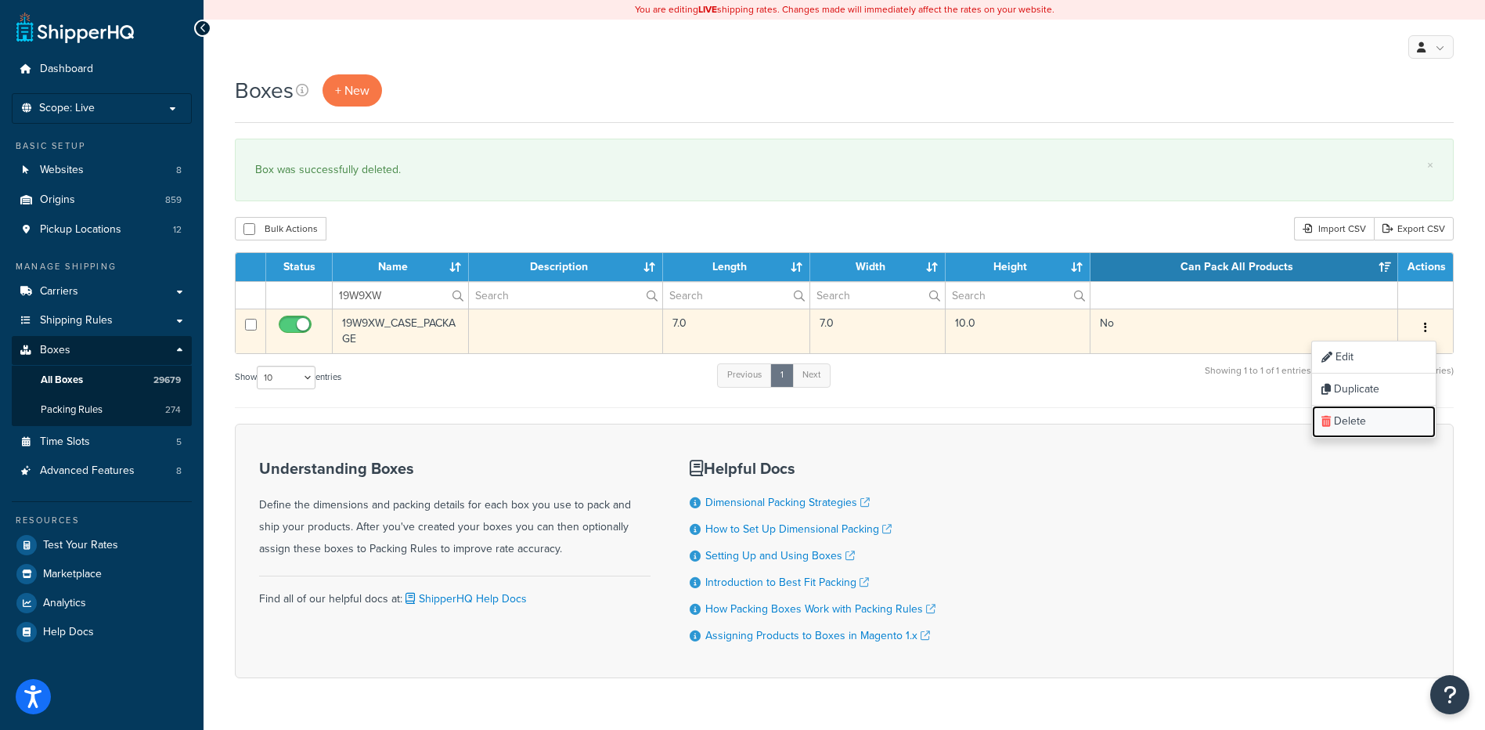
click at [1386, 428] on link "Delete" at bounding box center [1374, 422] width 124 height 32
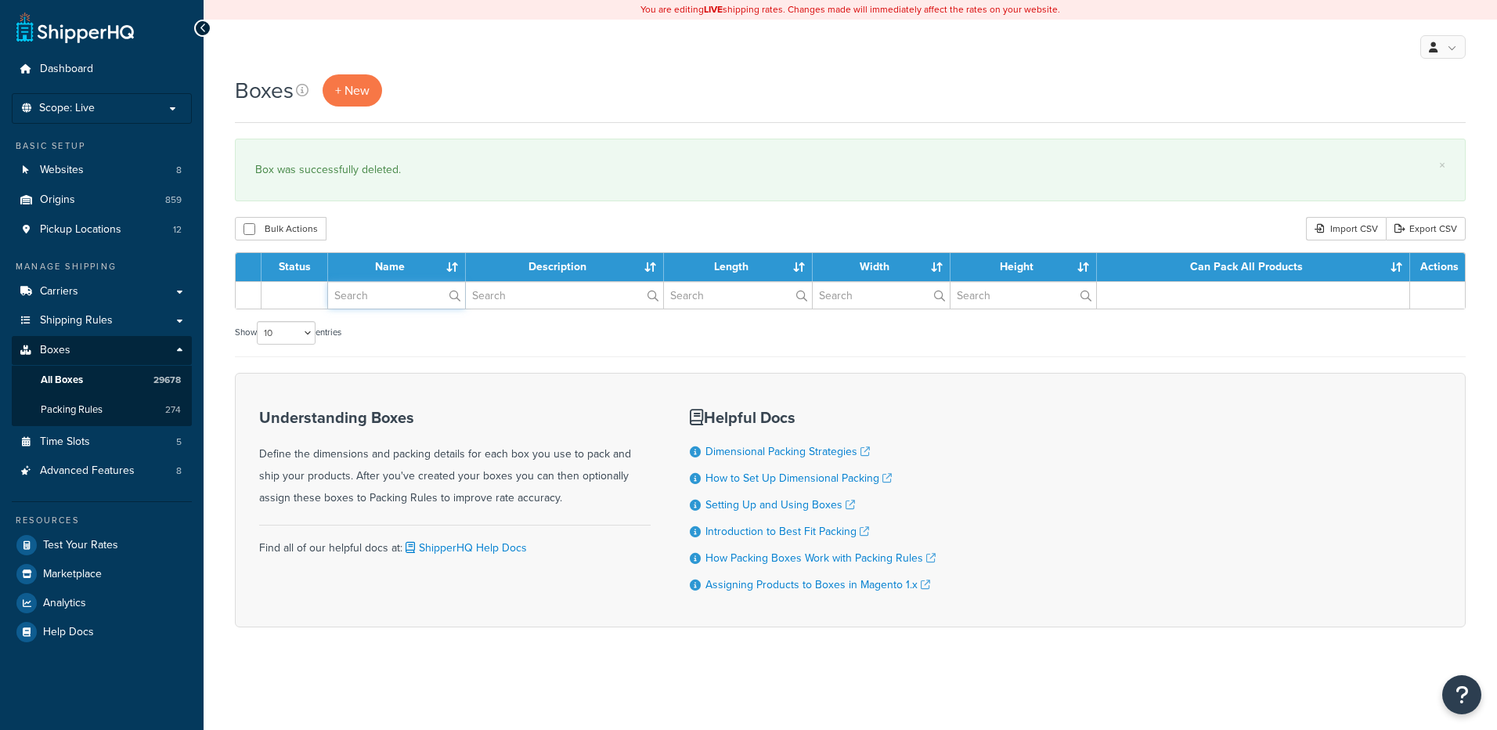
drag, startPoint x: 0, startPoint y: 0, endPoint x: 384, endPoint y: 294, distance: 483.0
click at [384, 294] on input "text" at bounding box center [396, 295] width 137 height 27
paste input "56W2SL"
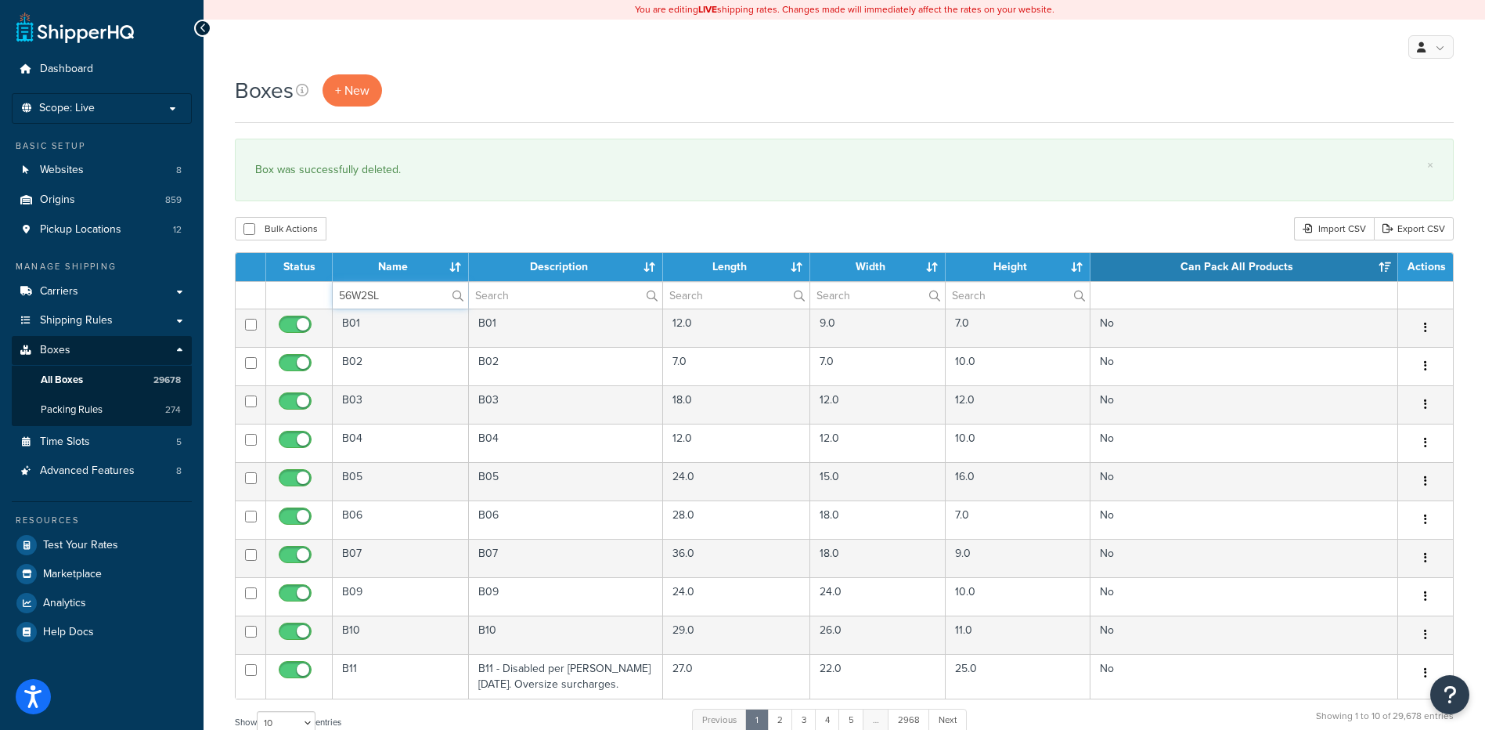
type input "56W2SL"
click at [397, 223] on div "Bulk Actions Duplicate [GEOGRAPHIC_DATA] Import CSV Export CSV" at bounding box center [844, 228] width 1219 height 23
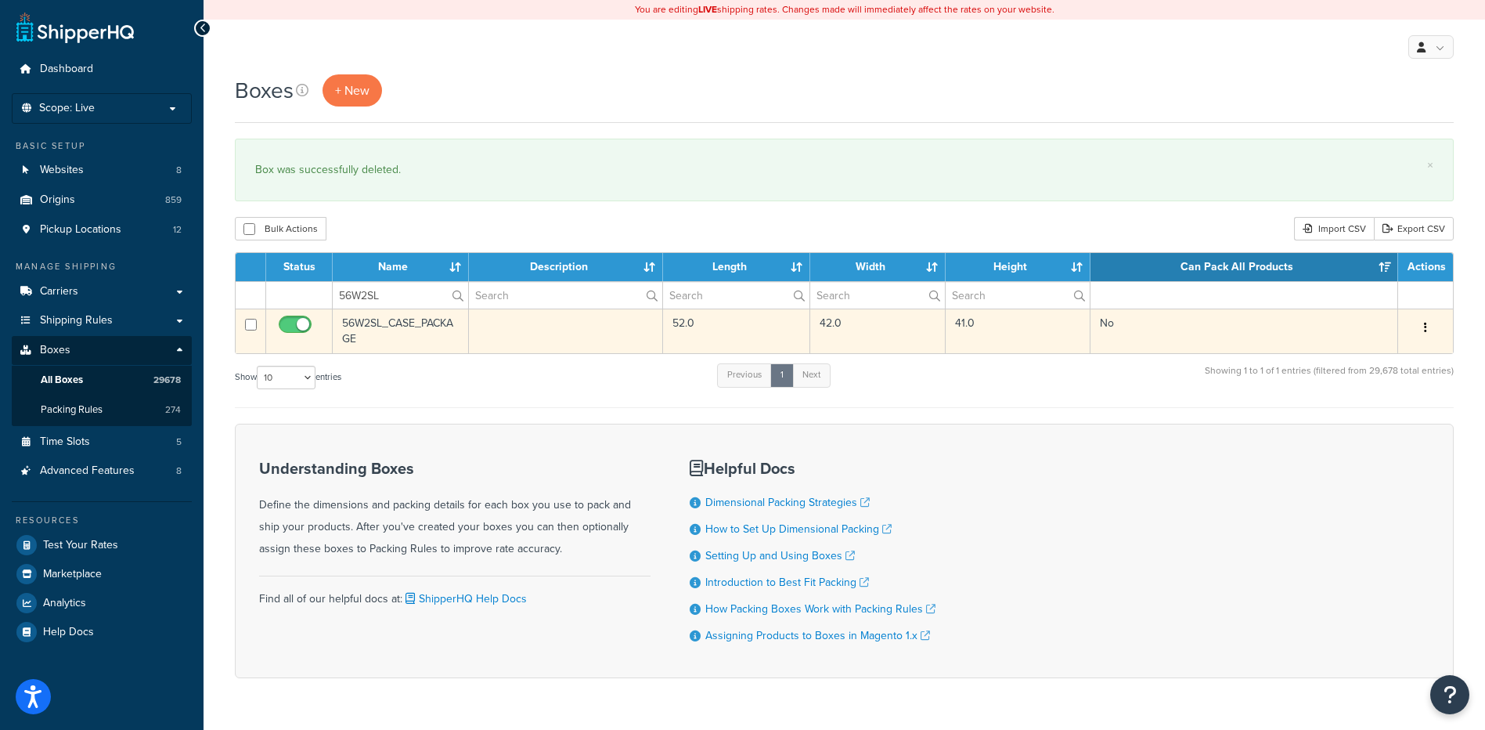
click at [1419, 333] on button "button" at bounding box center [1426, 327] width 22 height 25
click at [1395, 420] on link "Delete" at bounding box center [1374, 422] width 124 height 32
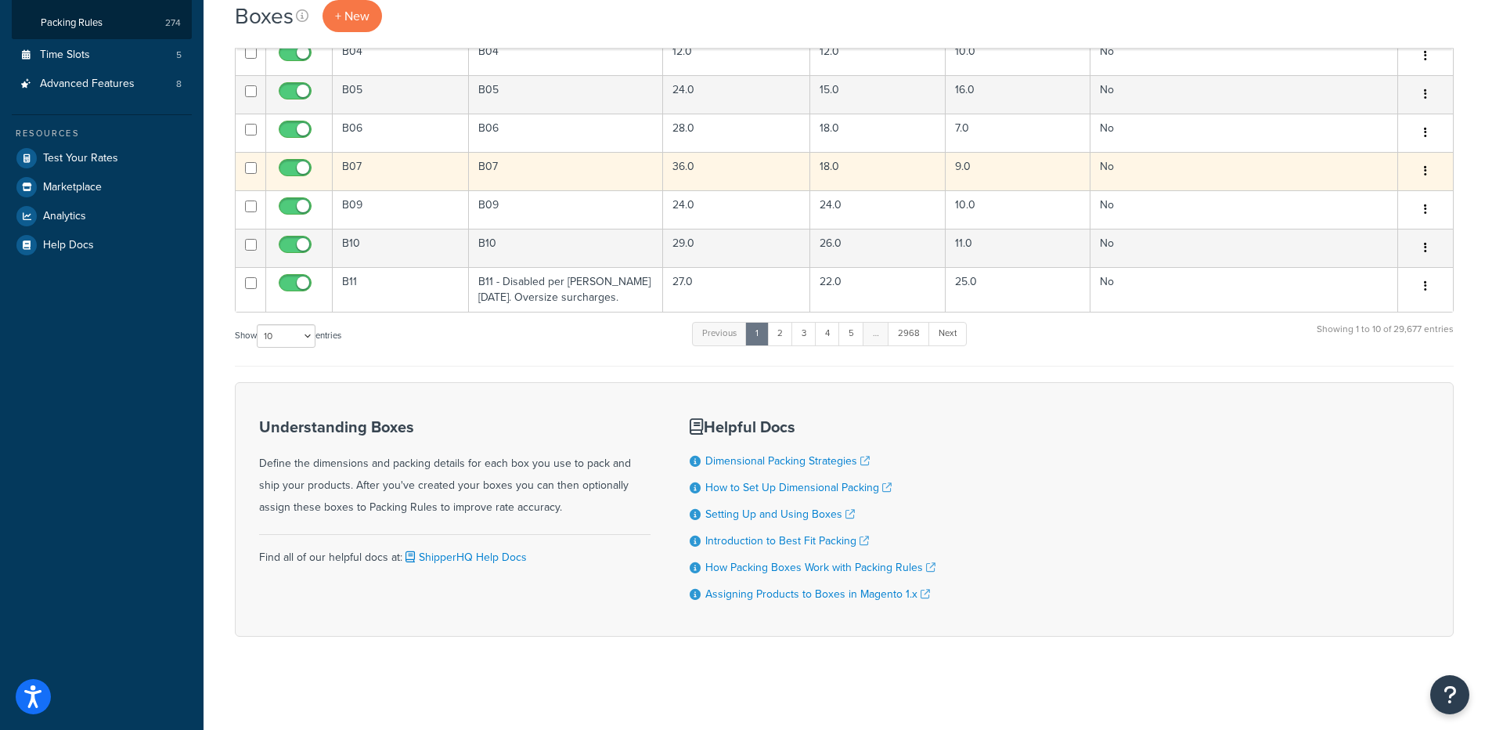
scroll to position [388, 0]
